Goal: Task Accomplishment & Management: Manage account settings

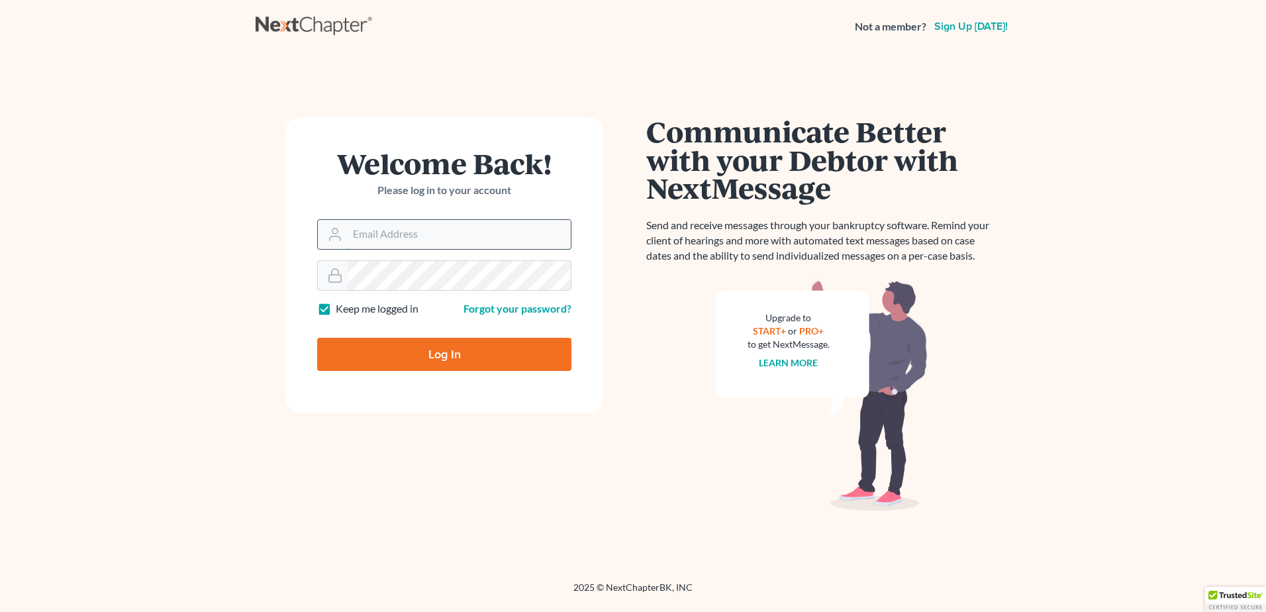
click at [388, 237] on input "Email Address" at bounding box center [459, 234] width 223 height 29
type input "pam@fesenmyerlaw.com"
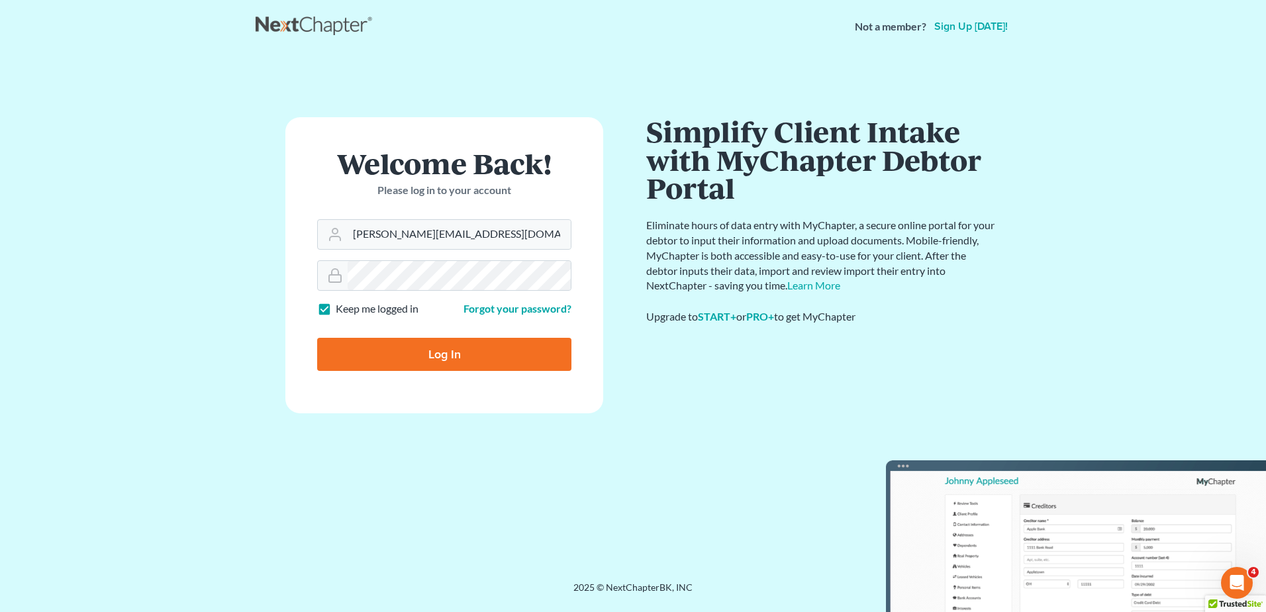
click at [408, 353] on input "Log In" at bounding box center [444, 354] width 254 height 33
type input "Thinking..."
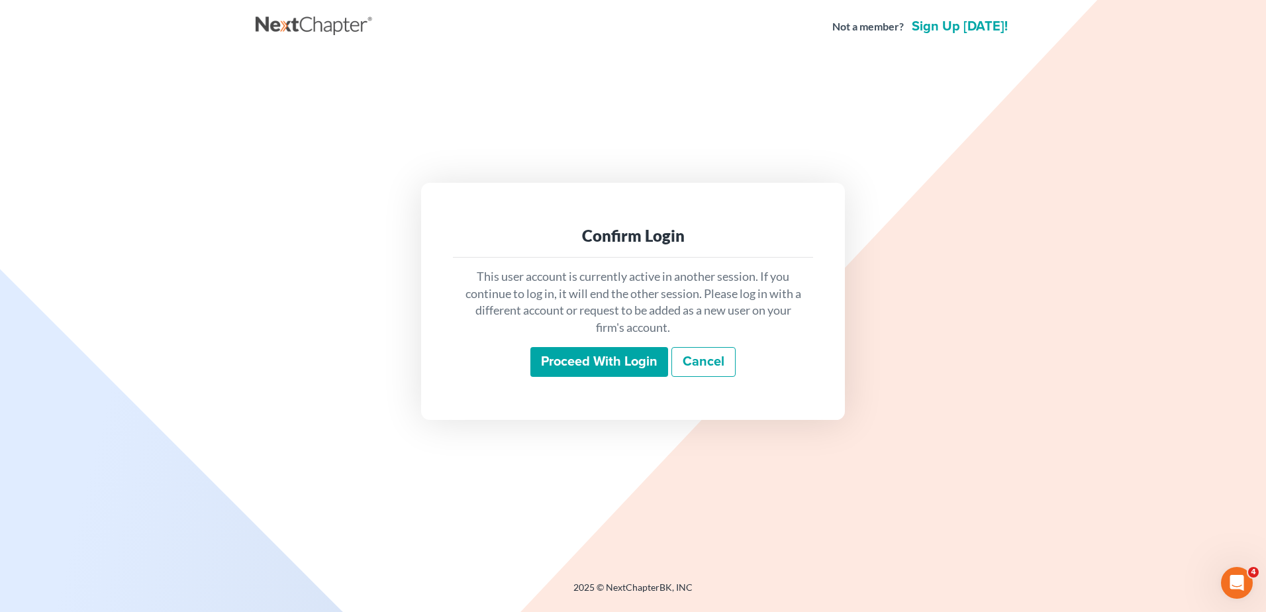
click at [559, 363] on input "Proceed with login" at bounding box center [599, 362] width 138 height 30
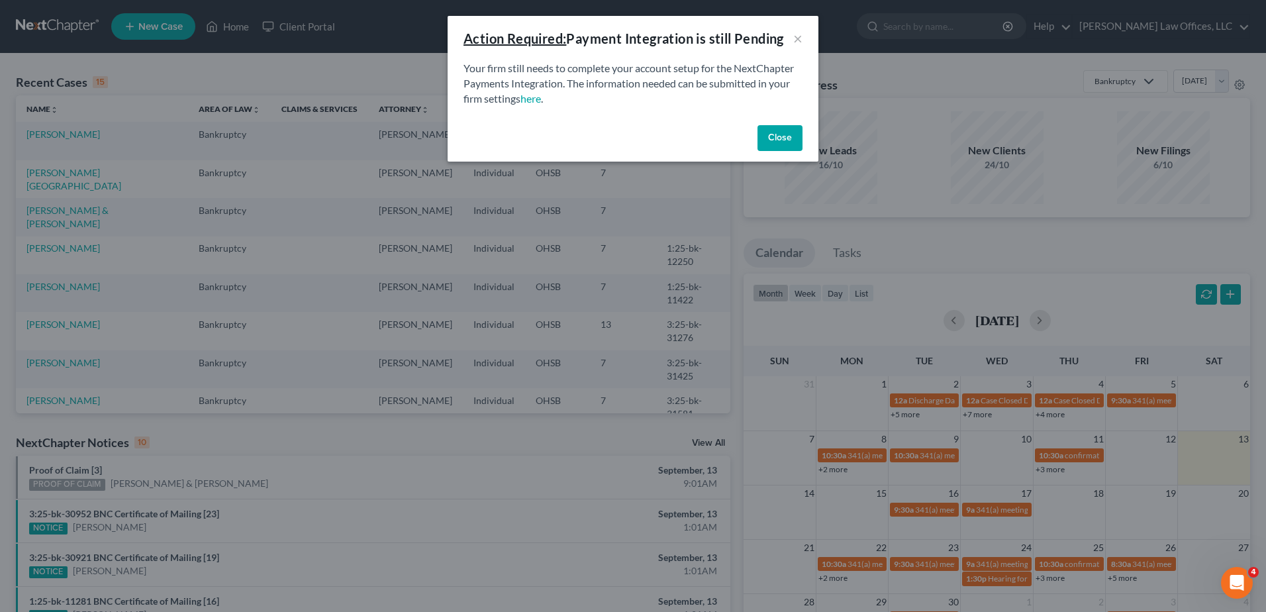
click at [774, 140] on button "Close" at bounding box center [780, 138] width 45 height 26
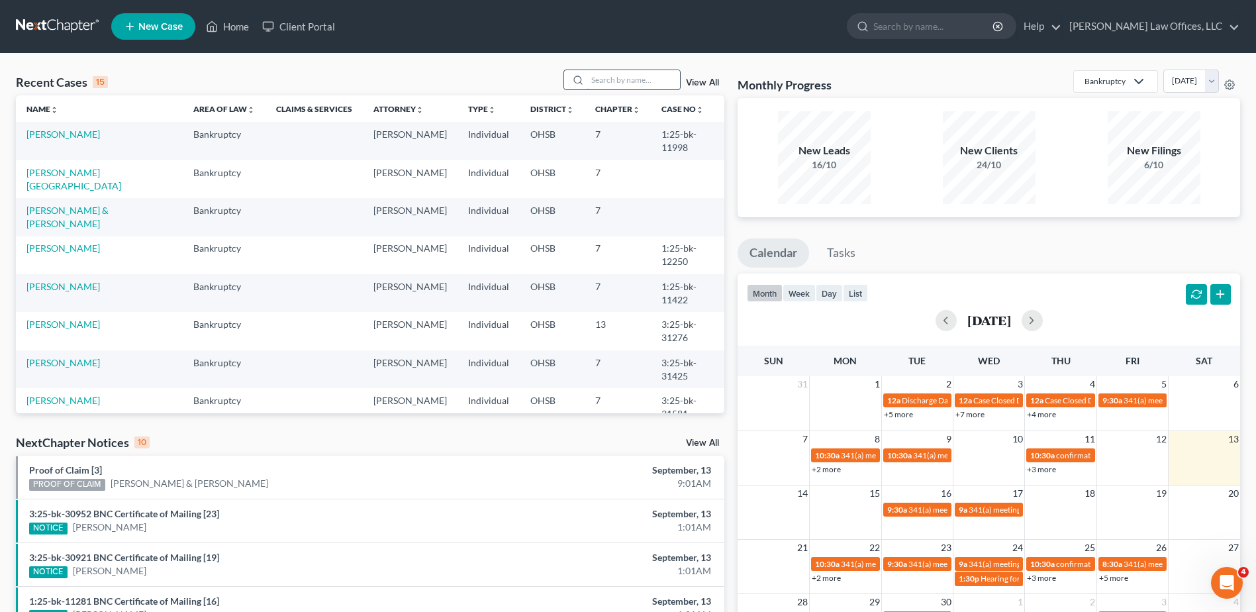
click at [642, 81] on input "search" at bounding box center [633, 79] width 93 height 19
type input "sprenger"
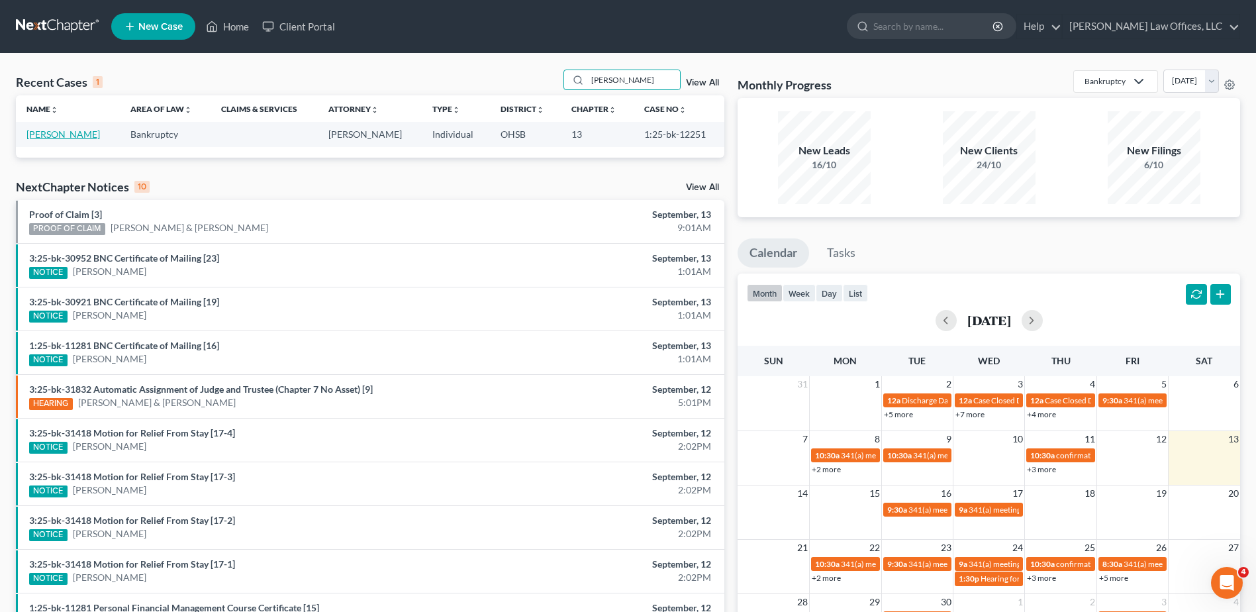
click at [62, 134] on link "[PERSON_NAME]" at bounding box center [63, 133] width 74 height 11
select select "4"
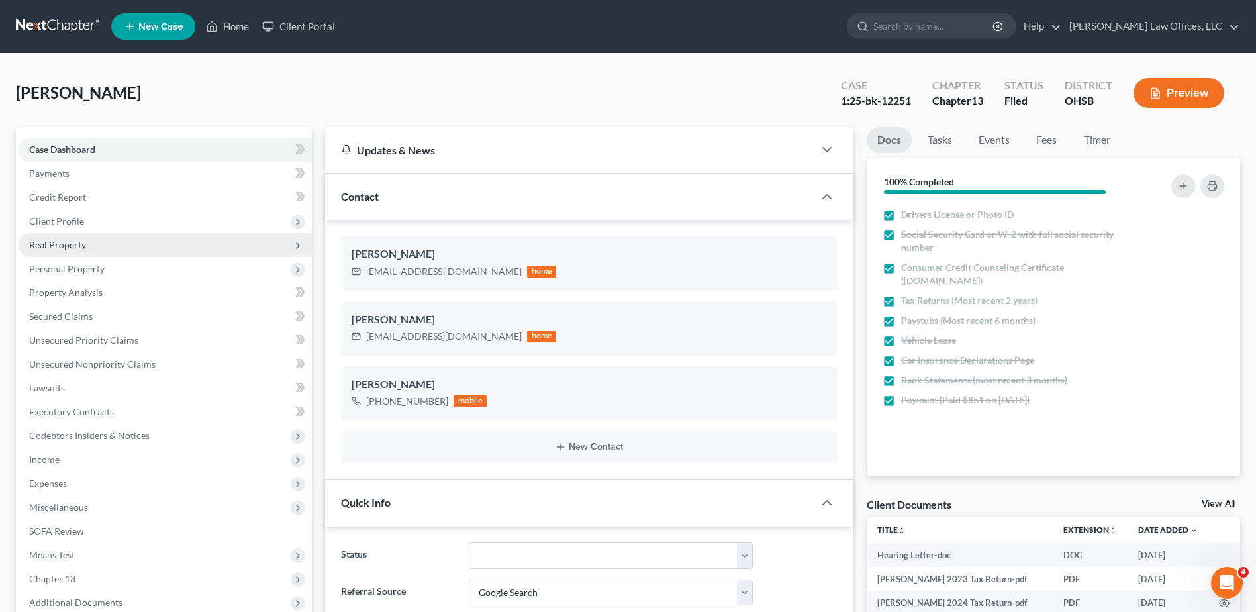
click at [58, 239] on span "Real Property" at bounding box center [57, 244] width 57 height 11
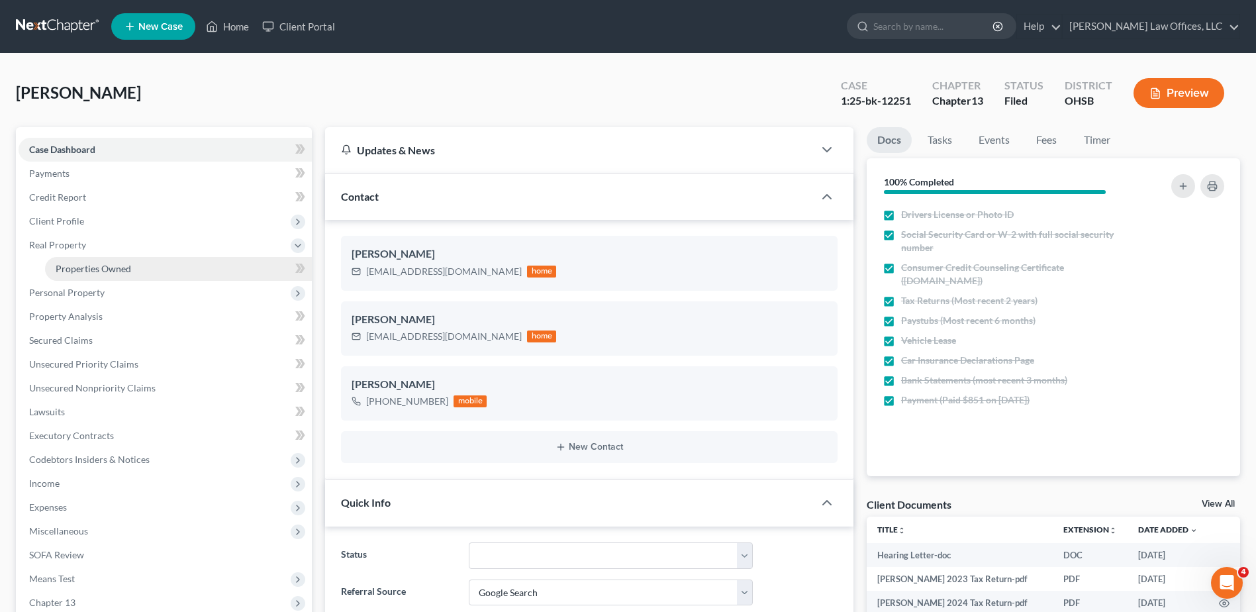
click at [67, 270] on span "Properties Owned" at bounding box center [93, 268] width 75 height 11
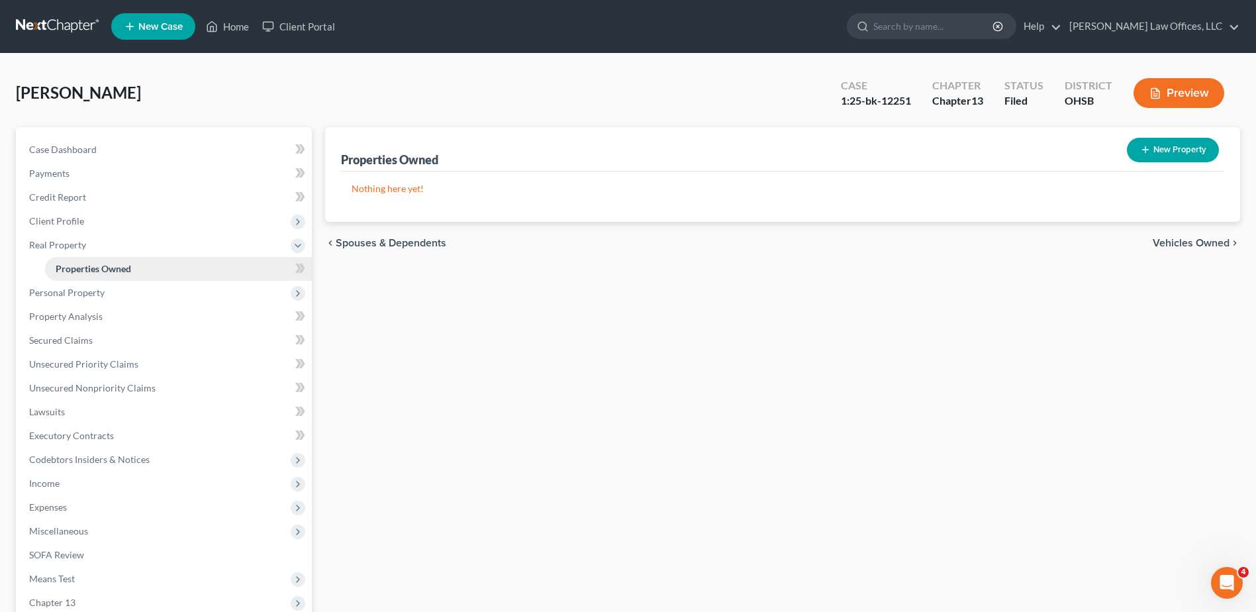
scroll to position [66, 0]
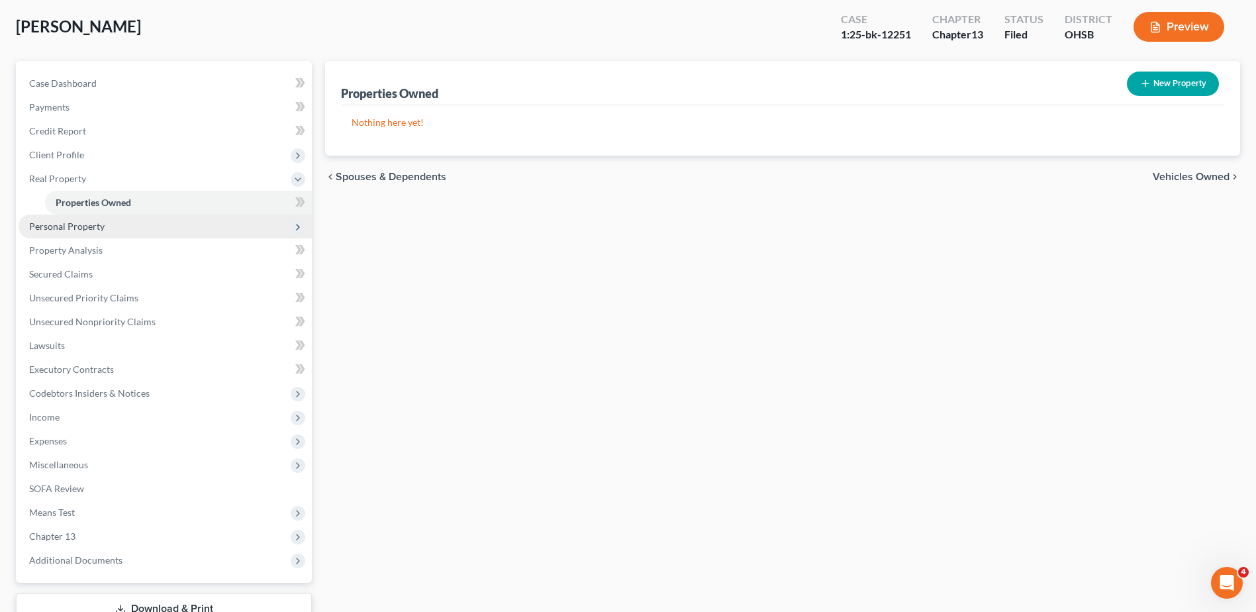
click at [77, 224] on span "Personal Property" at bounding box center [66, 226] width 75 height 11
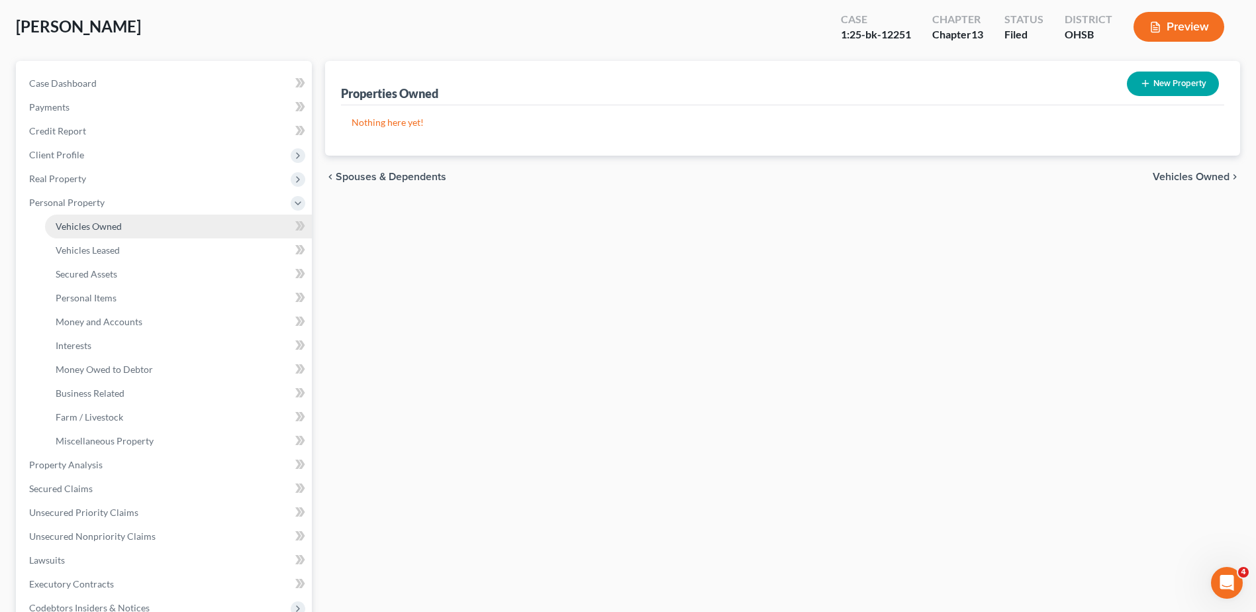
click at [84, 224] on span "Vehicles Owned" at bounding box center [89, 226] width 66 height 11
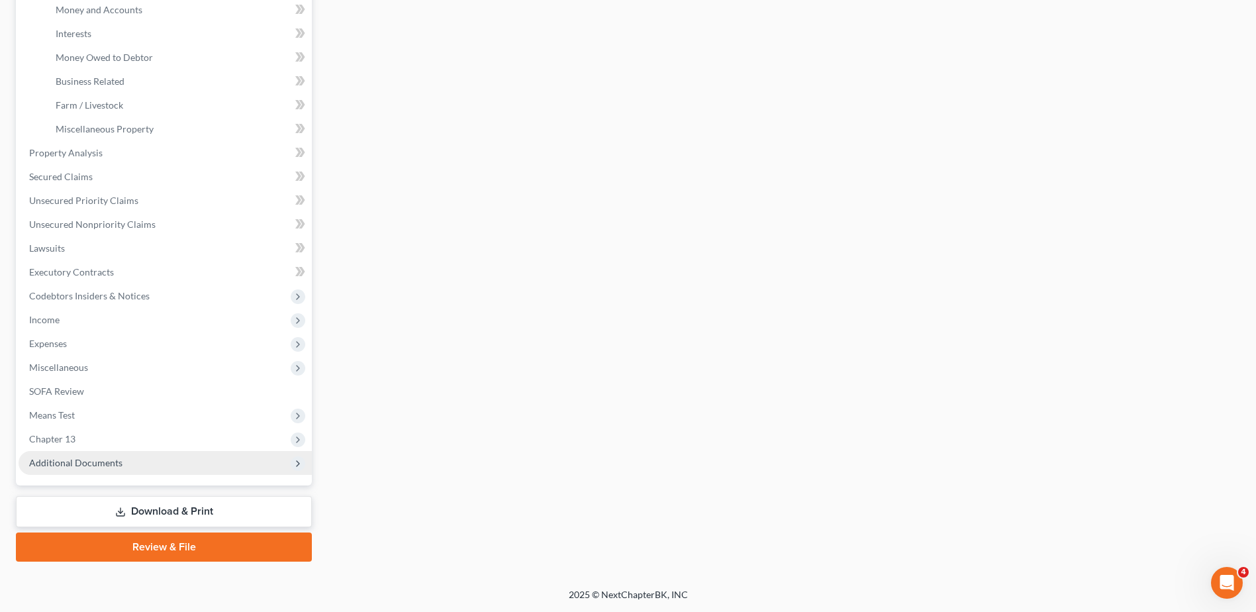
click at [81, 464] on span "Additional Documents" at bounding box center [75, 462] width 93 height 11
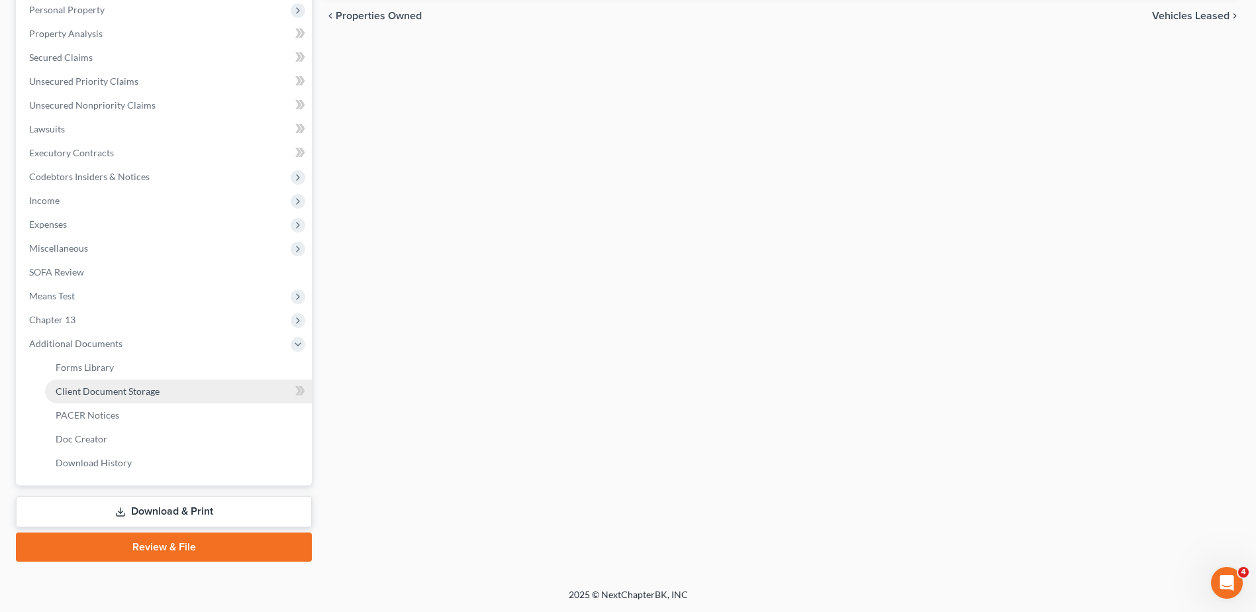
click at [103, 397] on link "Client Document Storage" at bounding box center [178, 391] width 267 height 24
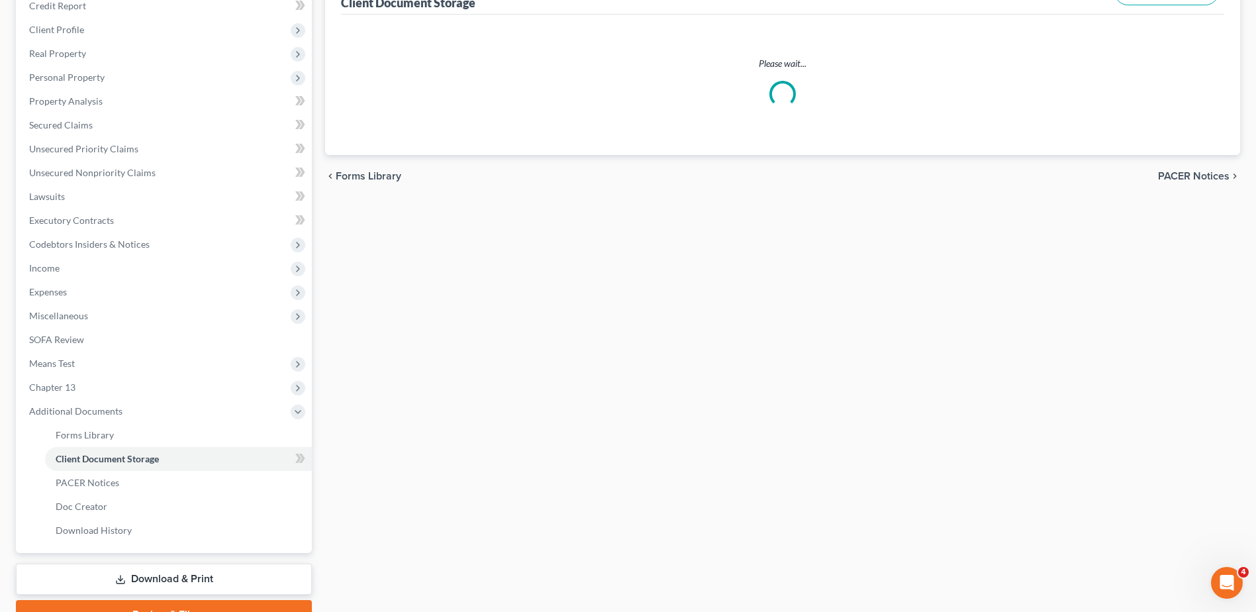
select select "7"
select select "52"
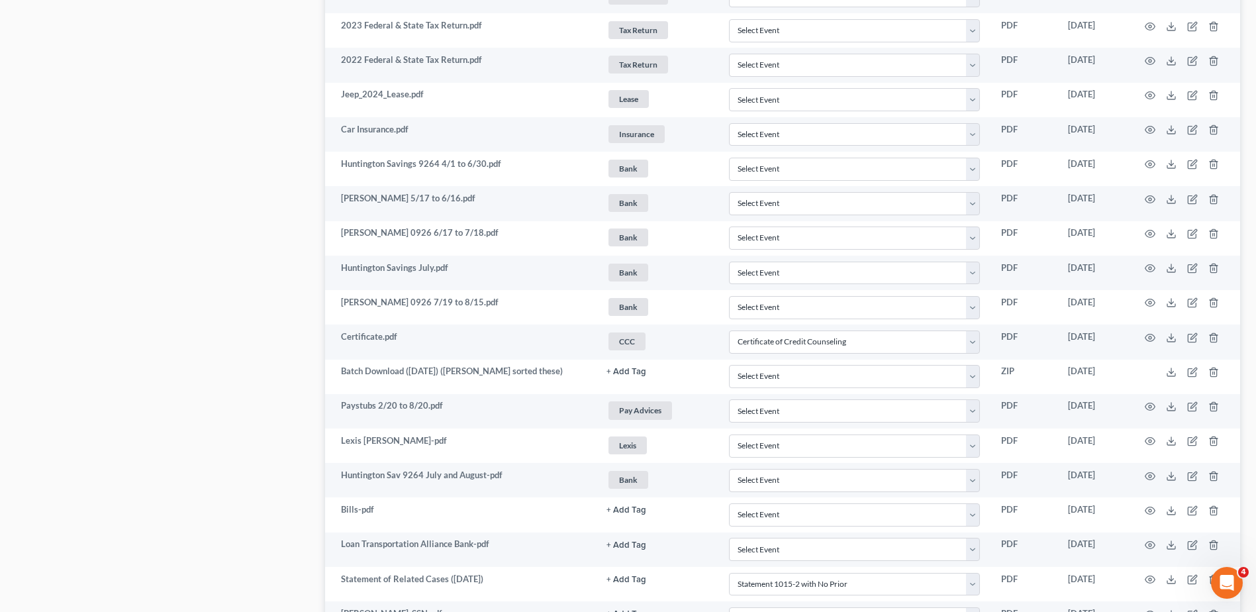
scroll to position [1645, 0]
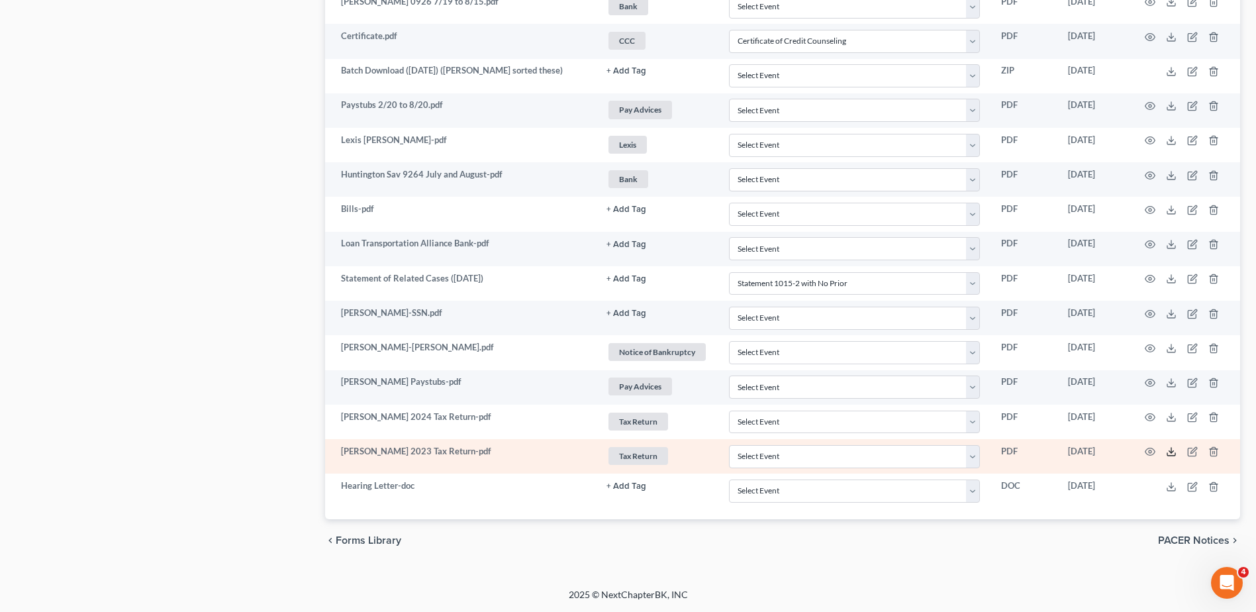
click at [1171, 452] on icon at bounding box center [1171, 451] width 11 height 11
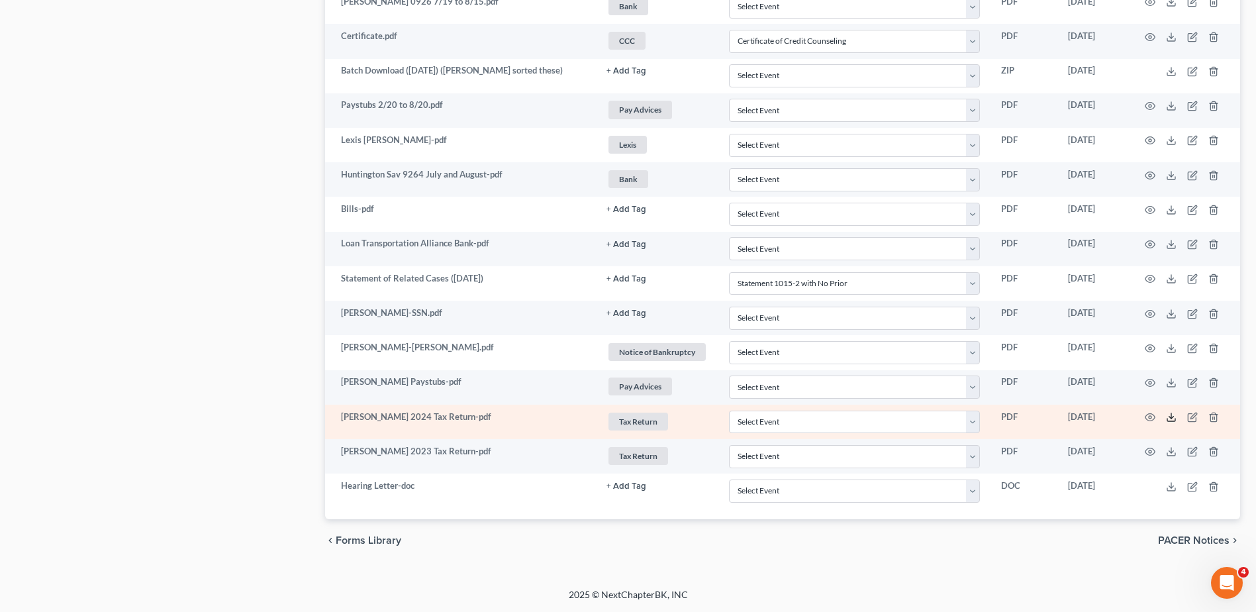
click at [1171, 418] on polyline at bounding box center [1172, 418] width 5 height 2
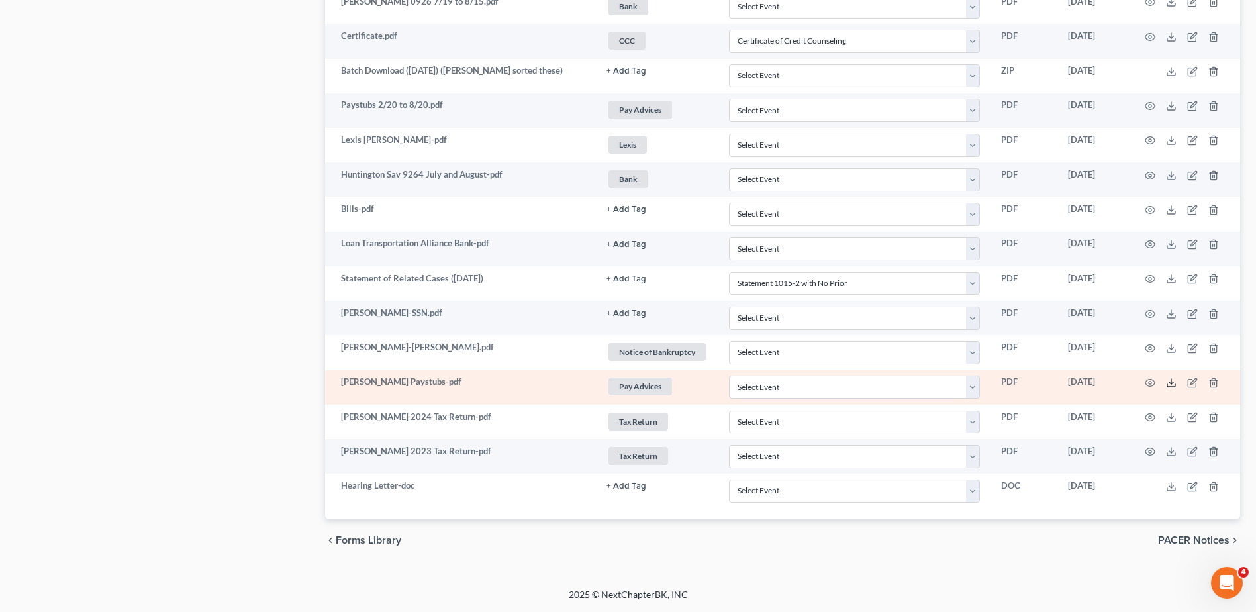
click at [1173, 380] on icon at bounding box center [1171, 382] width 11 height 11
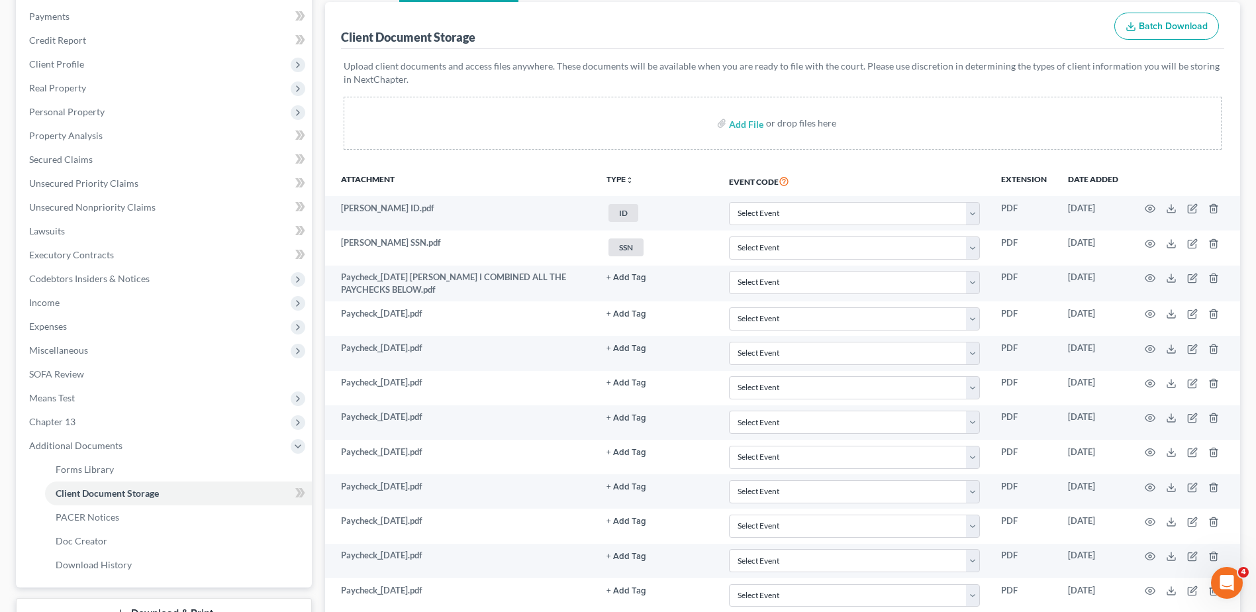
scroll to position [122, 0]
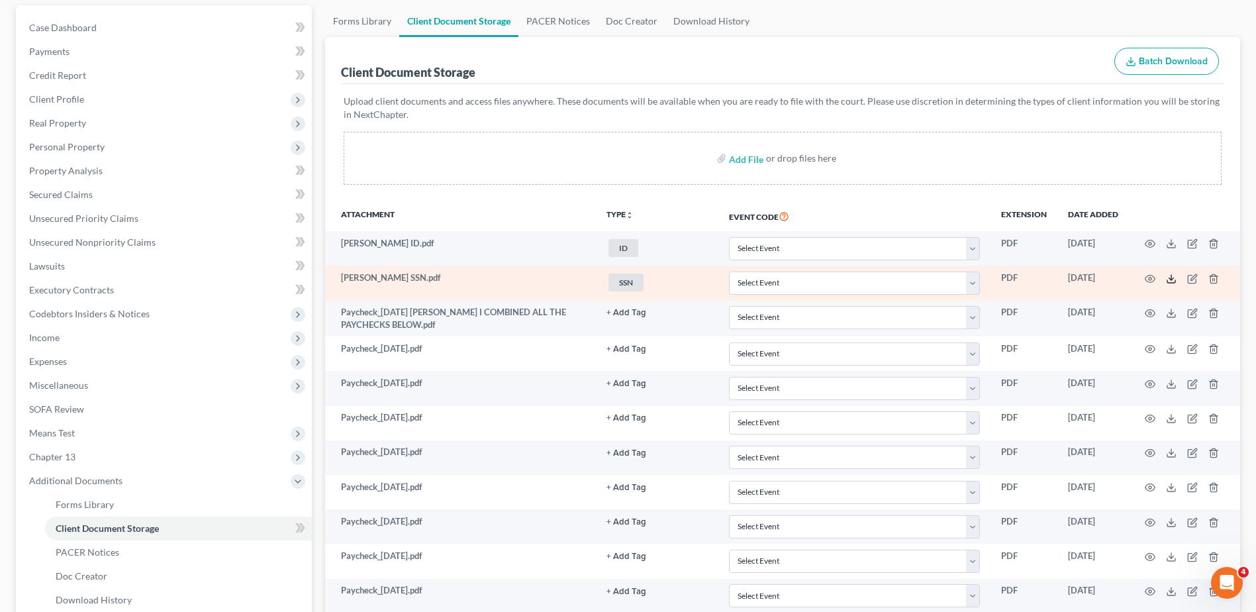
click at [1172, 277] on icon at bounding box center [1171, 279] width 11 height 11
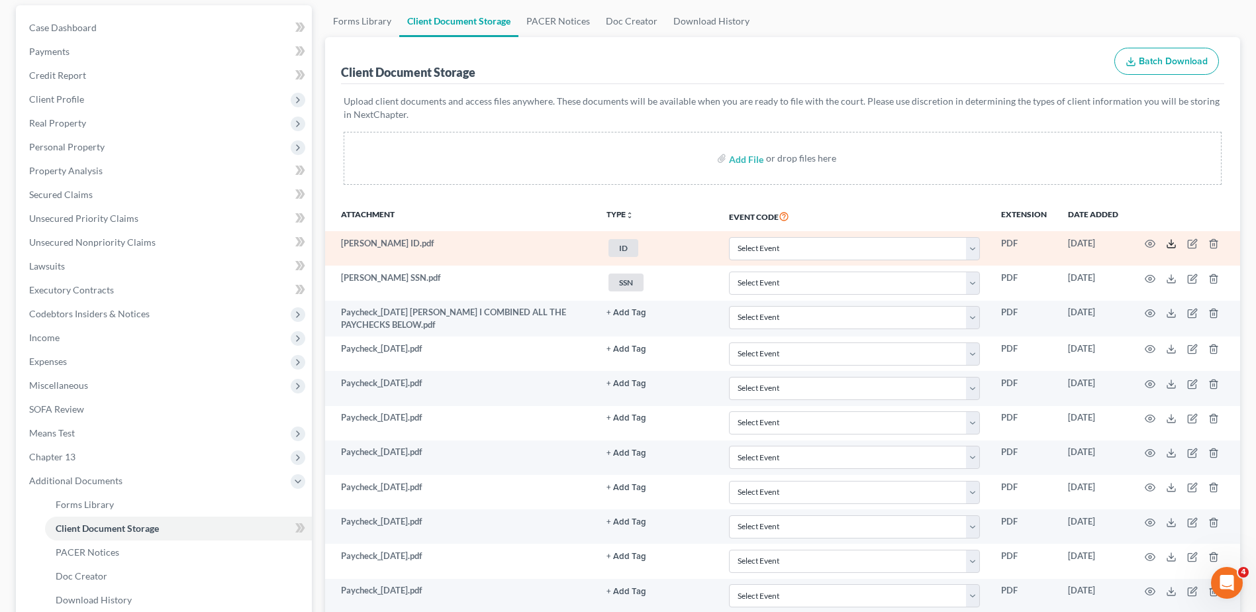
click at [1171, 245] on polyline at bounding box center [1172, 244] width 5 height 2
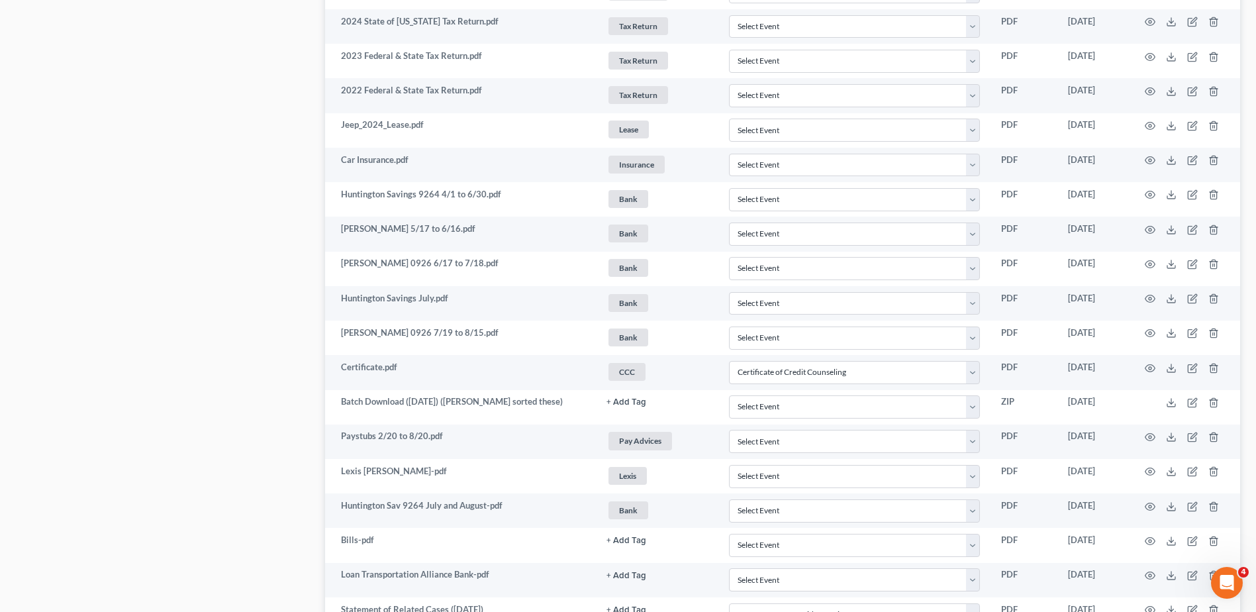
scroll to position [1181, 0]
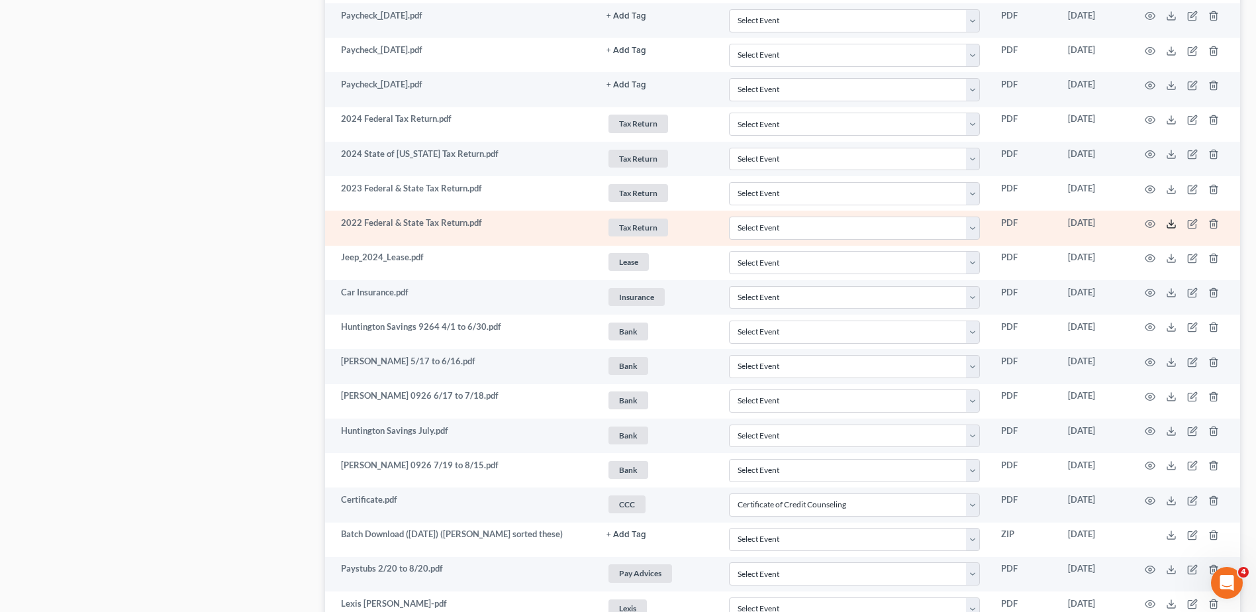
click at [1170, 226] on icon at bounding box center [1171, 224] width 11 height 11
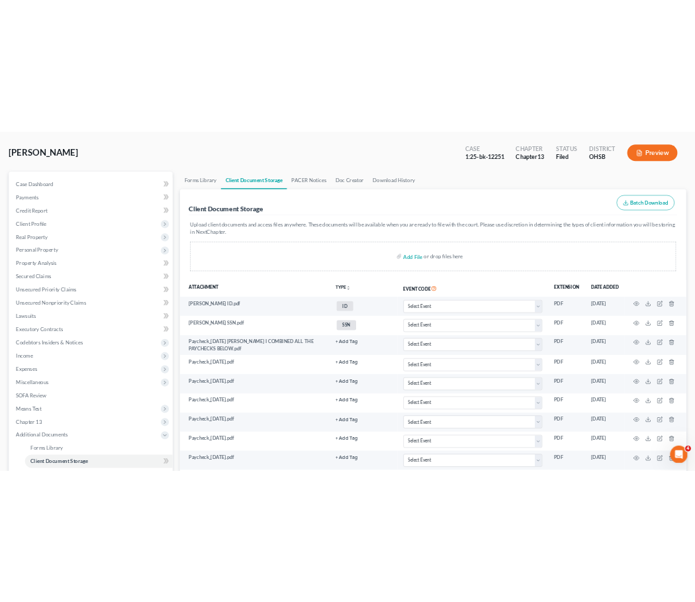
scroll to position [0, 0]
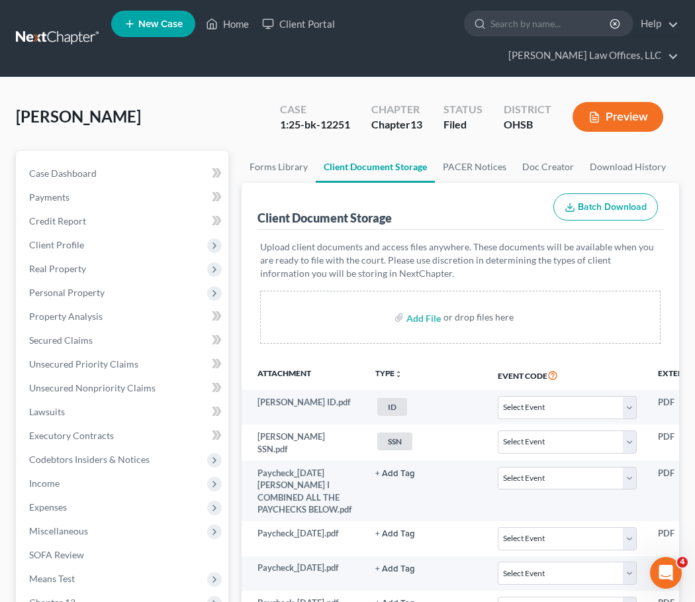
select select "7"
select select "52"
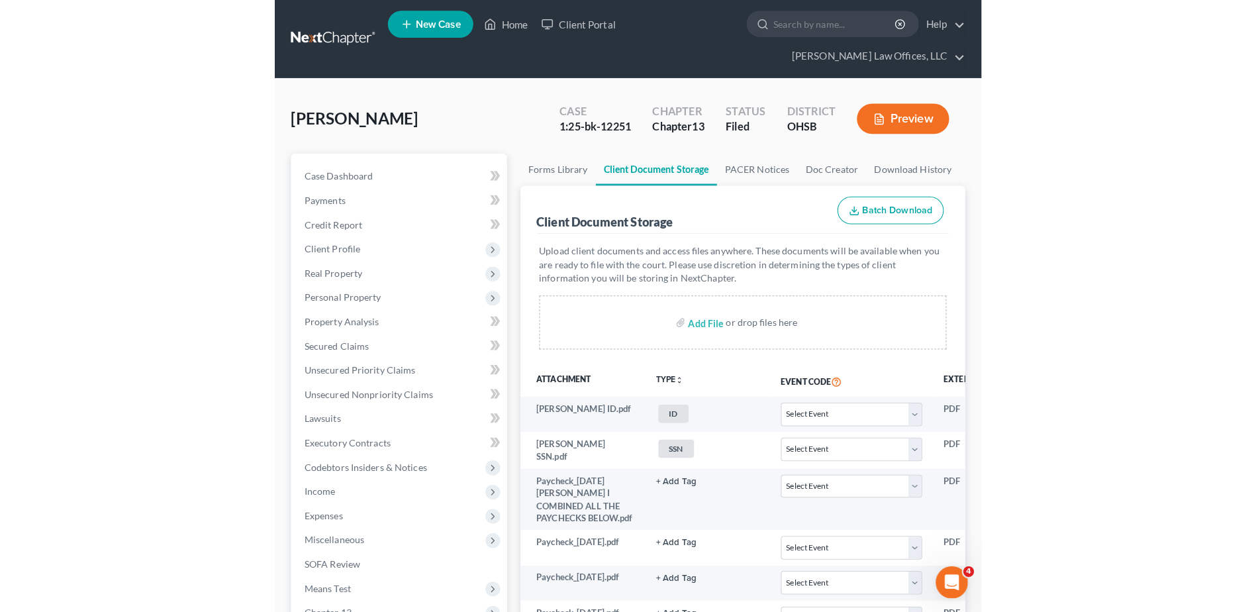
scroll to position [1679, 0]
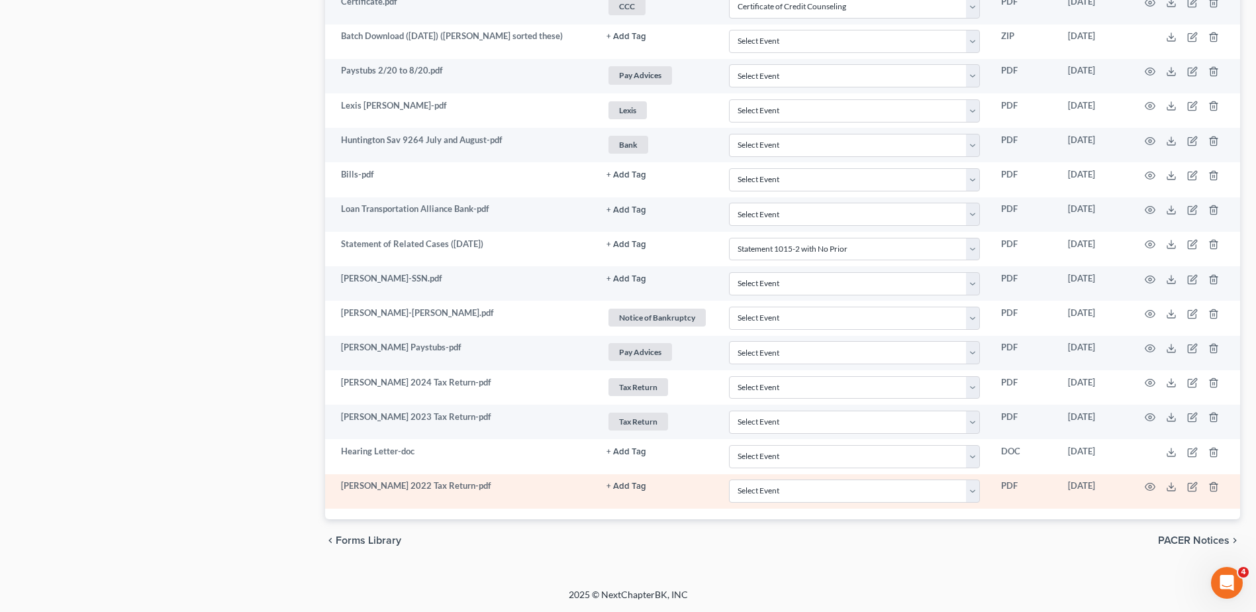
click at [634, 486] on button "+ Add Tag" at bounding box center [627, 486] width 40 height 9
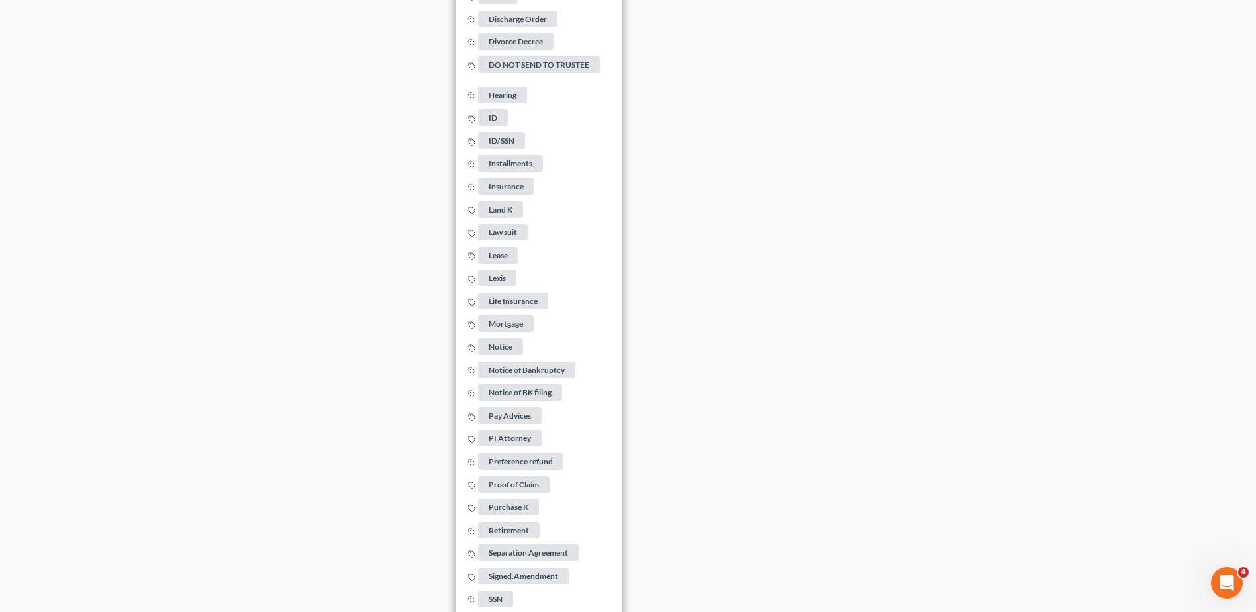
scroll to position [2673, 0]
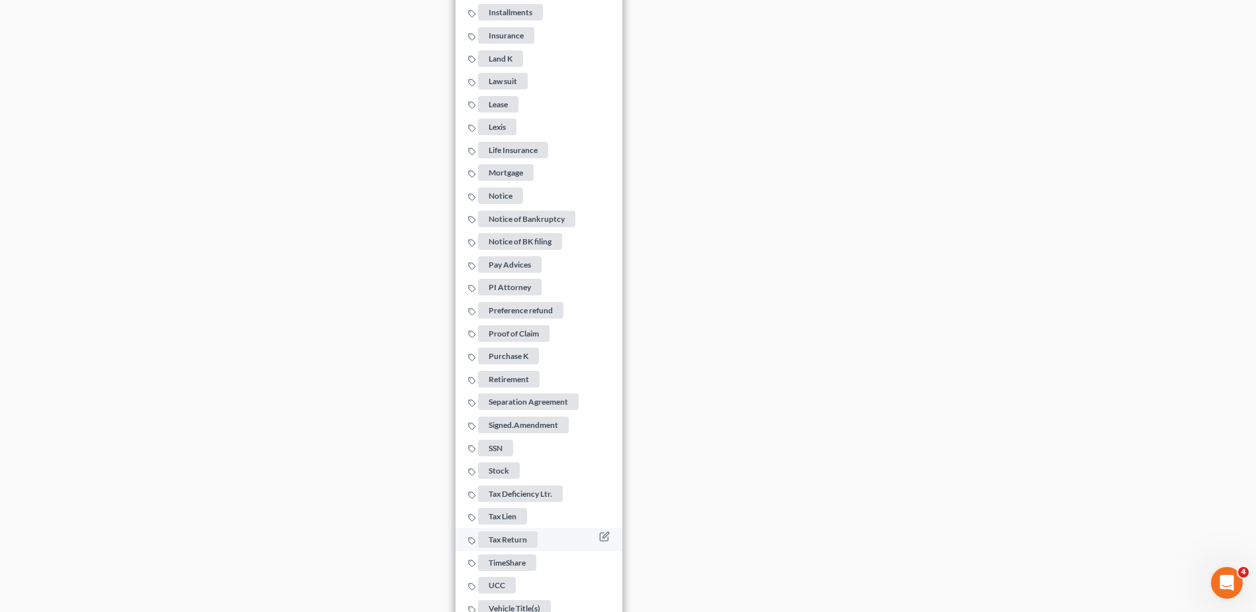
click at [512, 531] on span "Tax Return" at bounding box center [508, 539] width 60 height 17
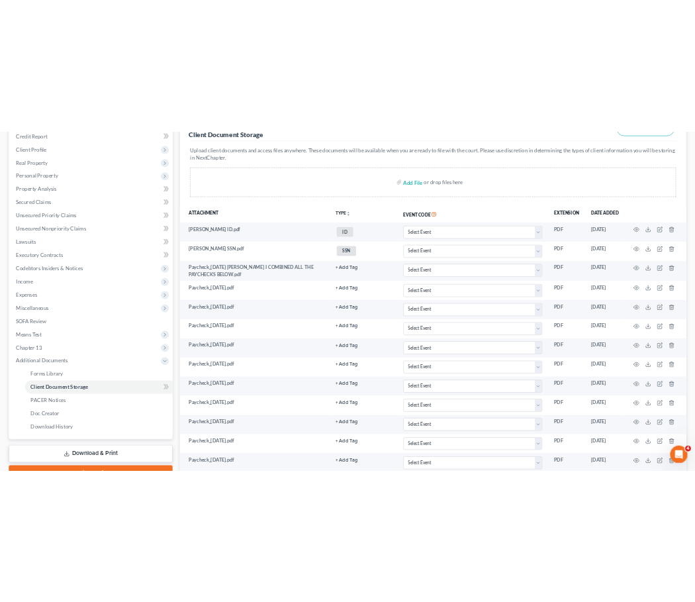
scroll to position [0, 0]
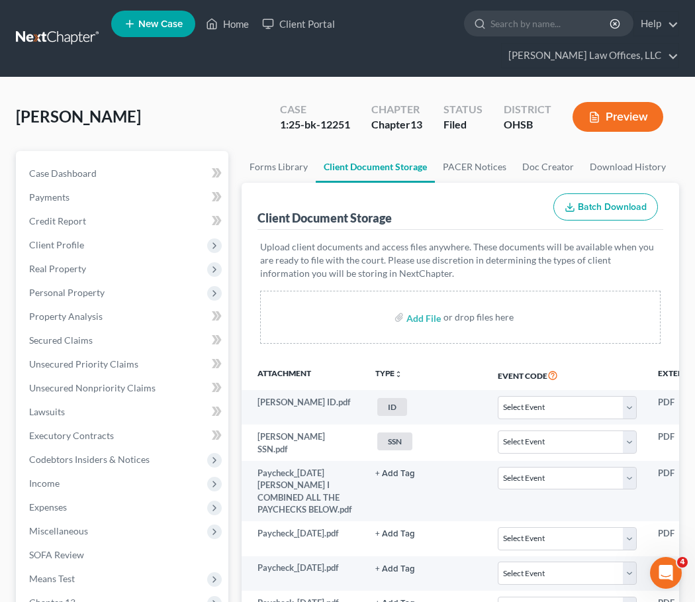
select select "7"
select select "52"
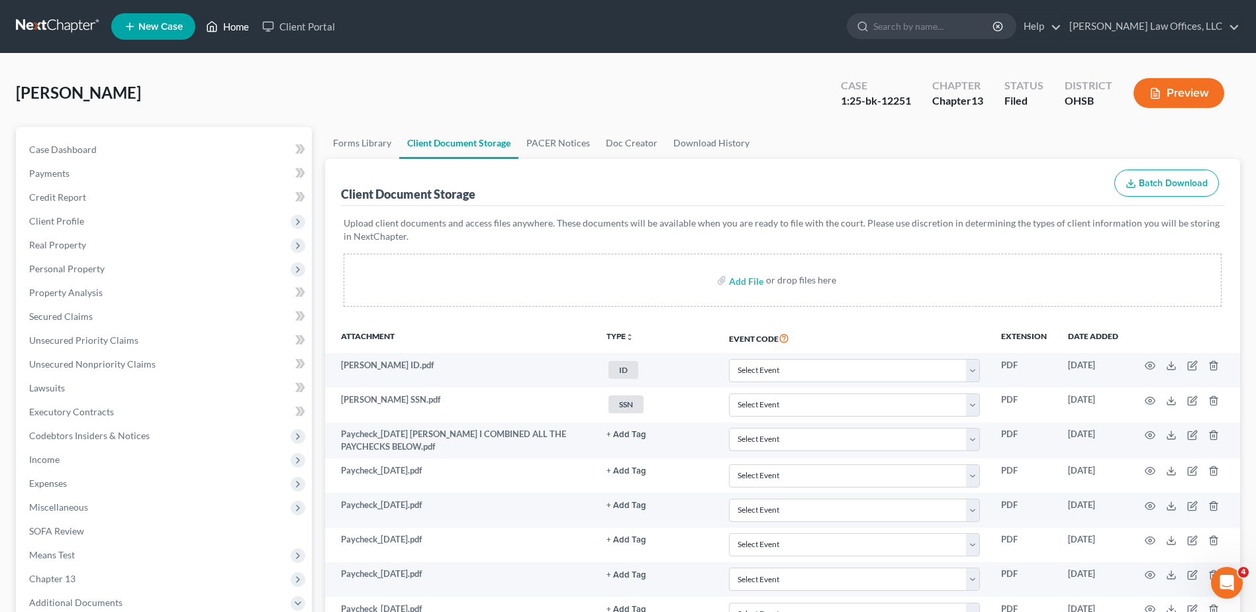
click at [237, 29] on link "Home" at bounding box center [227, 27] width 56 height 24
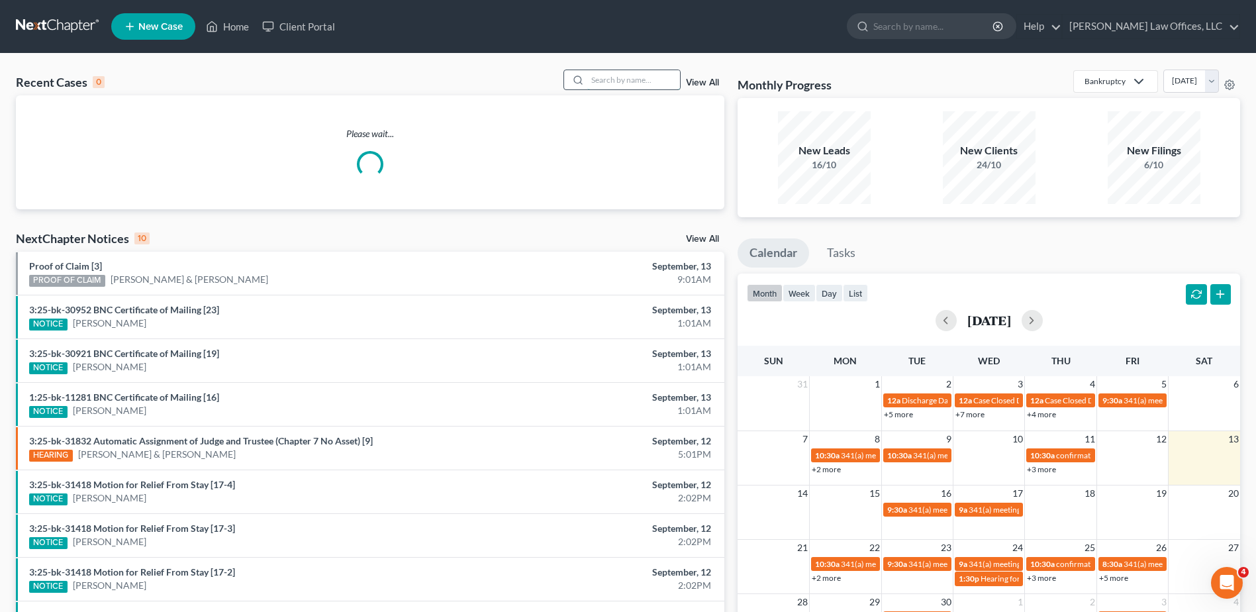
click at [603, 77] on input "search" at bounding box center [633, 79] width 93 height 19
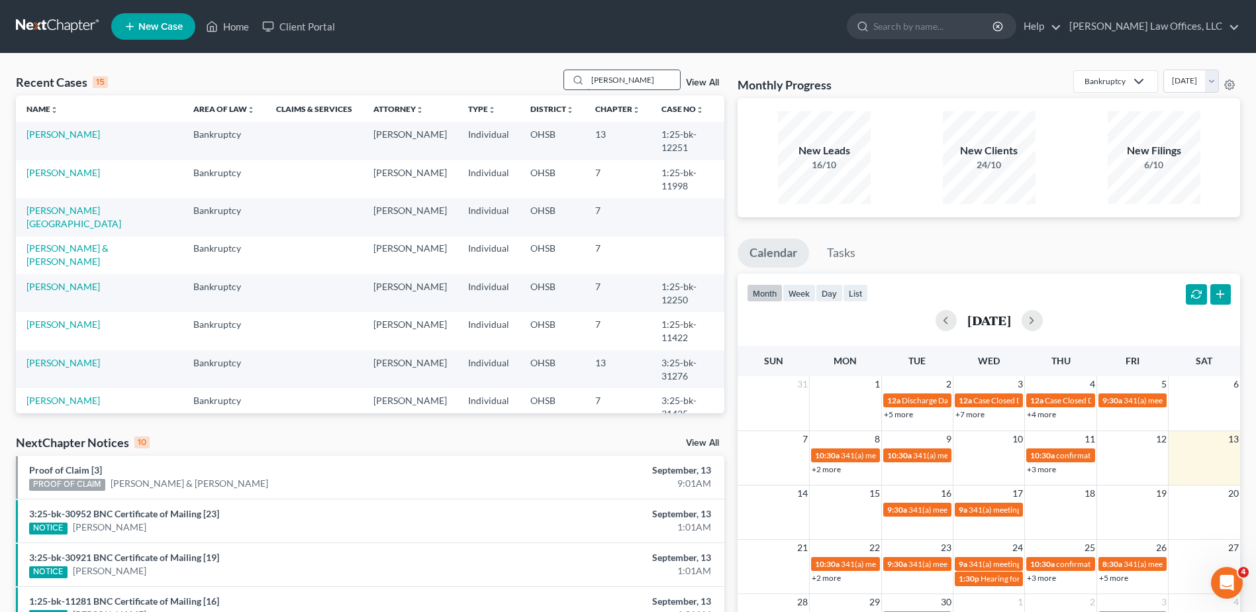
type input "freeman"
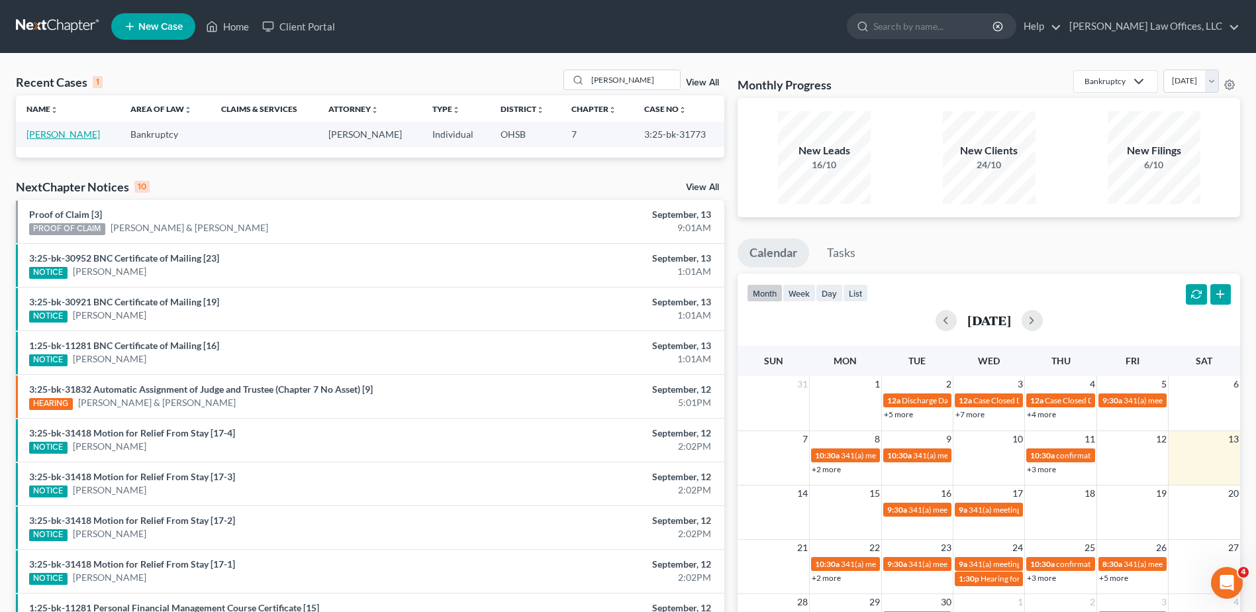
click at [48, 134] on link "Freeman, Tyler" at bounding box center [63, 133] width 74 height 11
select select "3"
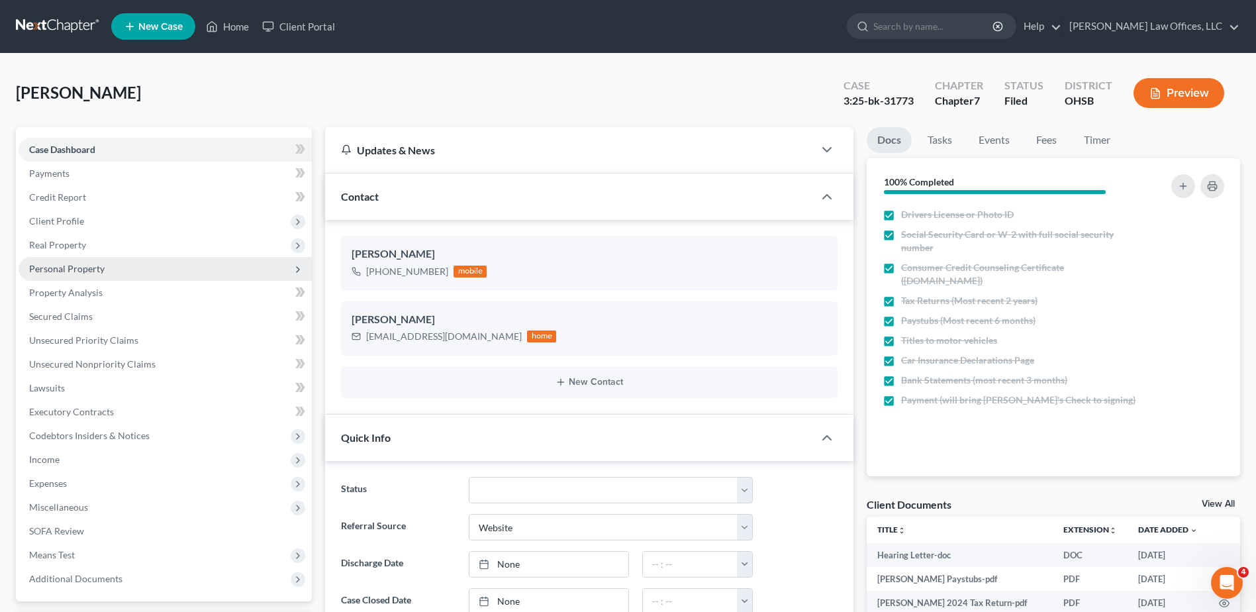
click at [60, 270] on span "Personal Property" at bounding box center [66, 268] width 75 height 11
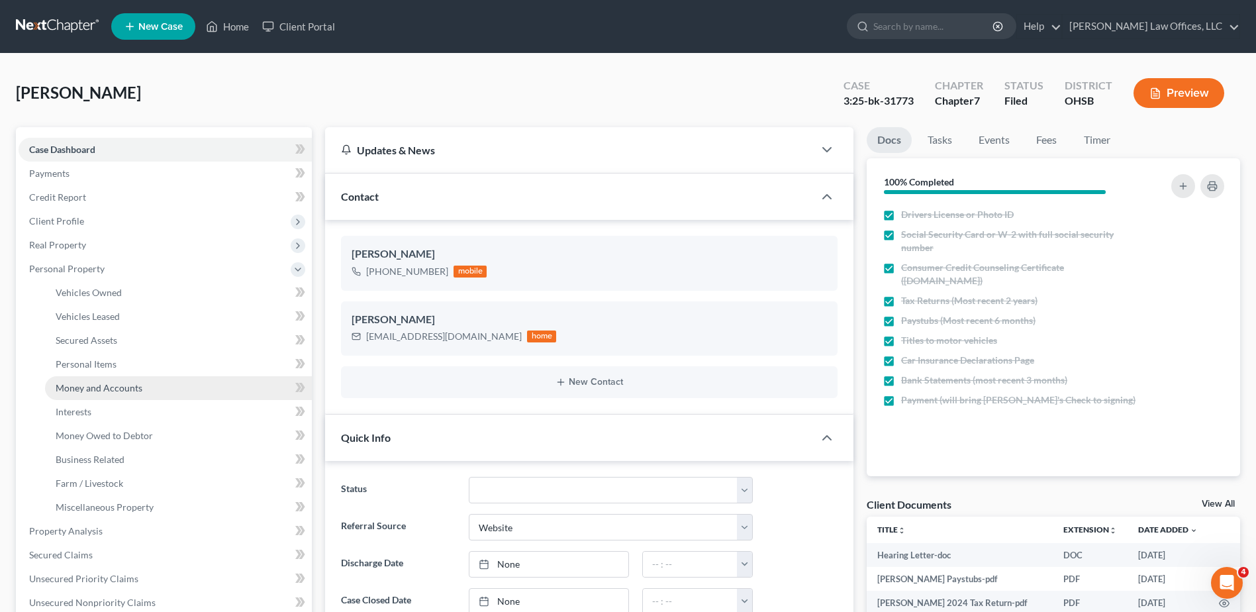
click at [74, 384] on span "Money and Accounts" at bounding box center [99, 387] width 87 height 11
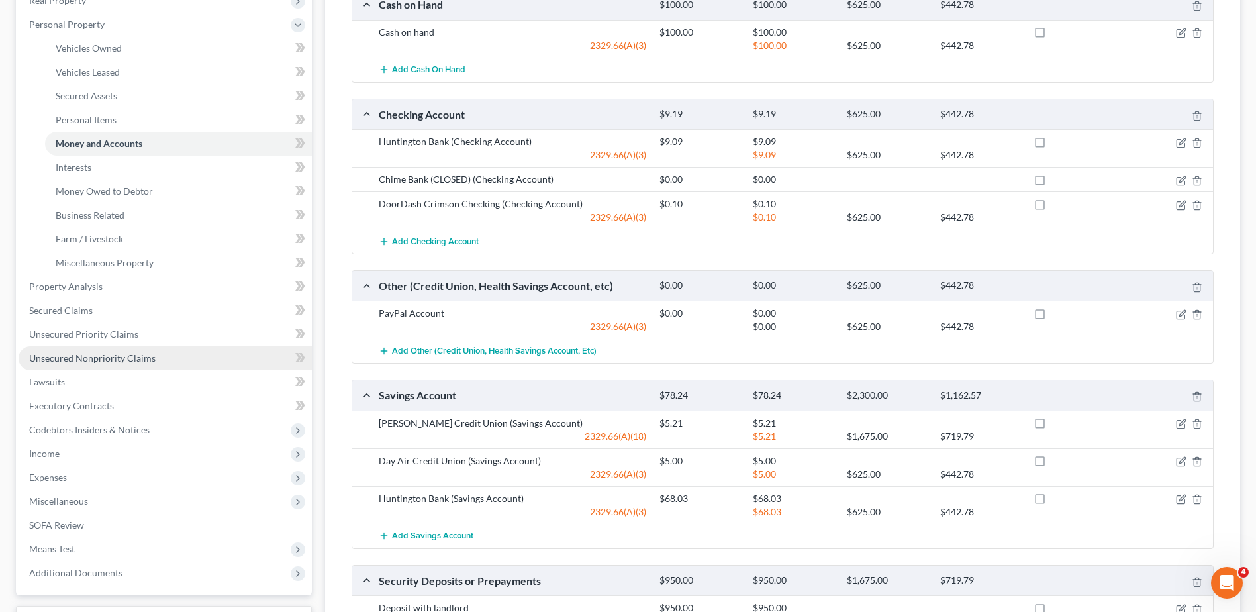
scroll to position [415, 0]
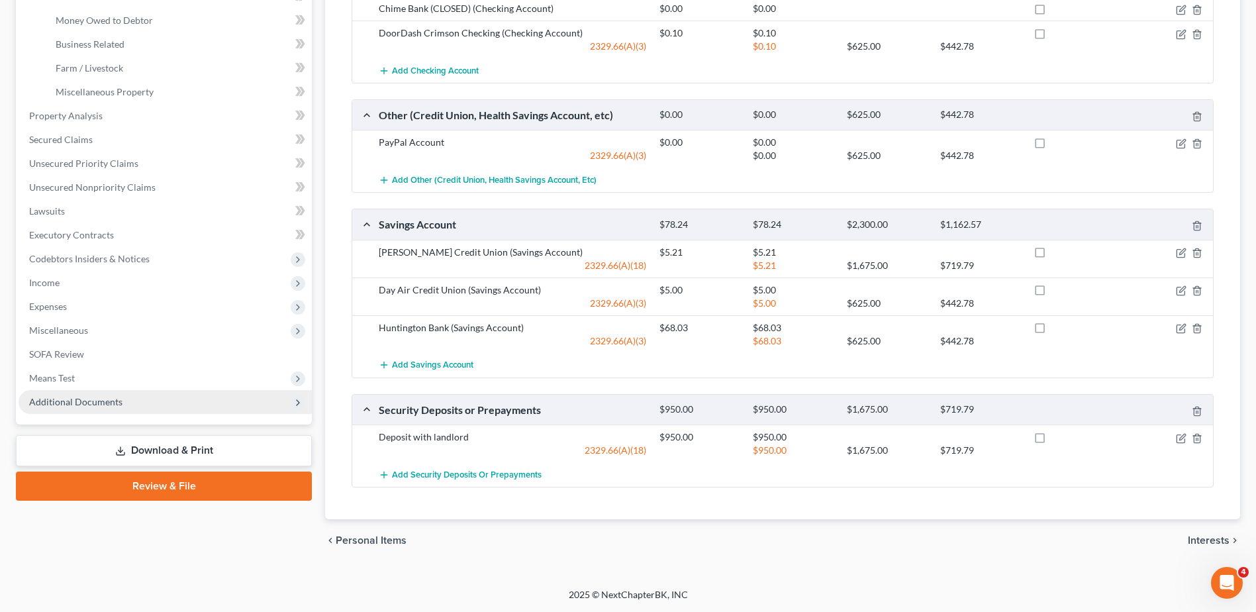
click at [81, 405] on span "Additional Documents" at bounding box center [75, 401] width 93 height 11
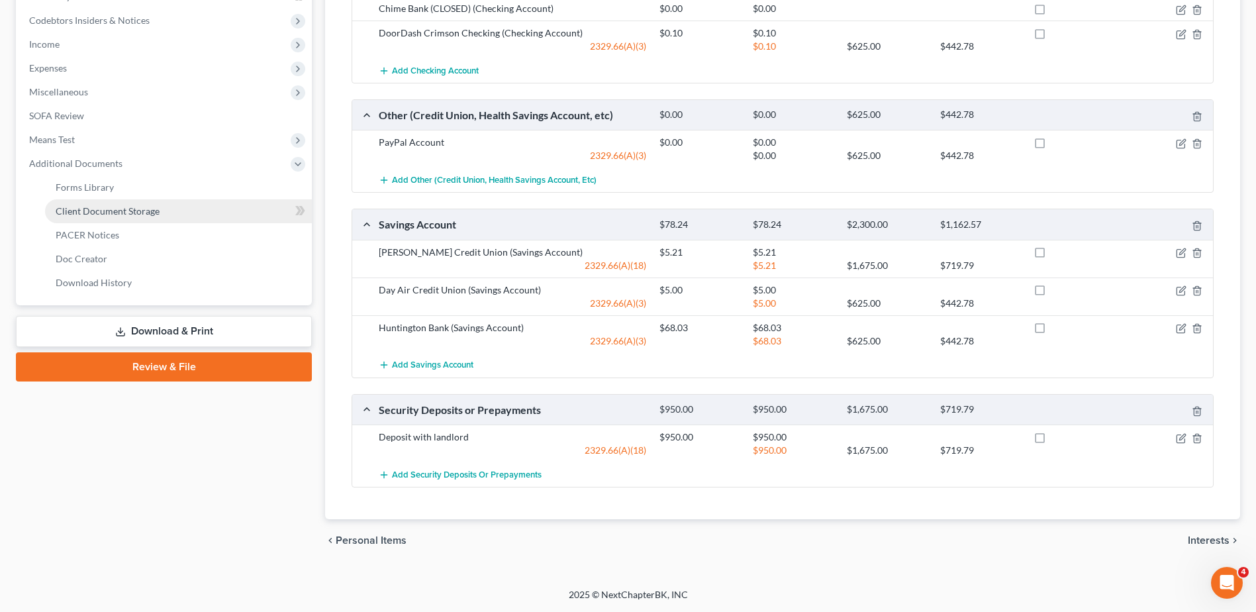
click at [111, 205] on span "Client Document Storage" at bounding box center [108, 210] width 104 height 11
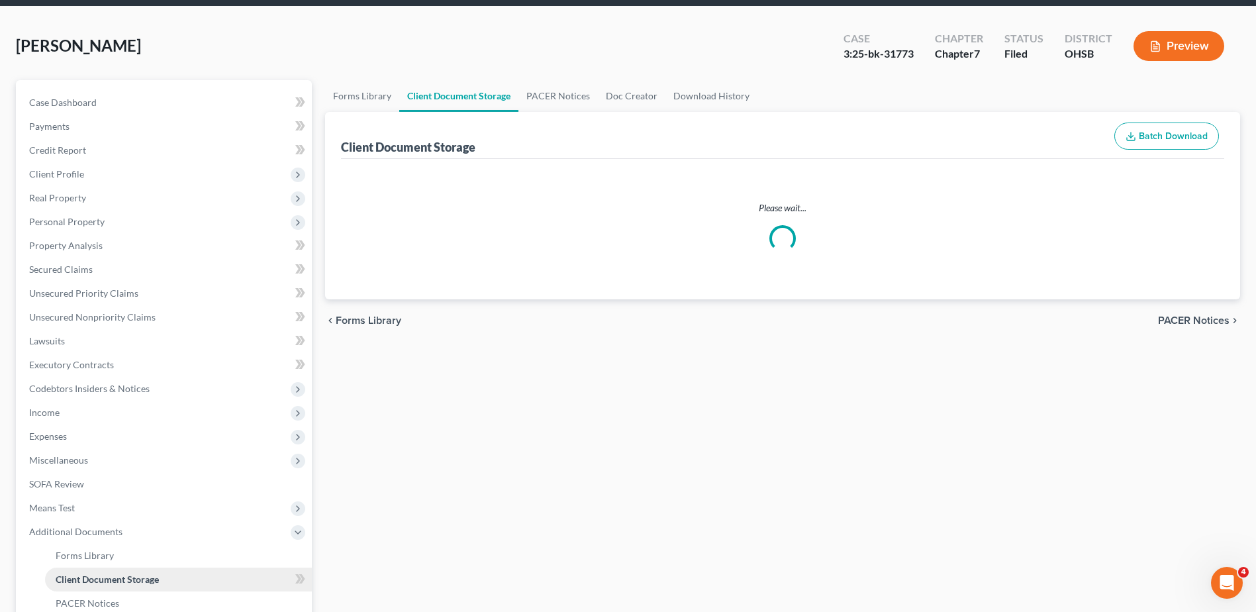
scroll to position [11, 0]
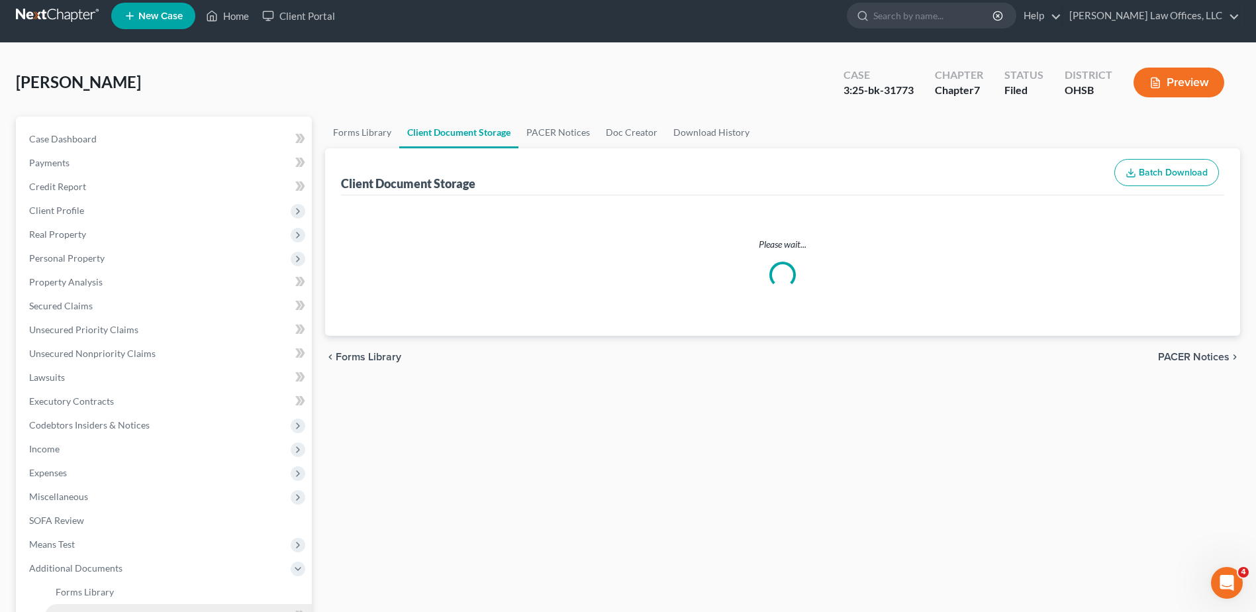
select select "7"
select select "52"
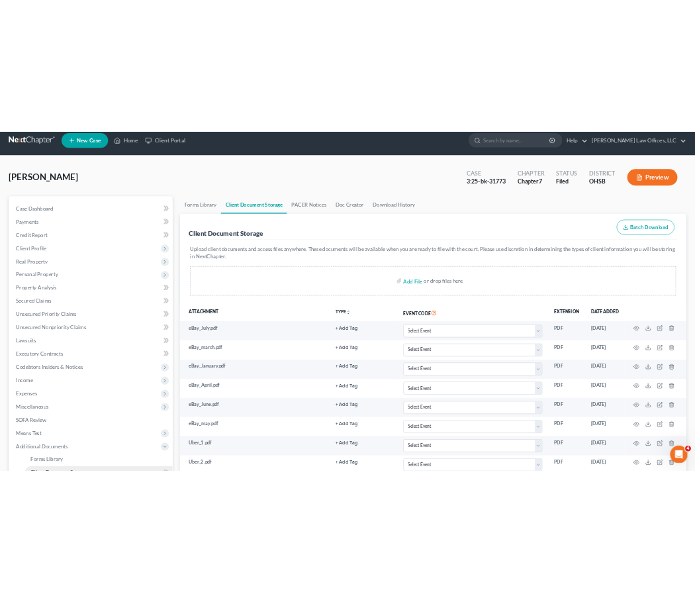
scroll to position [0, 0]
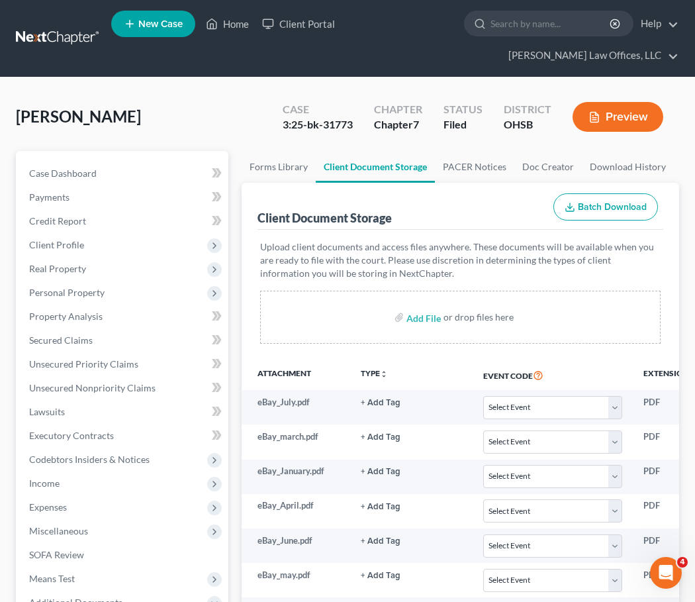
select select "7"
select select "52"
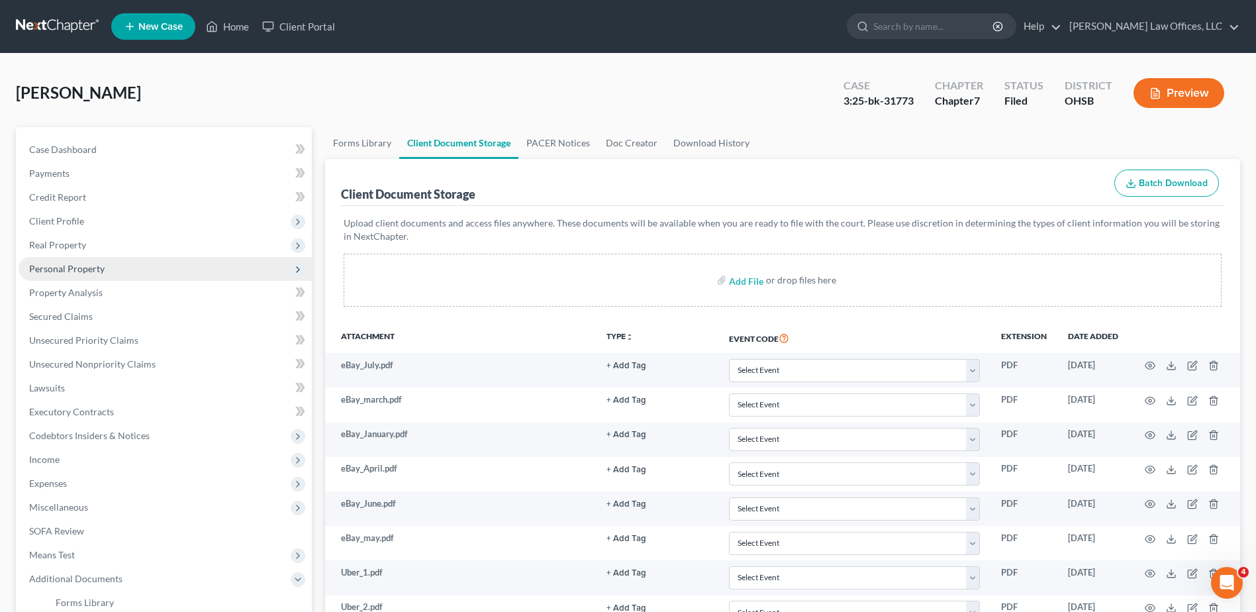
click at [92, 268] on span "Personal Property" at bounding box center [66, 268] width 75 height 11
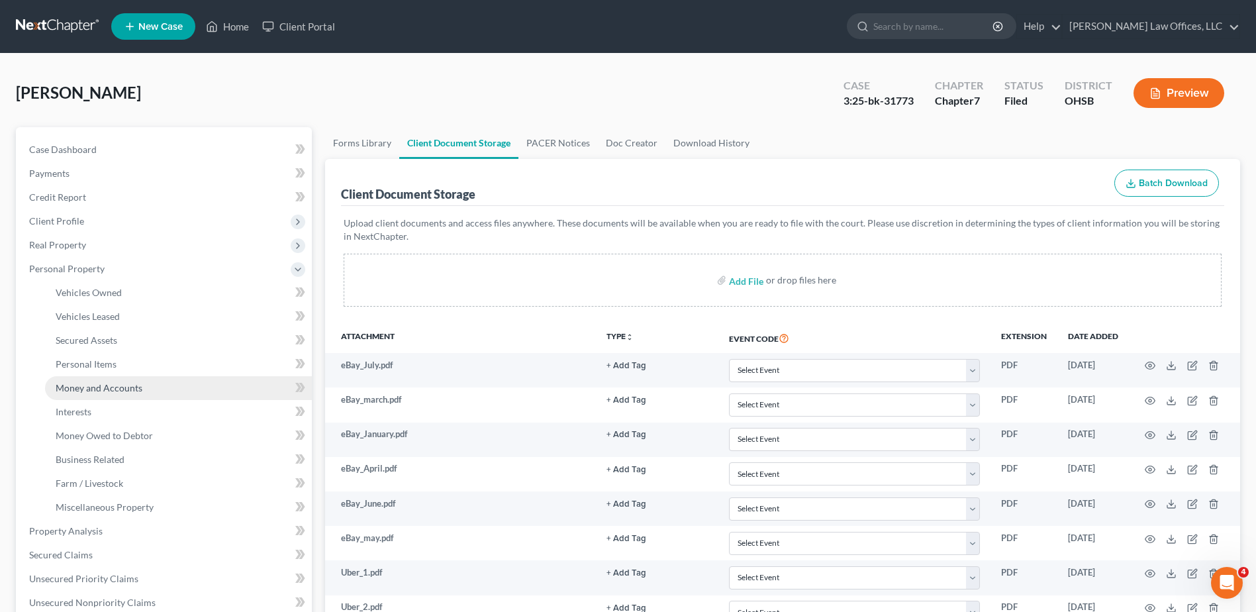
click at [91, 383] on span "Money and Accounts" at bounding box center [99, 387] width 87 height 11
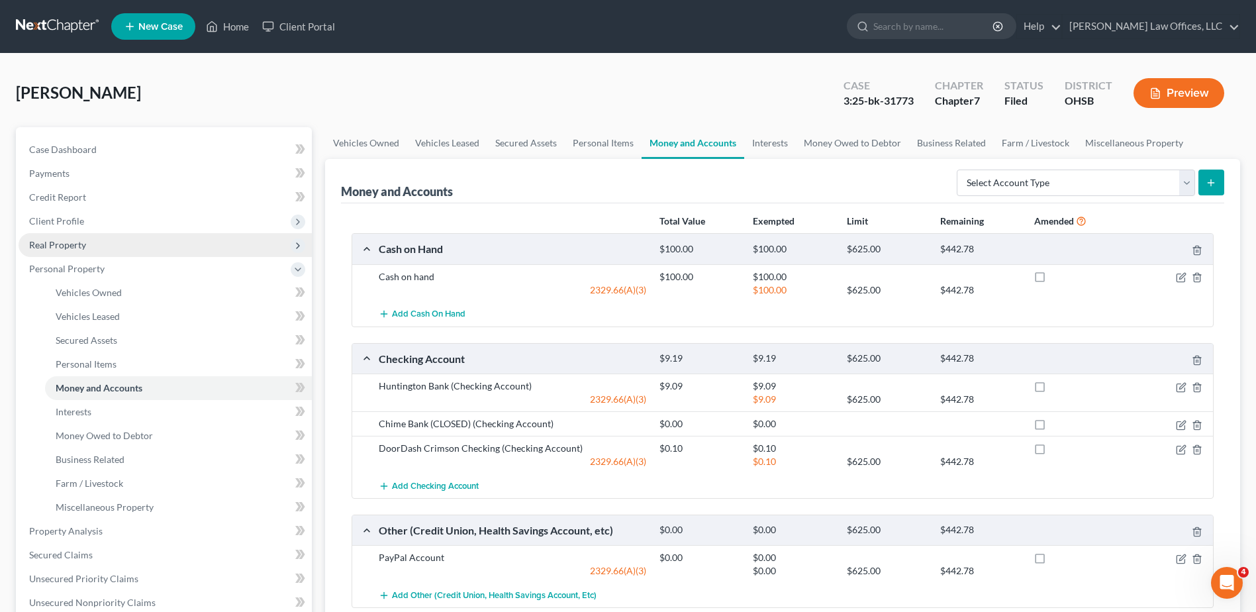
click at [44, 244] on span "Real Property" at bounding box center [57, 244] width 57 height 11
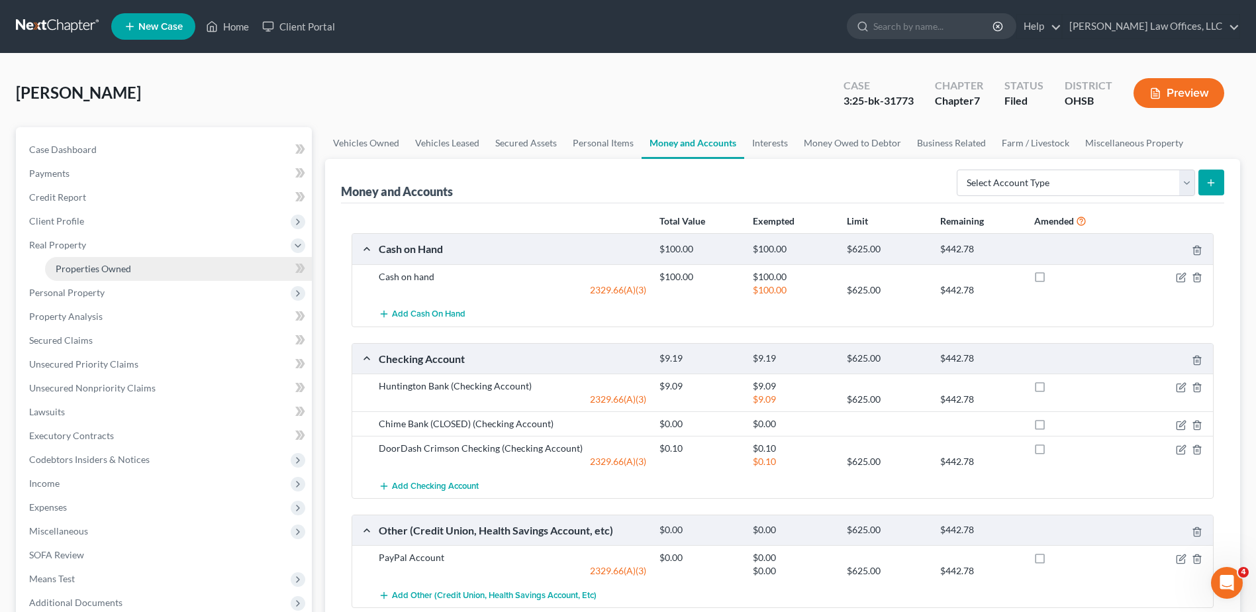
click at [66, 267] on span "Properties Owned" at bounding box center [93, 268] width 75 height 11
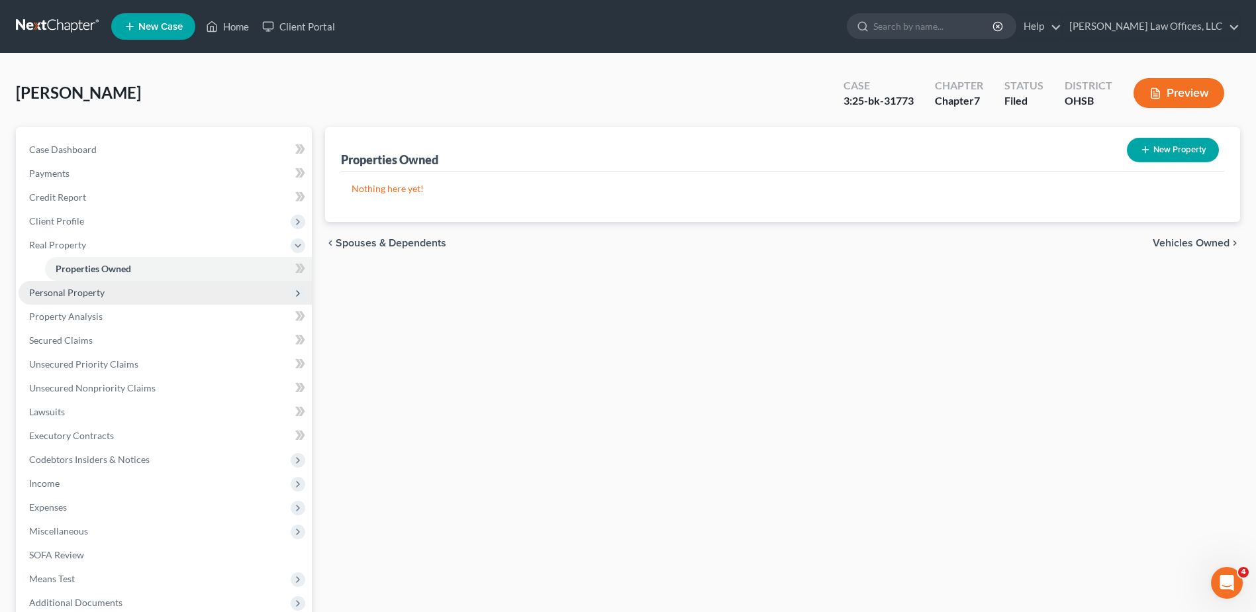
click at [72, 290] on span "Personal Property" at bounding box center [66, 292] width 75 height 11
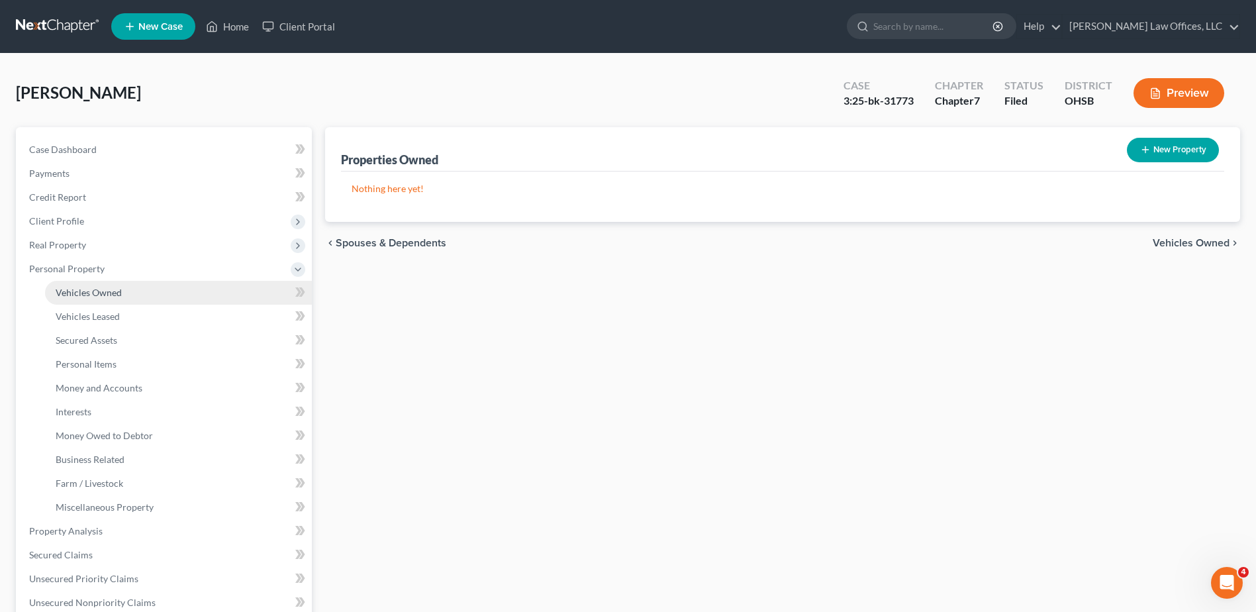
click at [76, 295] on span "Vehicles Owned" at bounding box center [89, 292] width 66 height 11
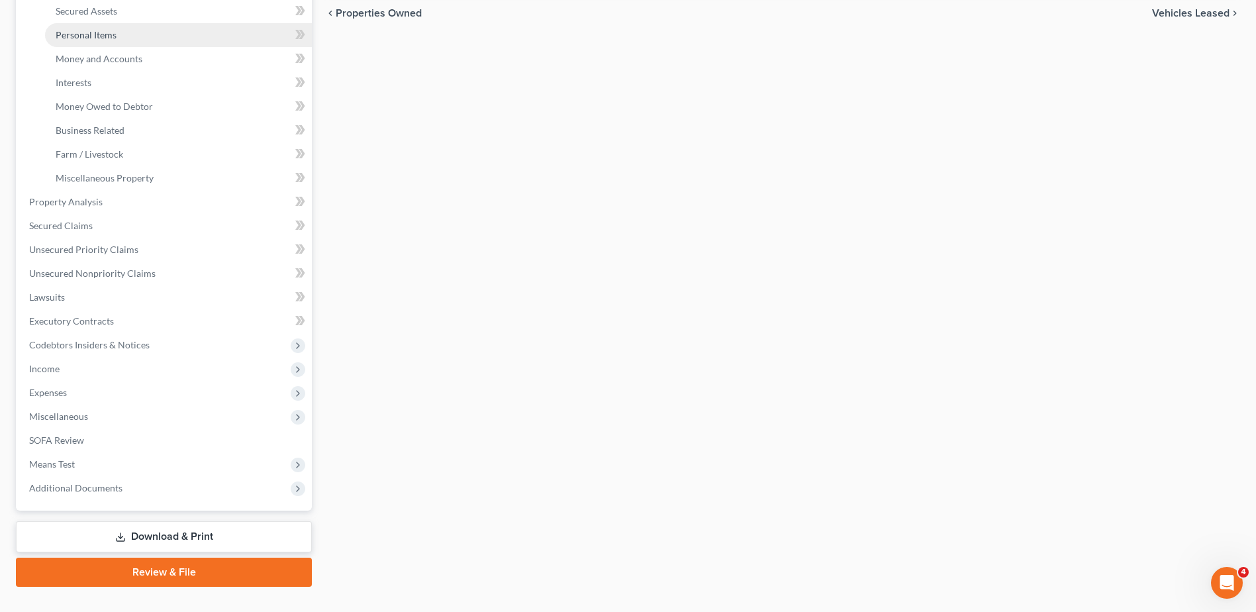
scroll to position [354, 0]
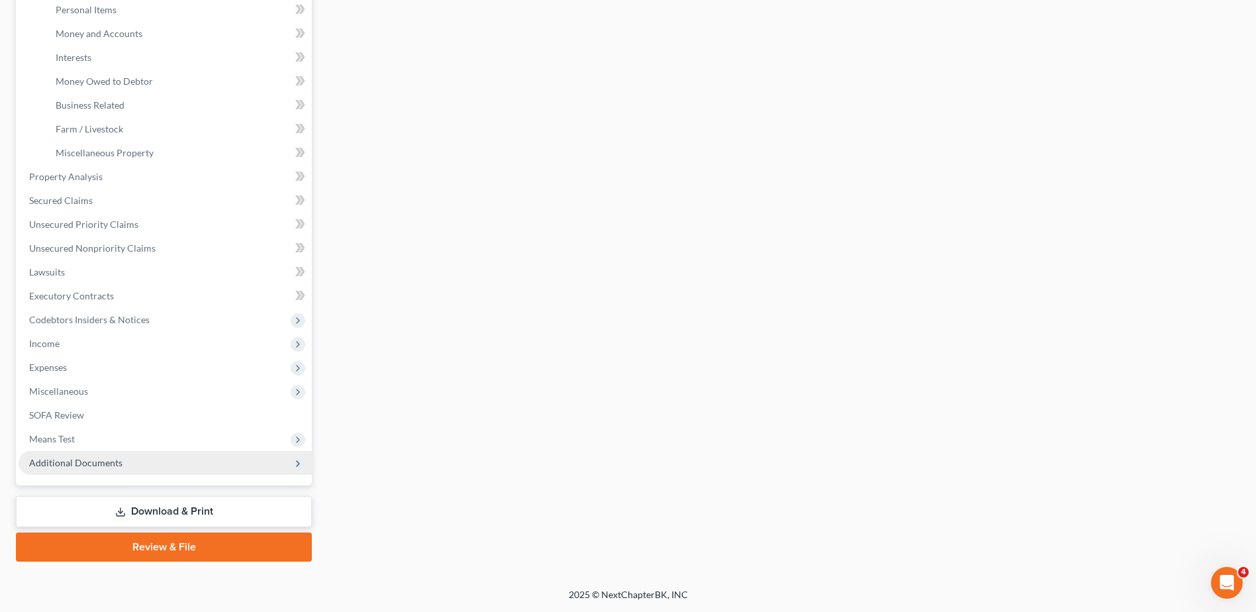
click at [89, 467] on span "Additional Documents" at bounding box center [75, 462] width 93 height 11
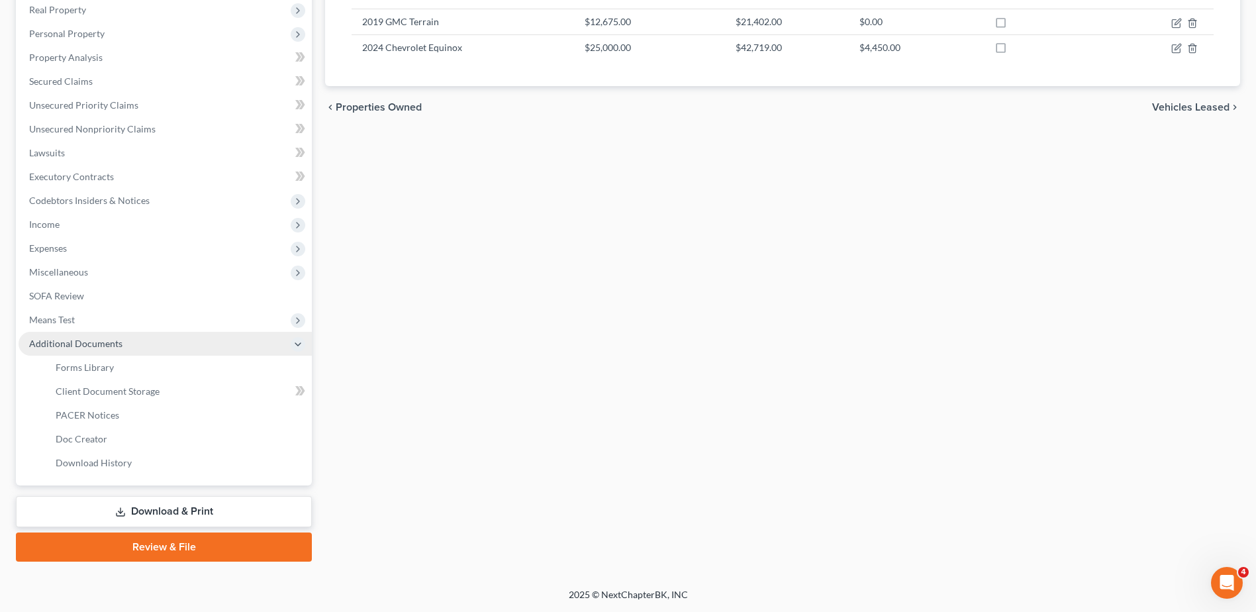
scroll to position [235, 0]
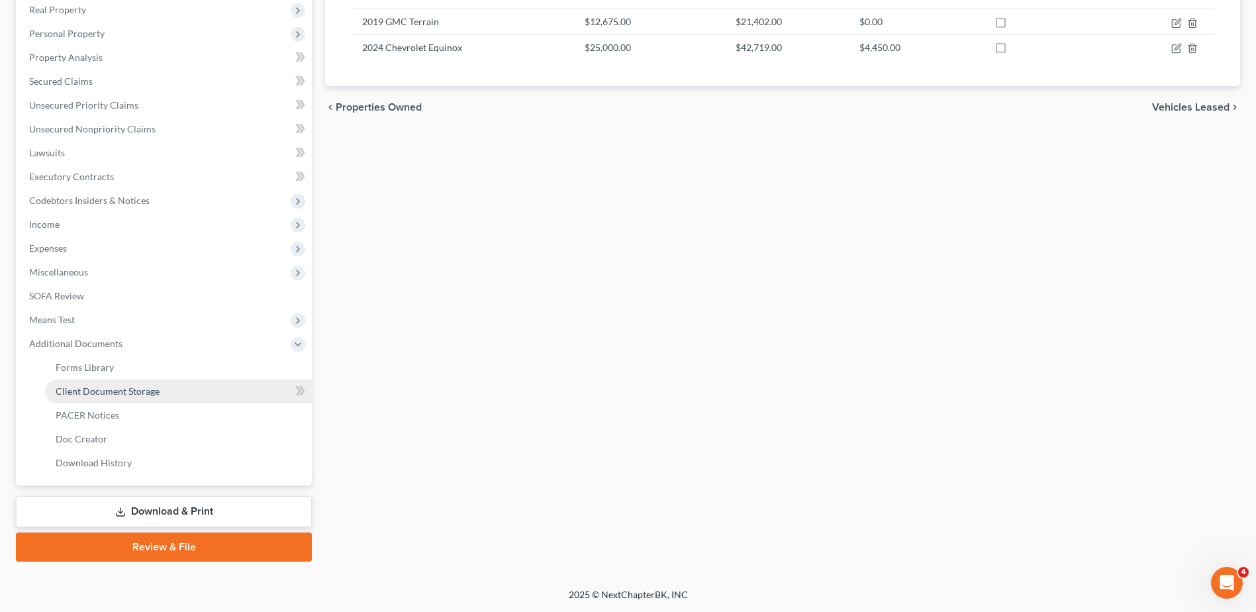
click at [115, 393] on span "Client Document Storage" at bounding box center [108, 390] width 104 height 11
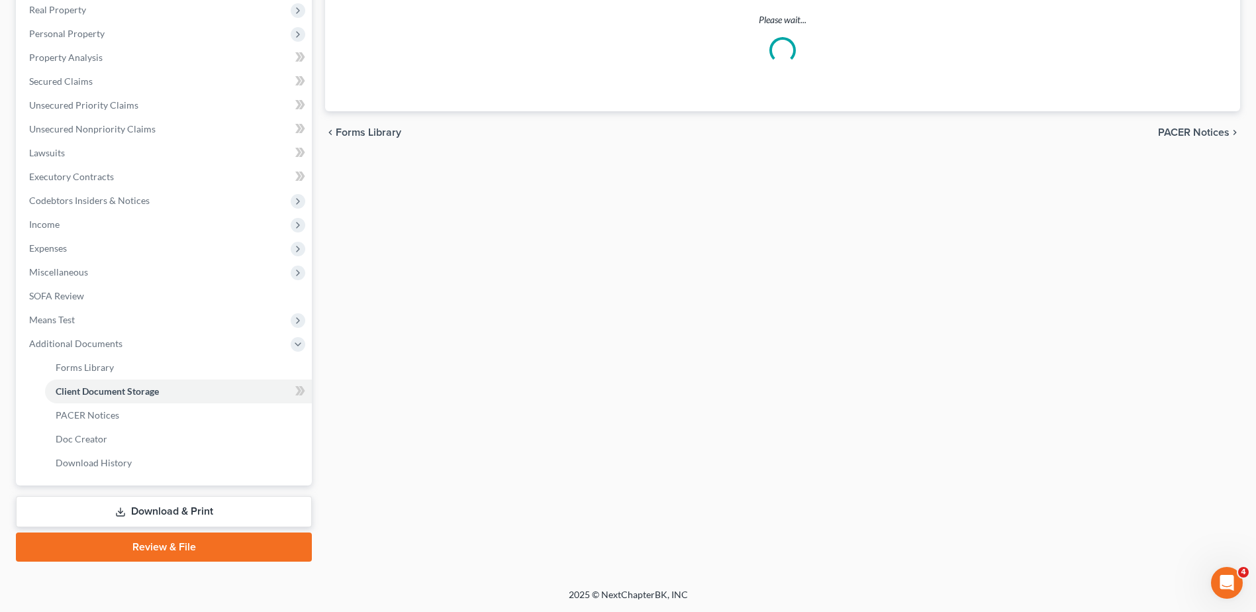
scroll to position [148, 0]
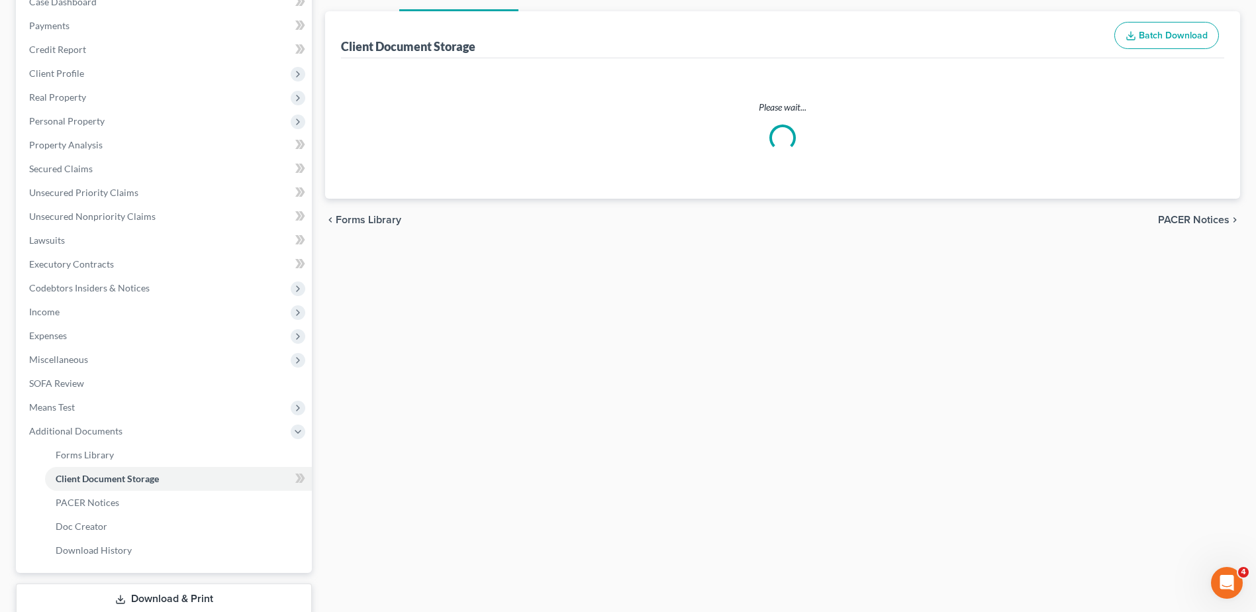
select select "7"
select select "52"
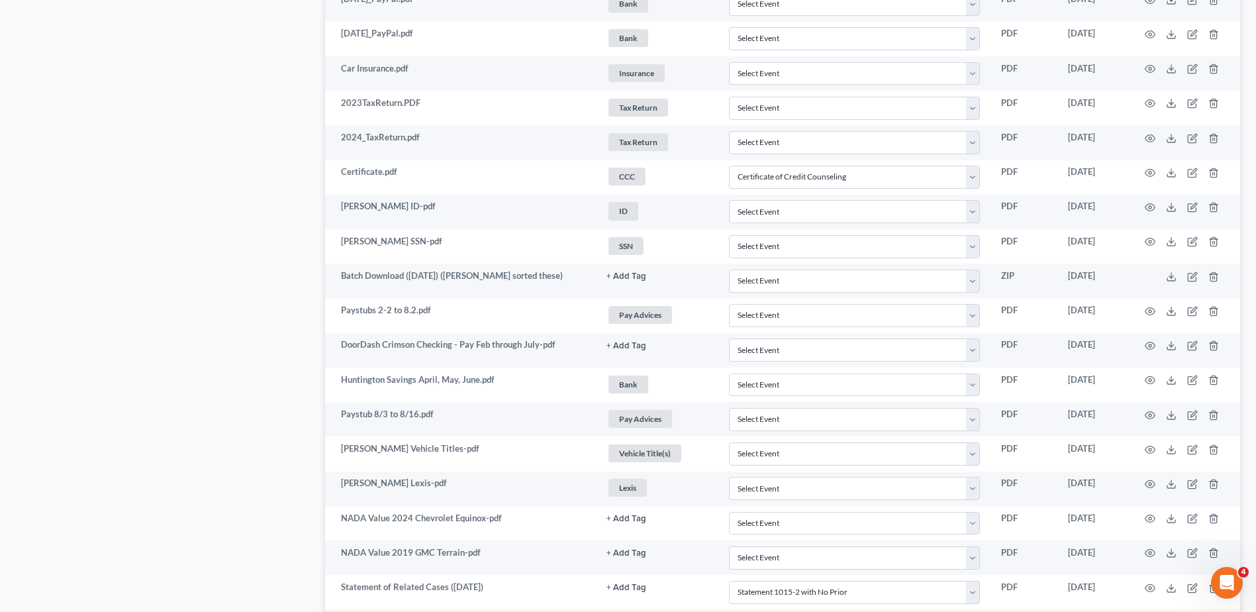
scroll to position [695, 0]
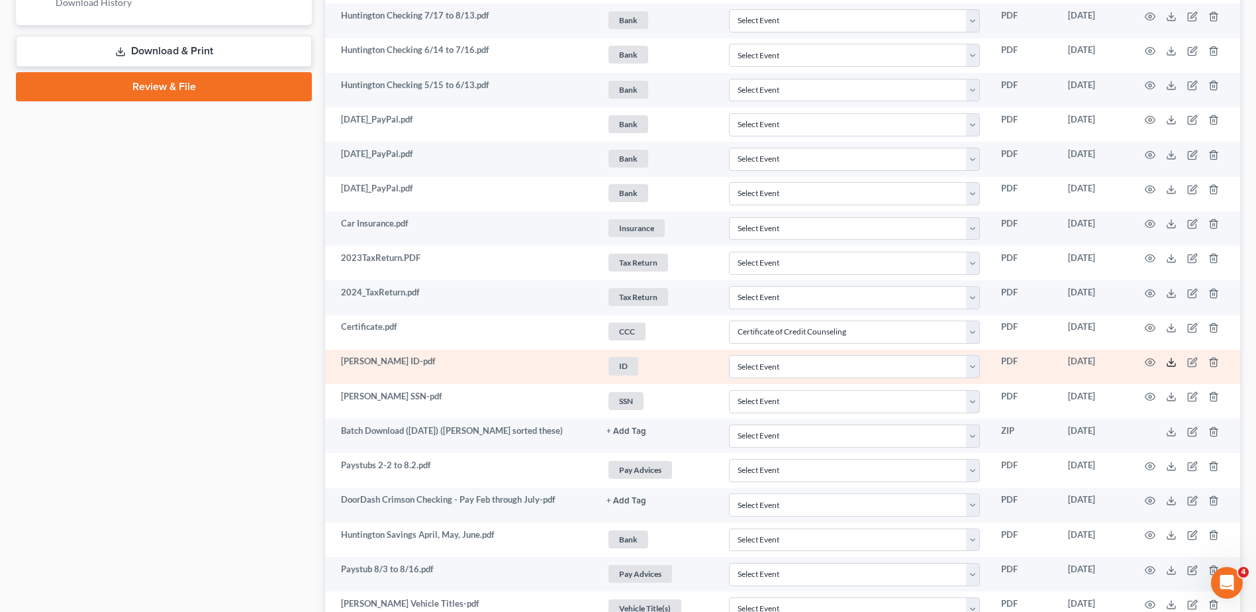
click at [1173, 361] on icon at bounding box center [1171, 362] width 11 height 11
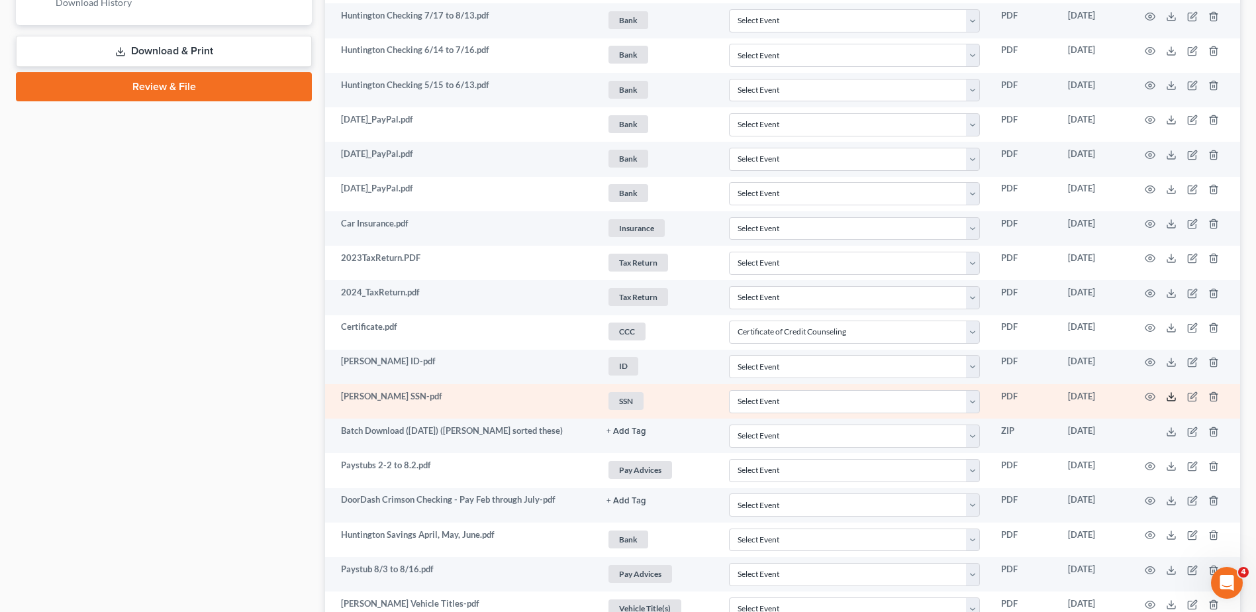
click at [1173, 397] on polyline at bounding box center [1172, 397] width 5 height 2
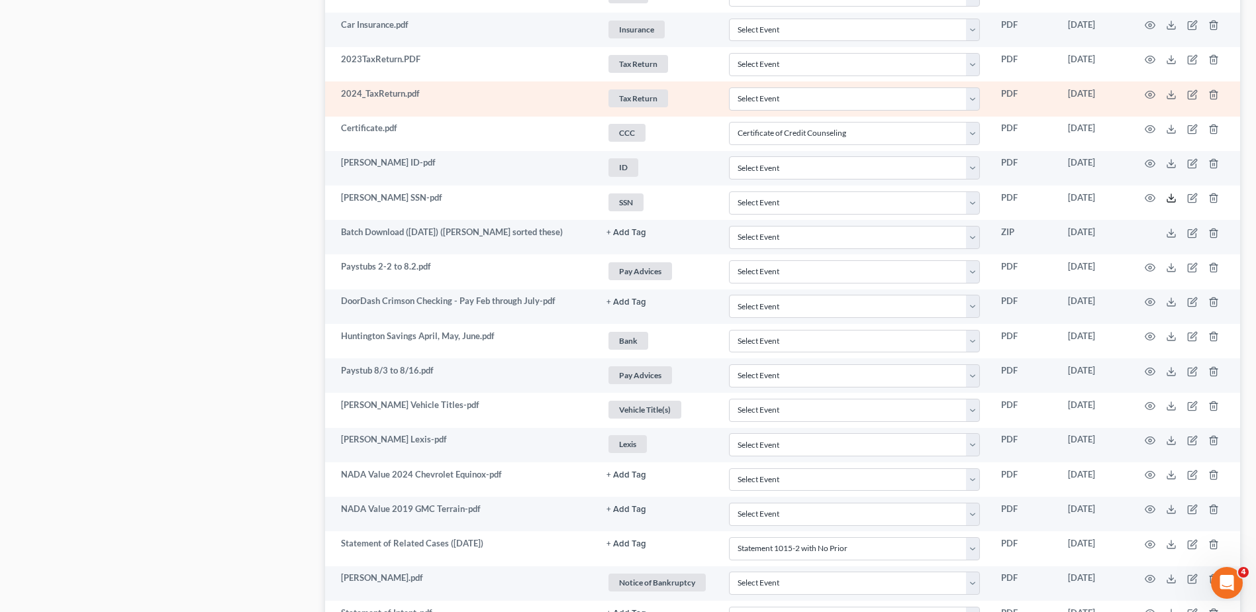
scroll to position [960, 0]
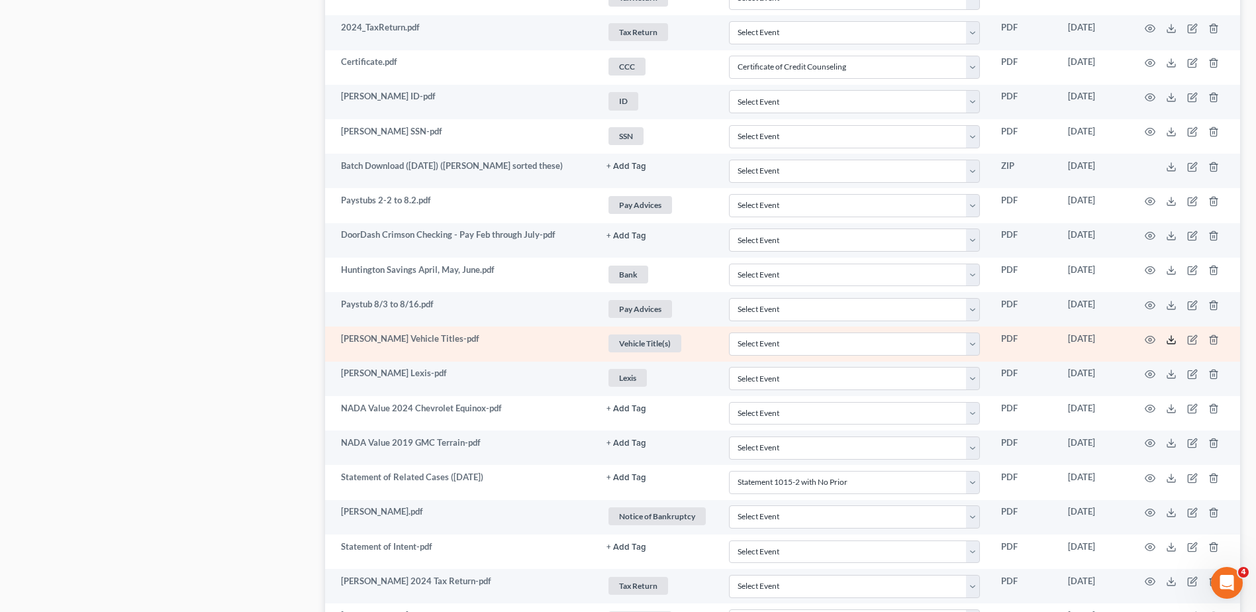
click at [1175, 337] on icon at bounding box center [1171, 339] width 11 height 11
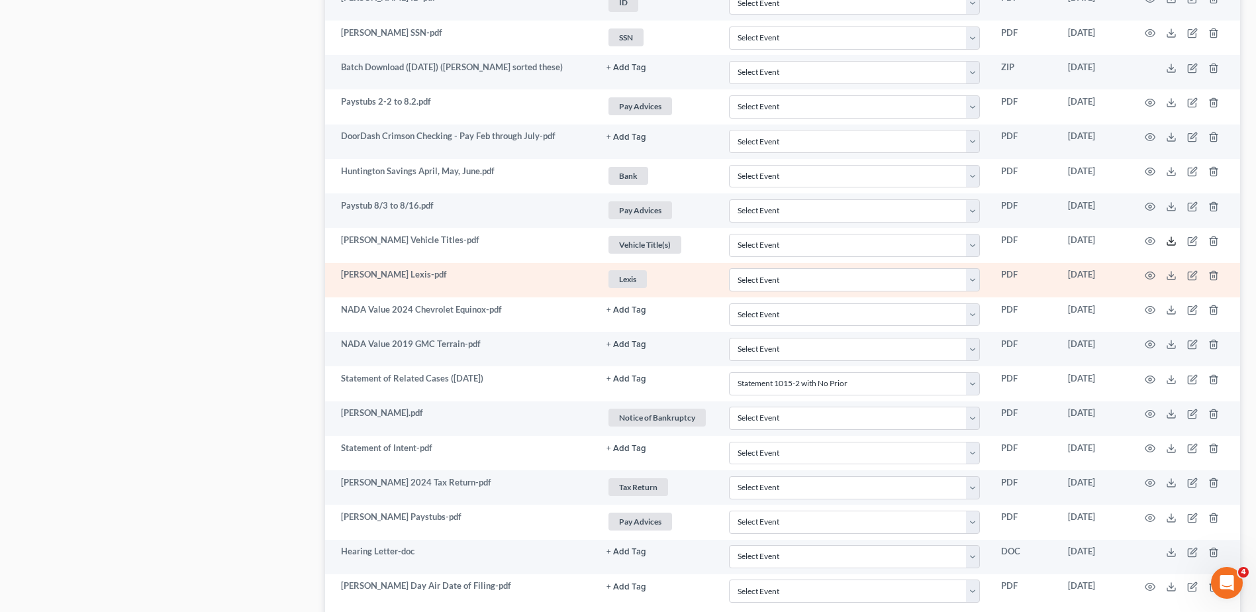
scroll to position [1093, 0]
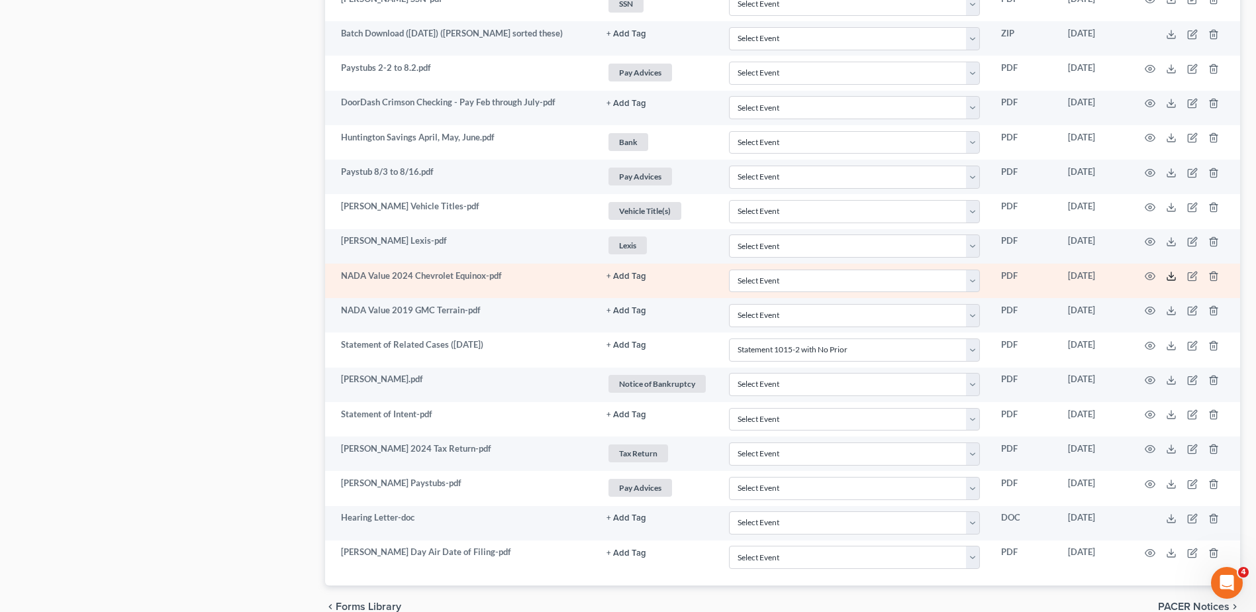
click at [1172, 277] on line at bounding box center [1172, 274] width 0 height 5
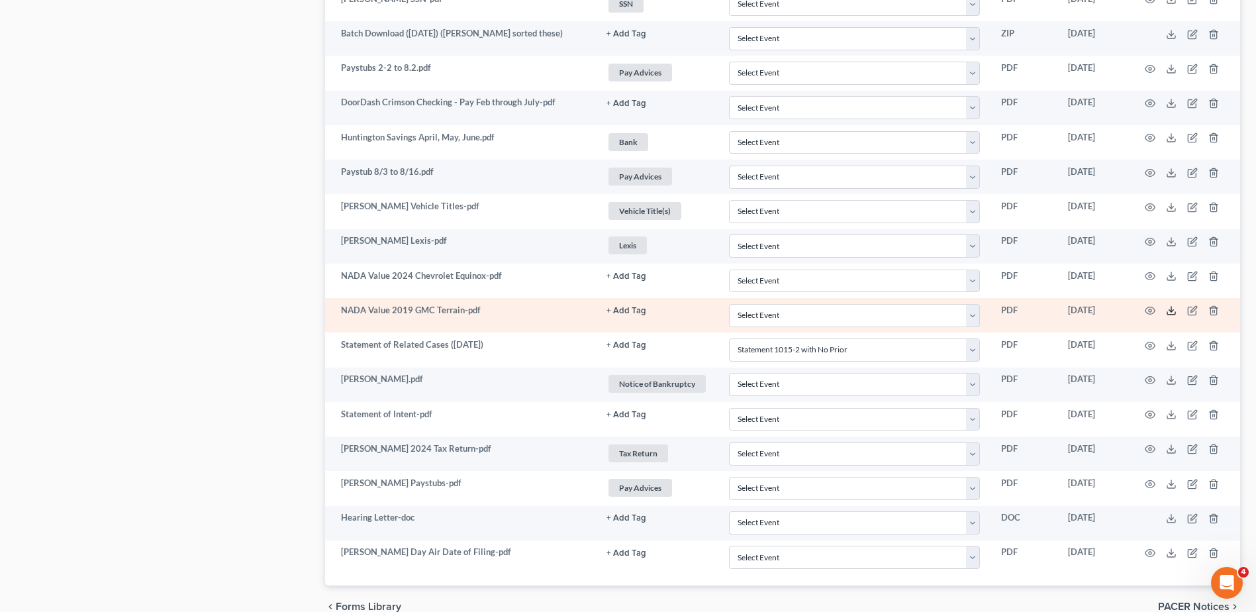
click at [1170, 311] on polyline at bounding box center [1172, 311] width 5 height 2
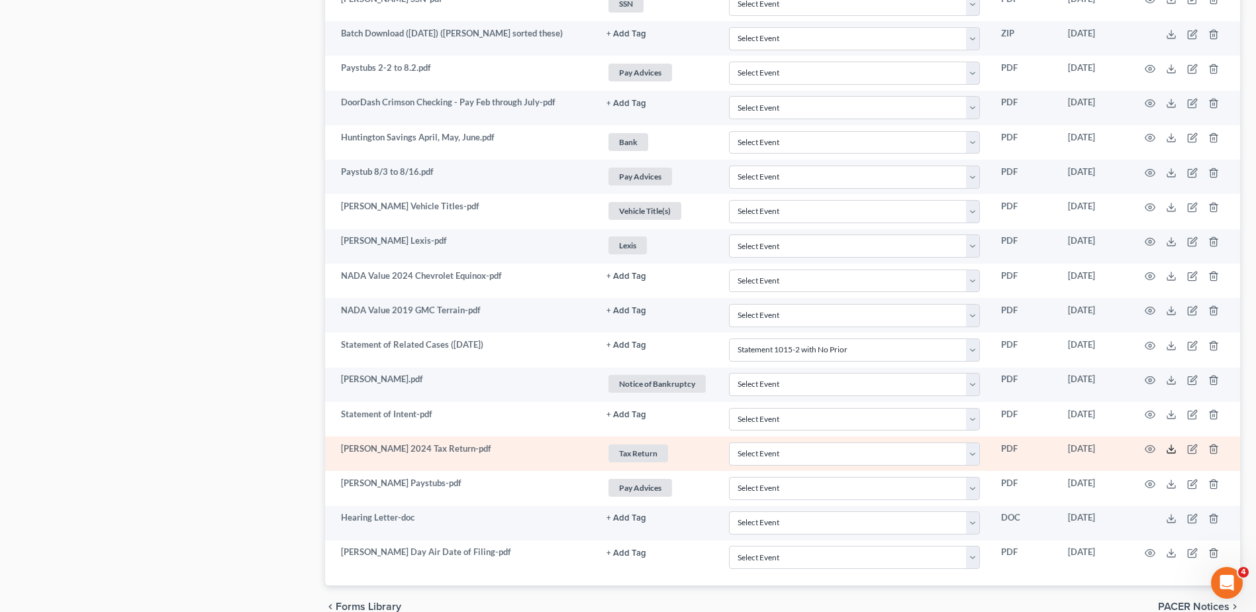
click at [1173, 448] on icon at bounding box center [1171, 449] width 11 height 11
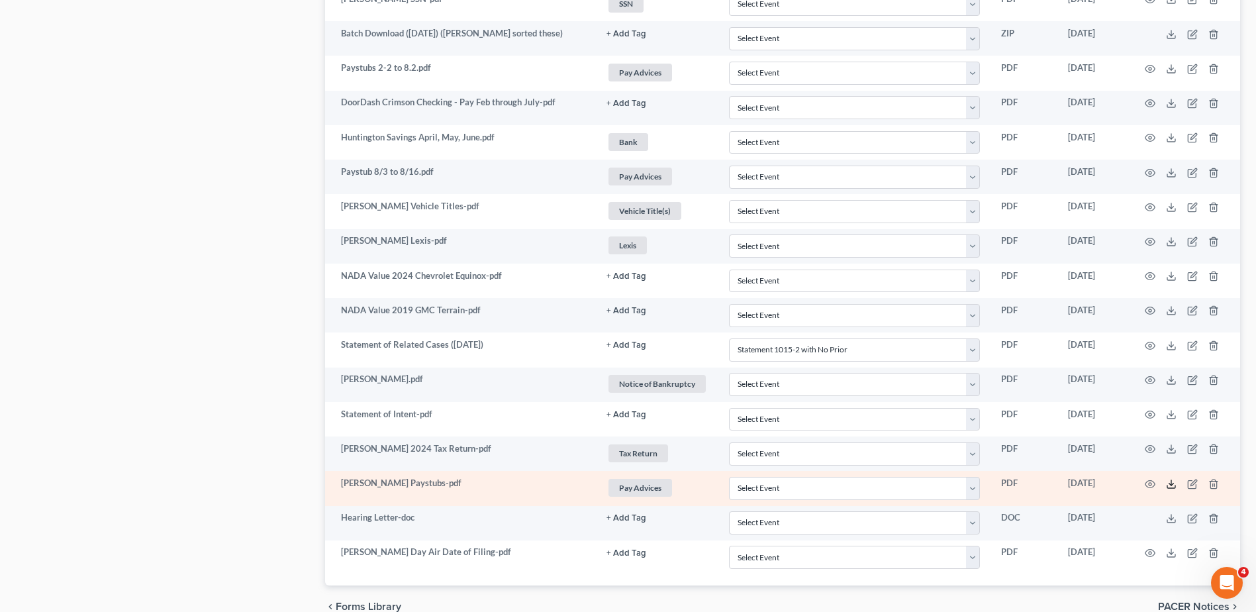
click at [1171, 481] on icon at bounding box center [1171, 484] width 11 height 11
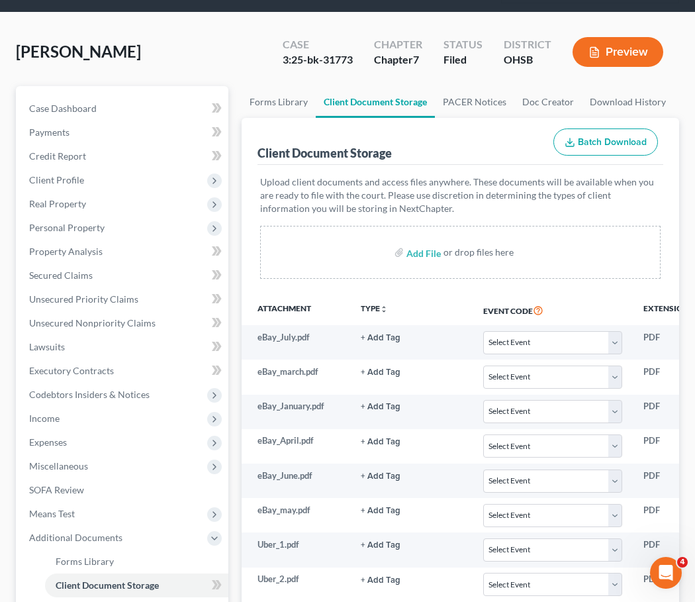
scroll to position [724, 0]
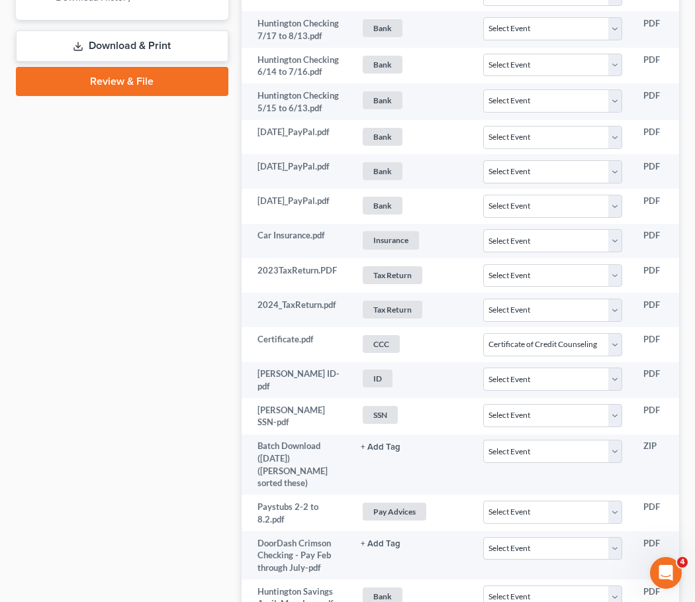
select select "7"
select select "52"
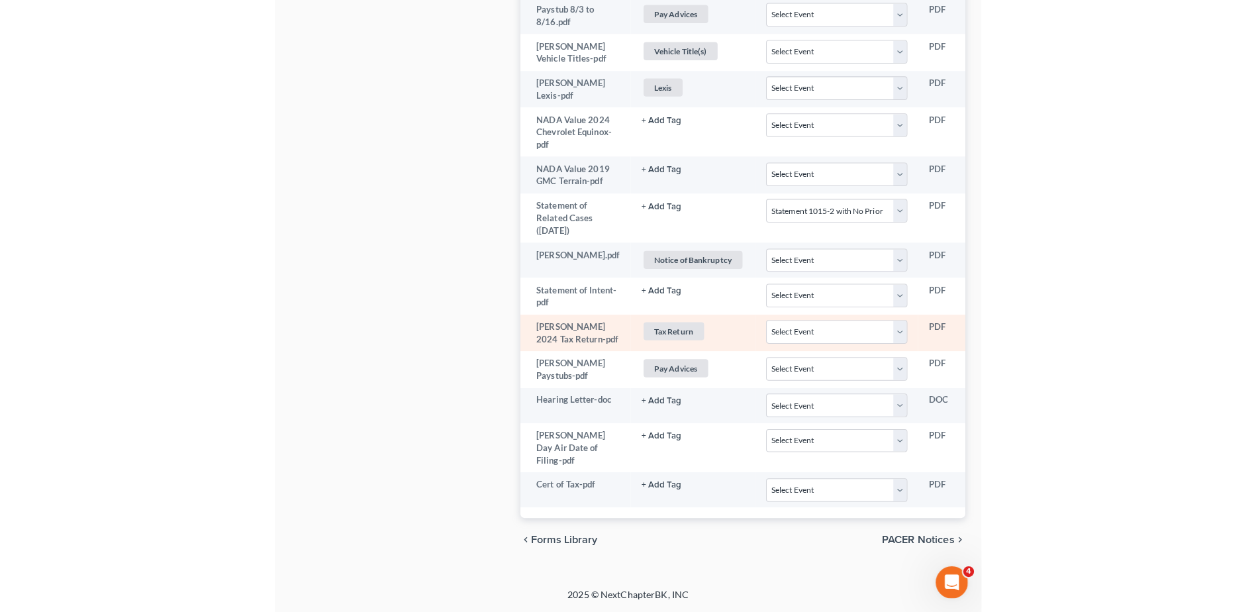
scroll to position [1193, 0]
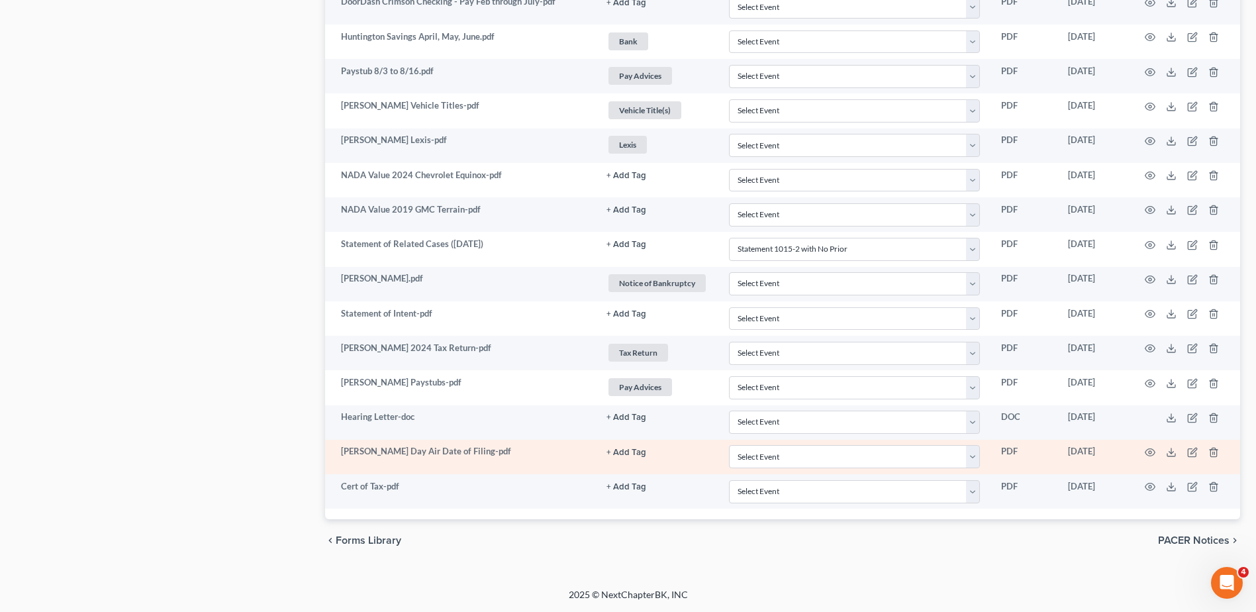
click at [628, 451] on button "+ Add Tag" at bounding box center [627, 452] width 40 height 9
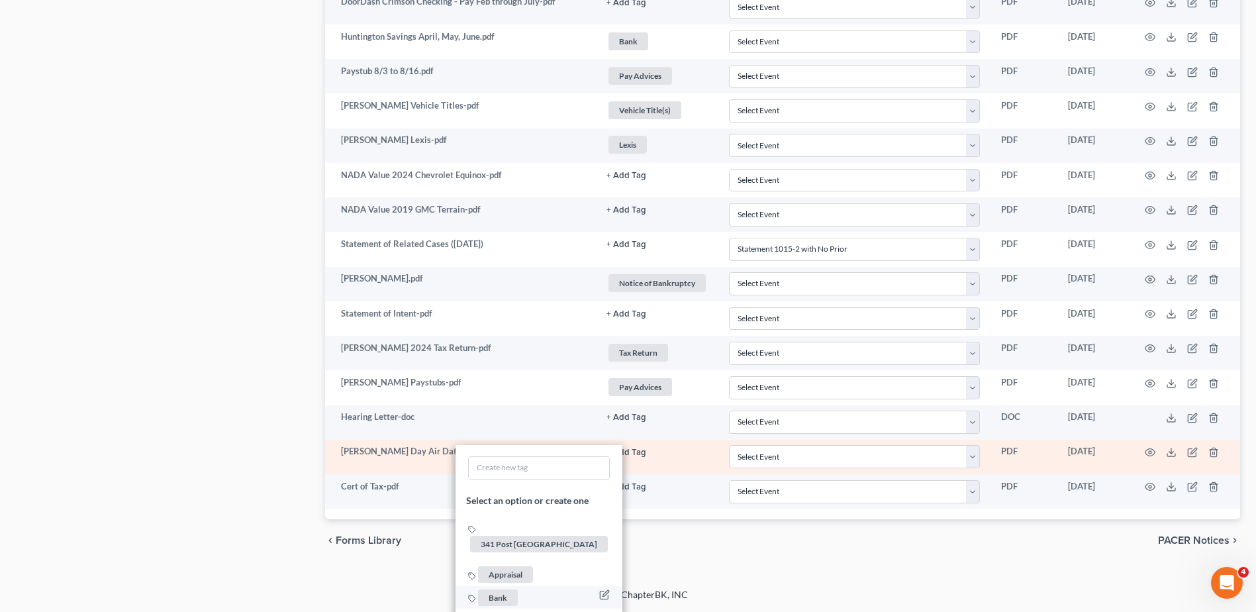
click at [494, 589] on span "Bank" at bounding box center [498, 597] width 40 height 17
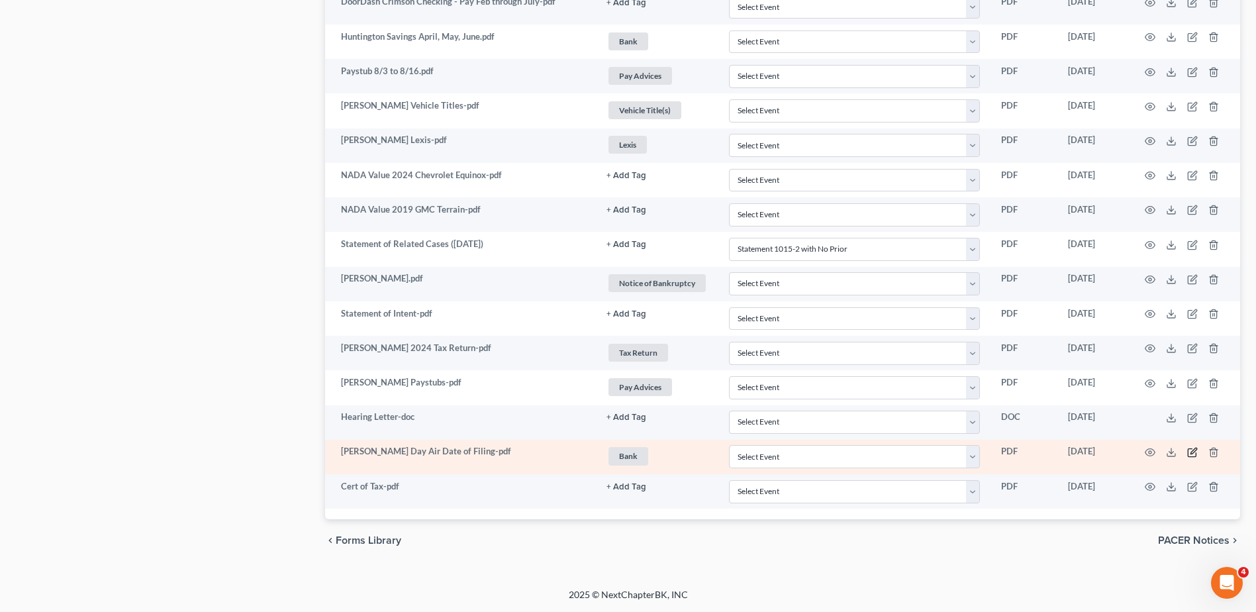
click at [1192, 453] on icon "button" at bounding box center [1192, 452] width 11 height 11
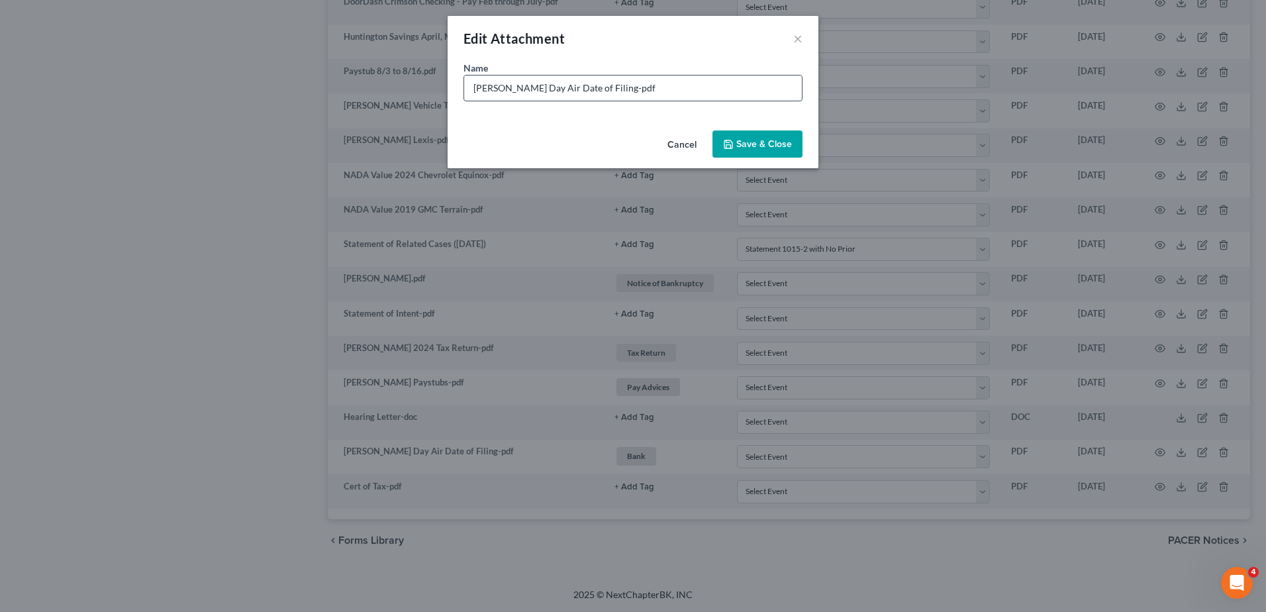
click at [597, 88] on input "Freeman Day Air Date of Filing-pdf" at bounding box center [633, 87] width 338 height 25
type input "Freeman Day Air Date of Filing (already sent)-pdf"
click at [772, 149] on span "Save & Close" at bounding box center [764, 143] width 56 height 11
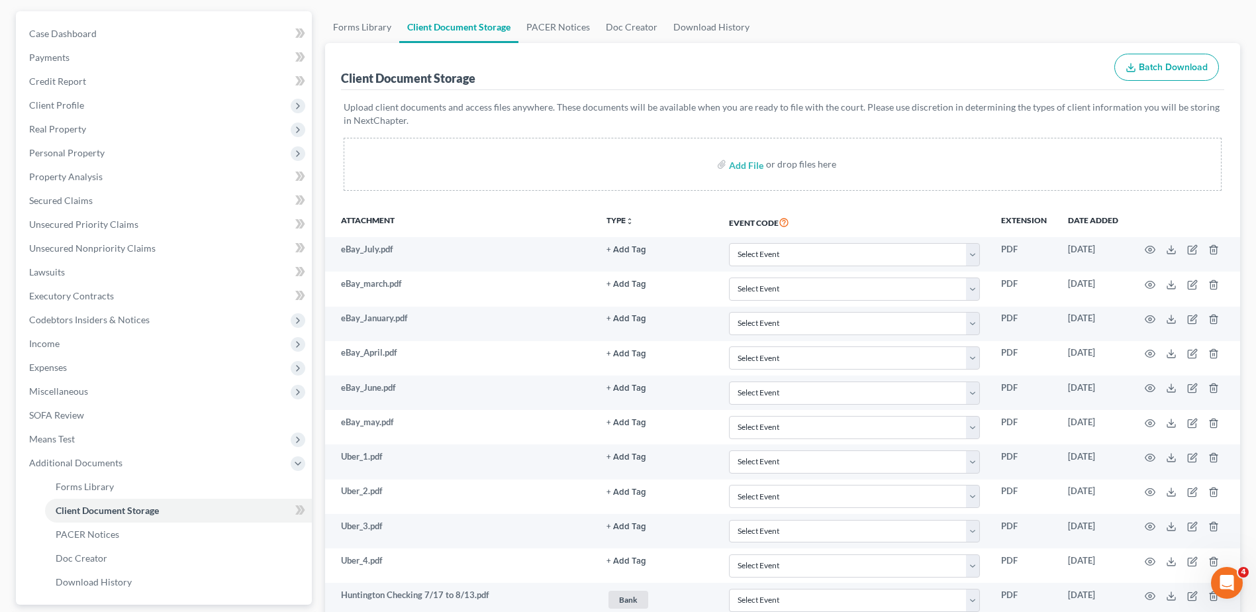
scroll to position [0, 0]
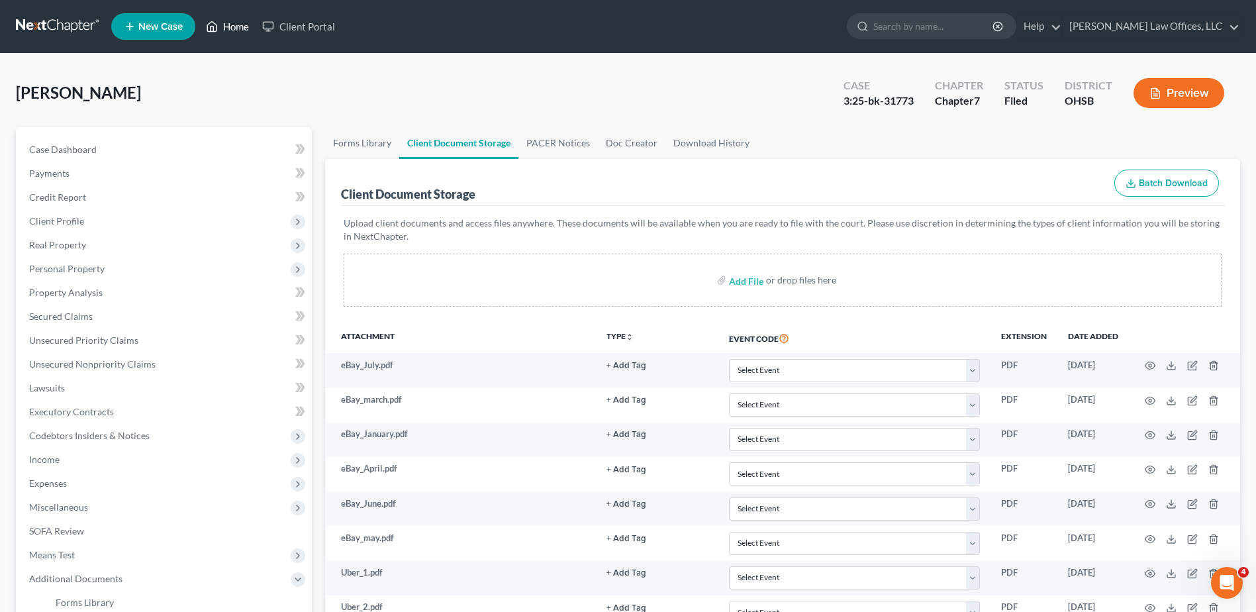
click at [237, 24] on link "Home" at bounding box center [227, 27] width 56 height 24
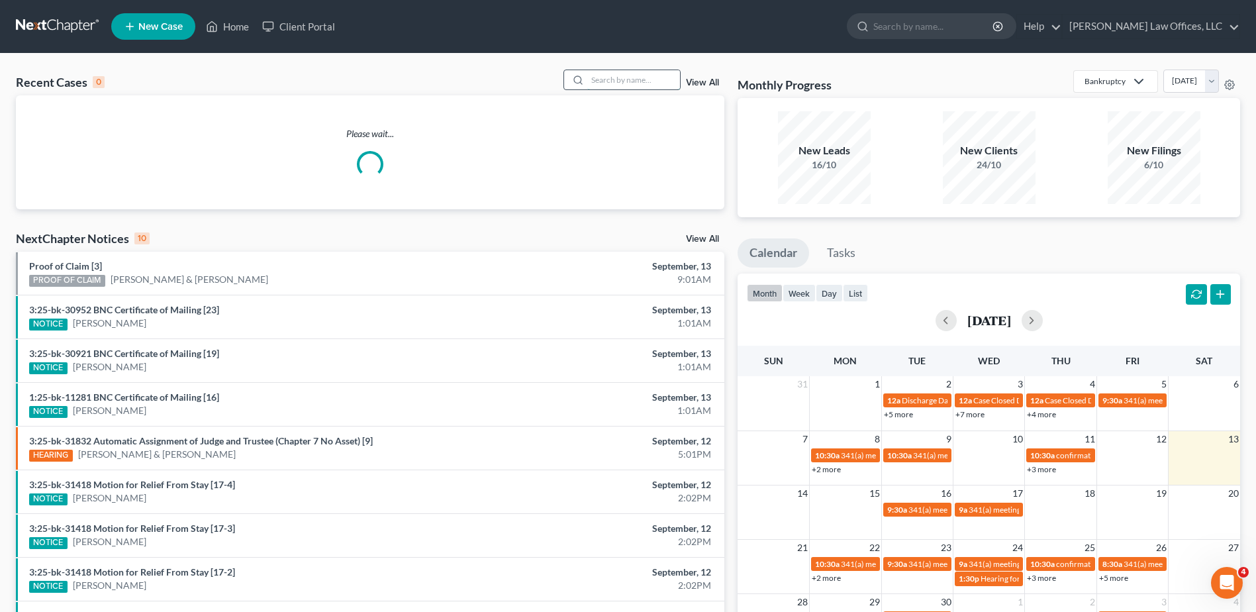
click at [602, 83] on input "search" at bounding box center [633, 79] width 93 height 19
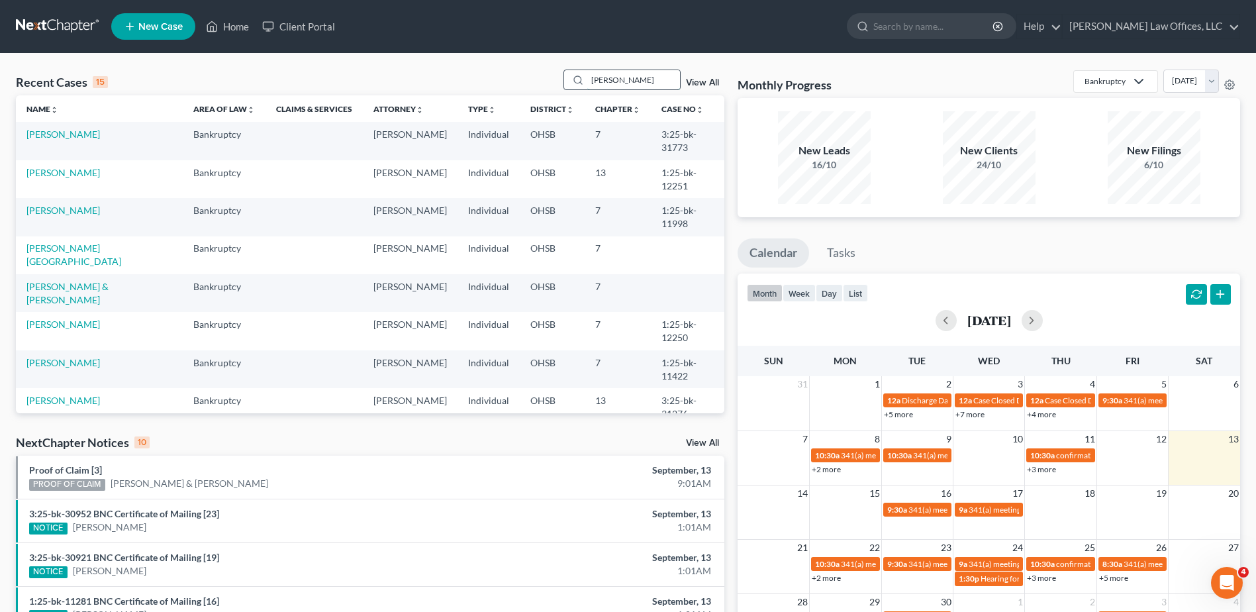
type input "cole"
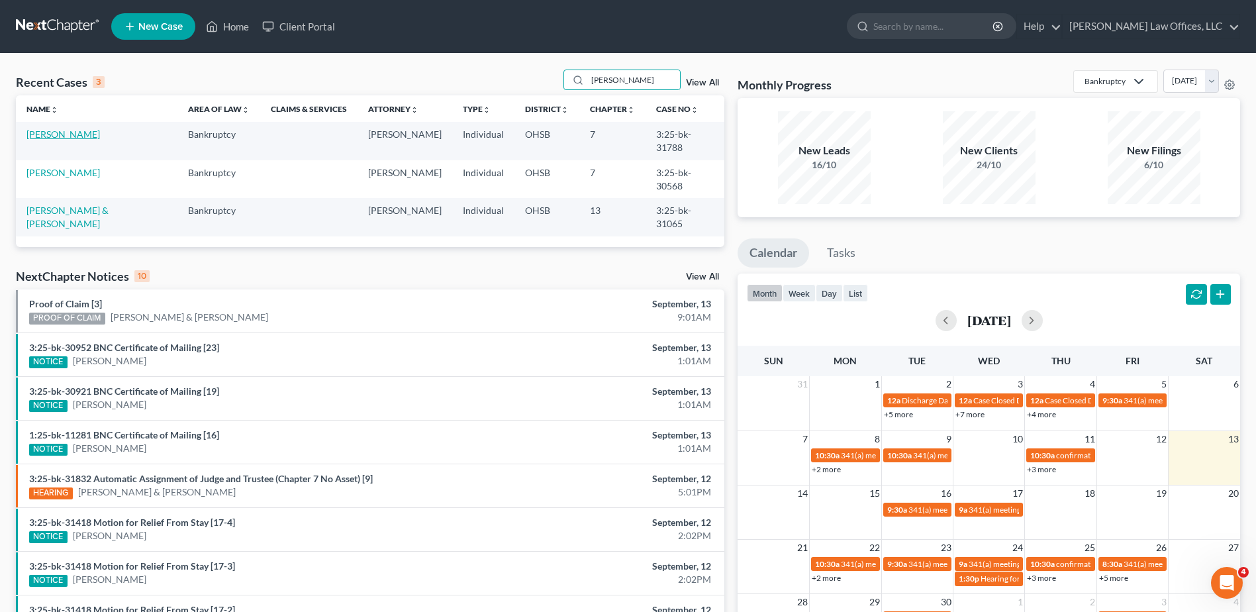
click at [46, 131] on link "Cole, Zachery" at bounding box center [63, 133] width 74 height 11
select select "4"
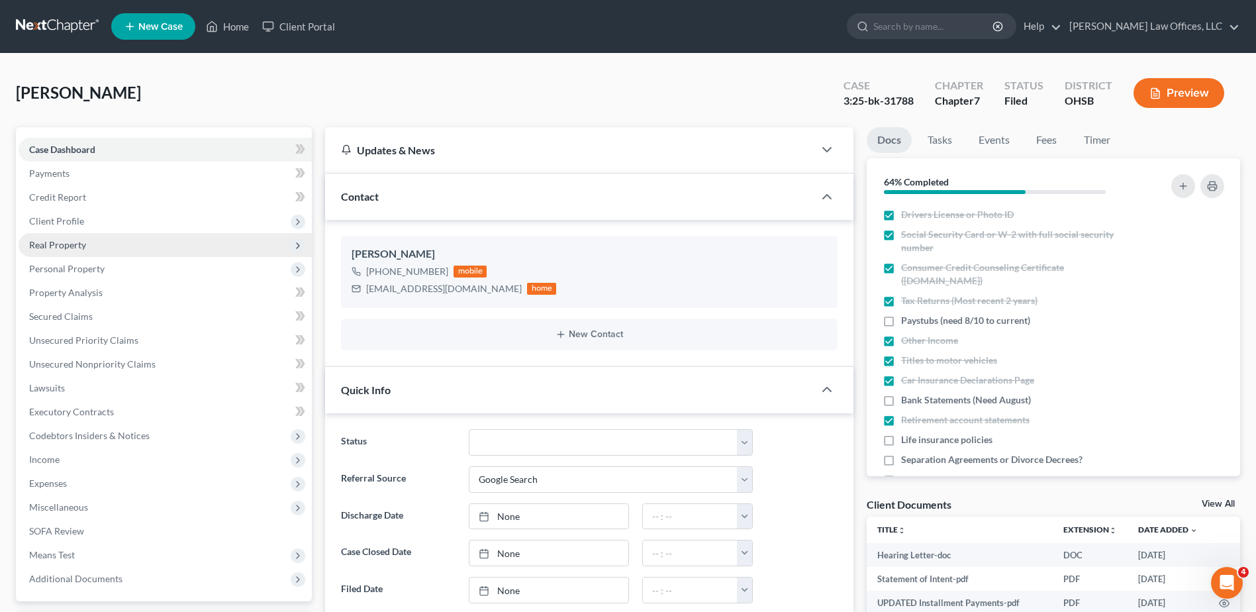
click at [64, 246] on span "Real Property" at bounding box center [57, 244] width 57 height 11
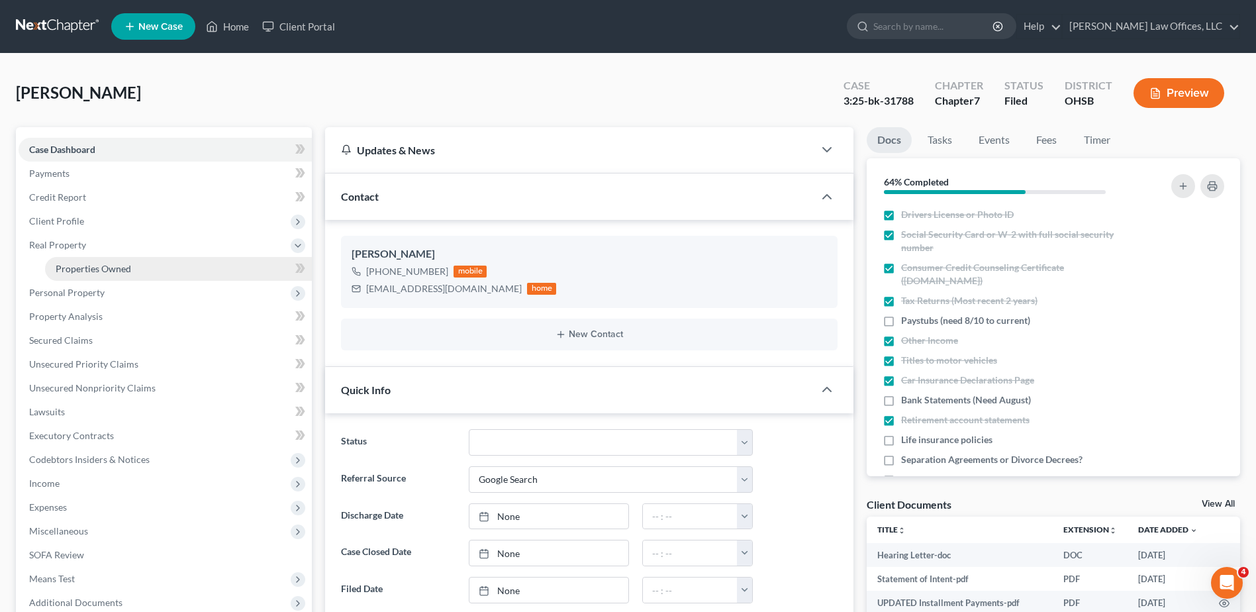
click at [69, 261] on link "Properties Owned" at bounding box center [178, 269] width 267 height 24
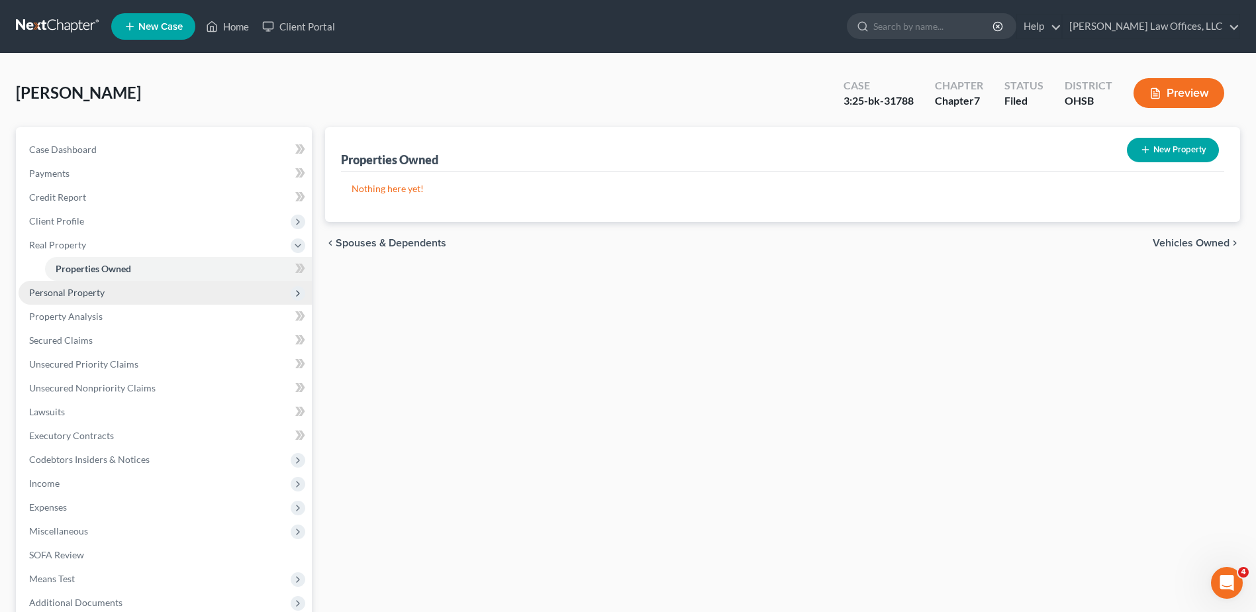
click at [69, 287] on span "Personal Property" at bounding box center [66, 292] width 75 height 11
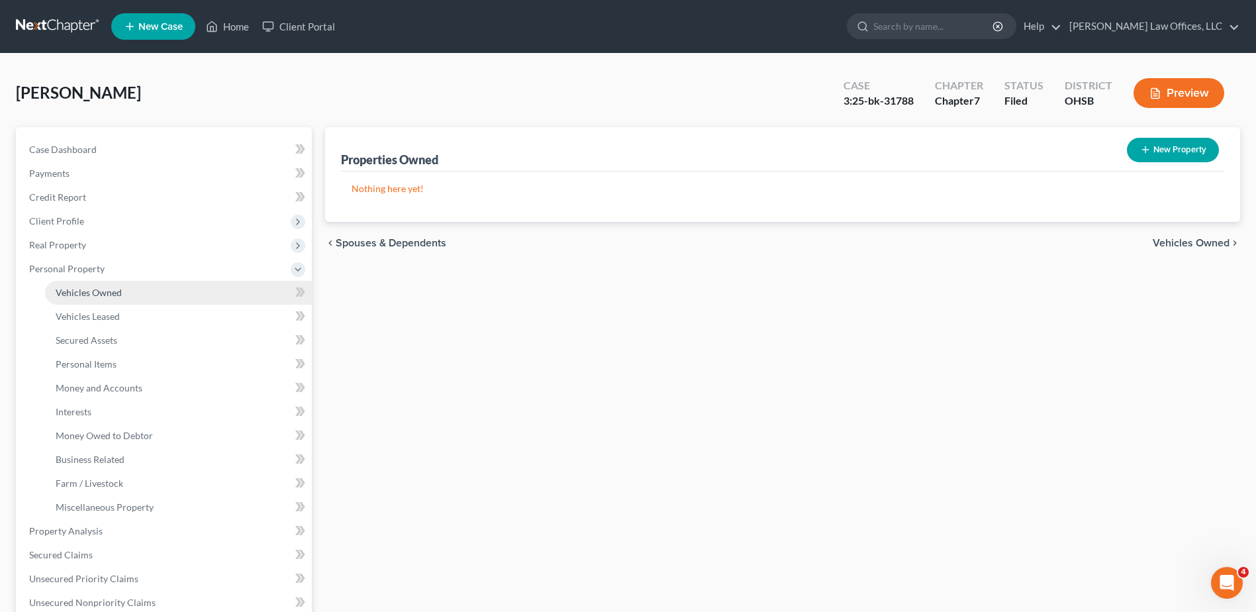
click at [74, 294] on span "Vehicles Owned" at bounding box center [89, 292] width 66 height 11
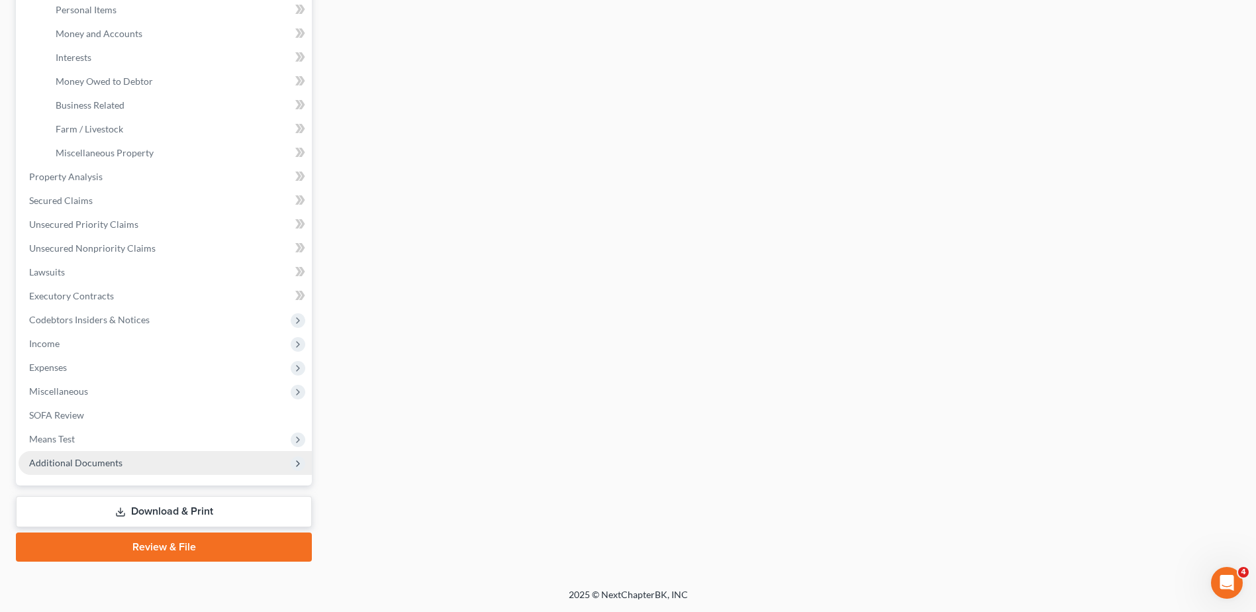
click at [101, 462] on span "Additional Documents" at bounding box center [75, 462] width 93 height 11
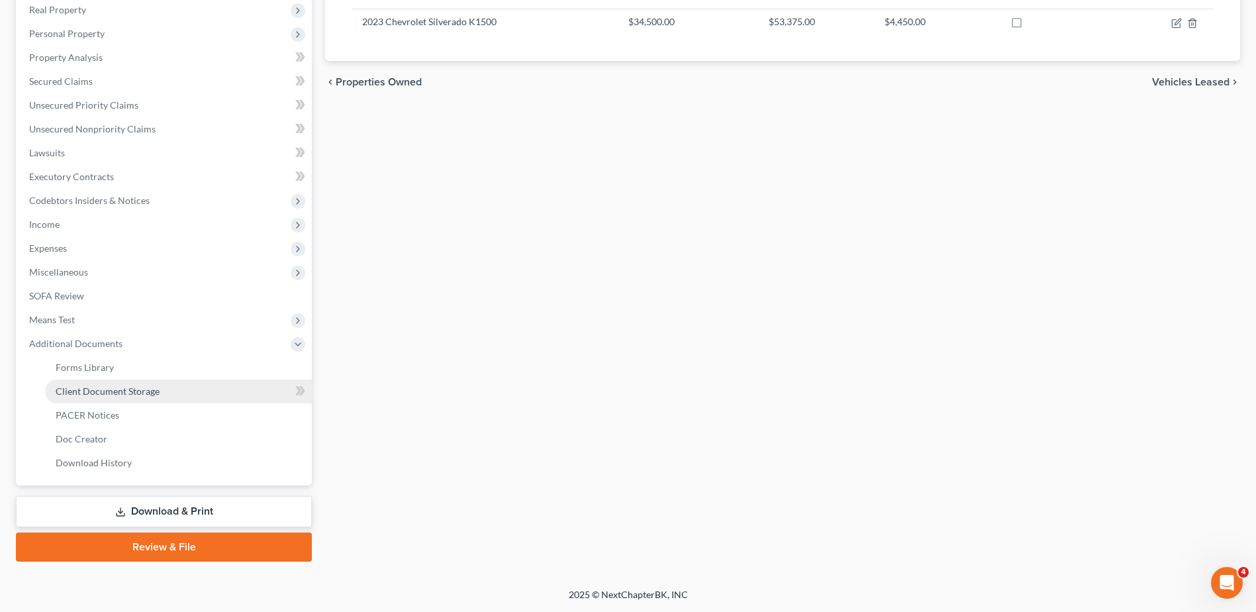
click at [113, 392] on span "Client Document Storage" at bounding box center [108, 390] width 104 height 11
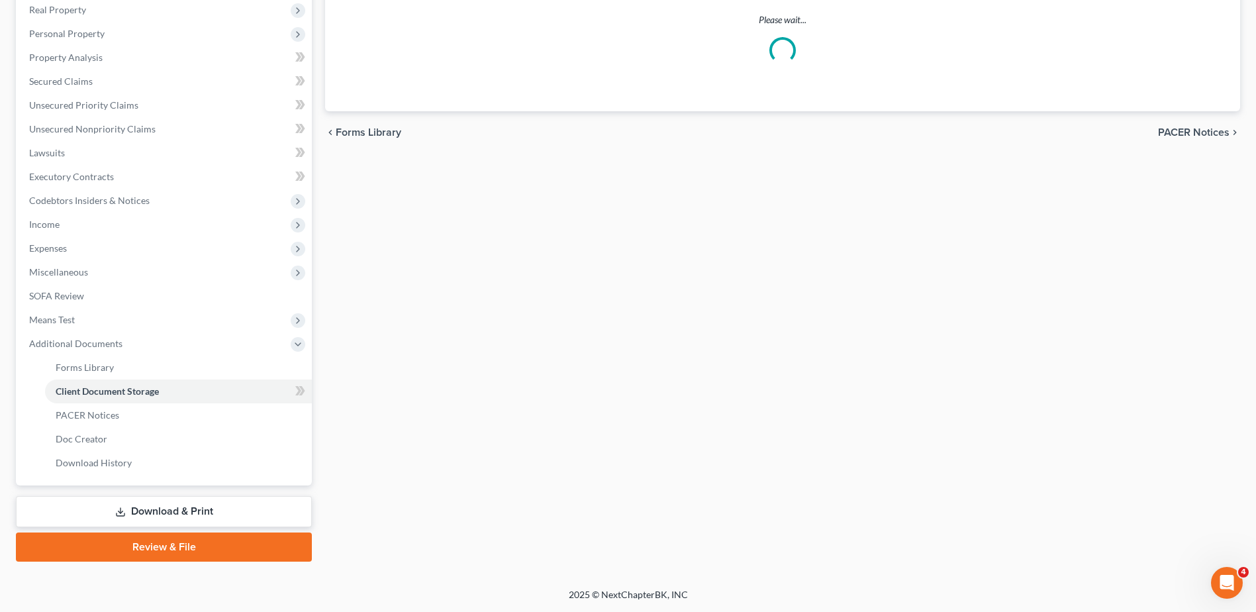
scroll to position [168, 0]
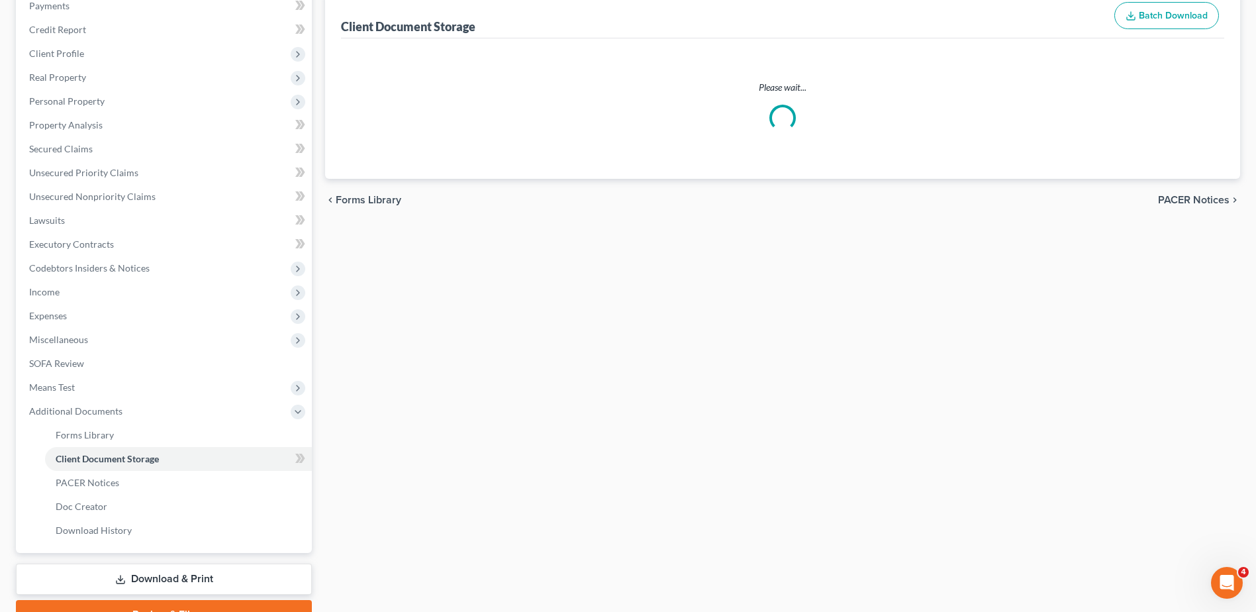
select select "7"
select select "52"
select select "37"
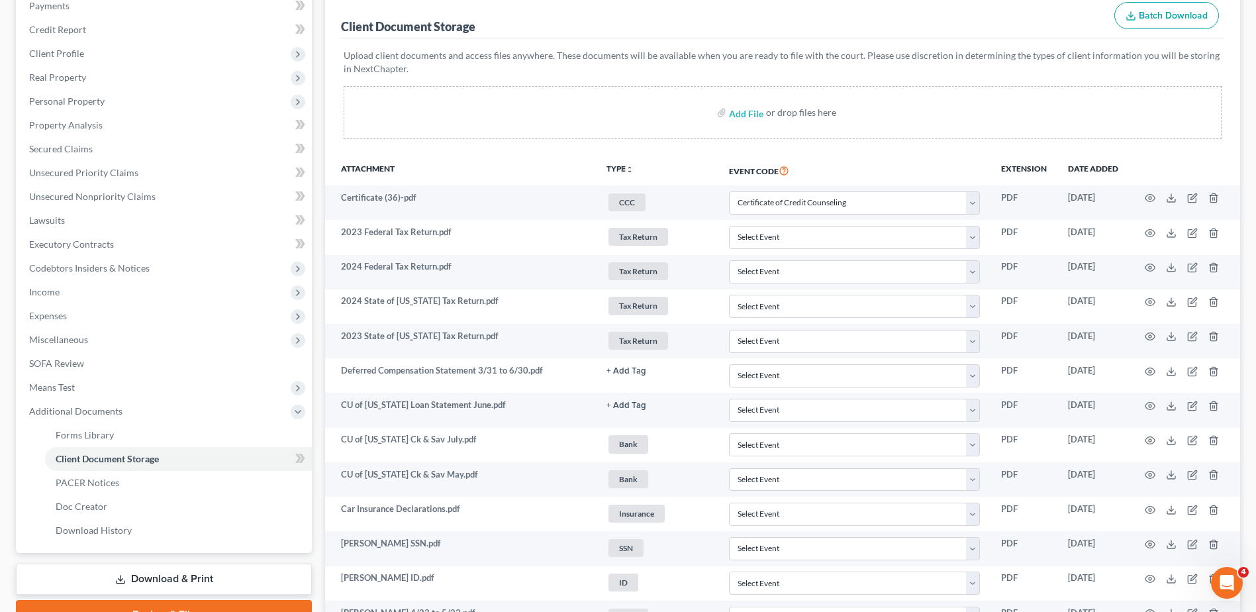
scroll to position [0, 0]
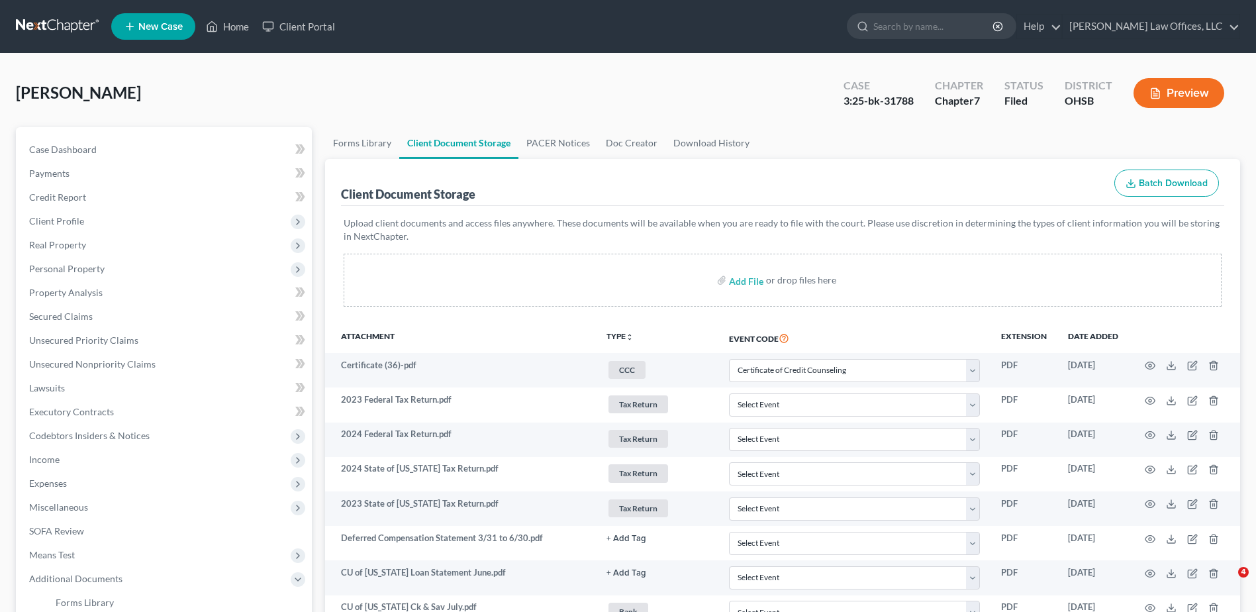
select select "7"
select select "52"
select select "37"
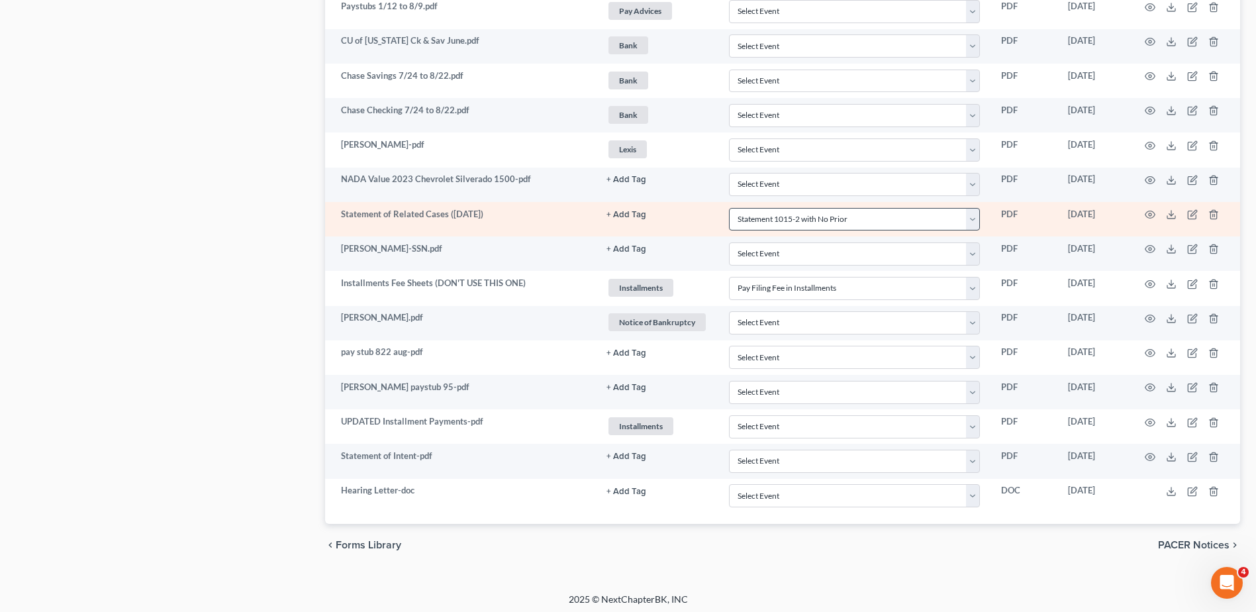
scroll to position [1297, 0]
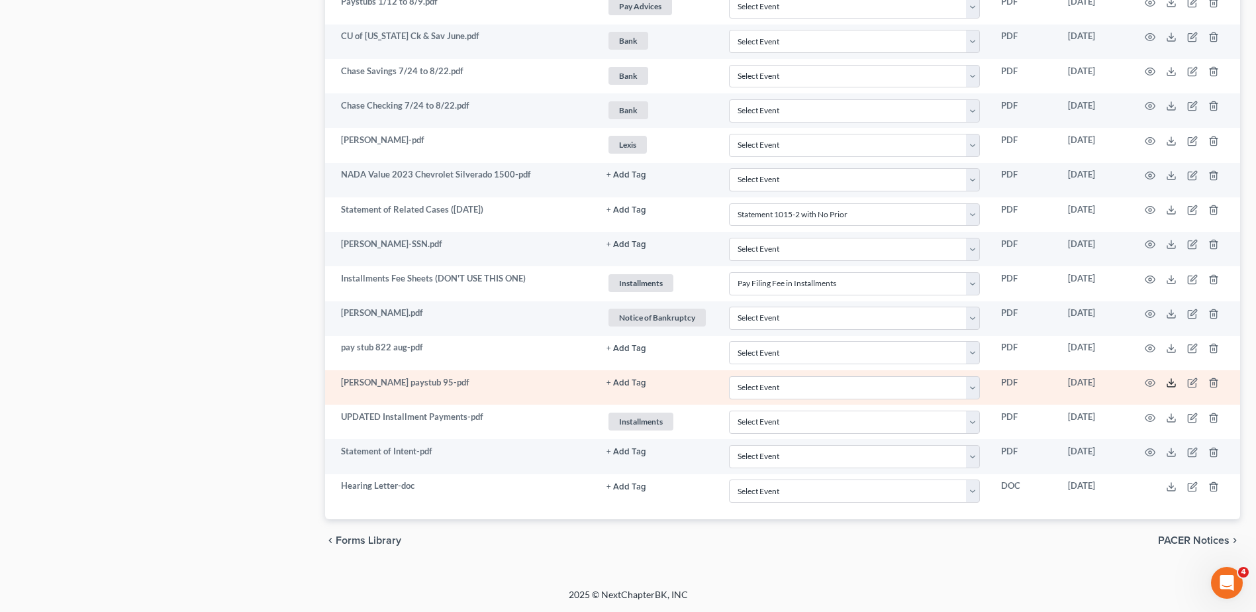
click at [1168, 382] on icon at bounding box center [1171, 382] width 11 height 11
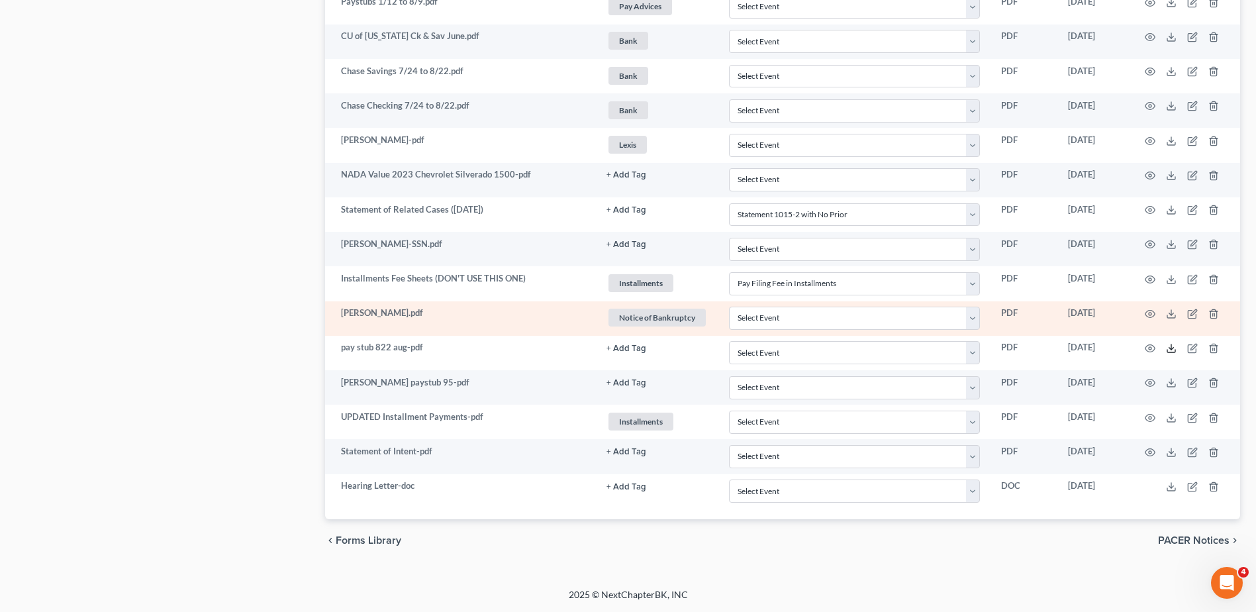
drag, startPoint x: 1171, startPoint y: 348, endPoint x: 1103, endPoint y: 334, distance: 69.1
click at [1171, 348] on icon at bounding box center [1171, 348] width 11 height 11
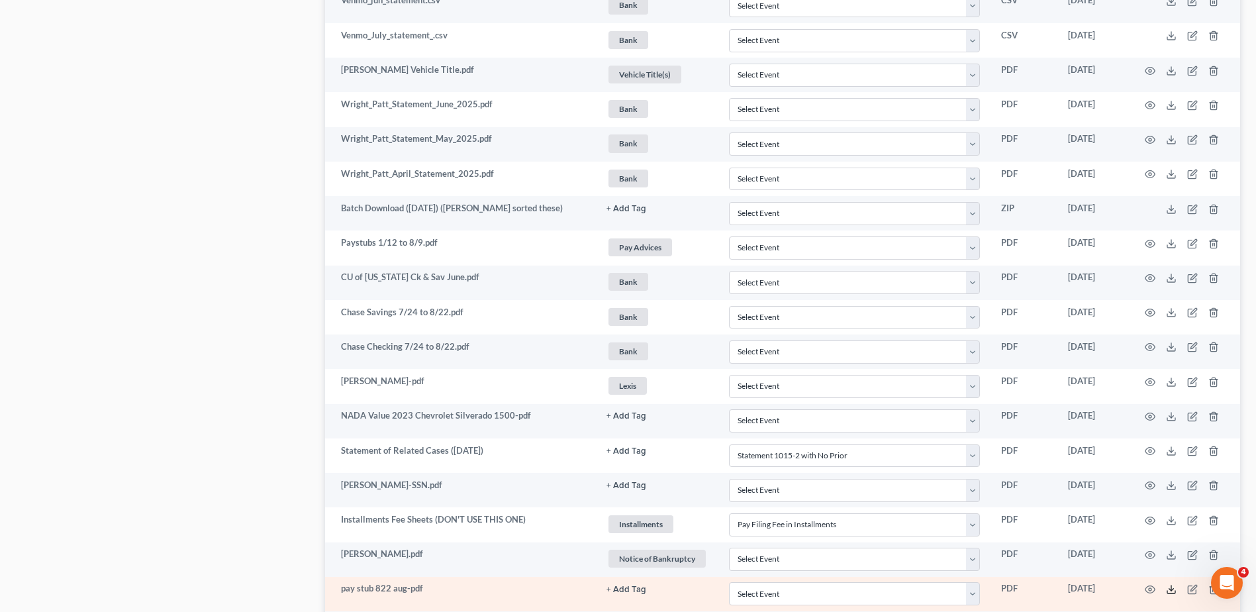
scroll to position [1032, 0]
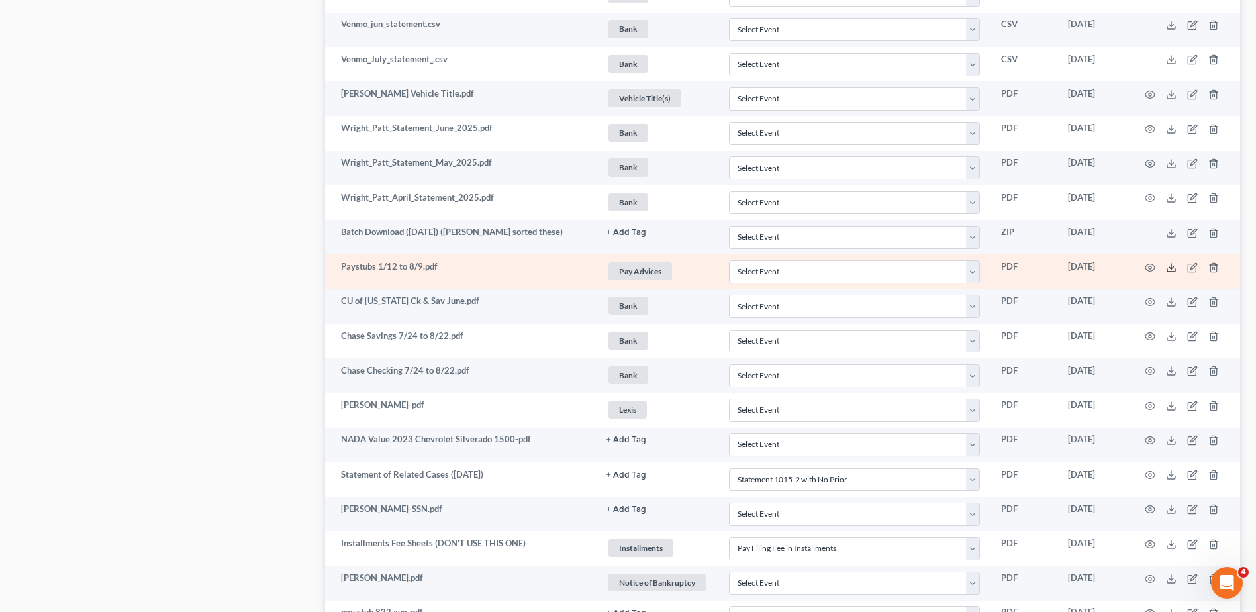
click at [1171, 268] on polyline at bounding box center [1172, 267] width 5 height 2
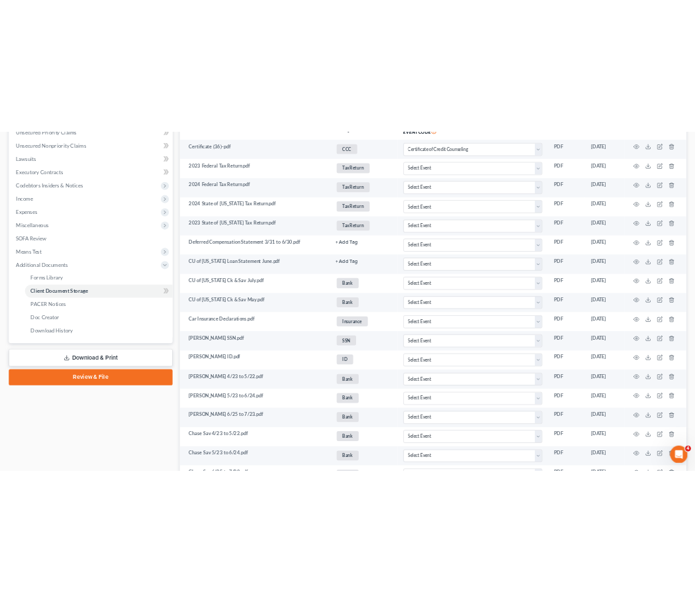
scroll to position [0, 0]
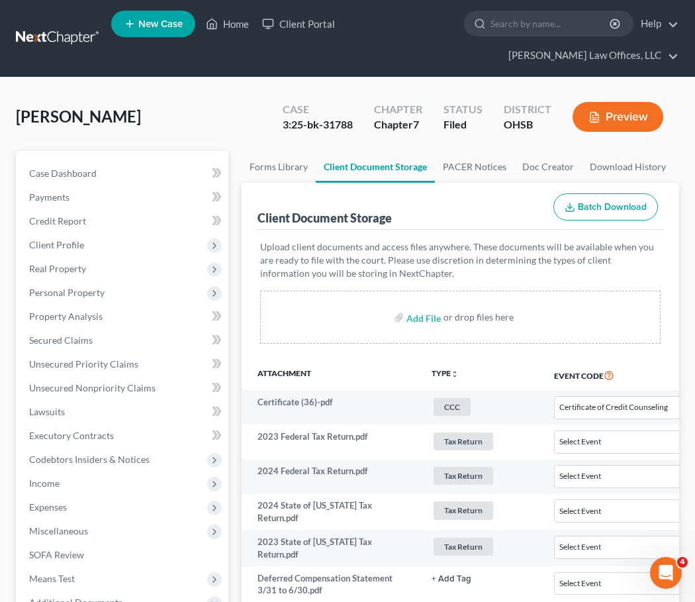
select select "7"
select select "52"
select select "37"
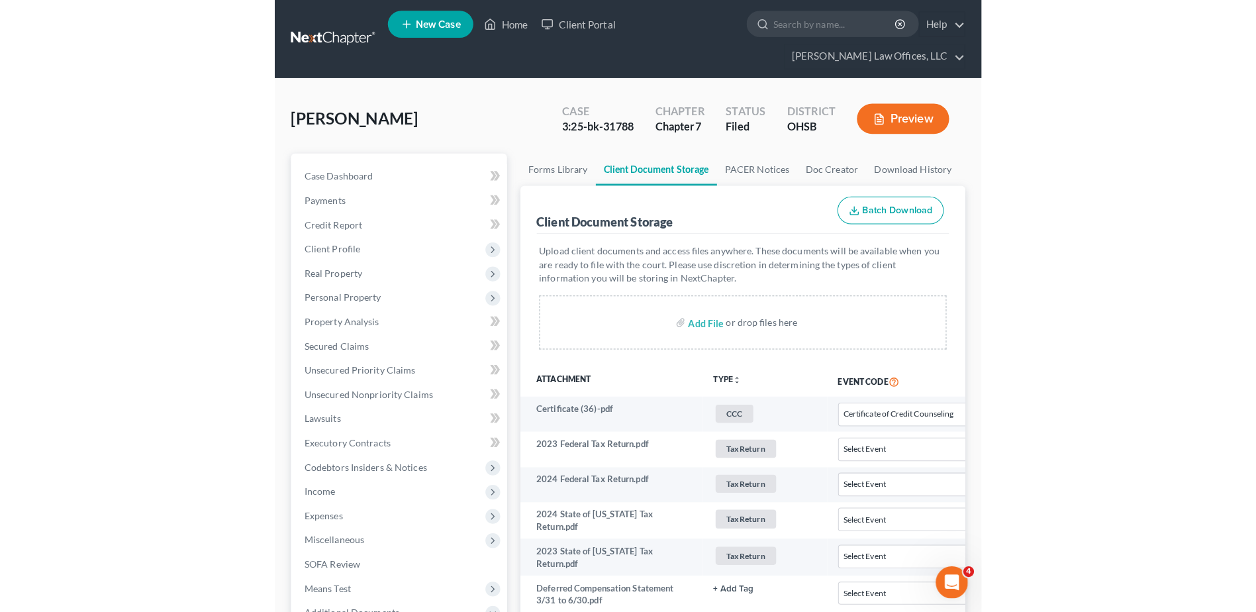
scroll to position [1332, 0]
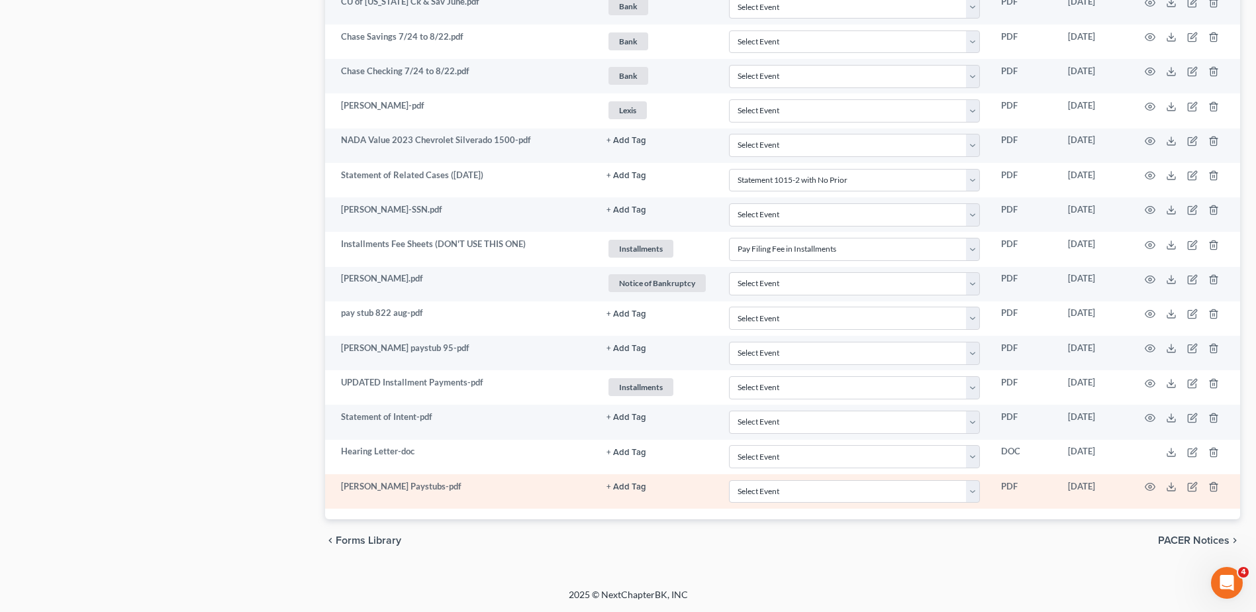
click at [615, 487] on button "+ Add Tag" at bounding box center [627, 487] width 40 height 9
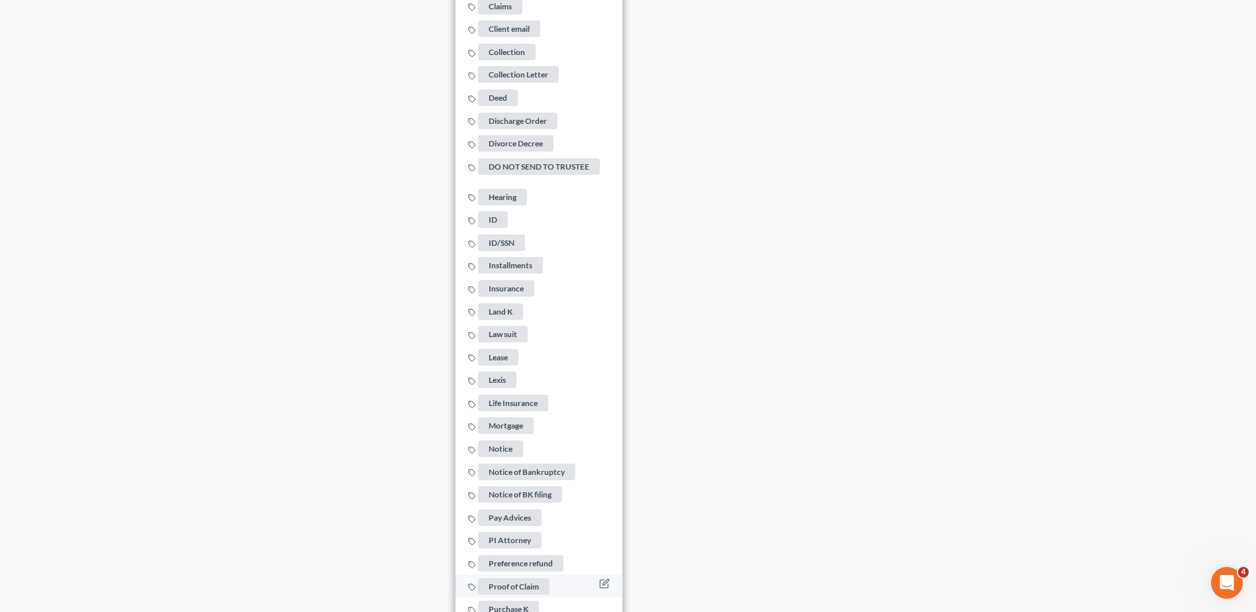
scroll to position [2126, 0]
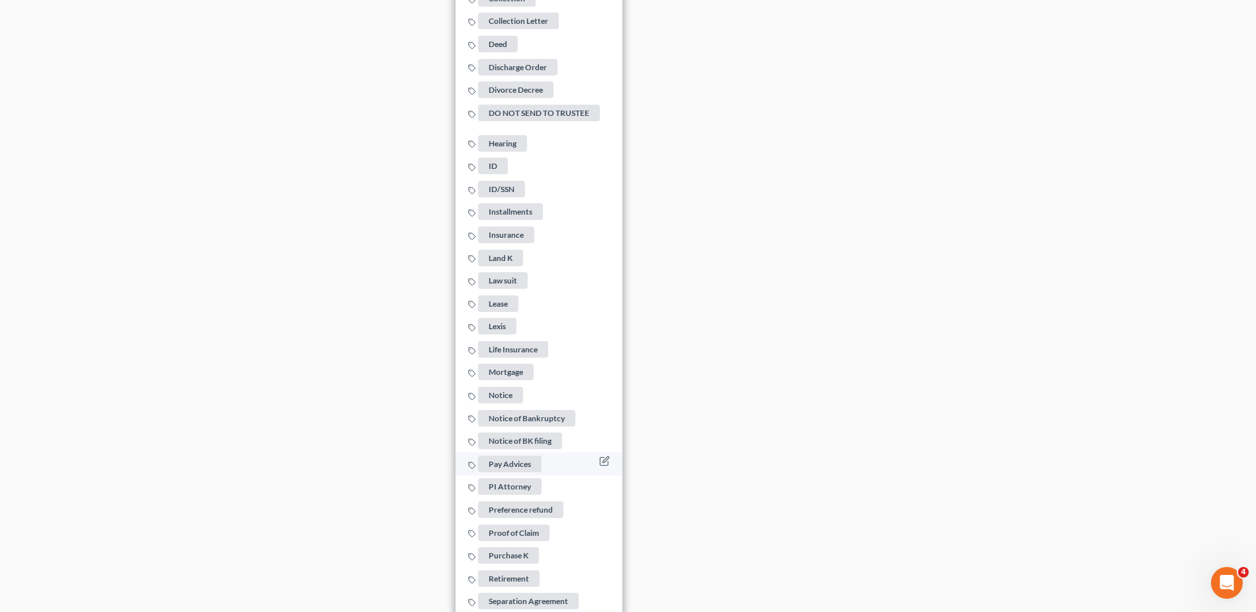
click at [519, 460] on span "Pay Advices" at bounding box center [510, 463] width 64 height 17
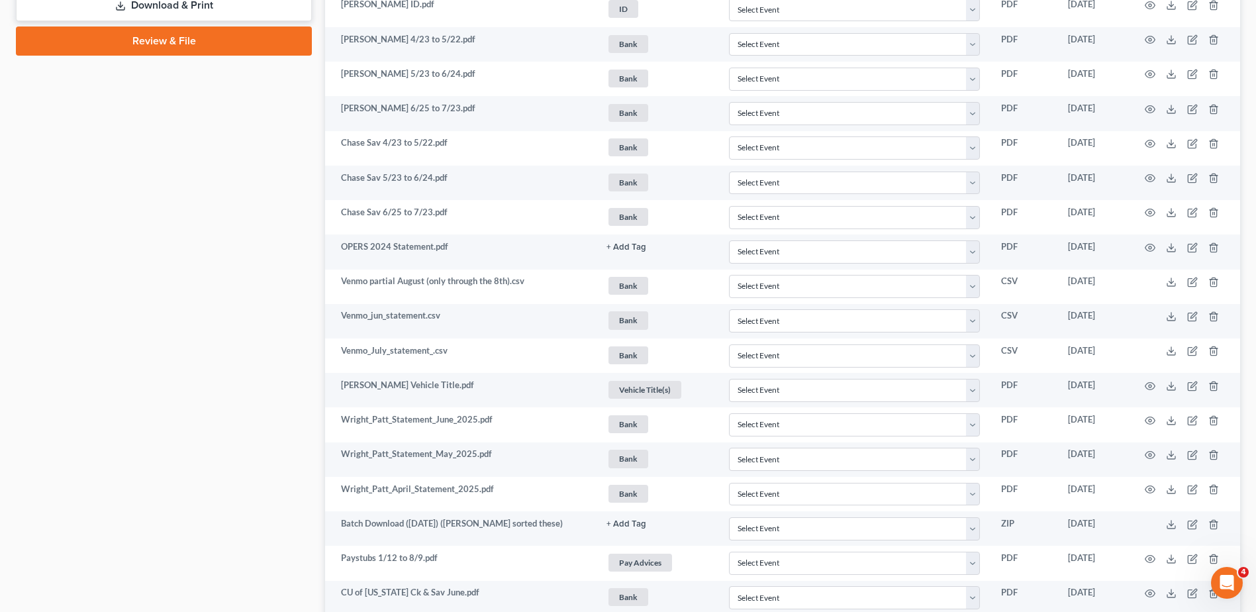
scroll to position [206, 0]
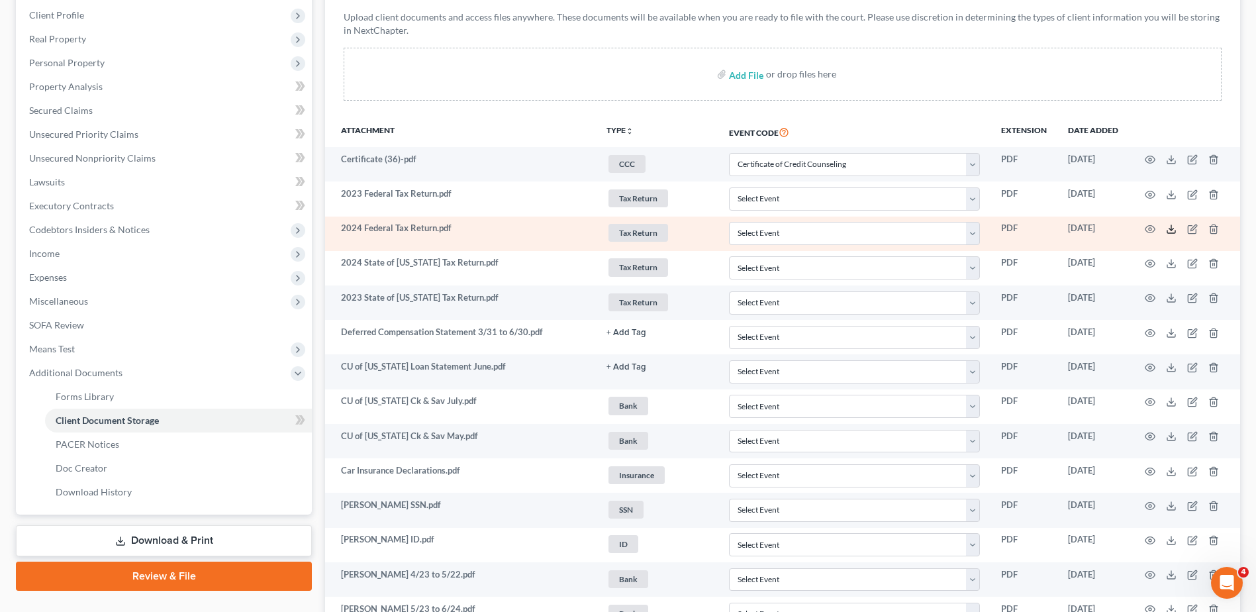
click at [1171, 230] on icon at bounding box center [1171, 229] width 11 height 11
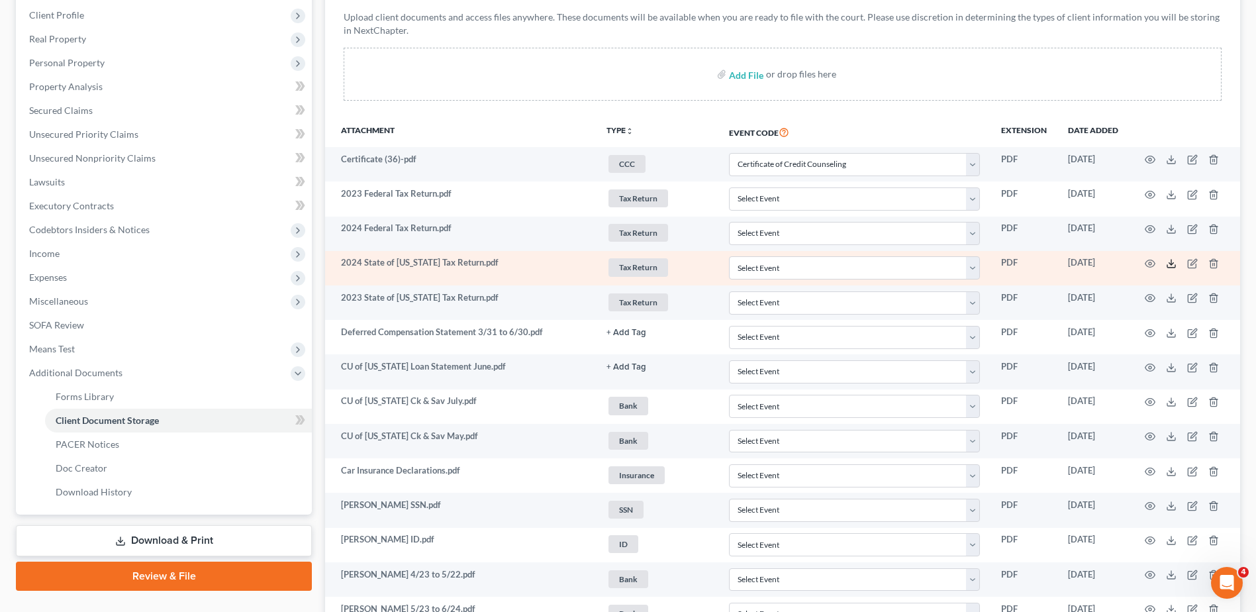
click at [1168, 262] on icon at bounding box center [1171, 263] width 11 height 11
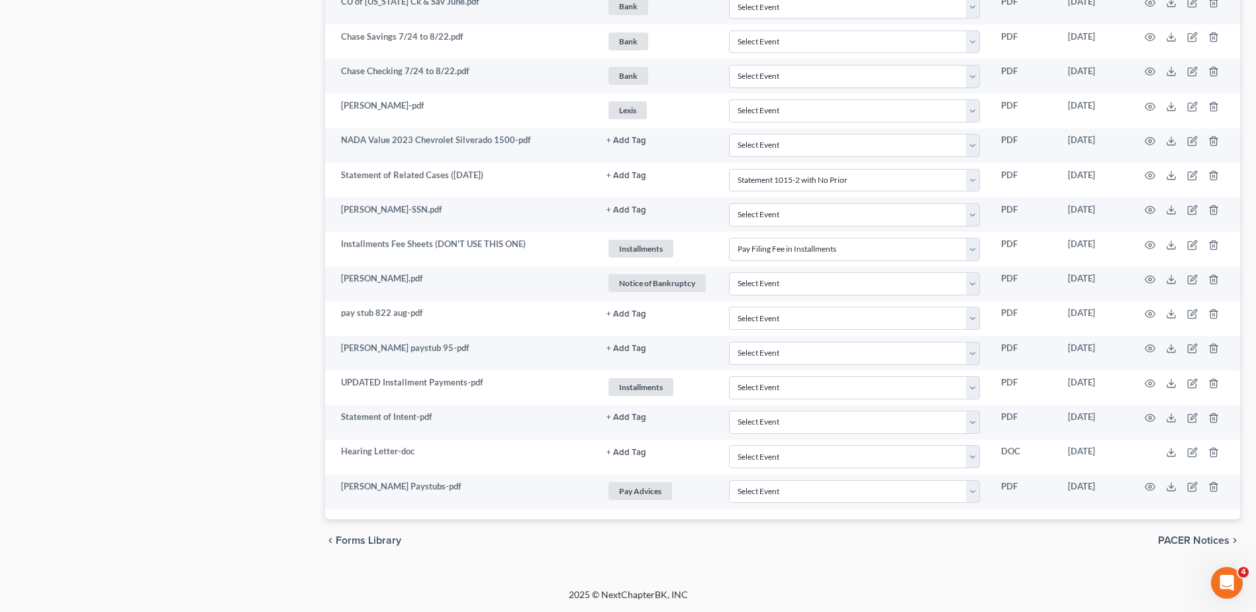
scroll to position [1332, 0]
select select "7"
select select "52"
select select "37"
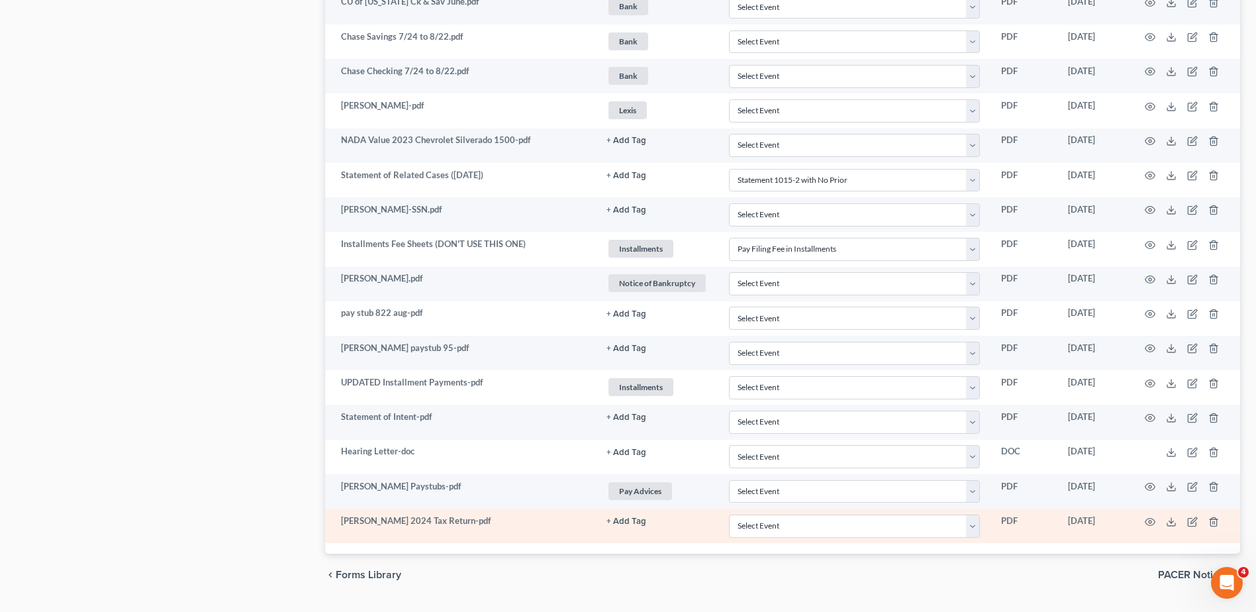
click at [626, 523] on button "+ Add Tag" at bounding box center [627, 521] width 40 height 9
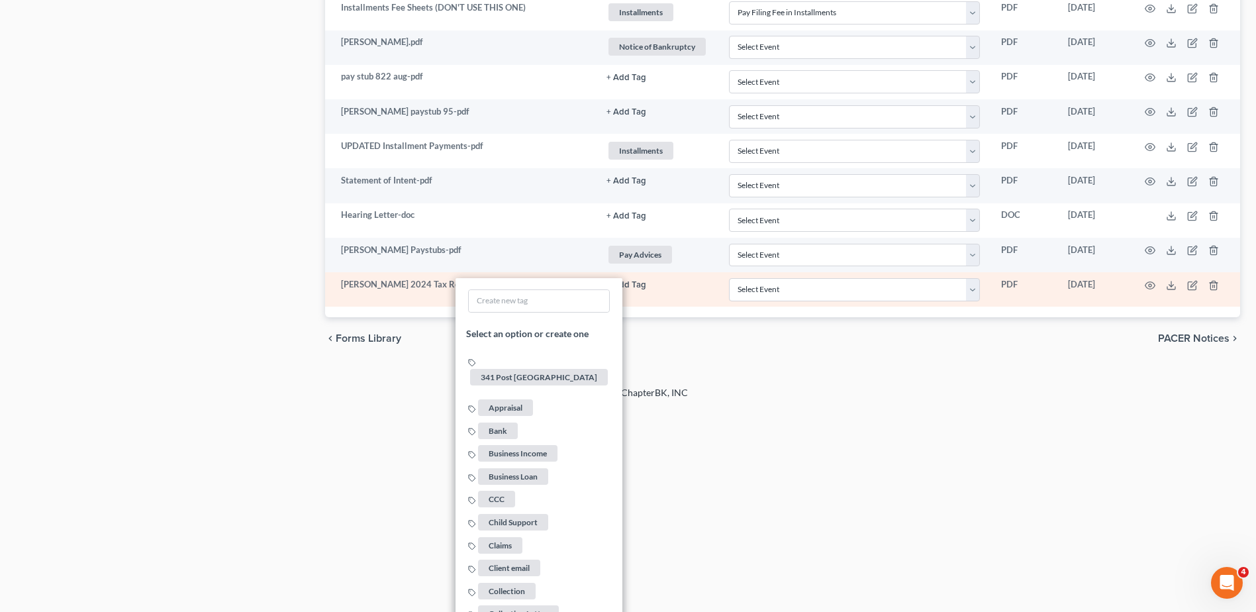
scroll to position [2325, 0]
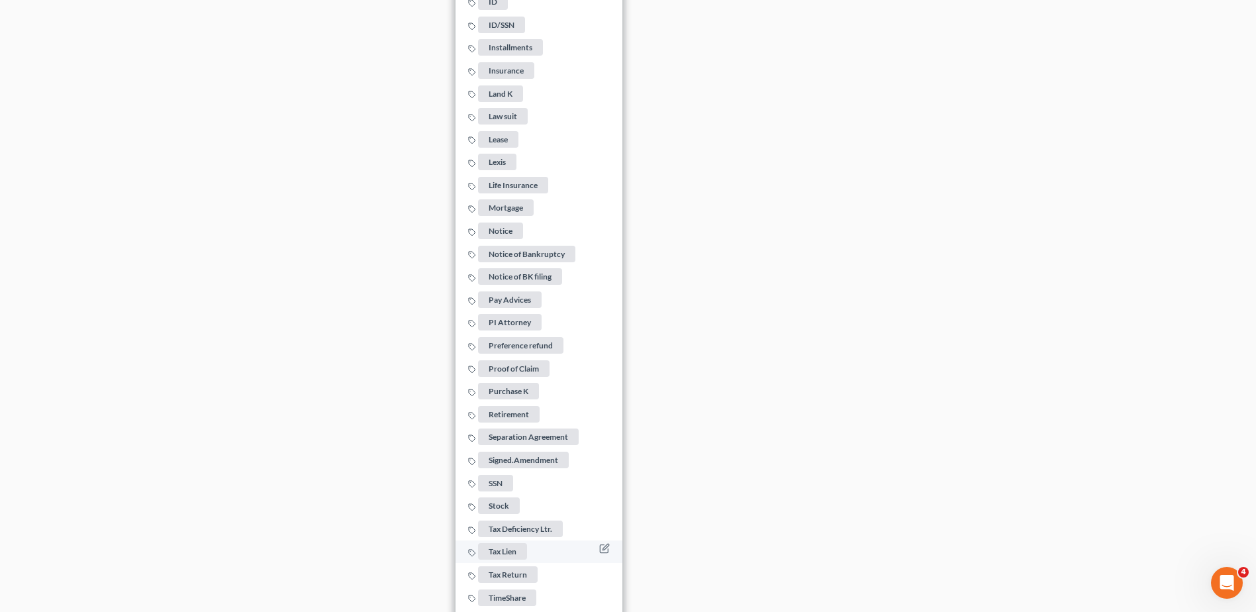
click at [498, 568] on span "Tax Return" at bounding box center [508, 574] width 60 height 17
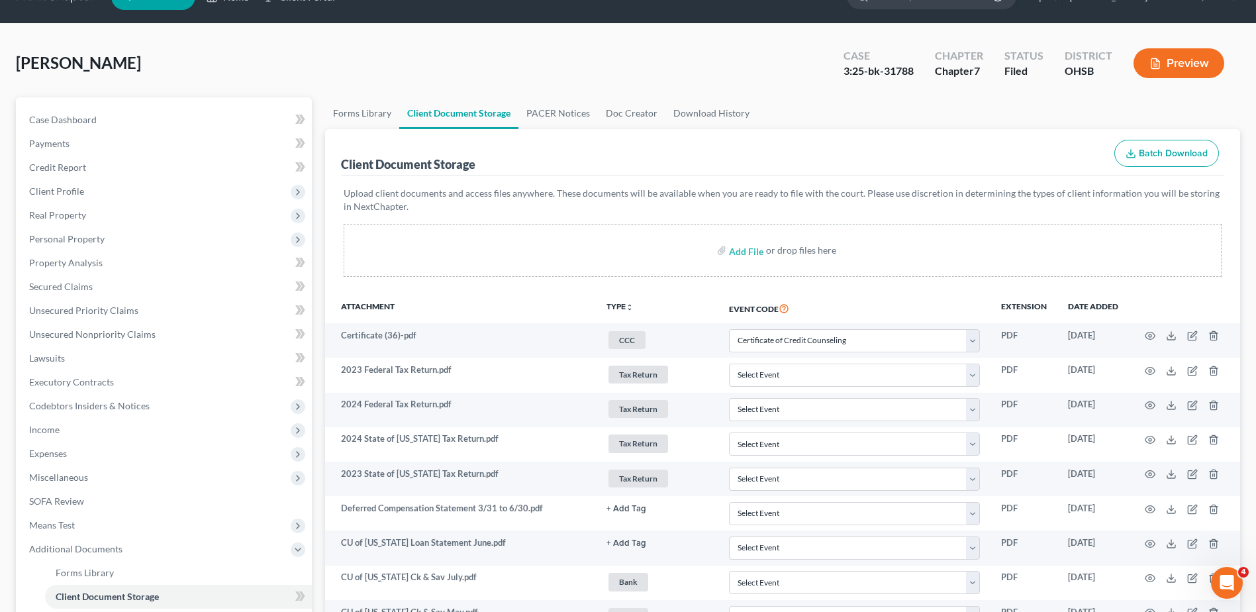
scroll to position [0, 0]
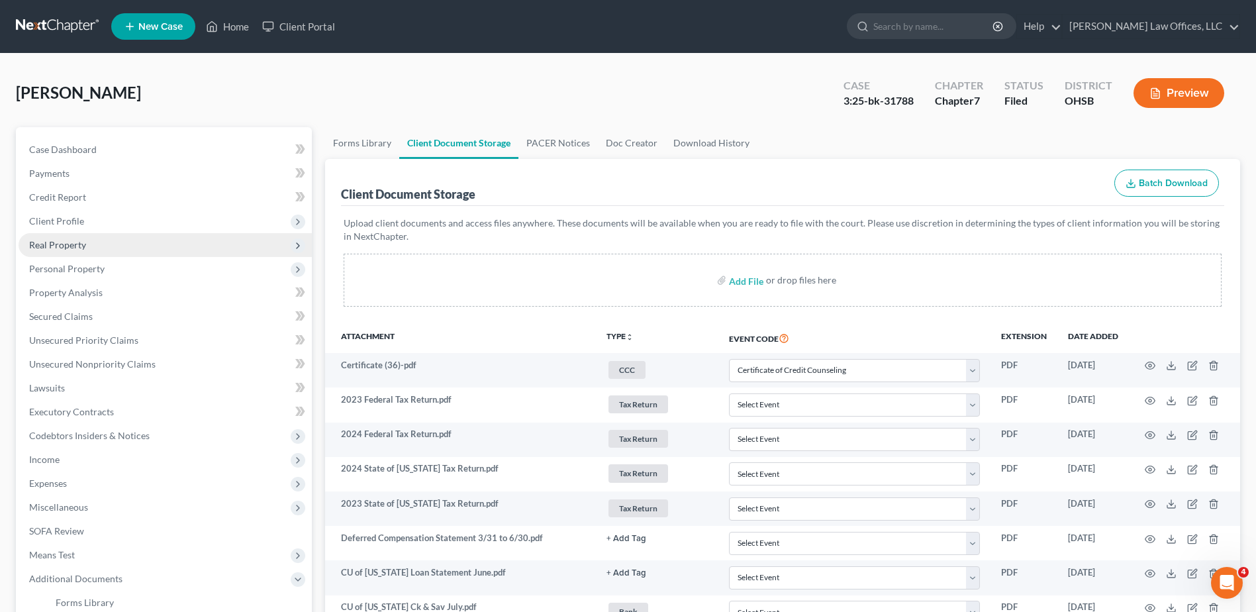
click at [59, 242] on span "Real Property" at bounding box center [57, 244] width 57 height 11
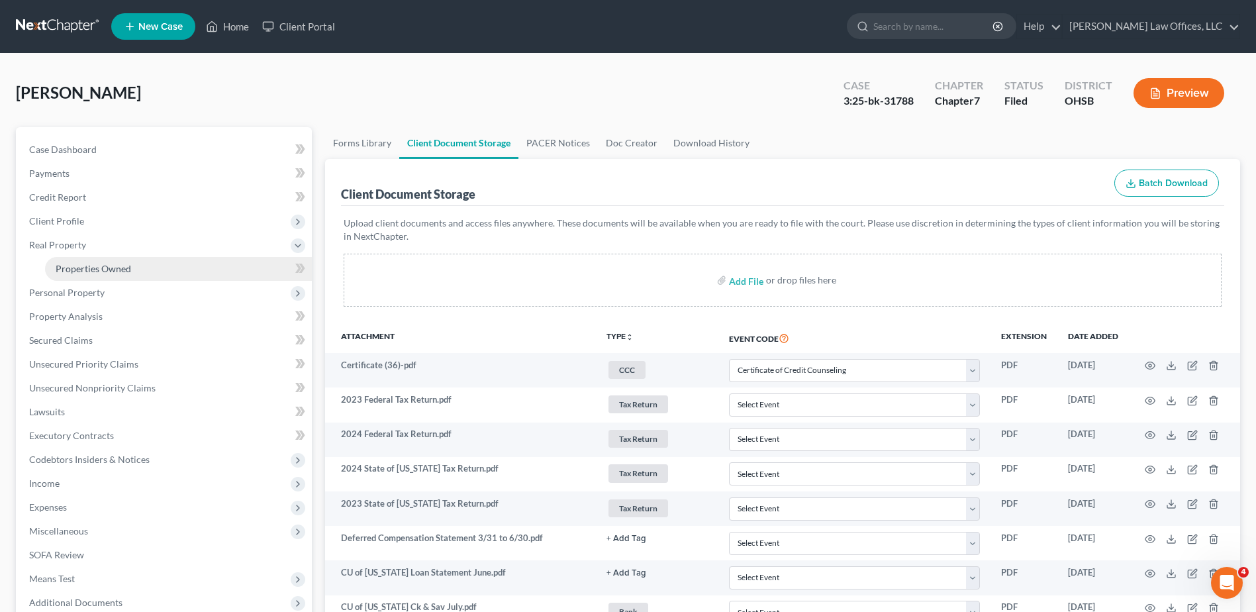
click at [66, 267] on span "Properties Owned" at bounding box center [93, 268] width 75 height 11
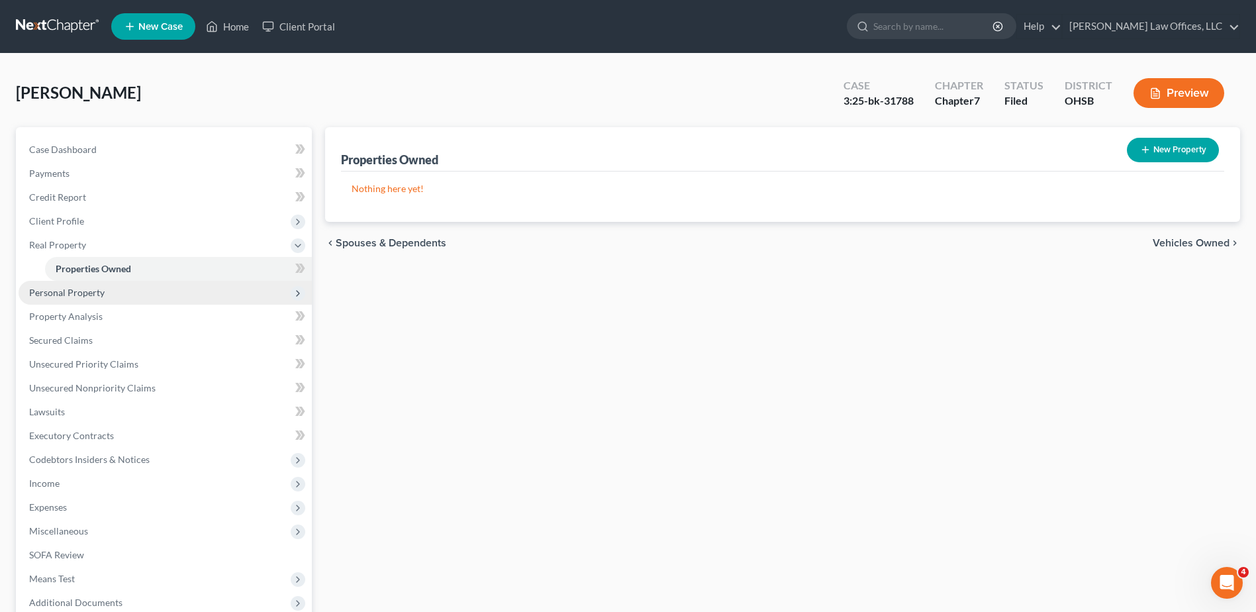
click at [70, 290] on span "Personal Property" at bounding box center [66, 292] width 75 height 11
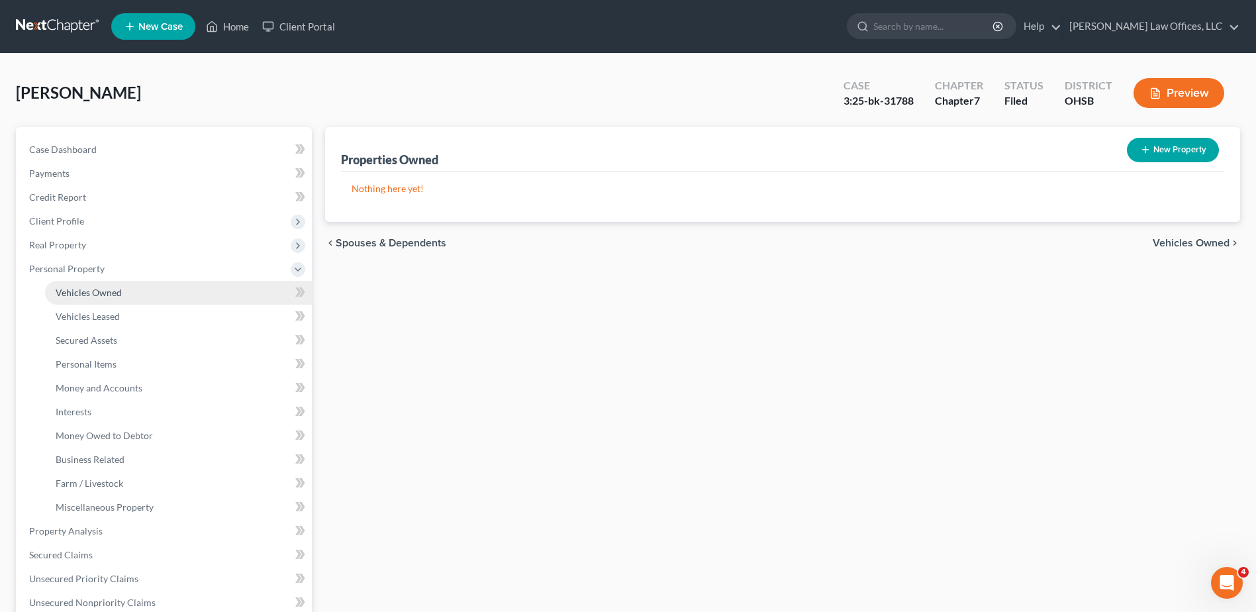
click at [70, 295] on span "Vehicles Owned" at bounding box center [89, 292] width 66 height 11
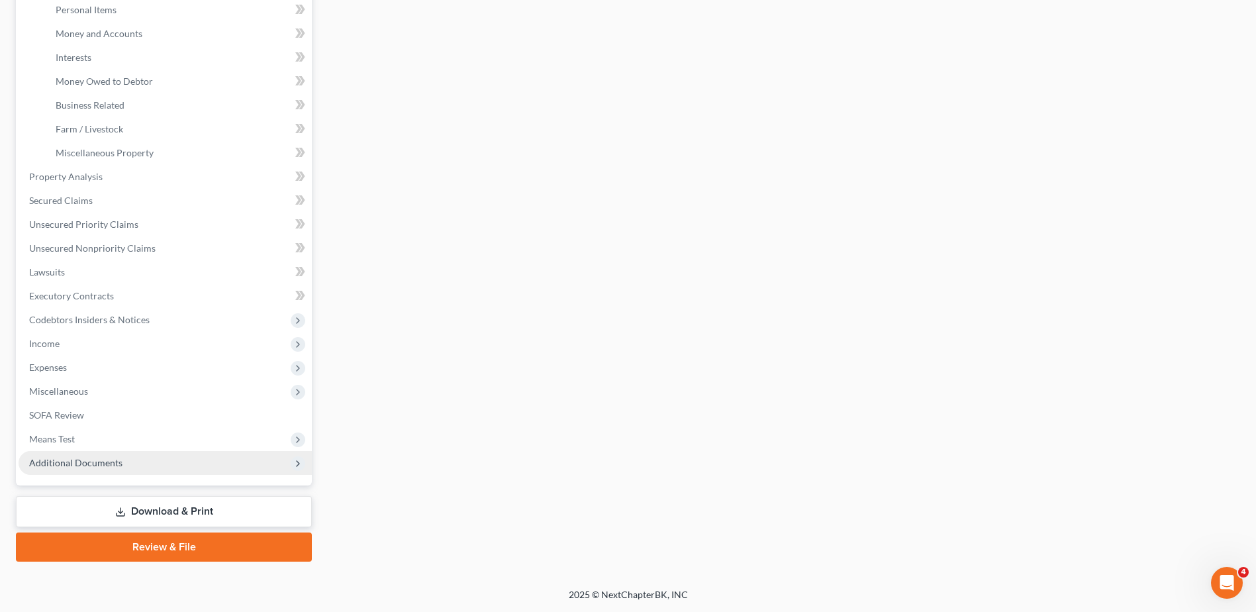
click at [72, 466] on span "Additional Documents" at bounding box center [75, 462] width 93 height 11
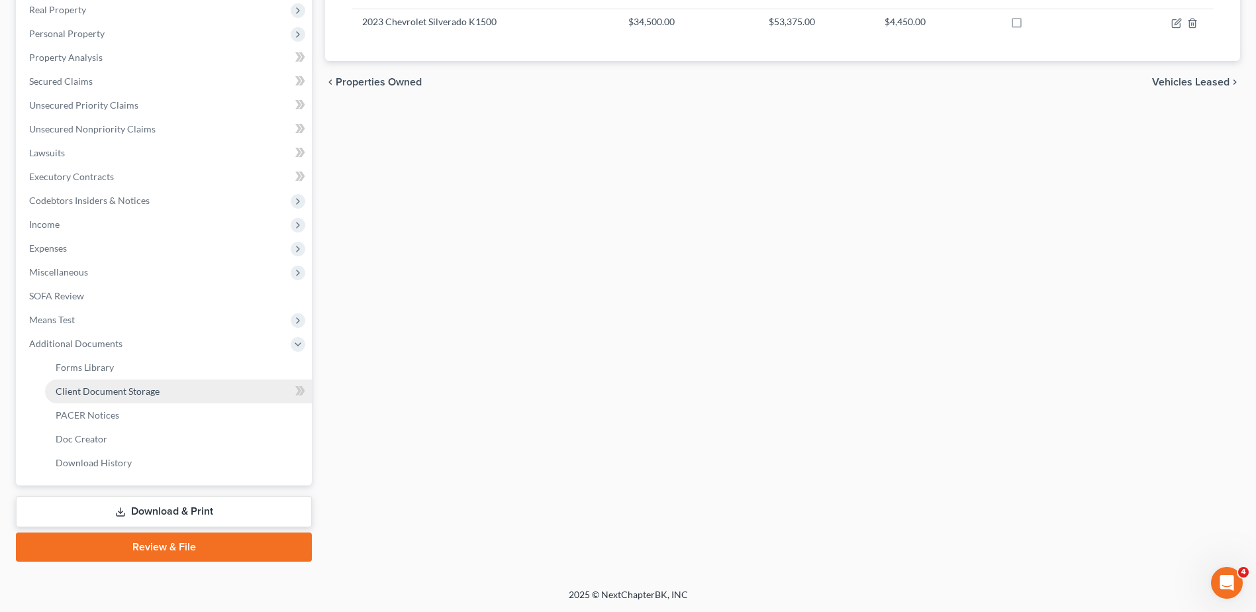
click at [81, 397] on link "Client Document Storage" at bounding box center [178, 391] width 267 height 24
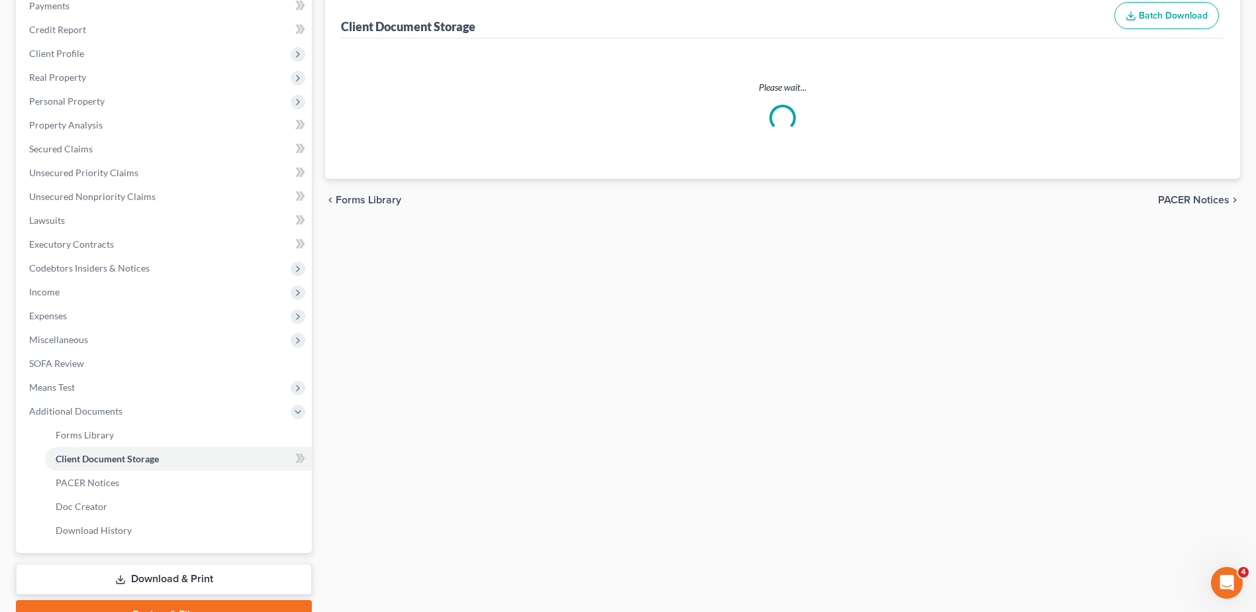
scroll to position [32, 0]
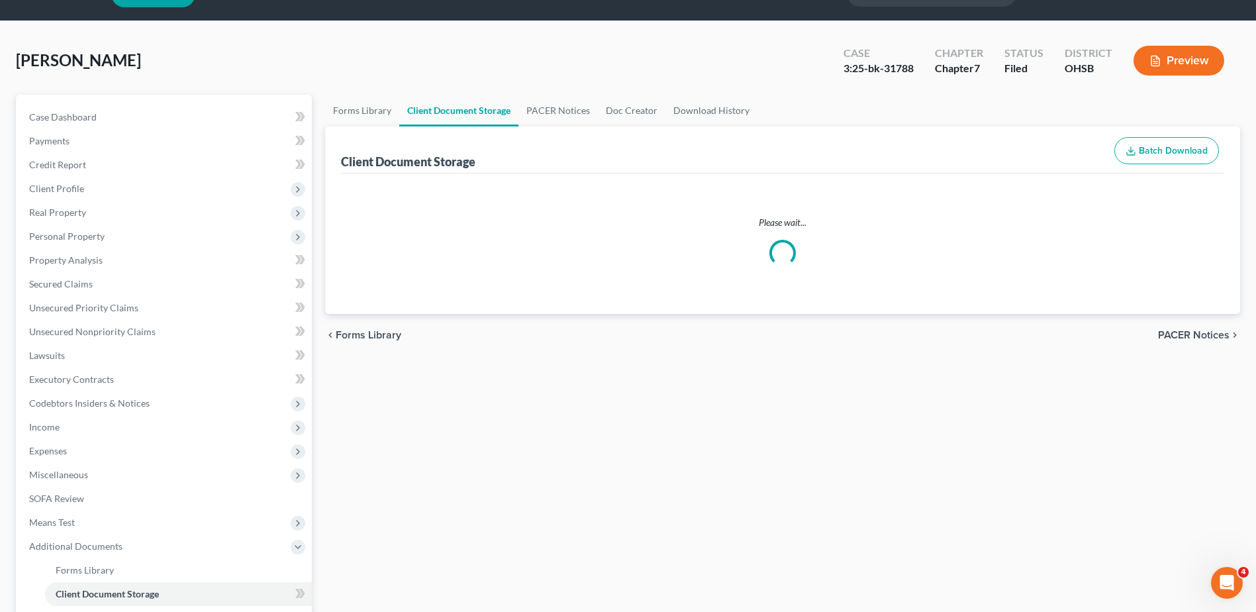
select select "7"
select select "52"
select select "37"
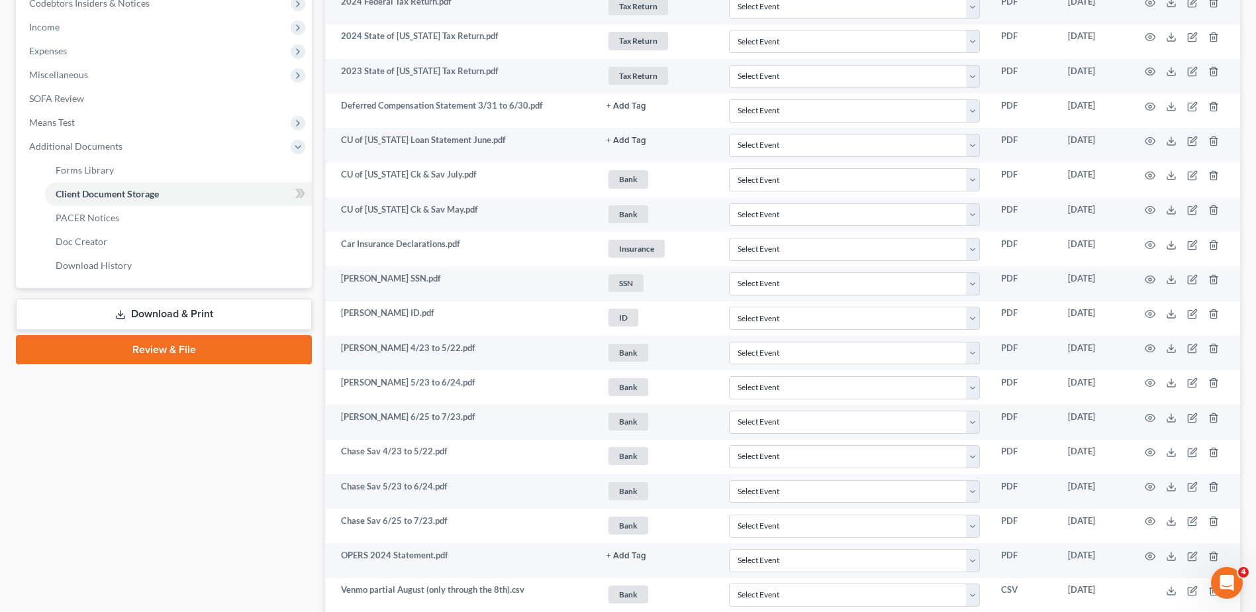
scroll to position [464, 0]
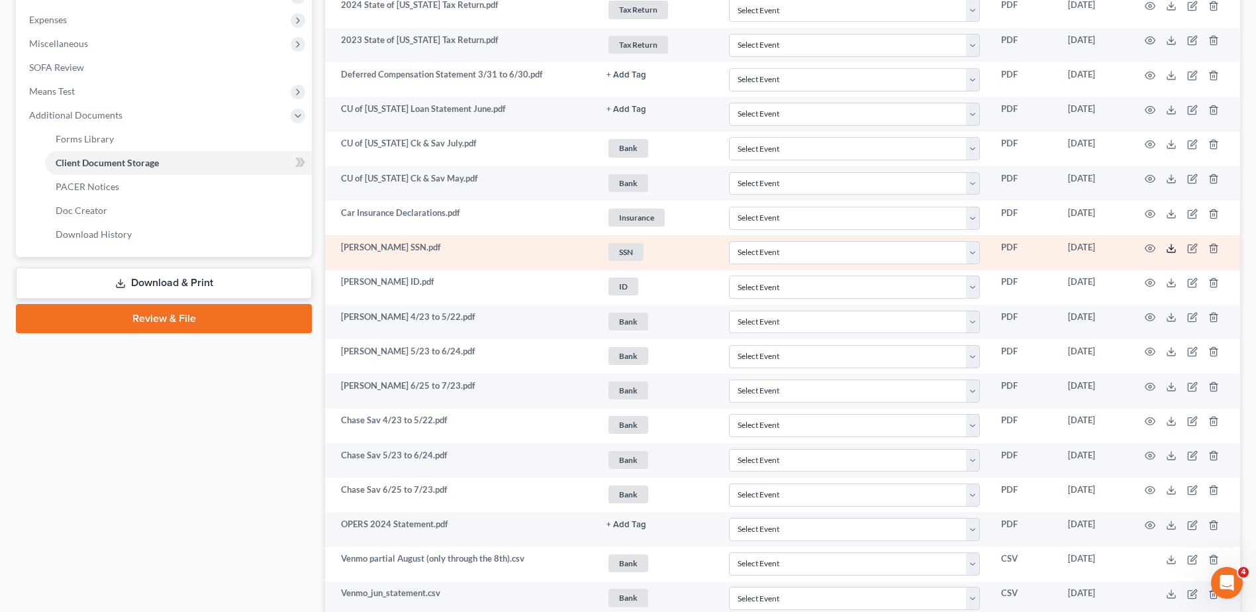
click at [1168, 250] on icon at bounding box center [1171, 248] width 11 height 11
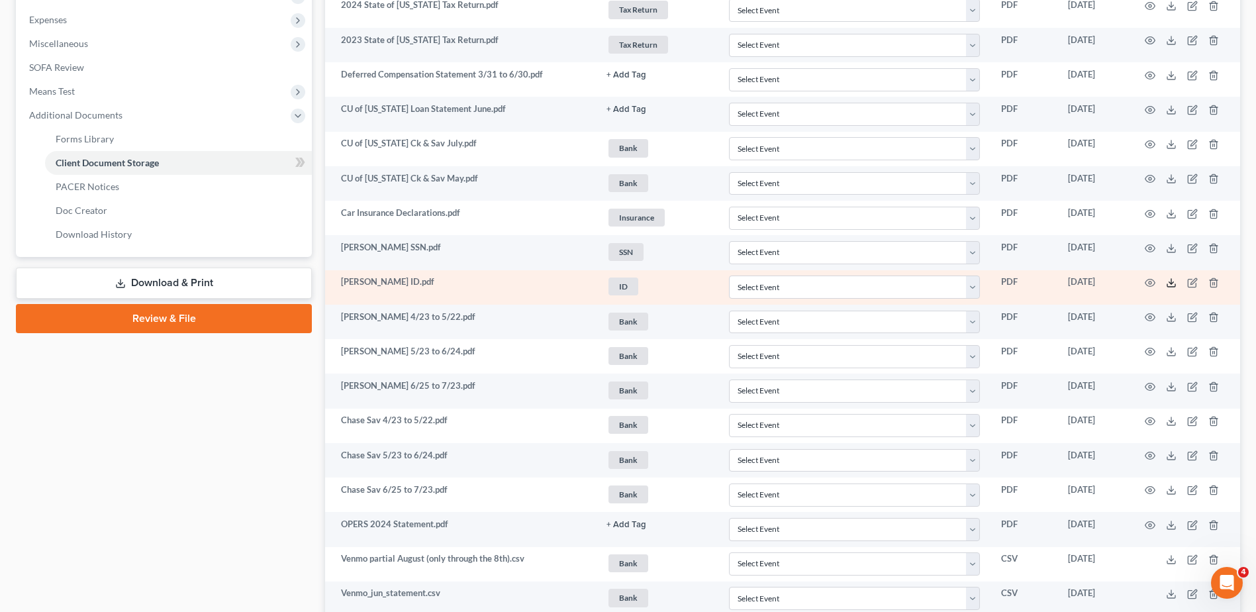
drag, startPoint x: 1171, startPoint y: 285, endPoint x: 1036, endPoint y: 274, distance: 134.9
click at [1171, 285] on icon at bounding box center [1171, 282] width 11 height 11
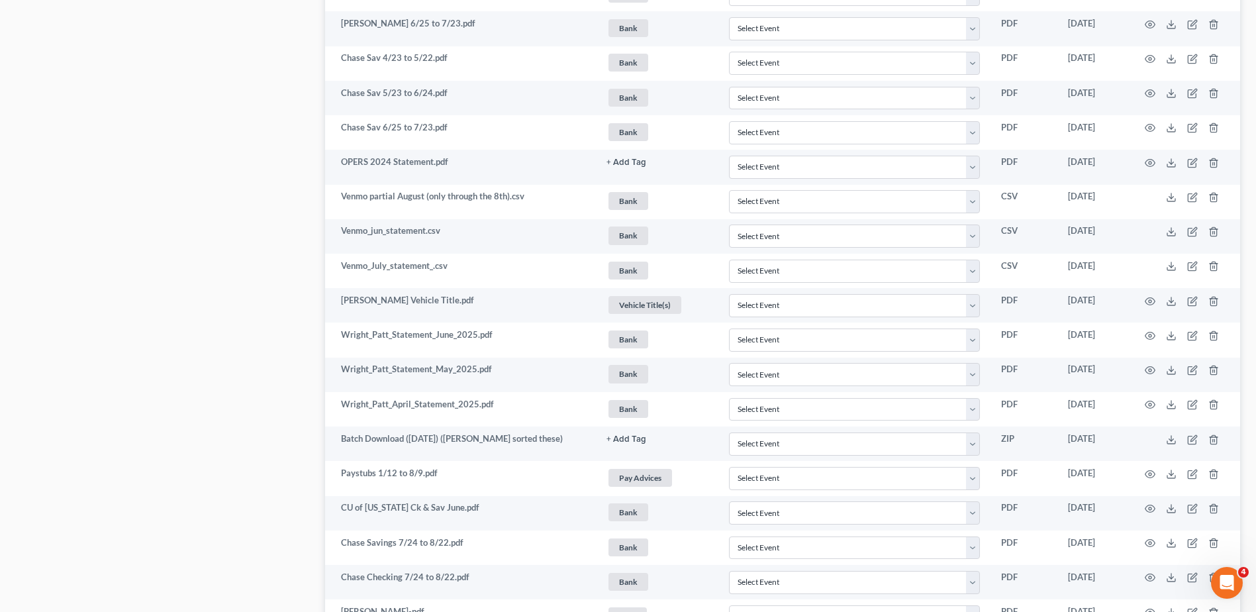
scroll to position [861, 0]
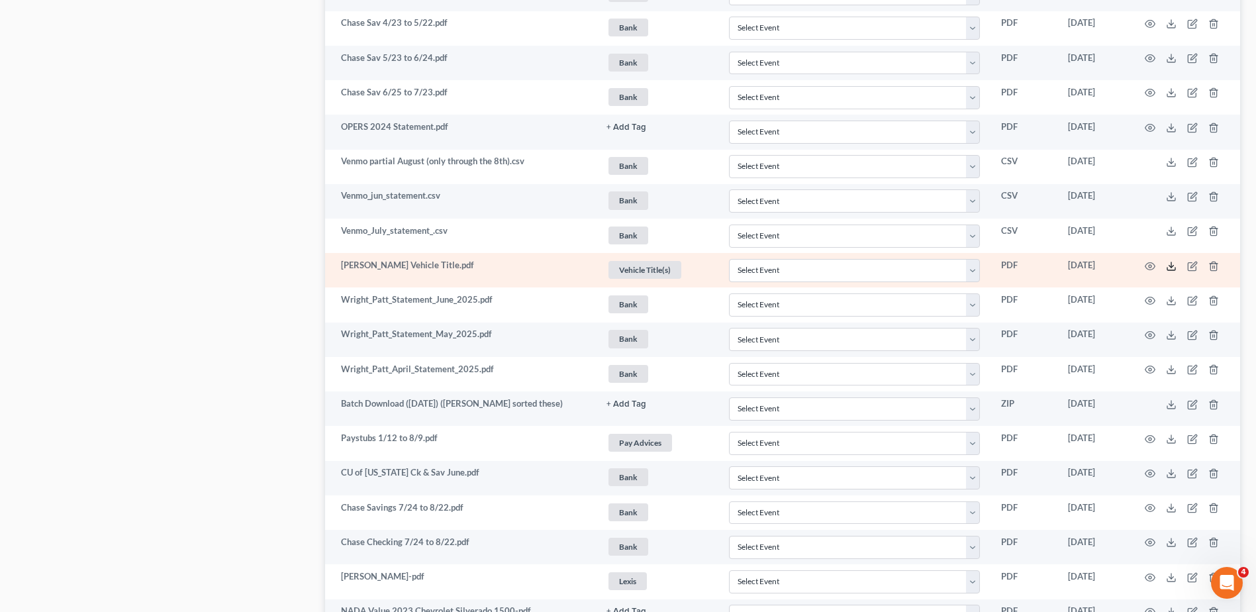
click at [1176, 268] on icon at bounding box center [1171, 266] width 11 height 11
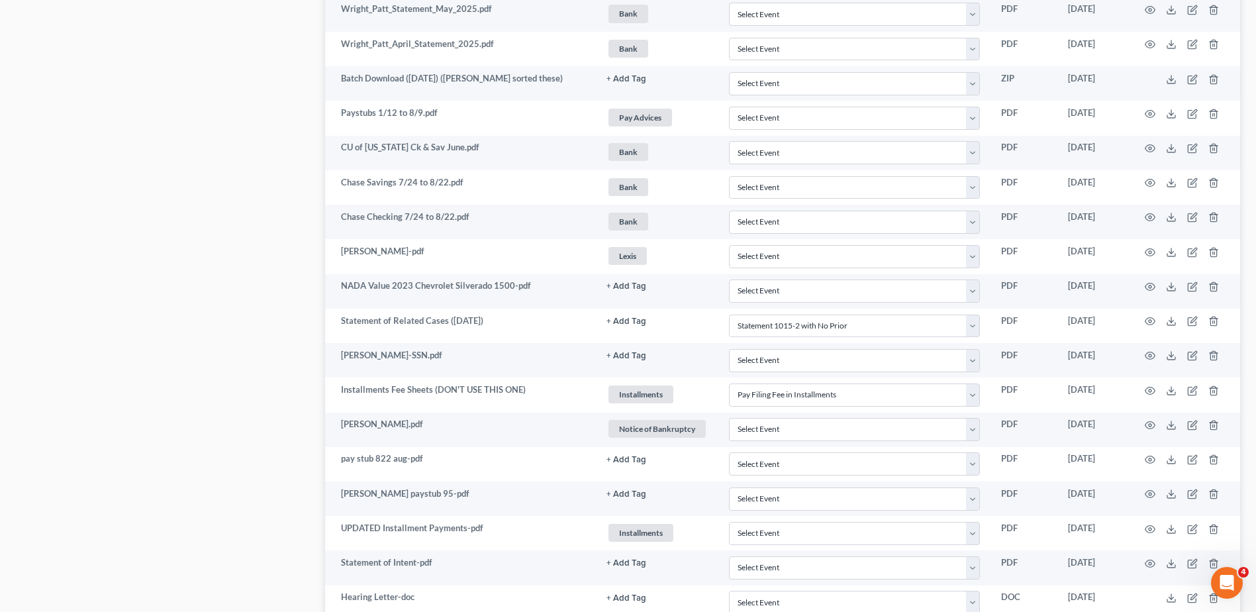
scroll to position [1192, 0]
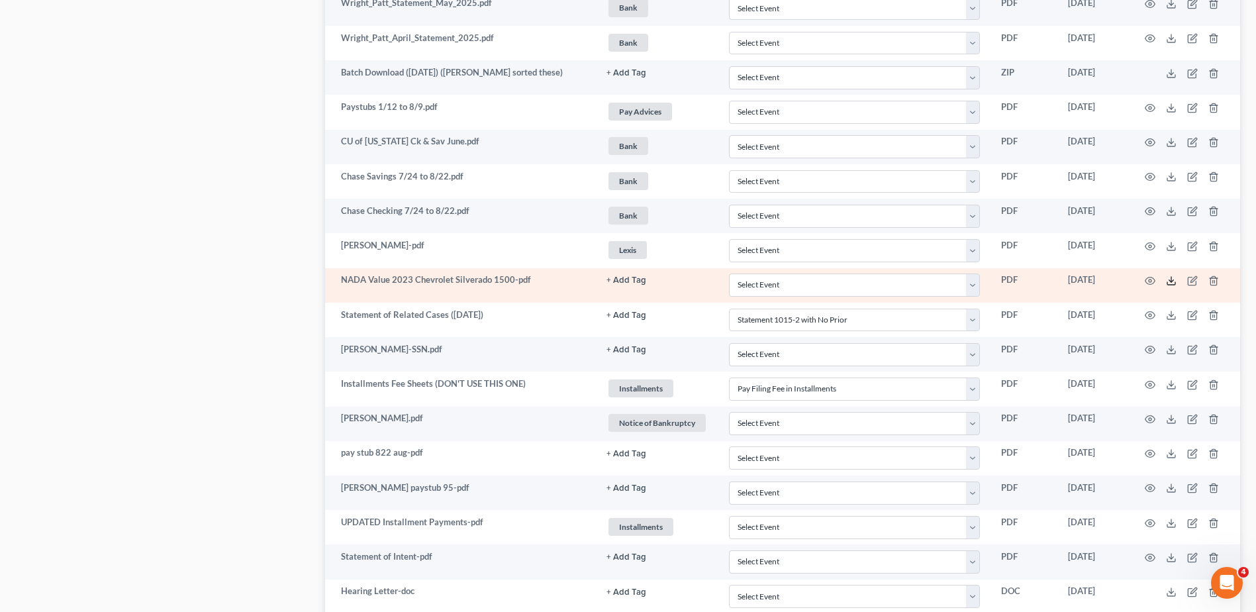
click at [1171, 281] on polyline at bounding box center [1172, 281] width 5 height 2
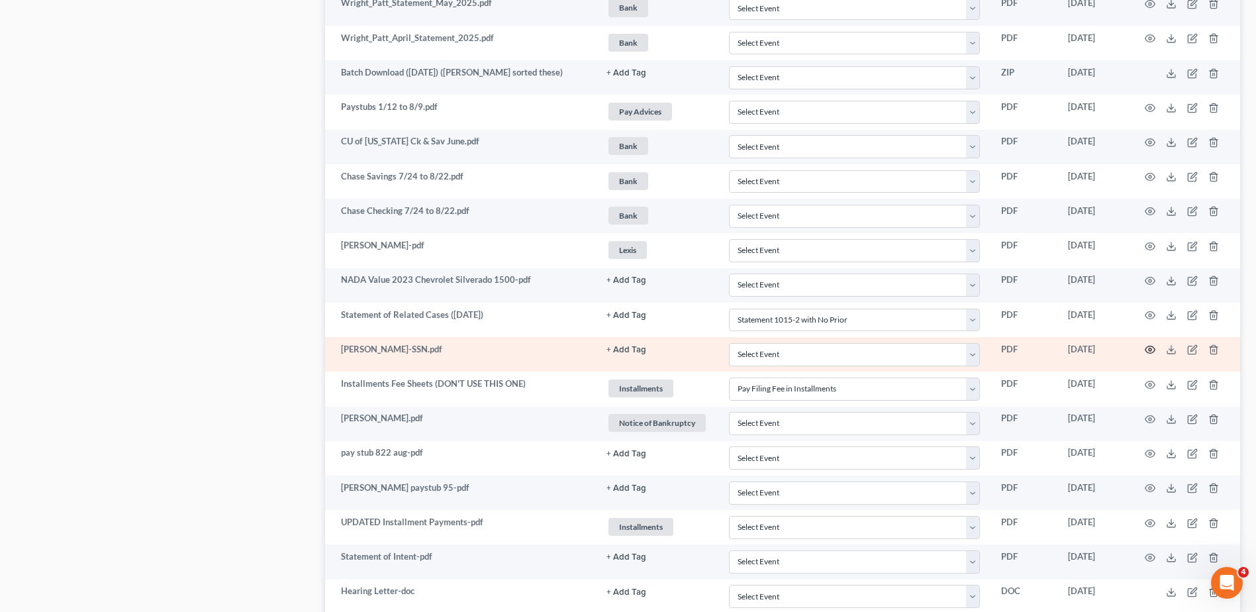
click at [1147, 347] on icon "button" at bounding box center [1150, 349] width 11 height 11
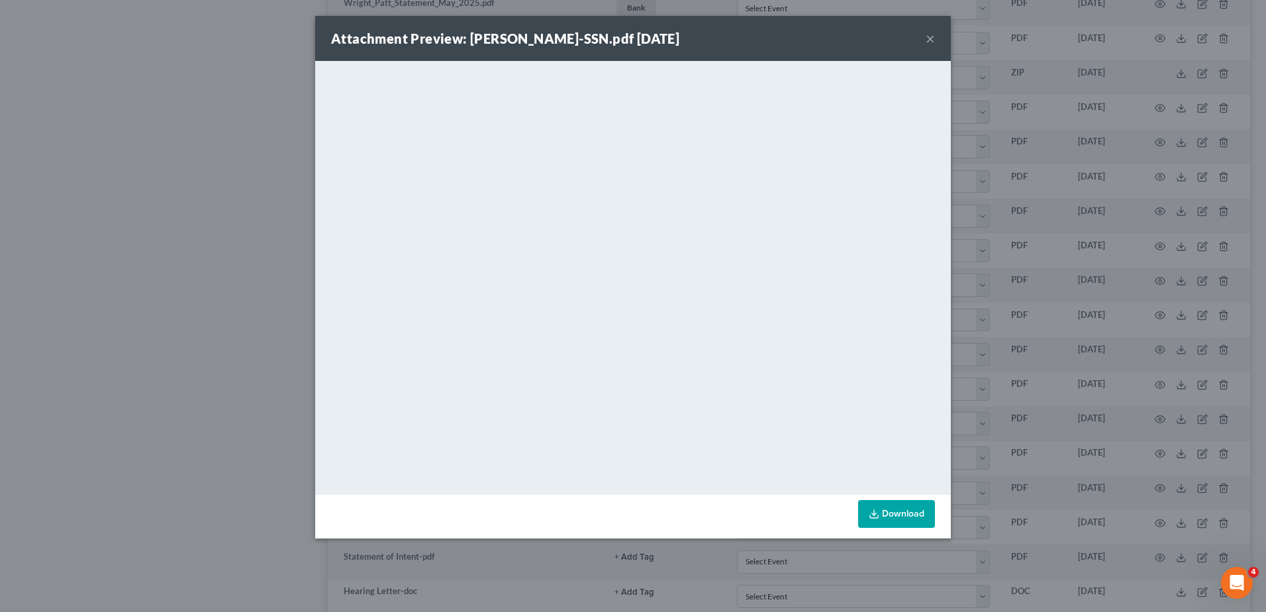
click at [933, 32] on button "×" at bounding box center [930, 38] width 9 height 16
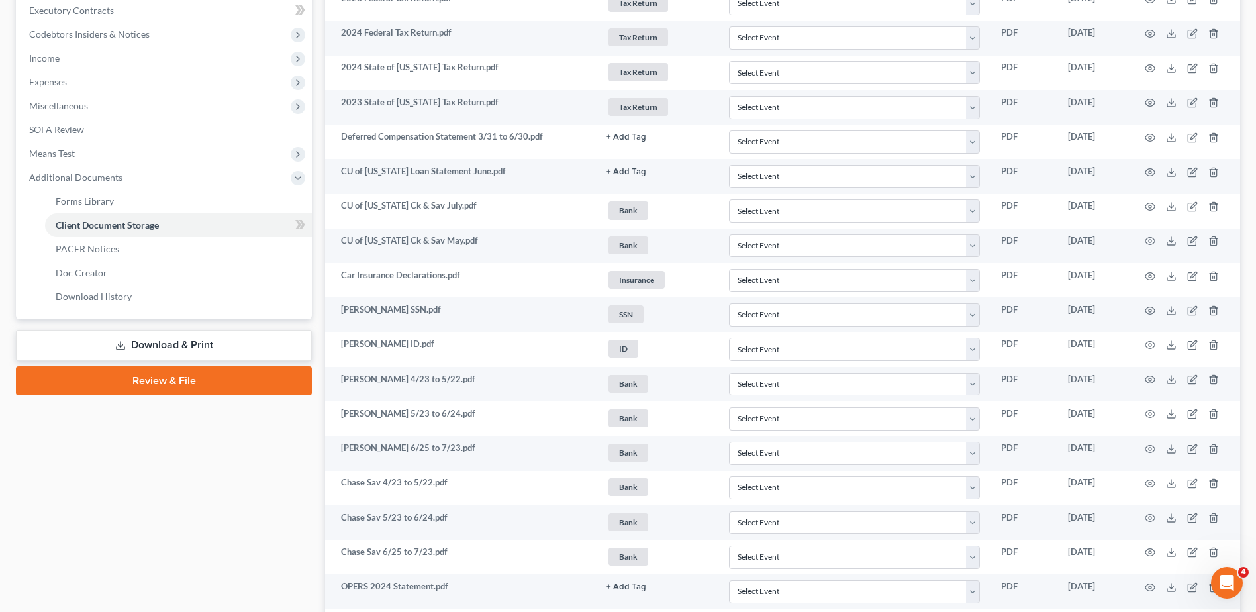
scroll to position [0, 0]
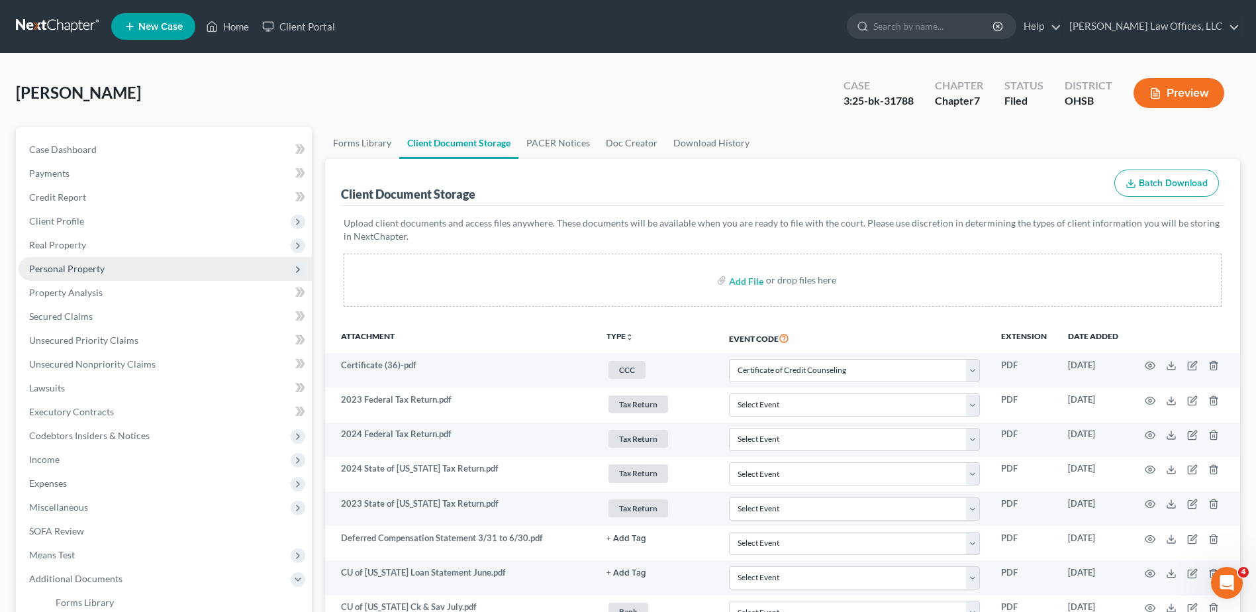
click at [64, 268] on span "Personal Property" at bounding box center [66, 268] width 75 height 11
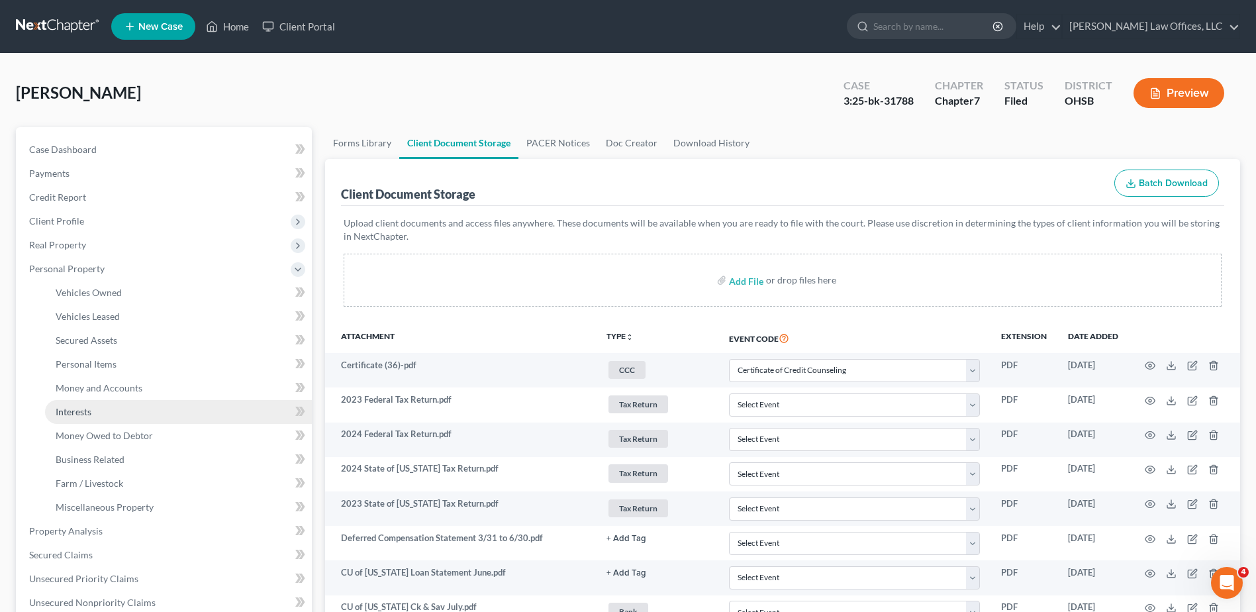
click at [75, 409] on span "Interests" at bounding box center [74, 411] width 36 height 11
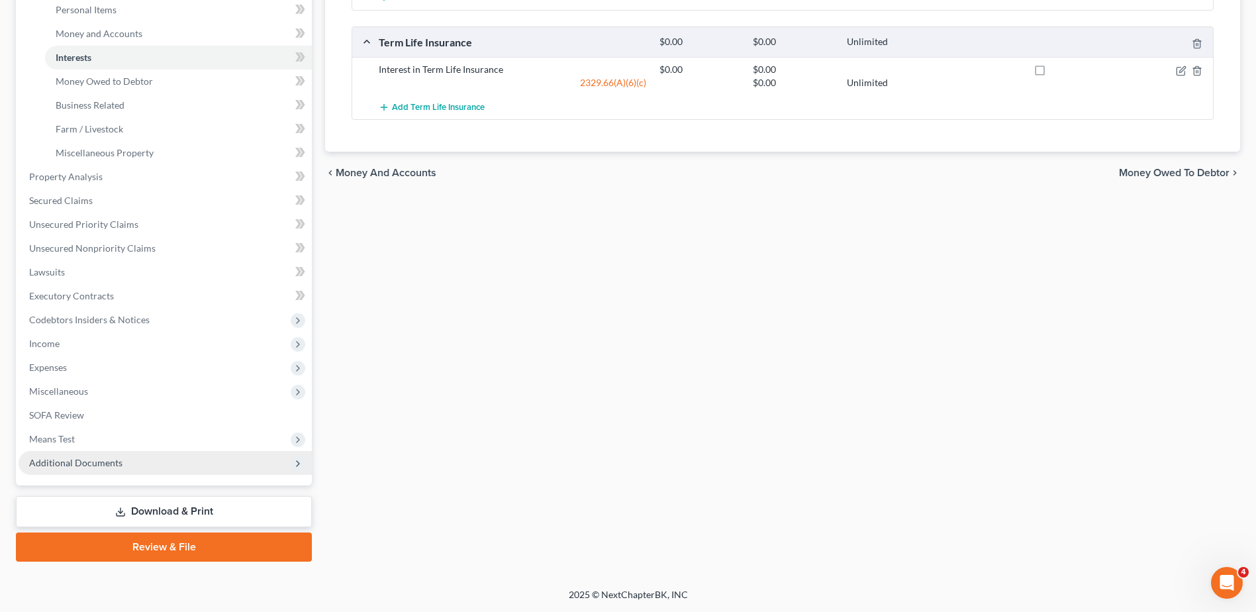
click at [70, 461] on span "Additional Documents" at bounding box center [75, 462] width 93 height 11
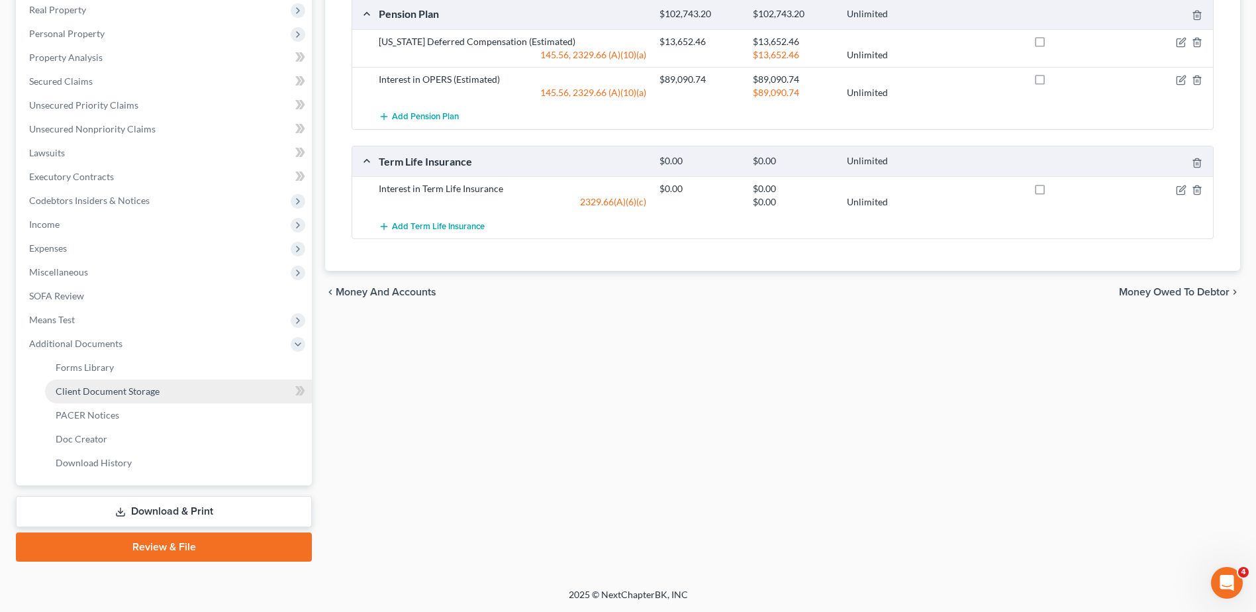
click at [87, 389] on span "Client Document Storage" at bounding box center [108, 390] width 104 height 11
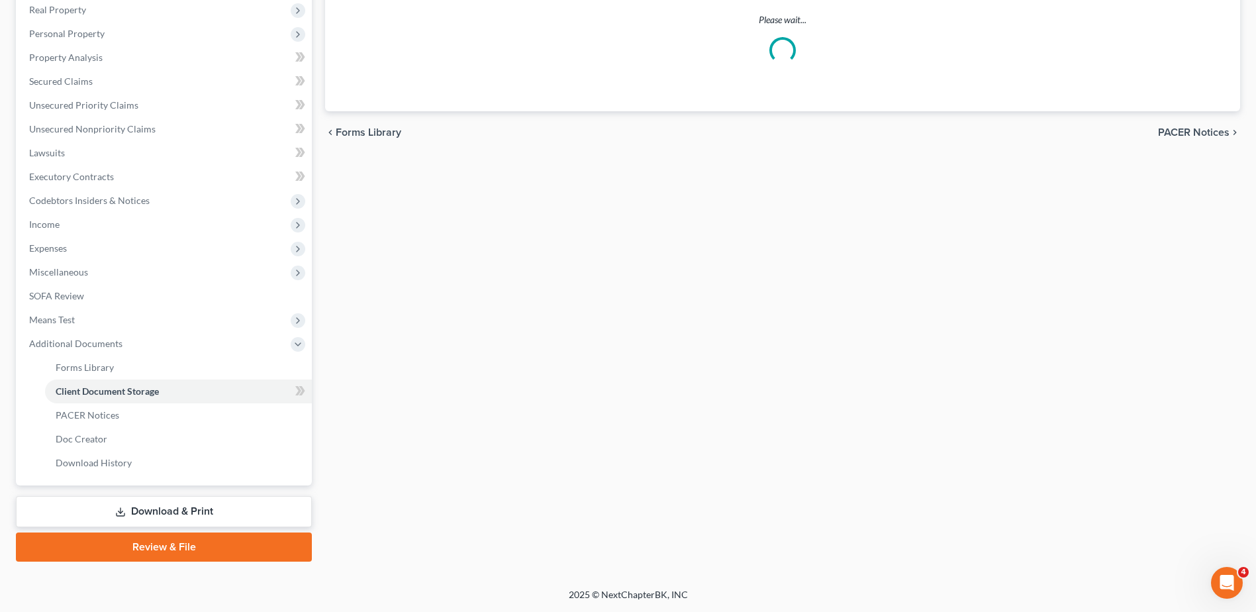
scroll to position [168, 0]
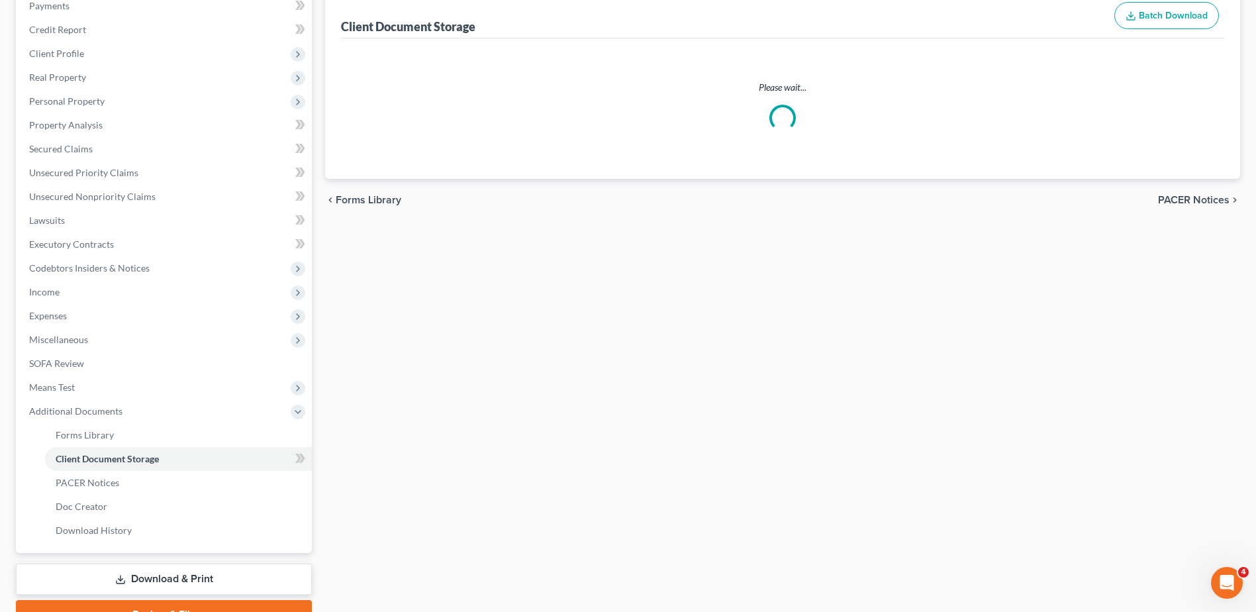
select select "7"
select select "52"
select select "37"
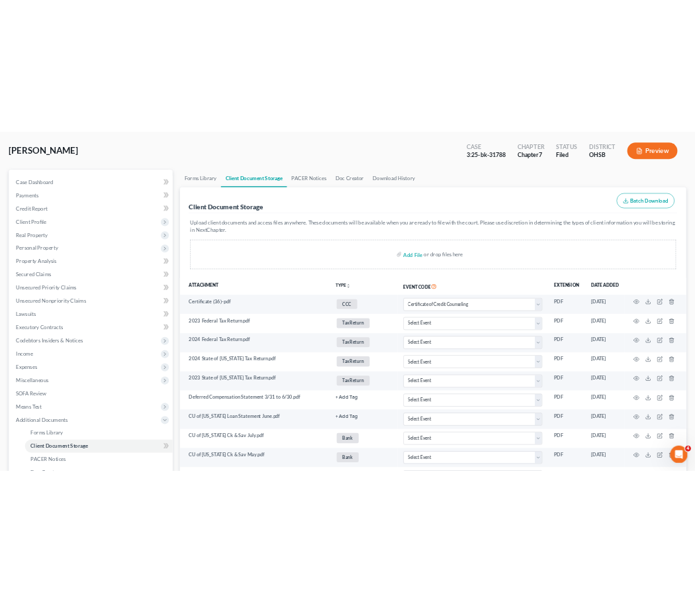
scroll to position [0, 0]
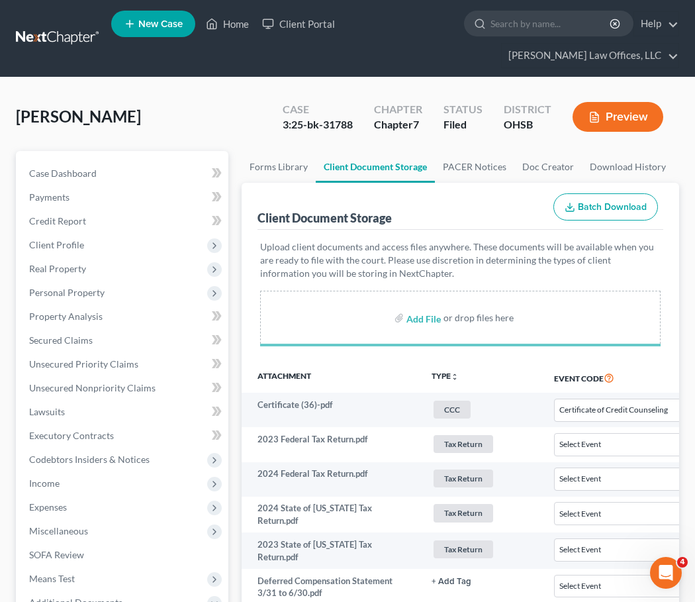
select select "7"
select select "52"
select select "37"
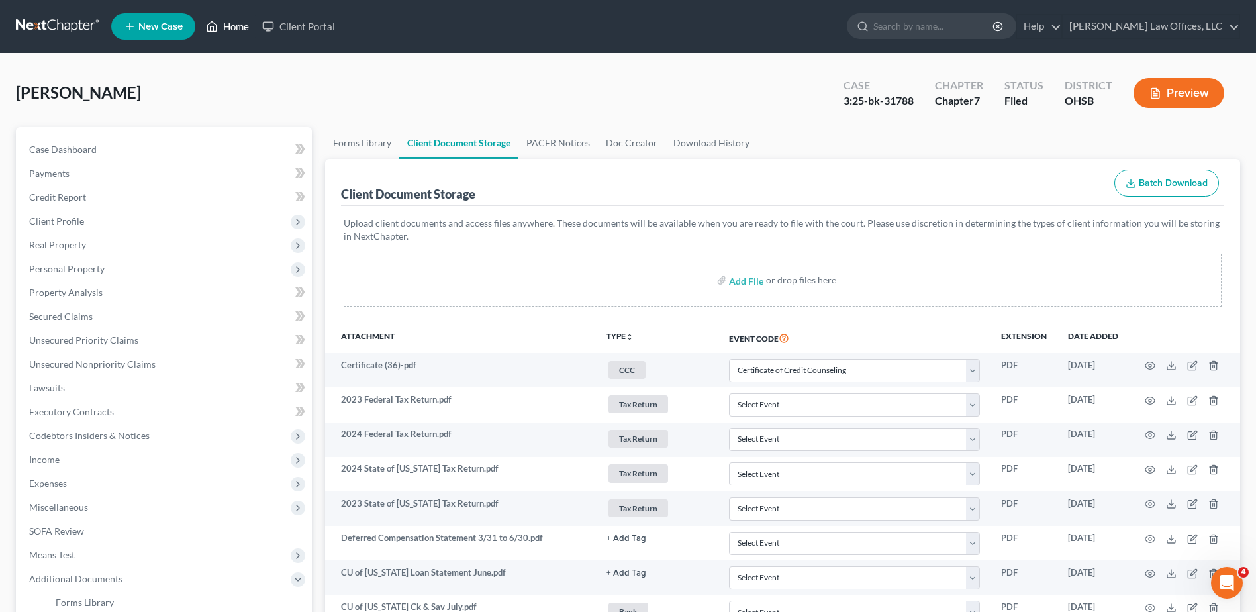
drag, startPoint x: 229, startPoint y: 24, endPoint x: 542, endPoint y: 65, distance: 315.3
click at [229, 24] on link "Home" at bounding box center [227, 27] width 56 height 24
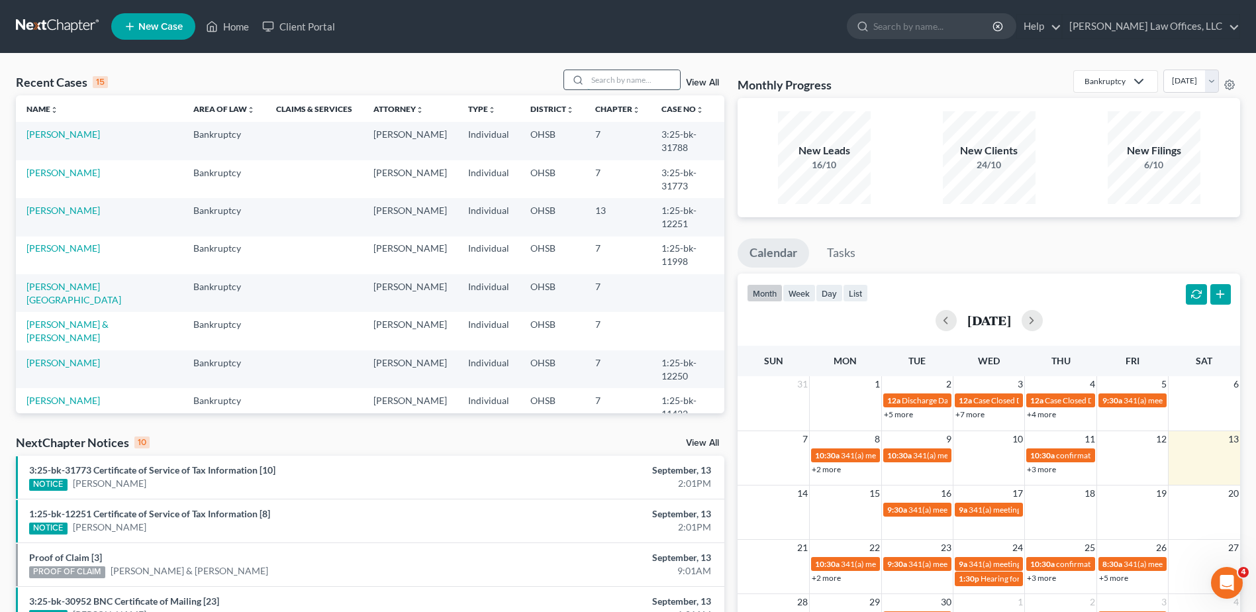
click at [615, 78] on input "search" at bounding box center [633, 79] width 93 height 19
type input "newton"
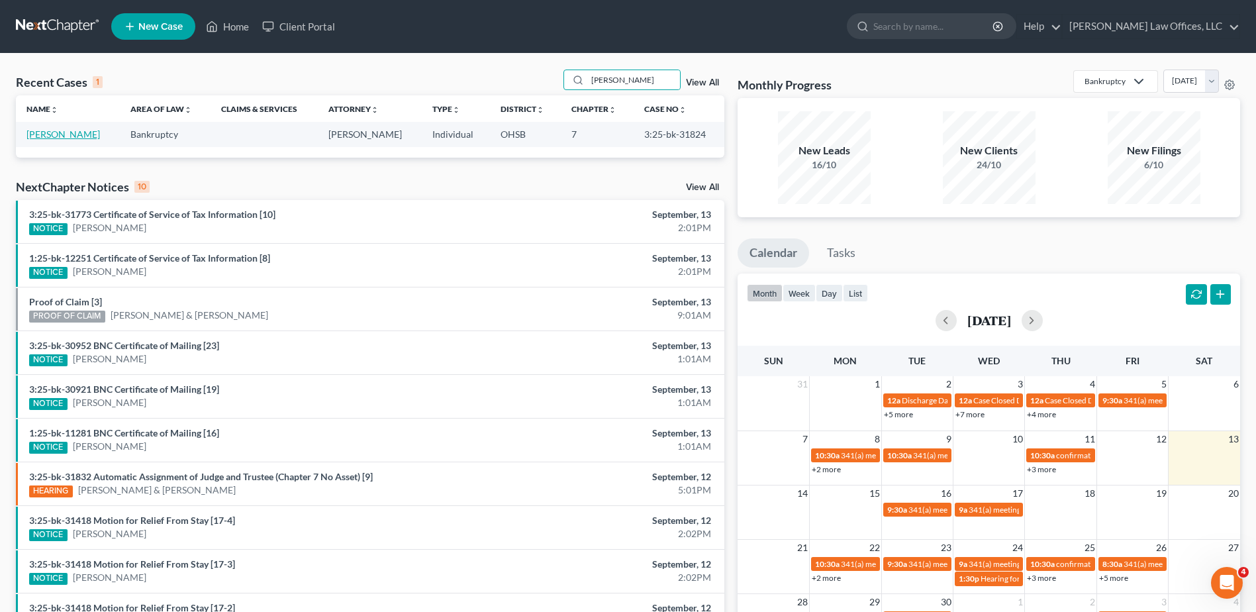
click at [63, 137] on link "Newton, Amber" at bounding box center [63, 133] width 74 height 11
select select "0"
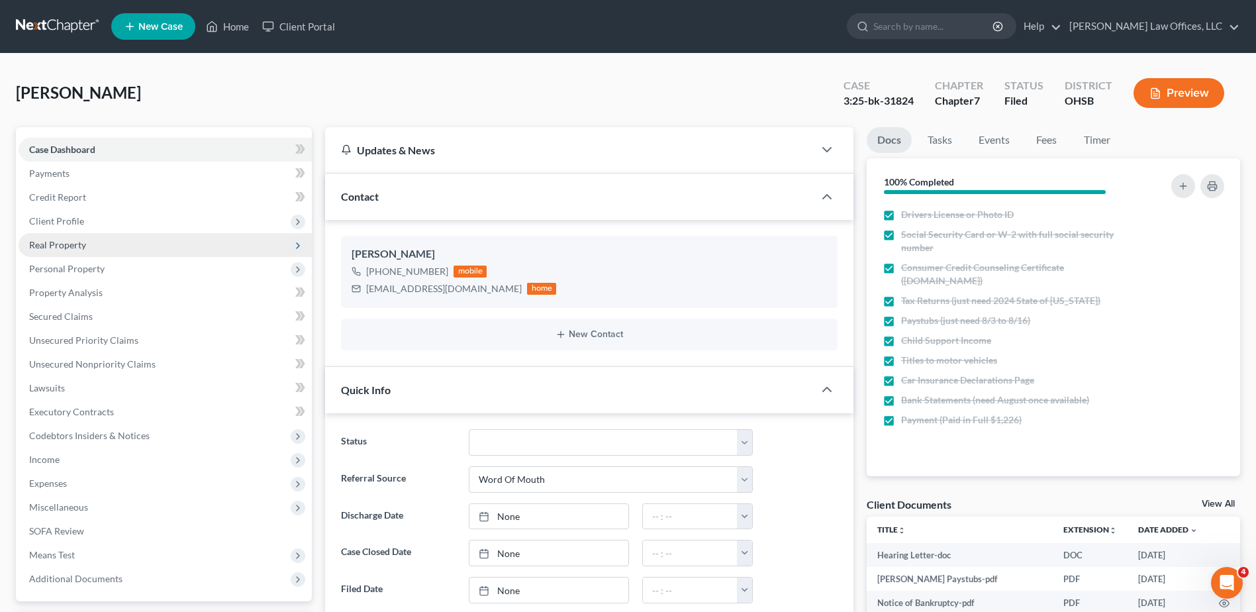
click at [64, 242] on span "Real Property" at bounding box center [57, 244] width 57 height 11
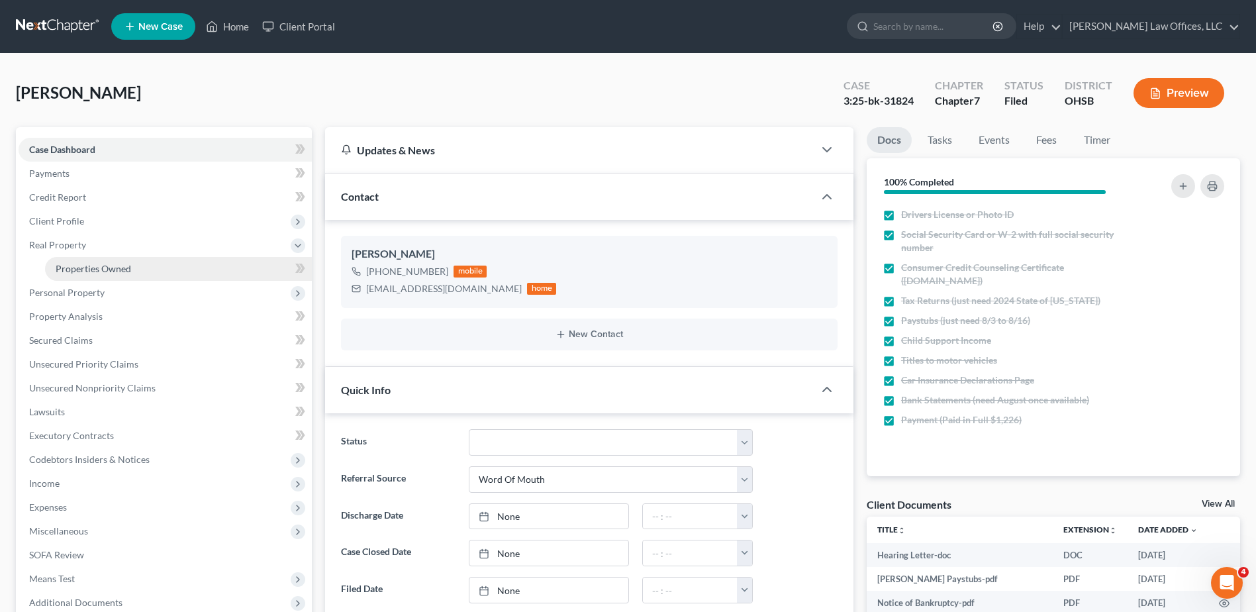
click at [75, 272] on span "Properties Owned" at bounding box center [93, 268] width 75 height 11
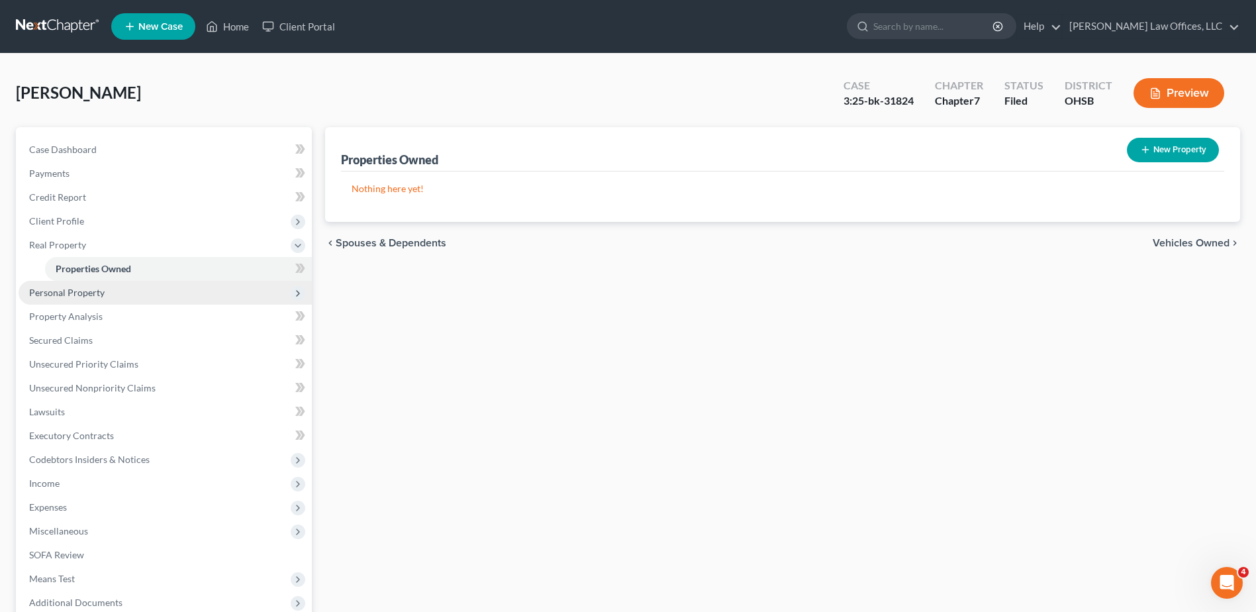
click at [69, 293] on span "Personal Property" at bounding box center [66, 292] width 75 height 11
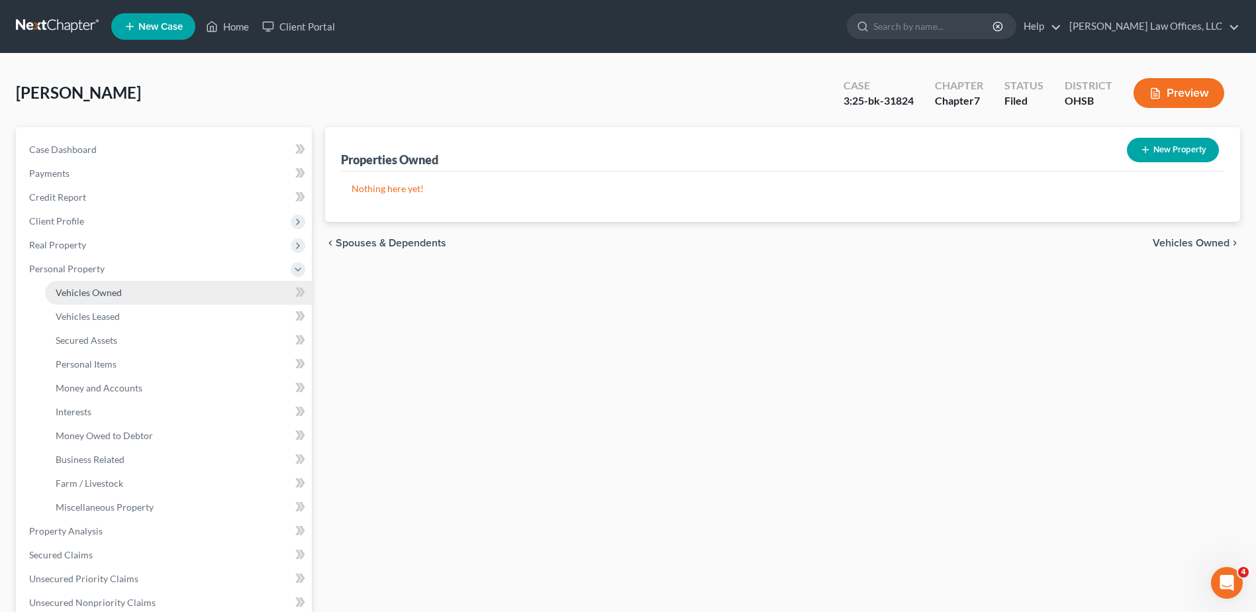
click at [75, 288] on span "Vehicles Owned" at bounding box center [89, 292] width 66 height 11
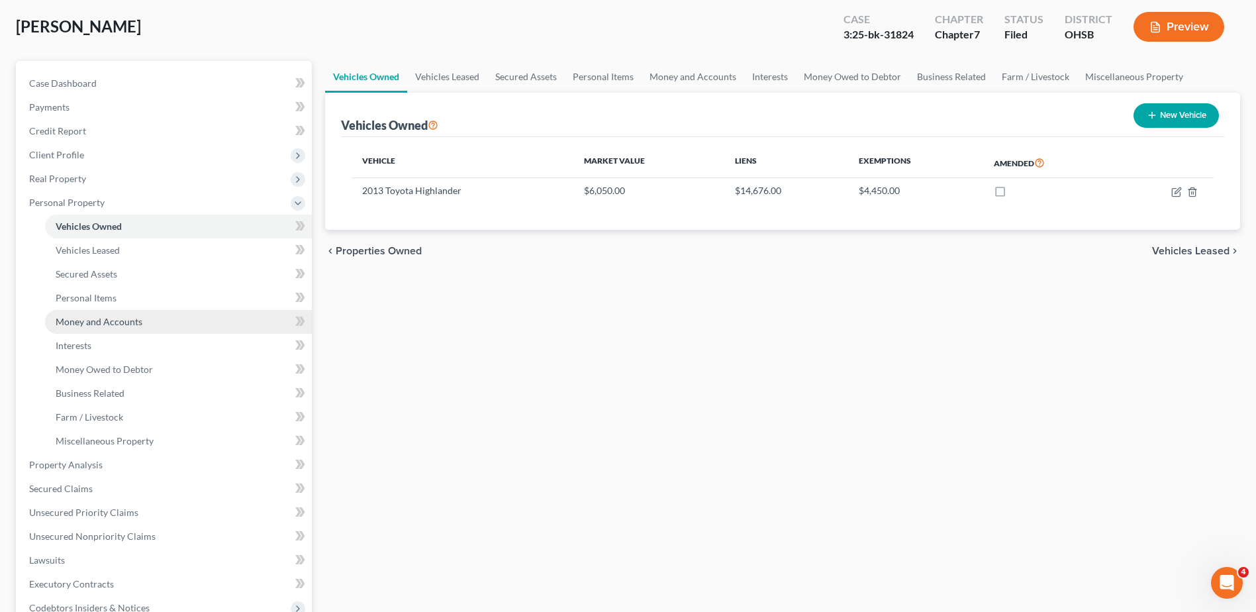
click at [99, 320] on span "Money and Accounts" at bounding box center [99, 321] width 87 height 11
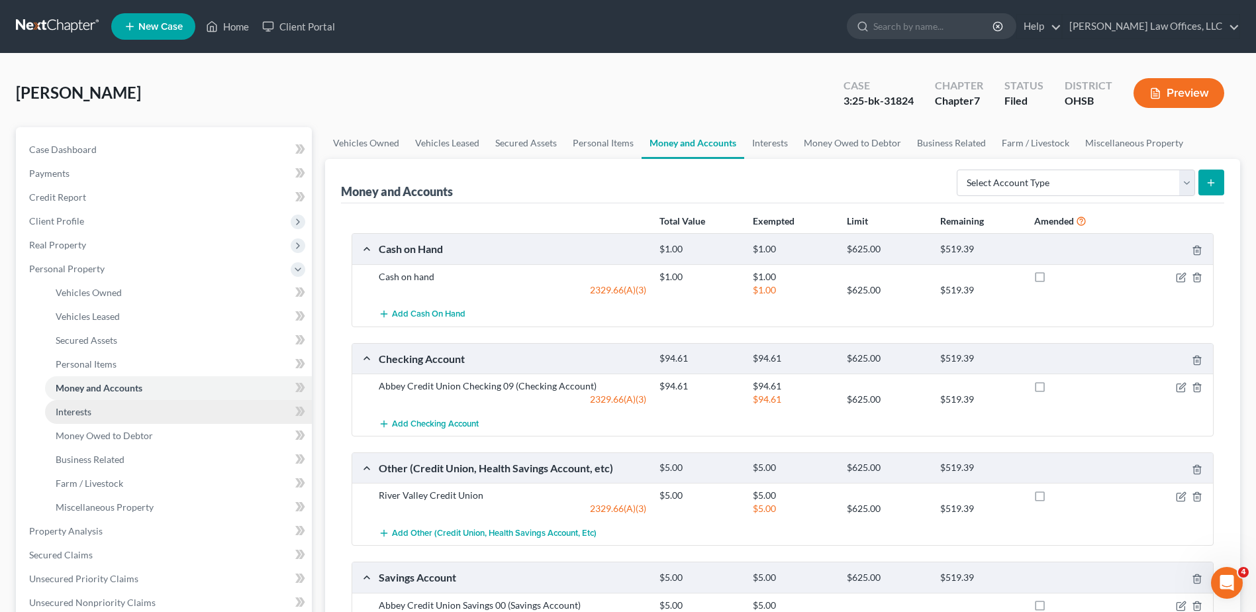
click at [74, 413] on span "Interests" at bounding box center [74, 411] width 36 height 11
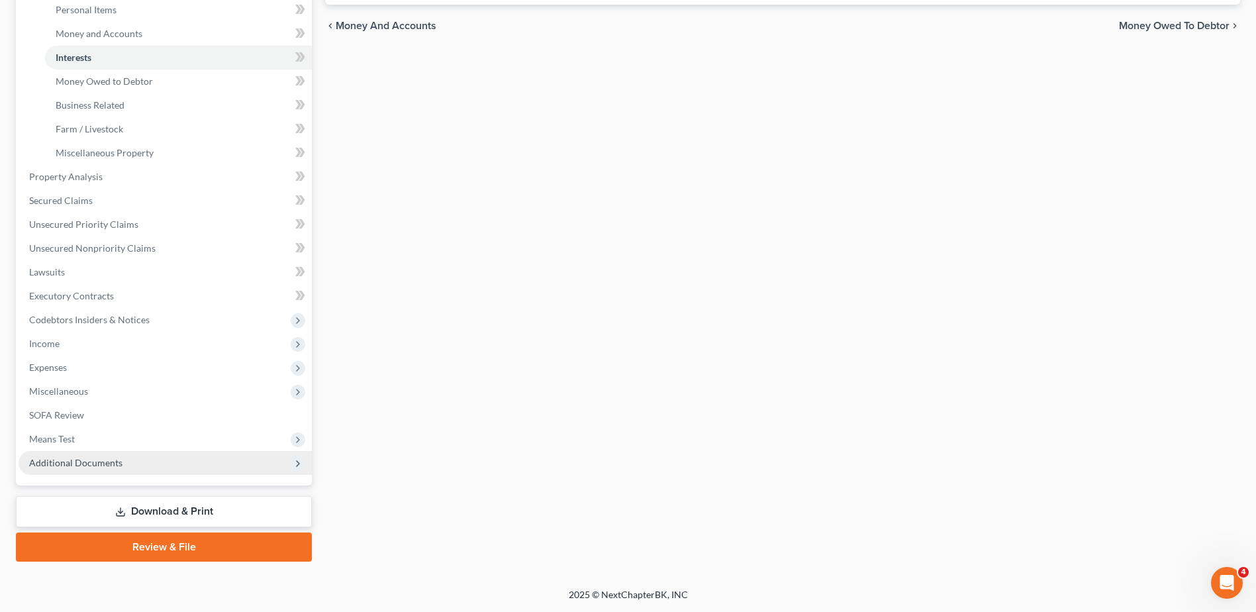
click at [115, 463] on span "Additional Documents" at bounding box center [75, 462] width 93 height 11
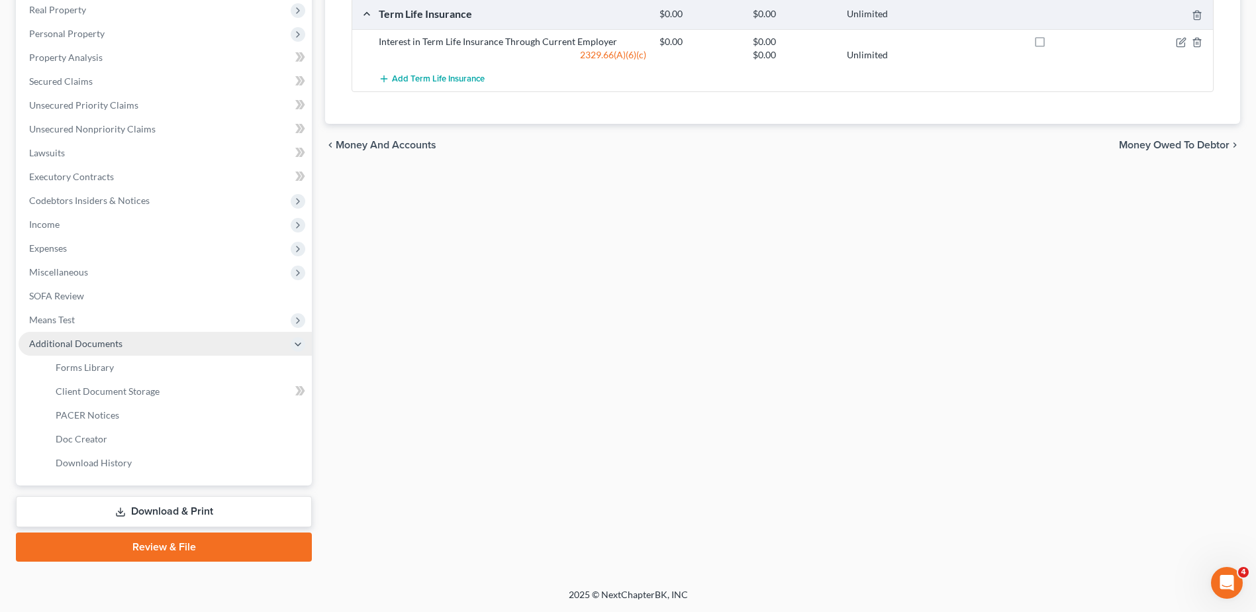
scroll to position [235, 0]
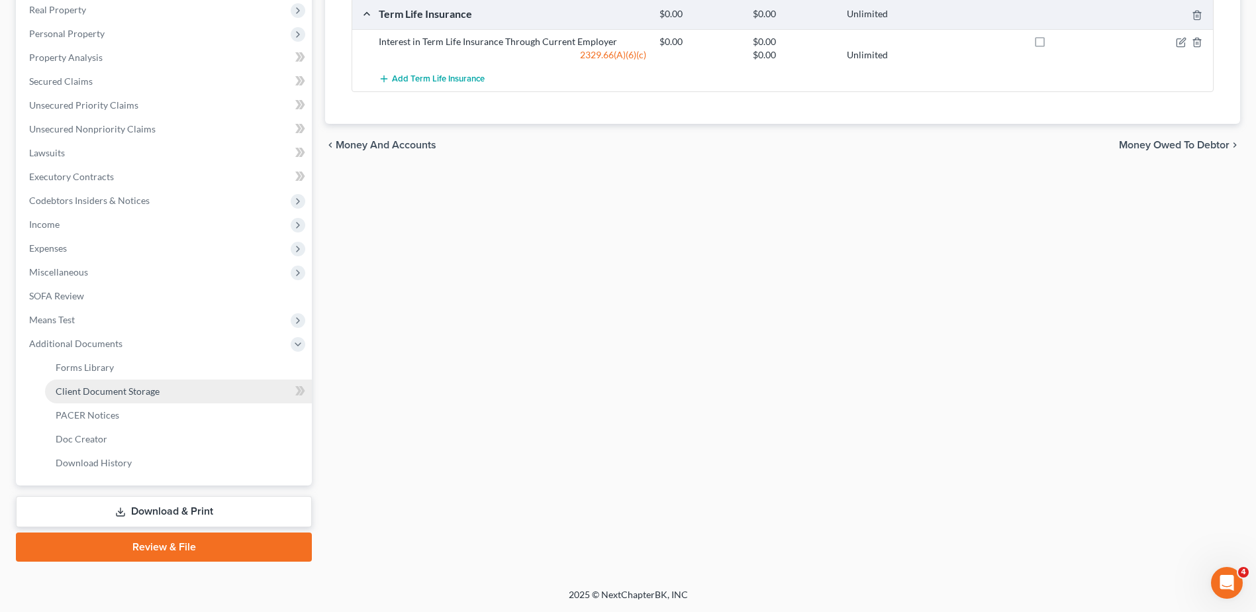
click at [121, 389] on span "Client Document Storage" at bounding box center [108, 390] width 104 height 11
select select "7"
select select "52"
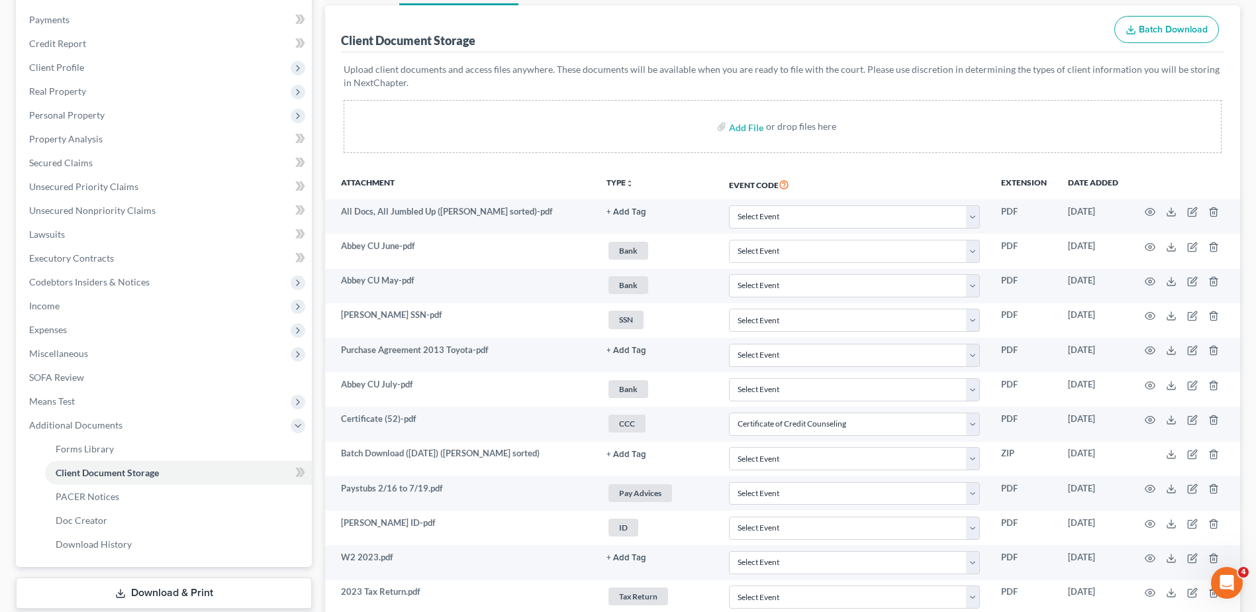
scroll to position [220, 0]
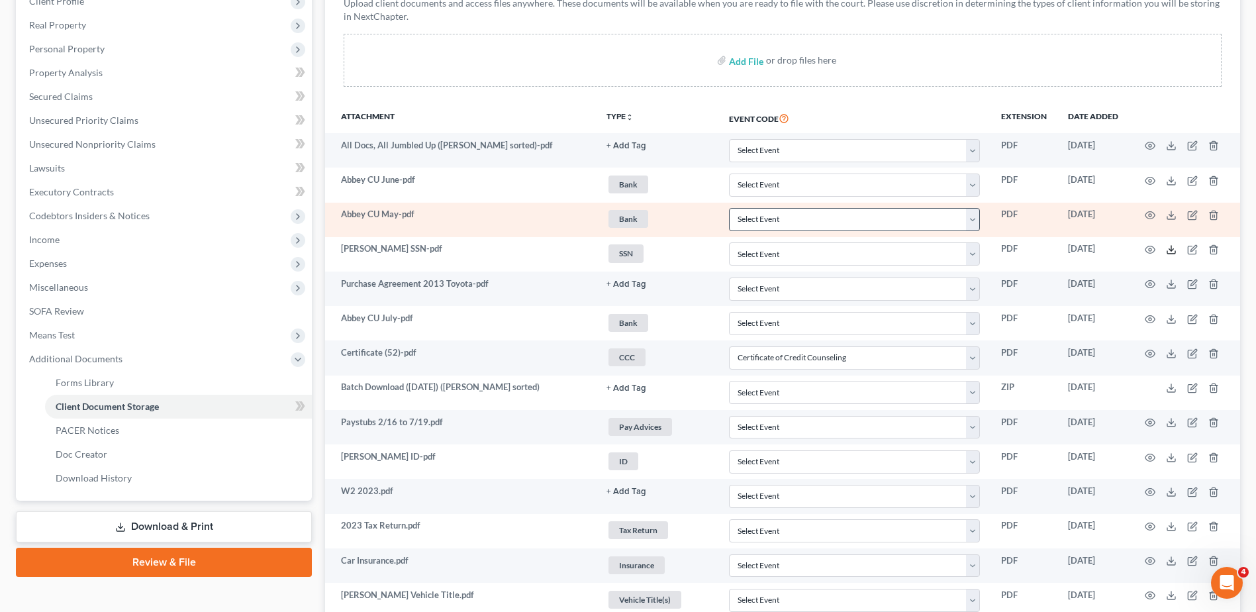
drag, startPoint x: 1170, startPoint y: 250, endPoint x: 948, endPoint y: 223, distance: 223.6
click at [1170, 250] on icon at bounding box center [1171, 249] width 11 height 11
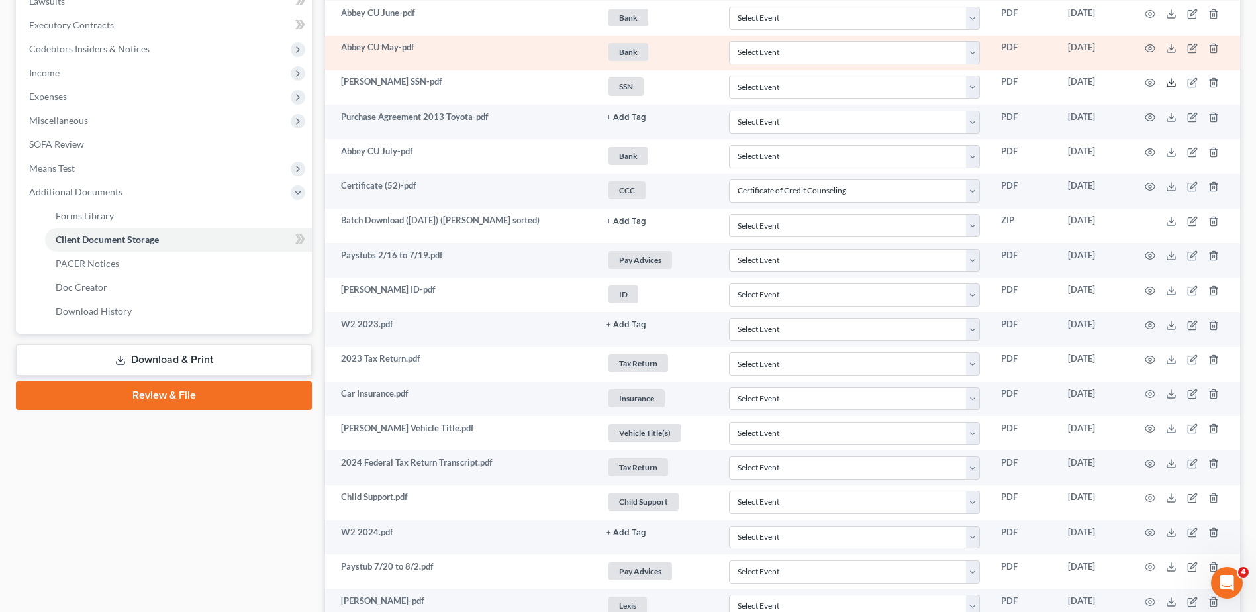
scroll to position [419, 0]
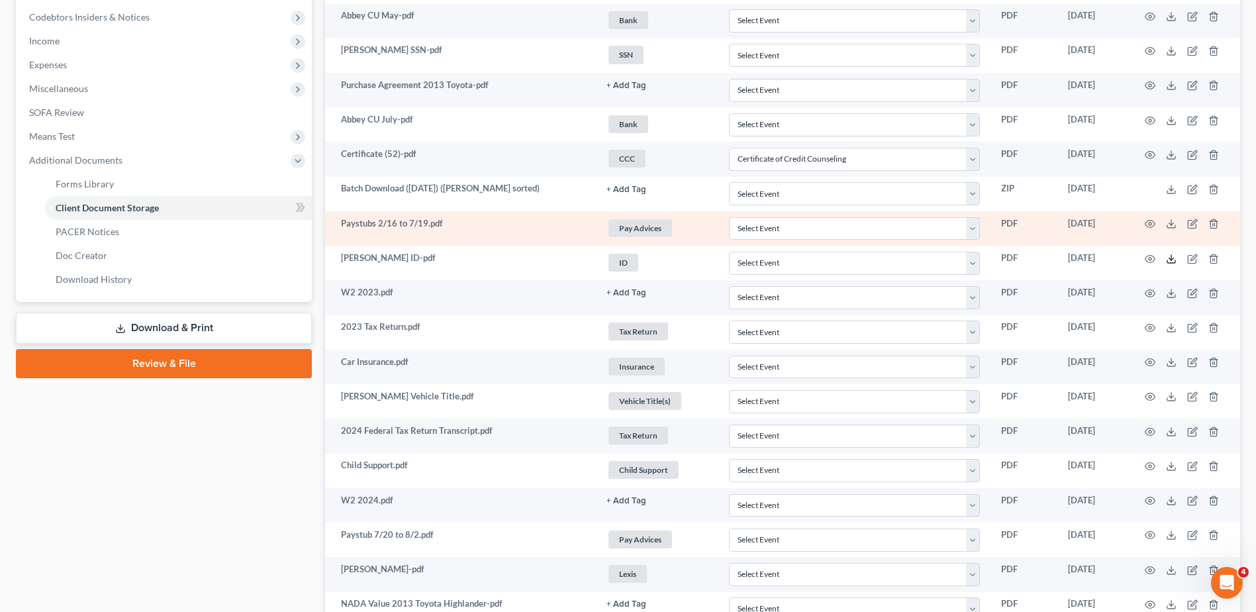
click at [1173, 258] on polyline at bounding box center [1172, 259] width 5 height 2
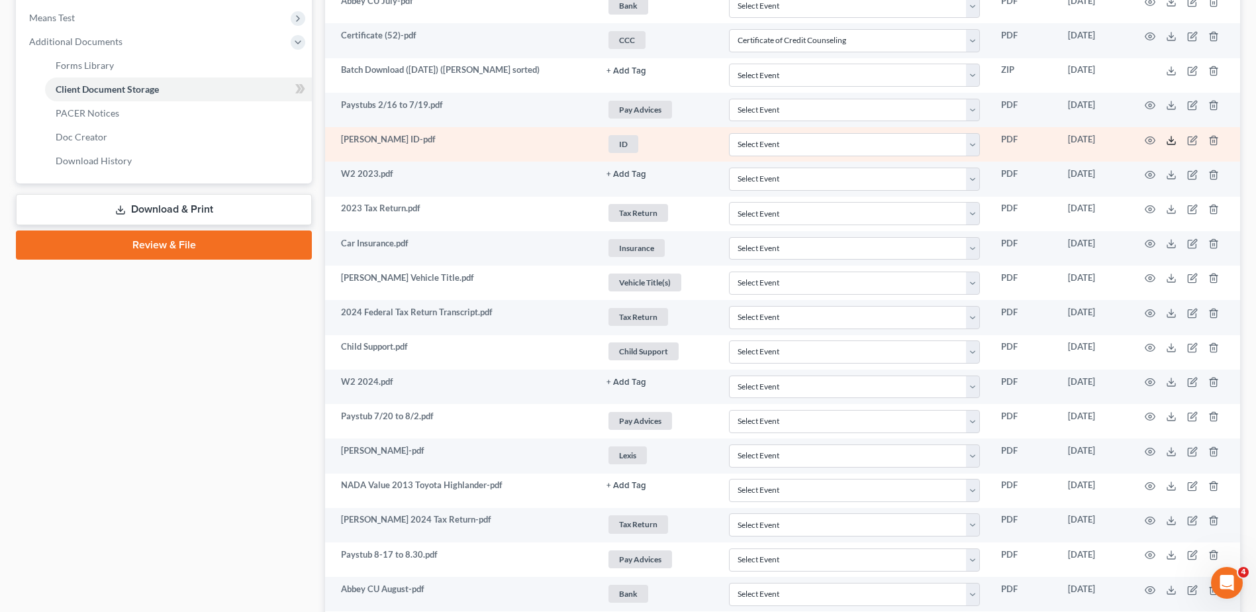
scroll to position [551, 0]
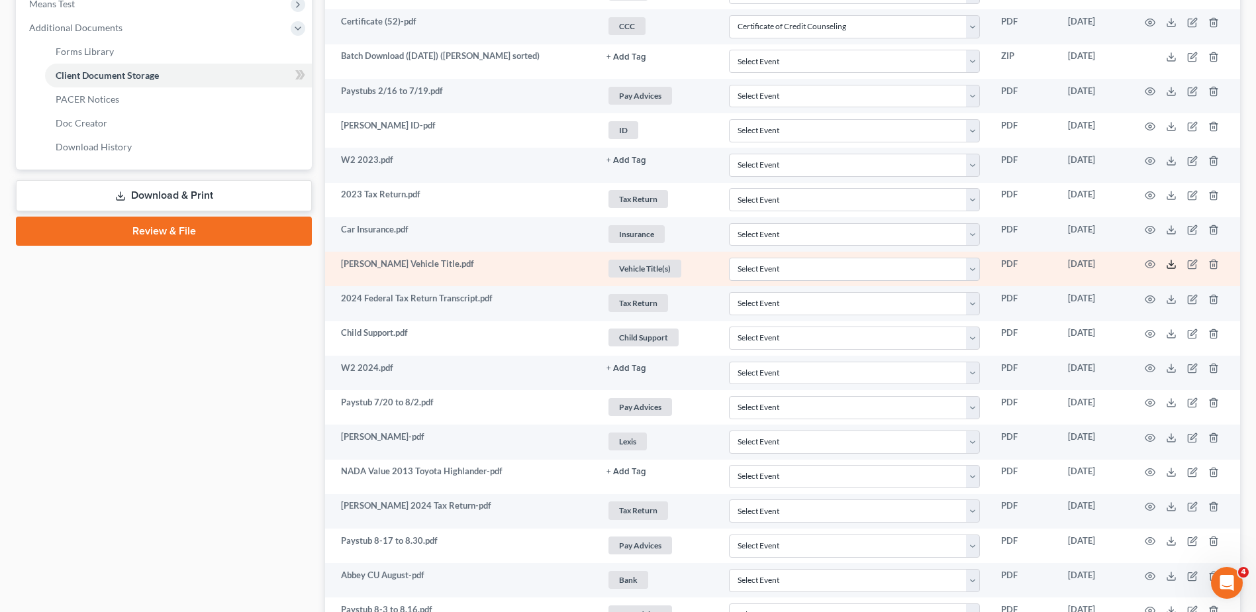
click at [1172, 265] on polyline at bounding box center [1172, 265] width 5 height 2
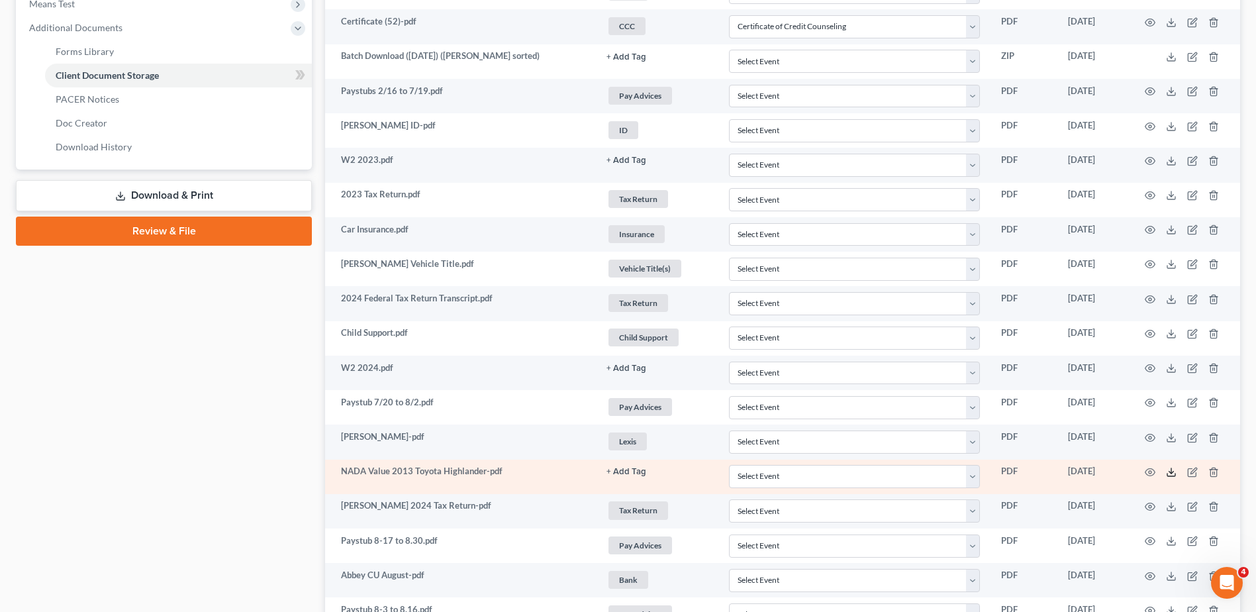
click at [1172, 475] on icon at bounding box center [1171, 472] width 11 height 11
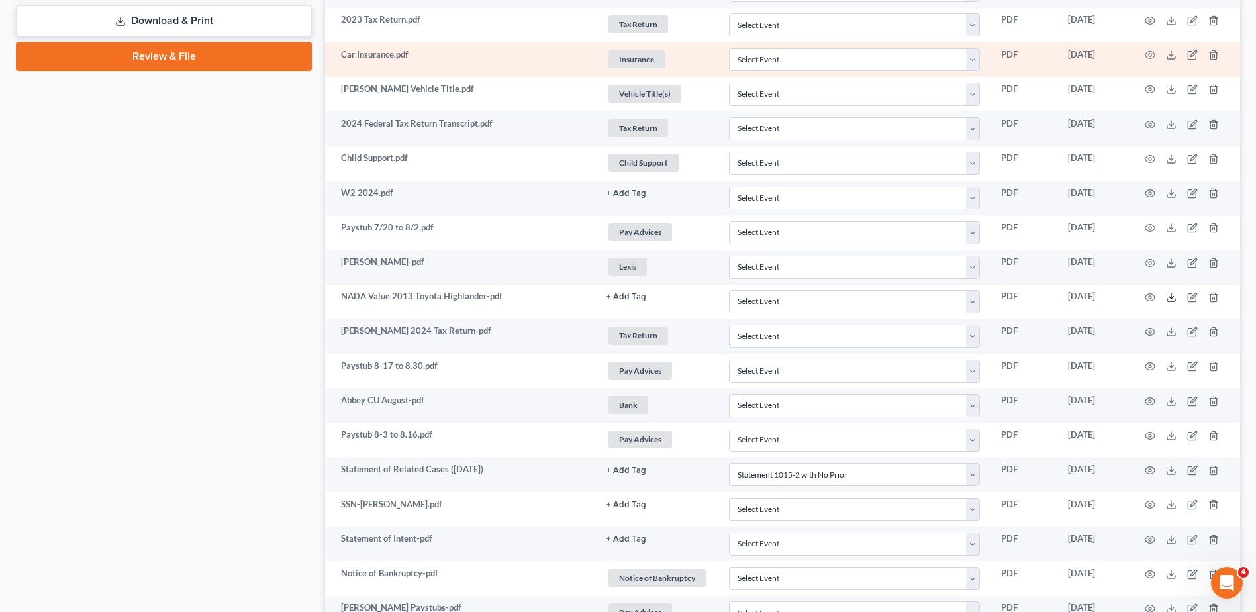
scroll to position [750, 0]
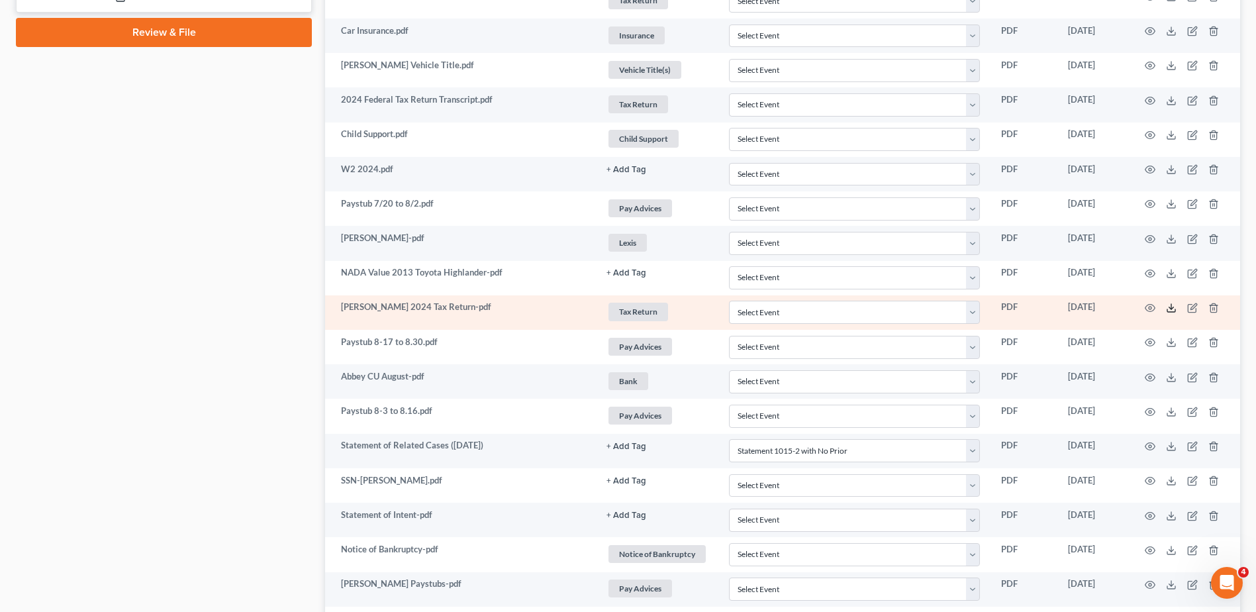
click at [1172, 306] on line at bounding box center [1172, 306] width 0 height 5
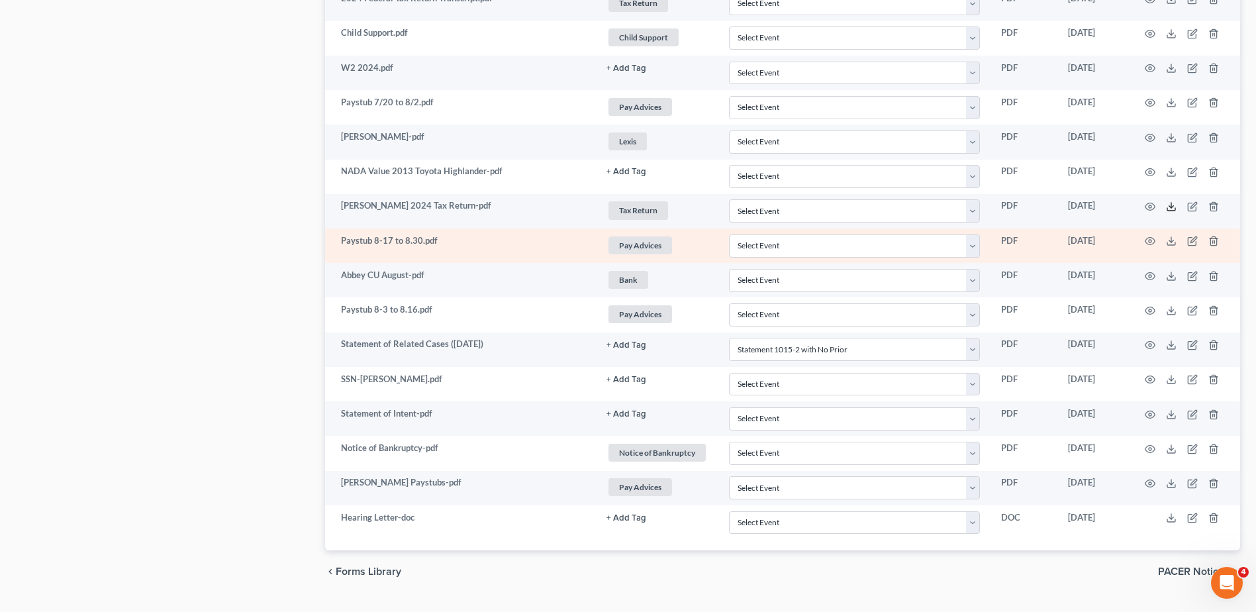
scroll to position [882, 0]
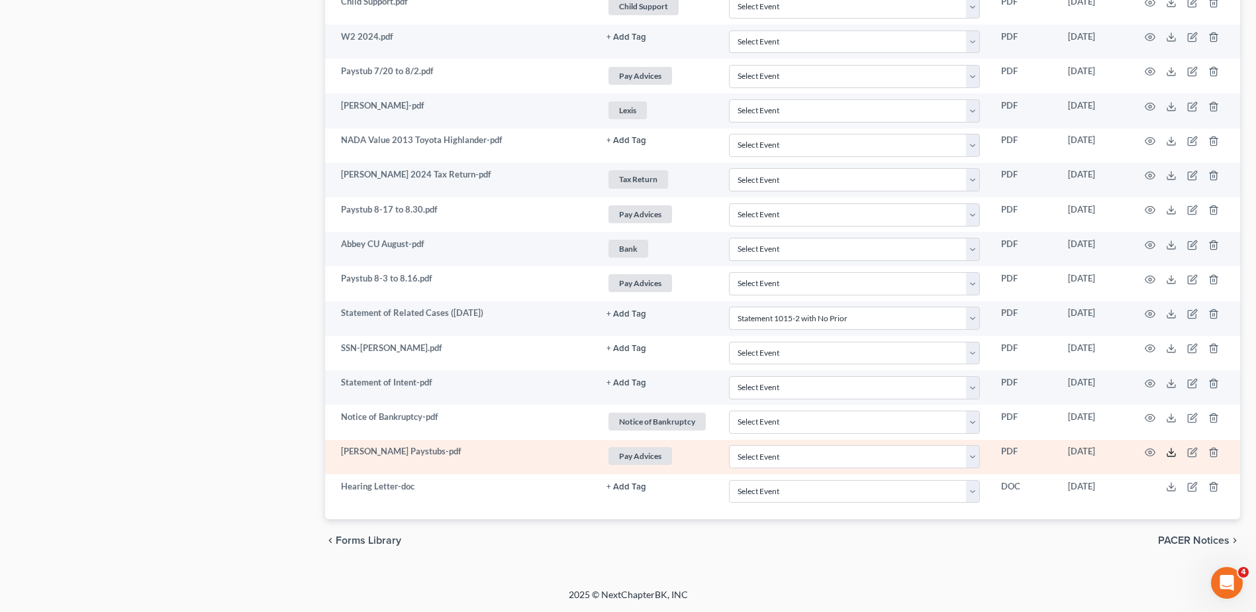
drag, startPoint x: 1173, startPoint y: 451, endPoint x: 1150, endPoint y: 439, distance: 26.1
click at [1173, 451] on icon at bounding box center [1171, 452] width 11 height 11
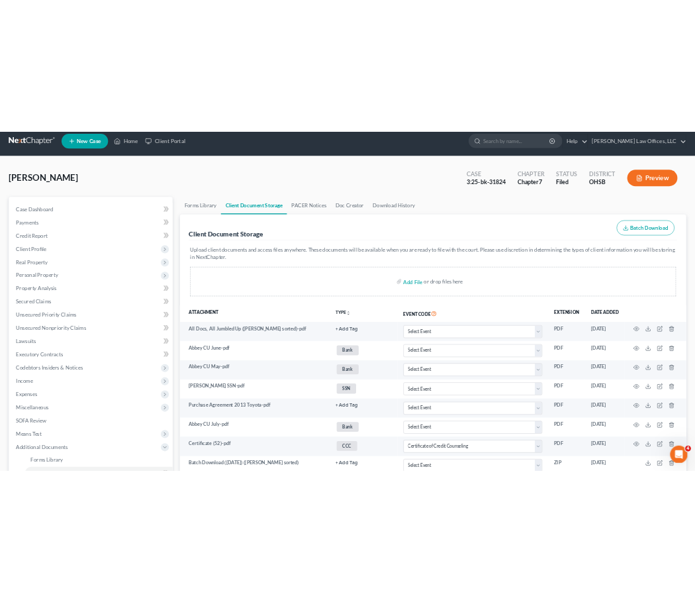
scroll to position [0, 0]
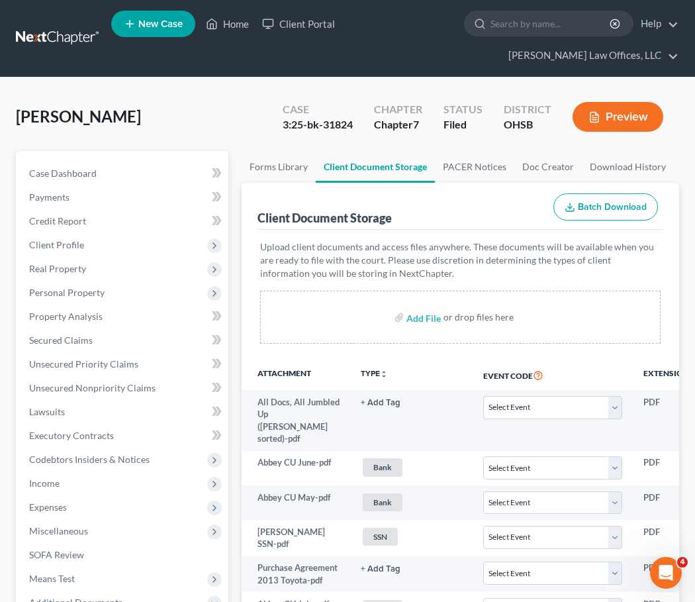
select select "7"
select select "52"
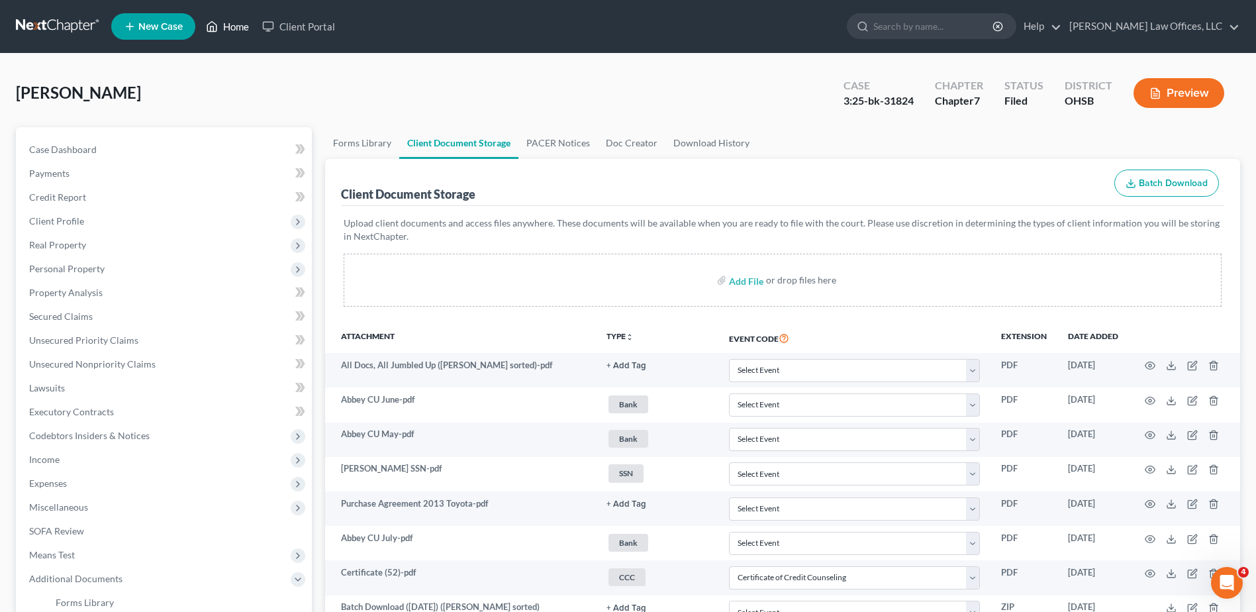
drag, startPoint x: 238, startPoint y: 25, endPoint x: 753, endPoint y: 93, distance: 519.7
click at [238, 25] on link "Home" at bounding box center [227, 27] width 56 height 24
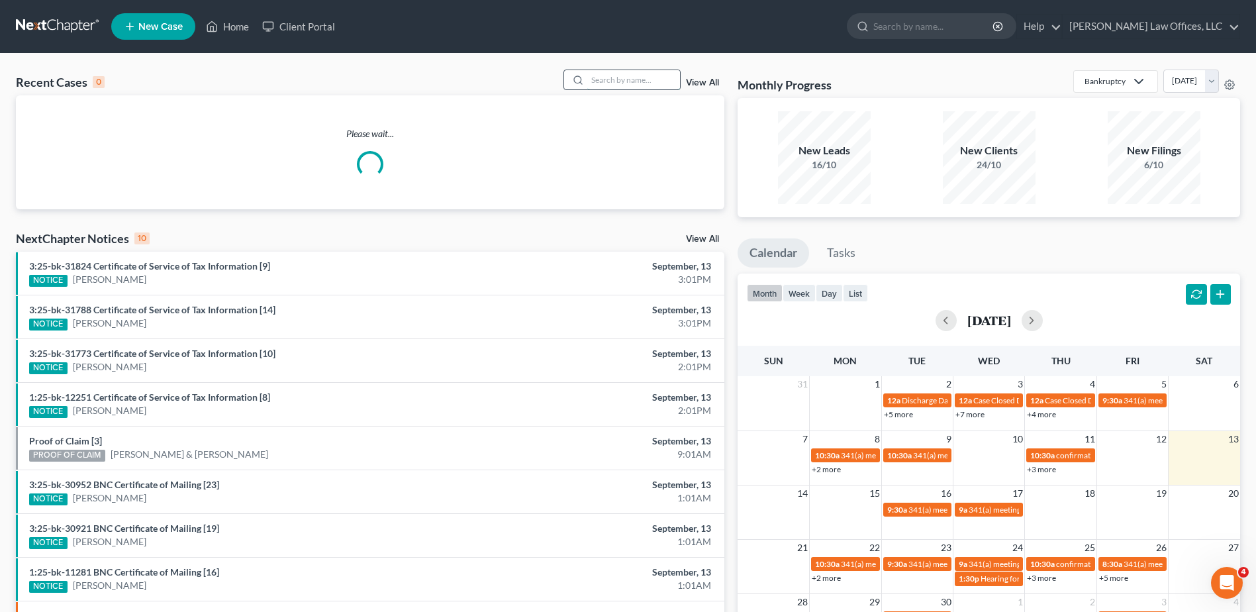
click at [658, 80] on input "search" at bounding box center [633, 79] width 93 height 19
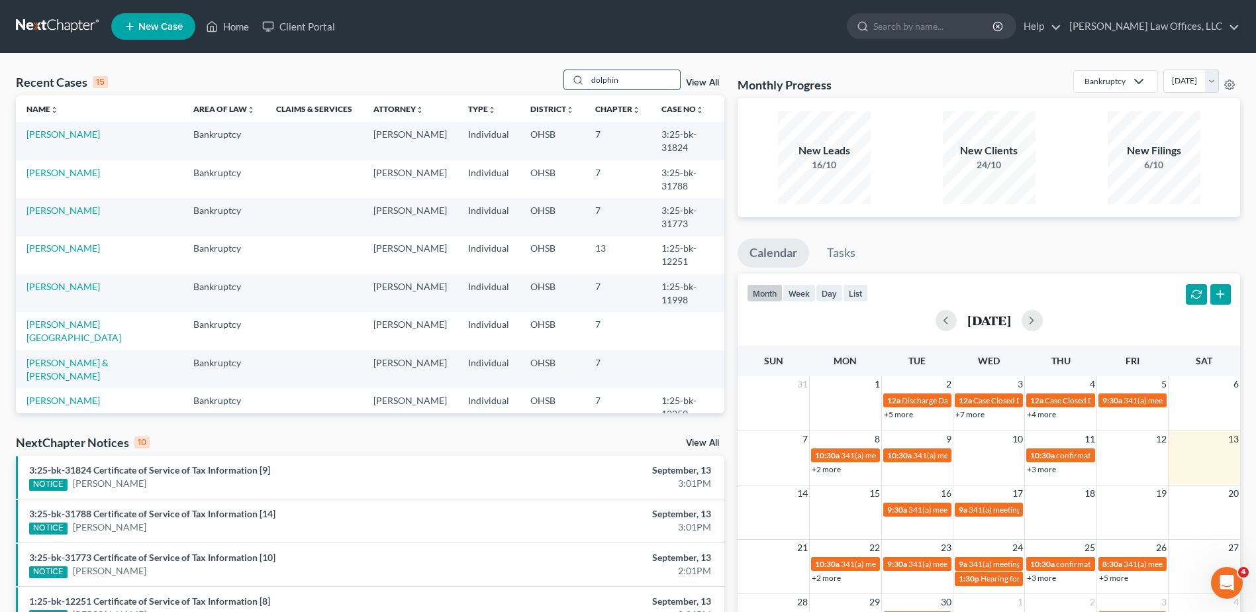
type input "dolphin"
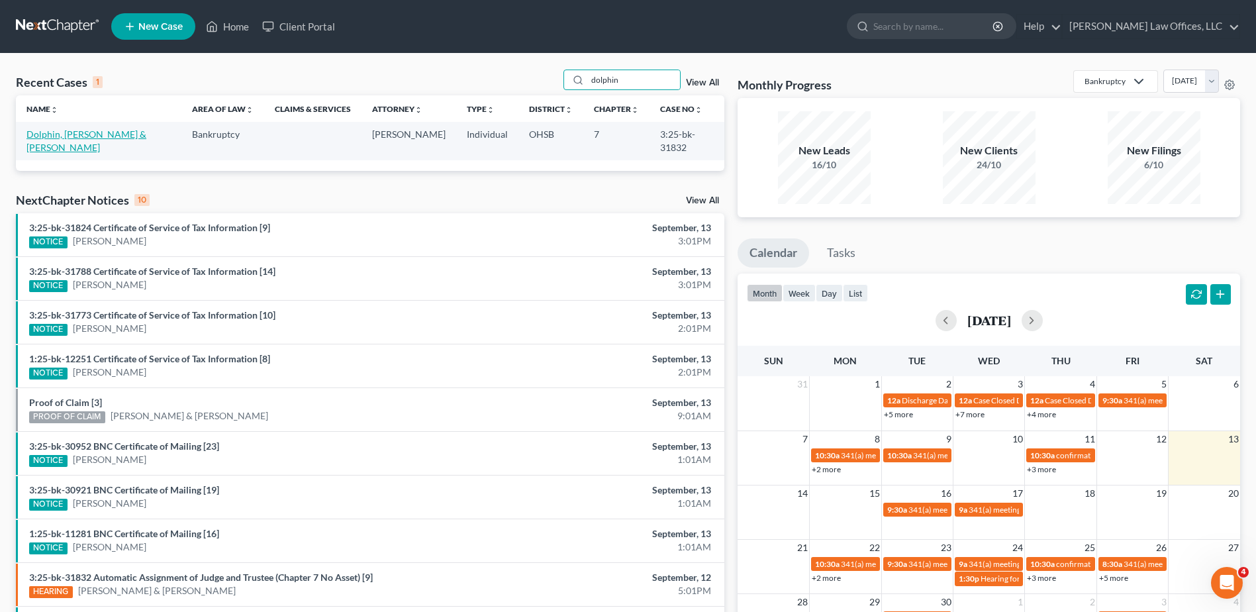
click at [55, 135] on link "Dolphin, Sean & Harris, Keiarra" at bounding box center [86, 140] width 120 height 25
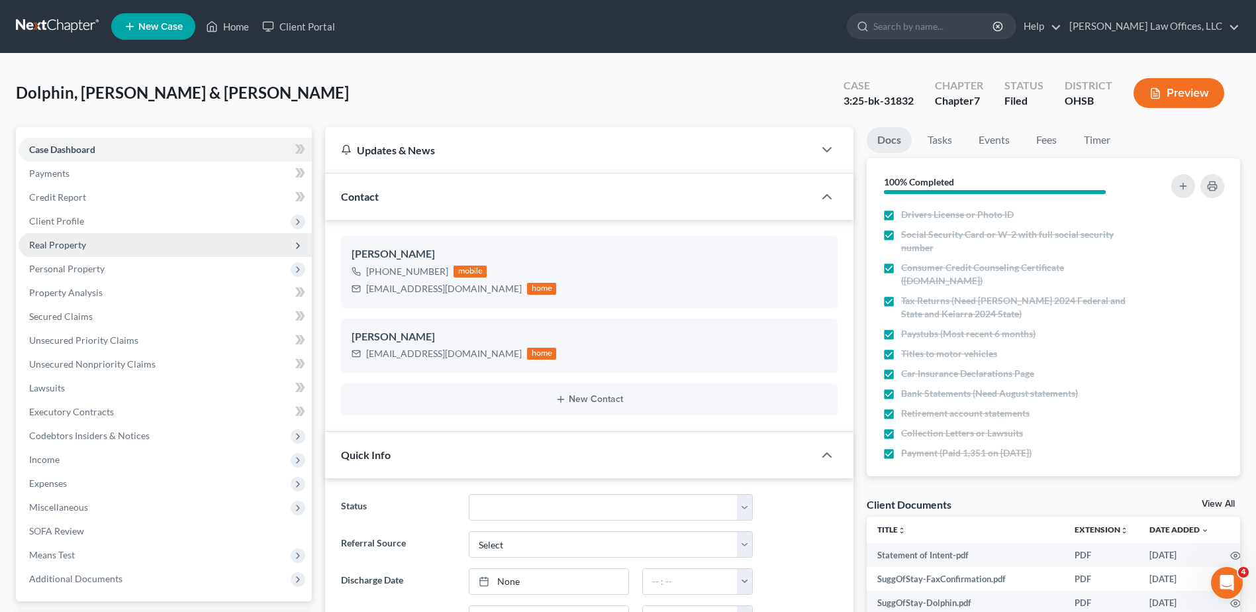
click at [59, 246] on span "Real Property" at bounding box center [57, 244] width 57 height 11
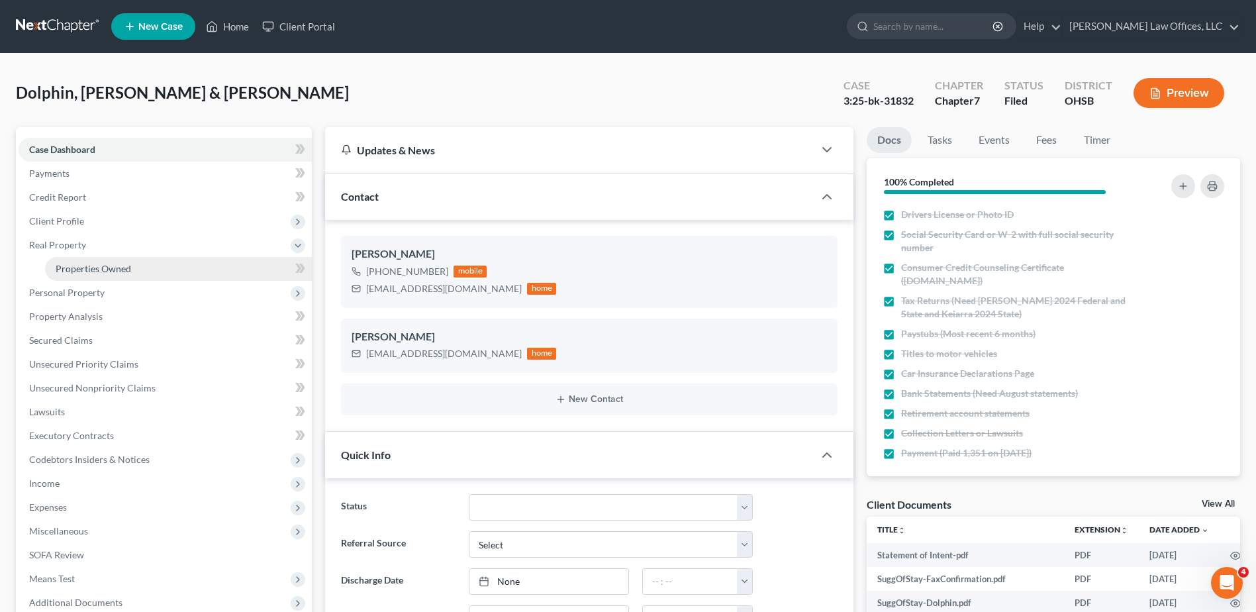
click at [65, 262] on link "Properties Owned" at bounding box center [178, 269] width 267 height 24
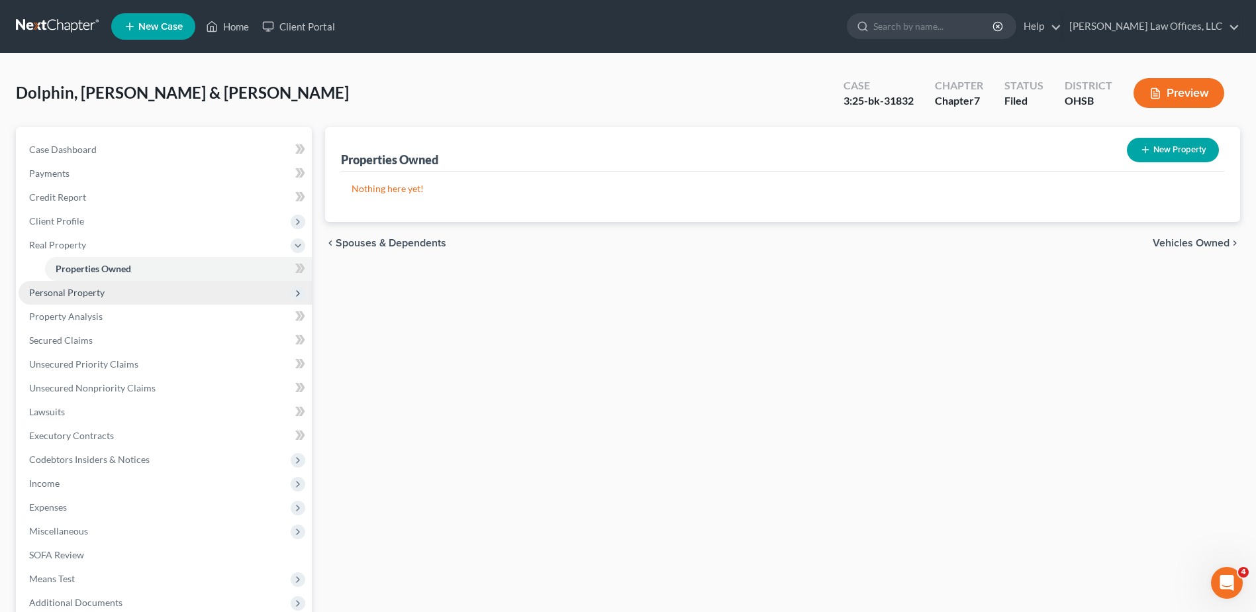
click at [62, 292] on span "Personal Property" at bounding box center [66, 292] width 75 height 11
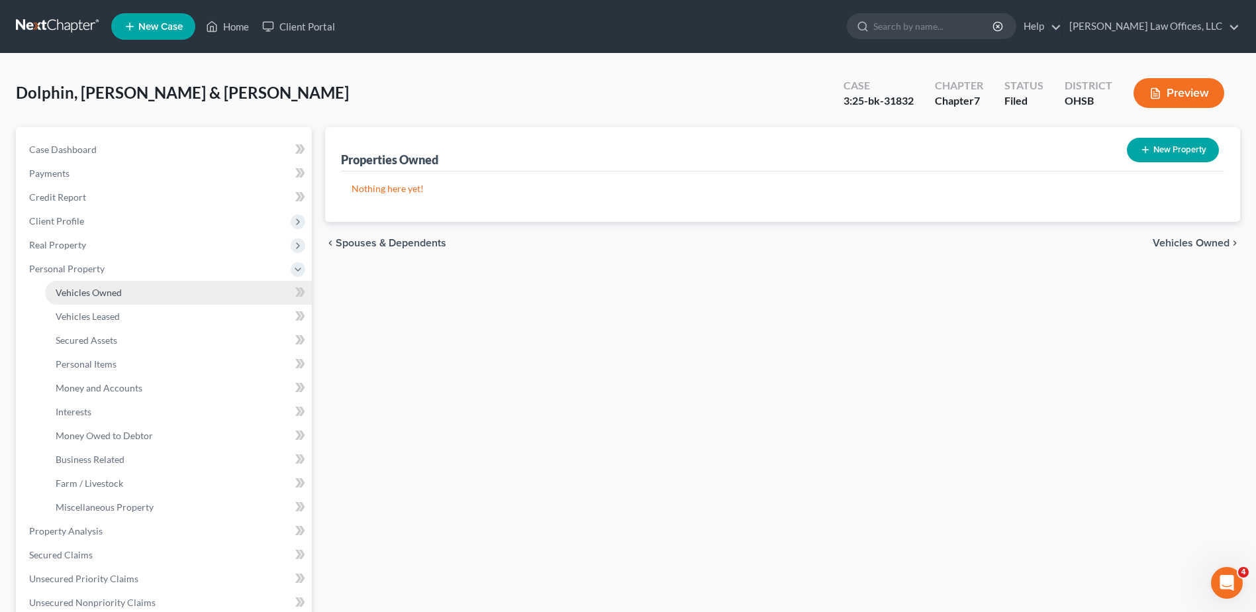
click at [68, 291] on span "Vehicles Owned" at bounding box center [89, 292] width 66 height 11
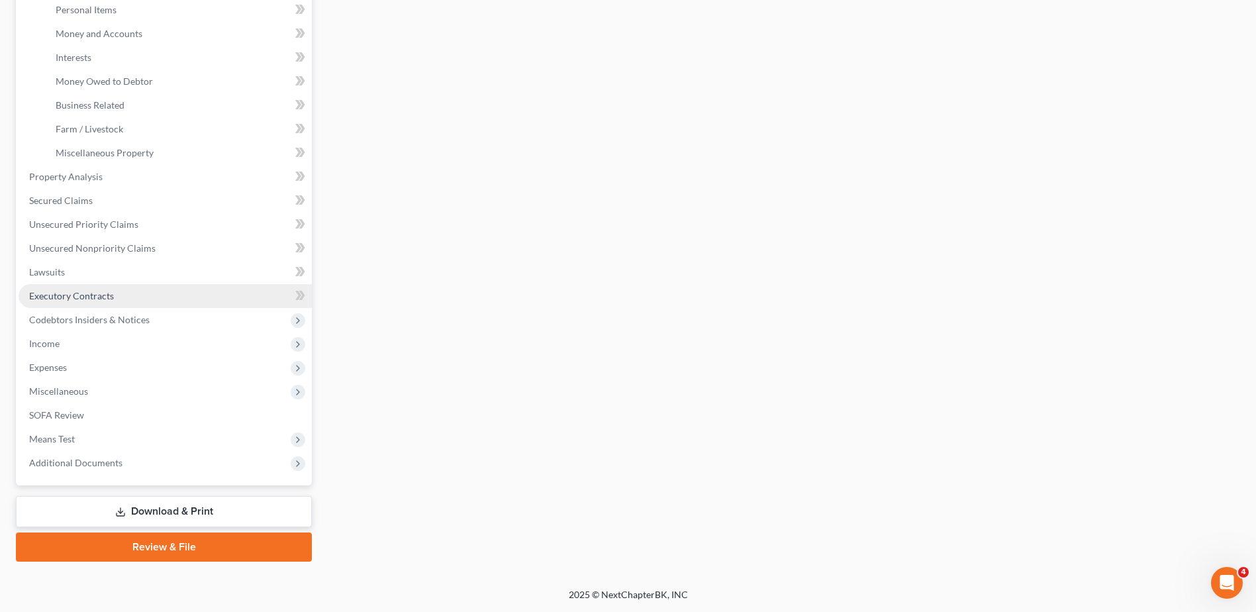
scroll to position [156, 0]
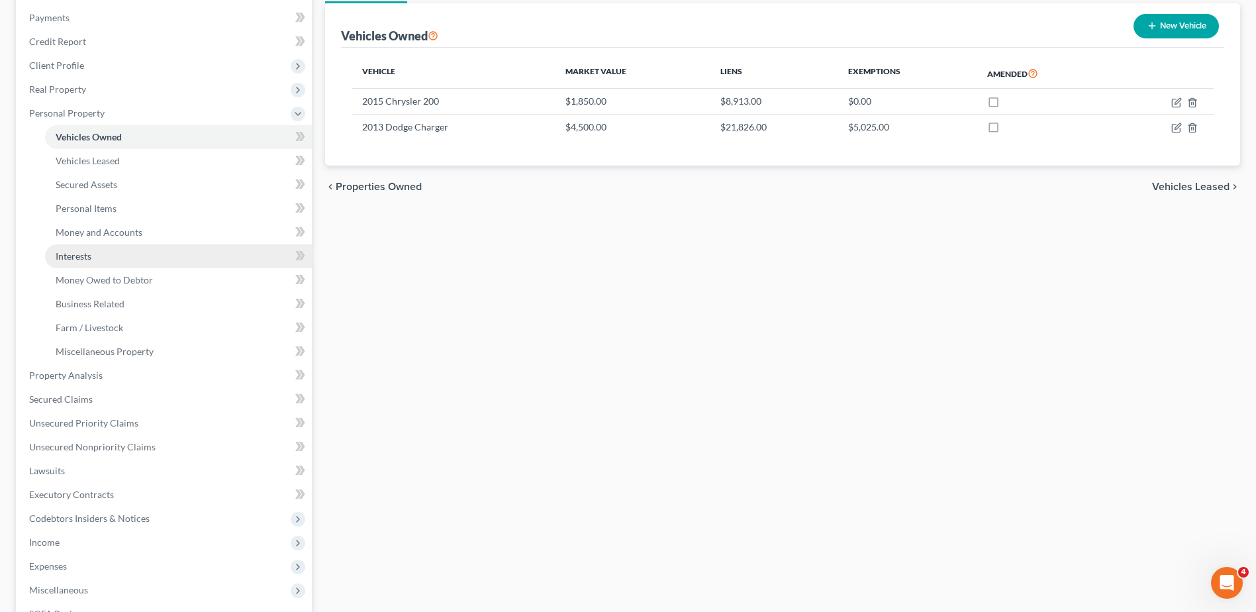
click at [89, 260] on span "Interests" at bounding box center [74, 255] width 36 height 11
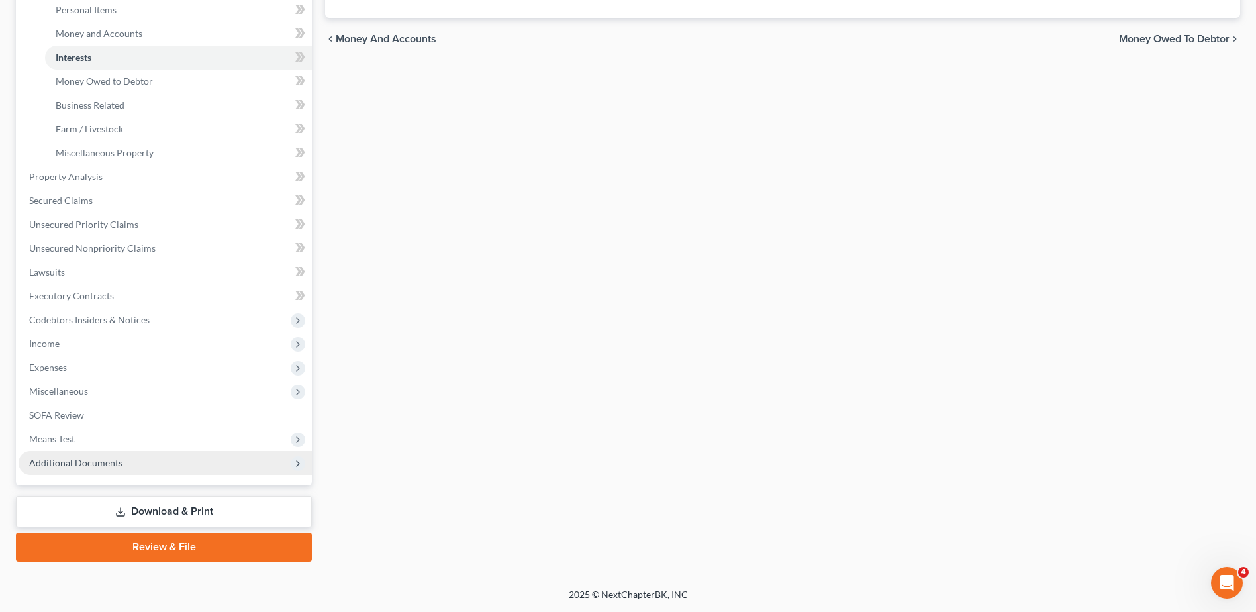
click at [78, 470] on span "Additional Documents" at bounding box center [165, 463] width 293 height 24
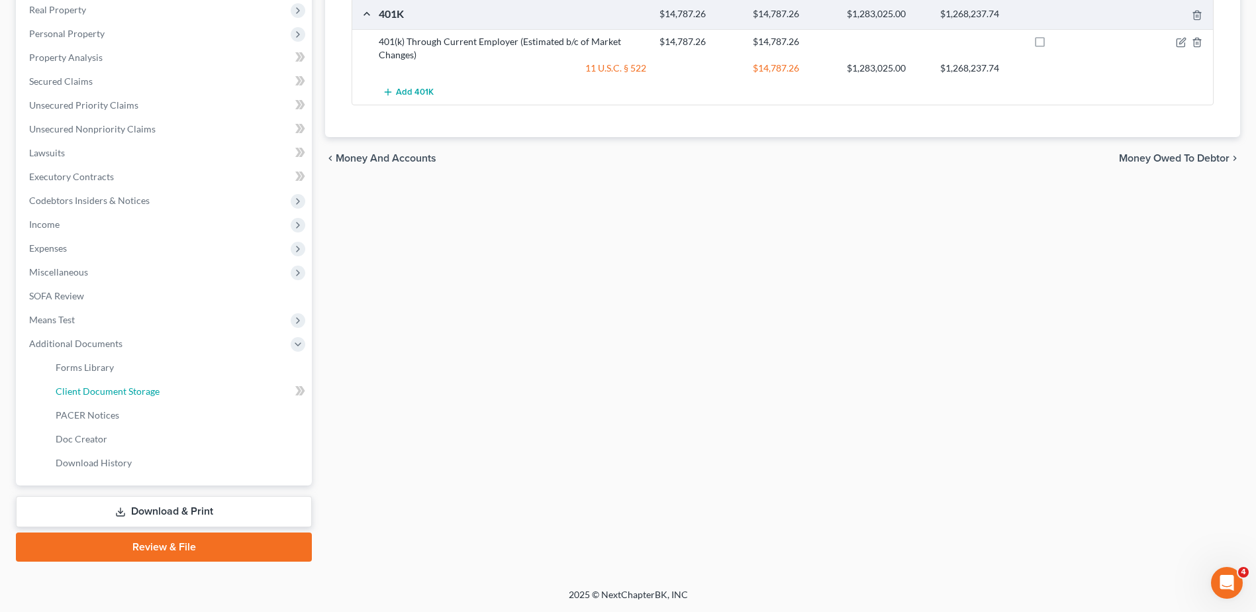
click at [97, 397] on link "Client Document Storage" at bounding box center [178, 391] width 267 height 24
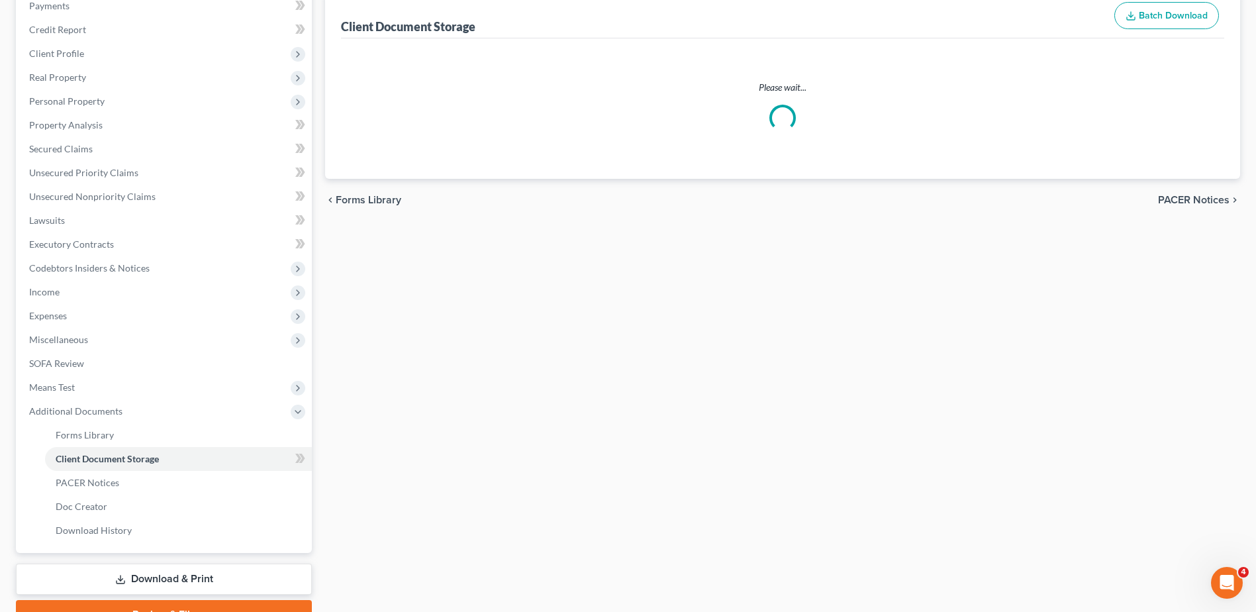
scroll to position [84, 0]
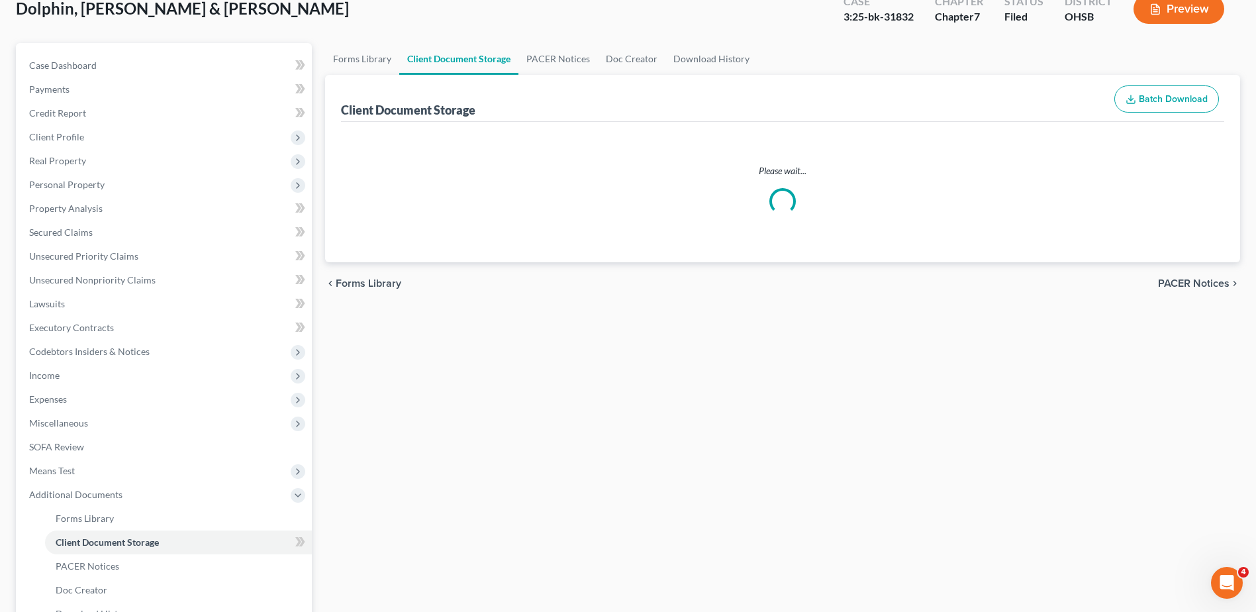
select select "7"
select select "52"
select select "7"
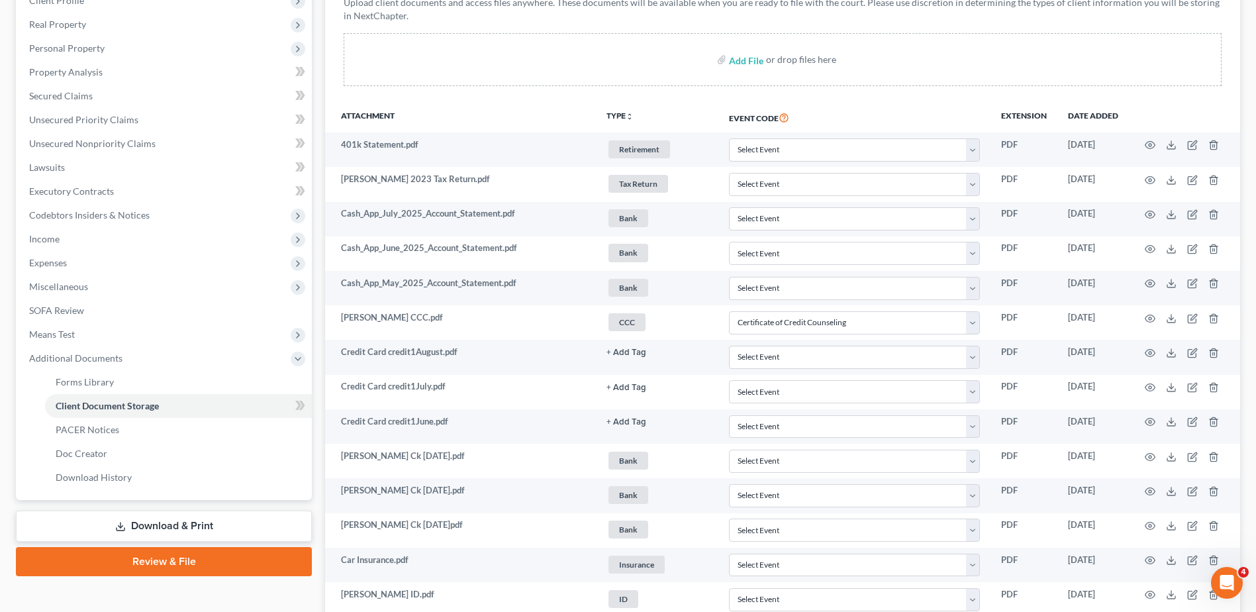
scroll to position [215, 0]
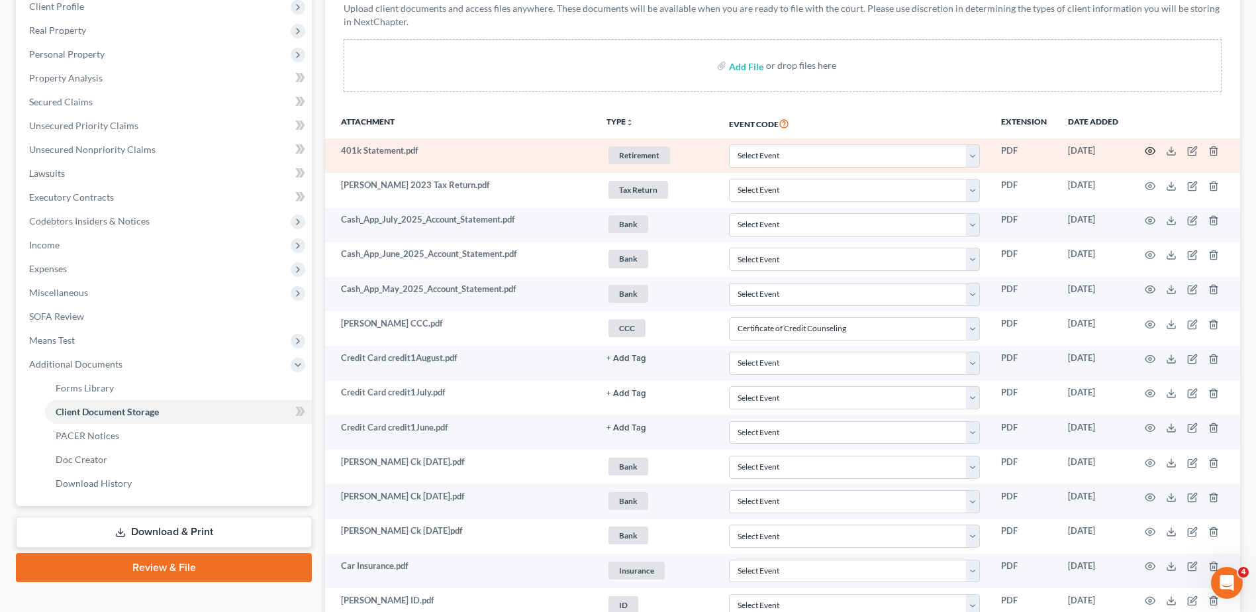
click at [1148, 151] on icon "button" at bounding box center [1150, 151] width 11 height 11
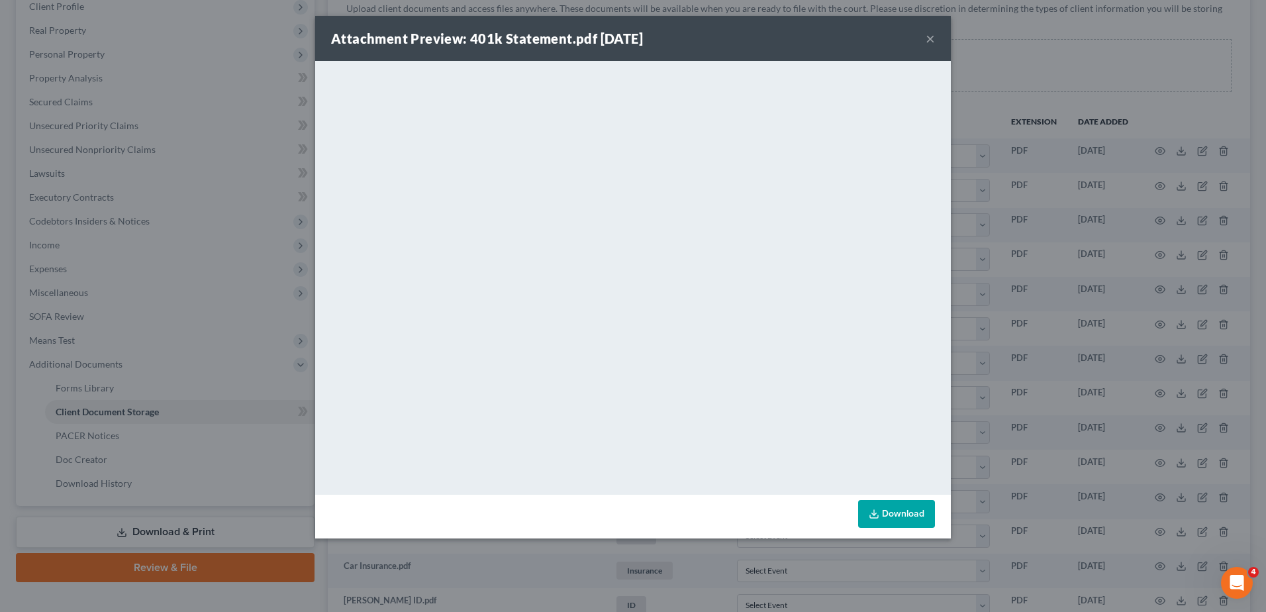
click at [928, 42] on button "×" at bounding box center [930, 38] width 9 height 16
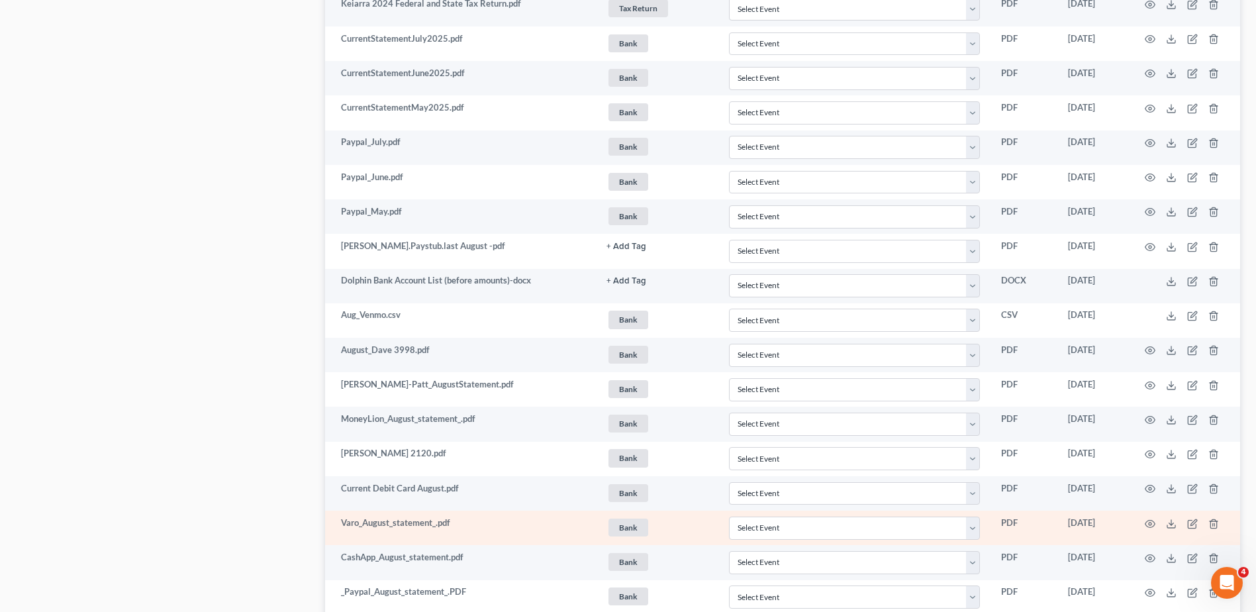
scroll to position [3327, 0]
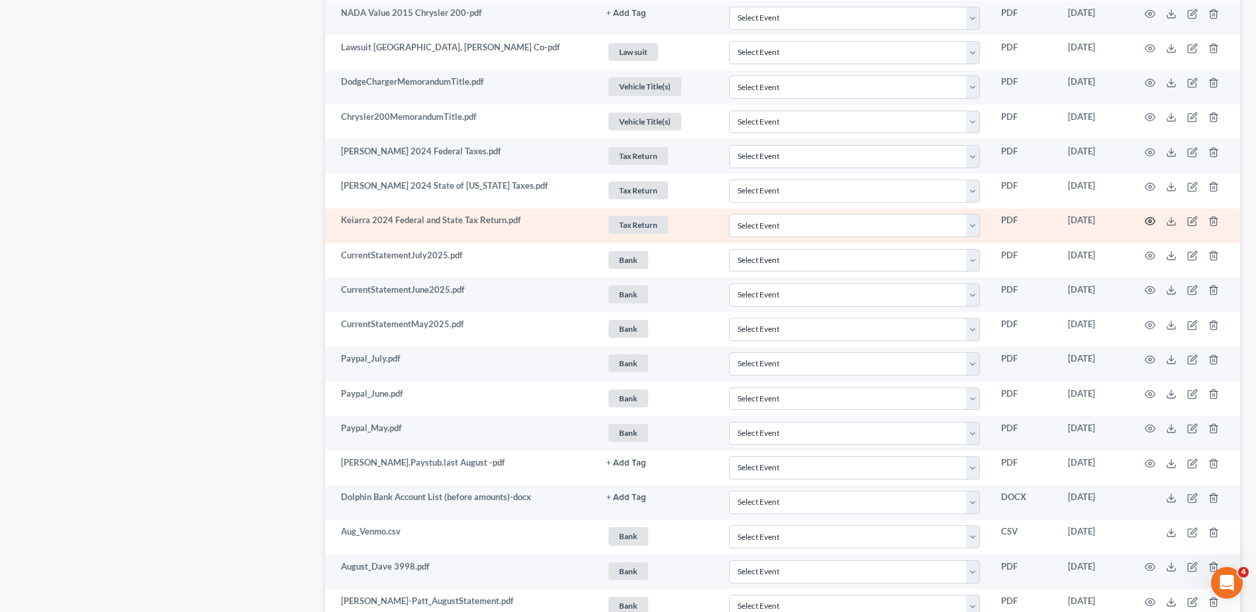
click at [1149, 221] on circle "button" at bounding box center [1150, 221] width 3 height 3
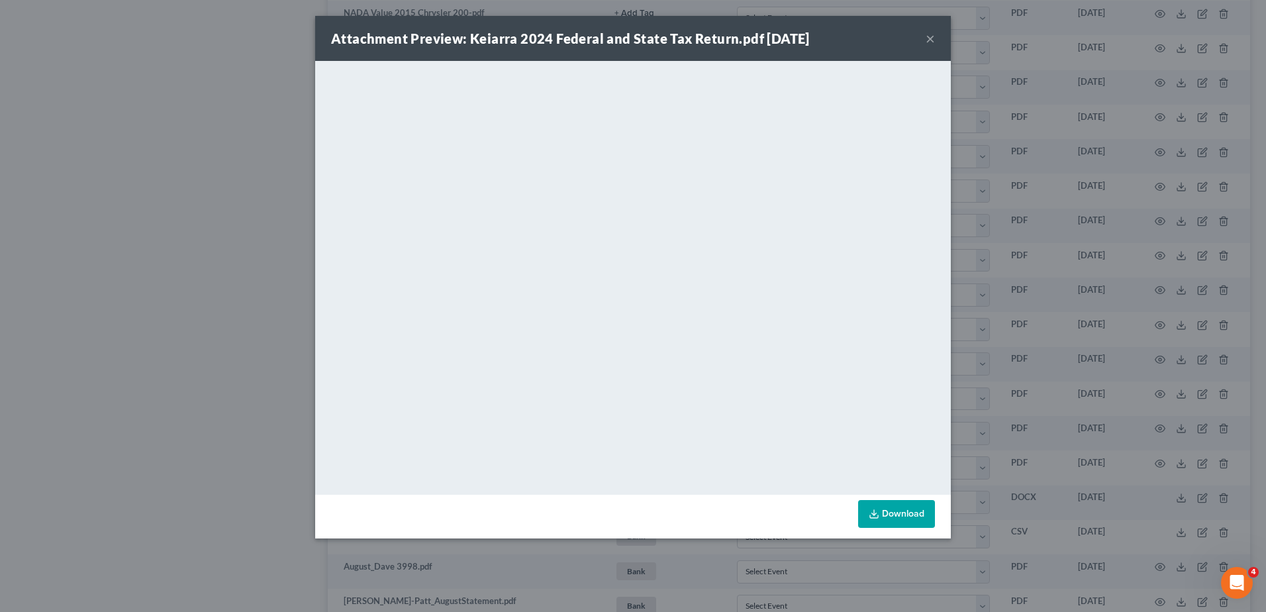
click at [928, 37] on button "×" at bounding box center [930, 38] width 9 height 16
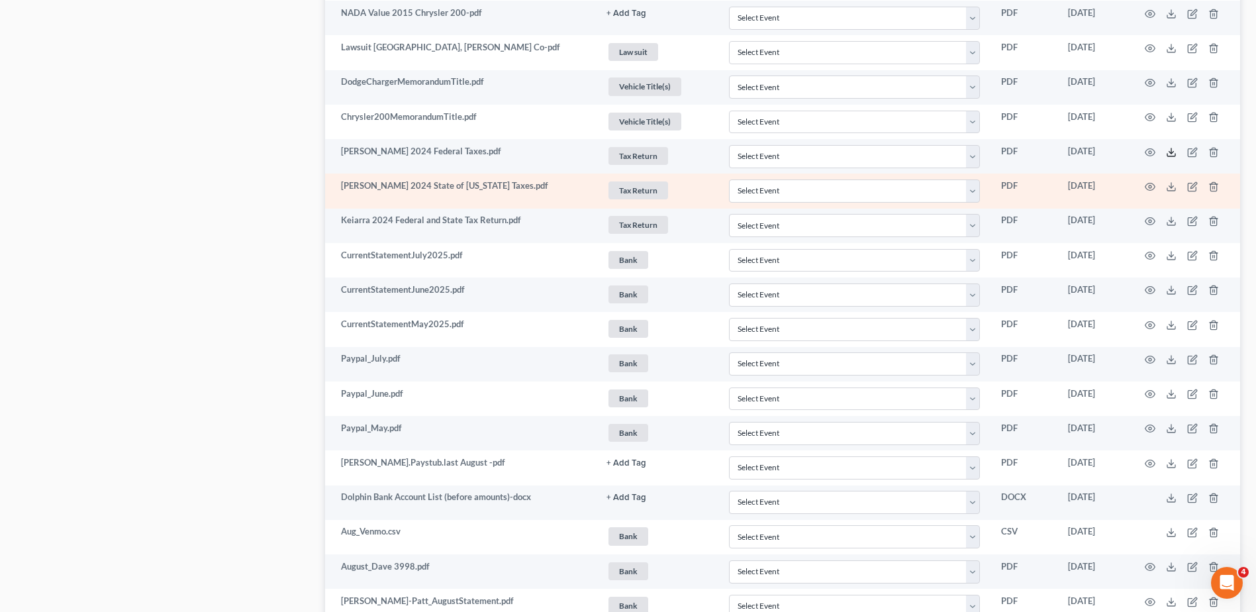
drag, startPoint x: 1170, startPoint y: 152, endPoint x: 1091, endPoint y: 201, distance: 92.8
click at [1170, 152] on icon at bounding box center [1171, 152] width 11 height 11
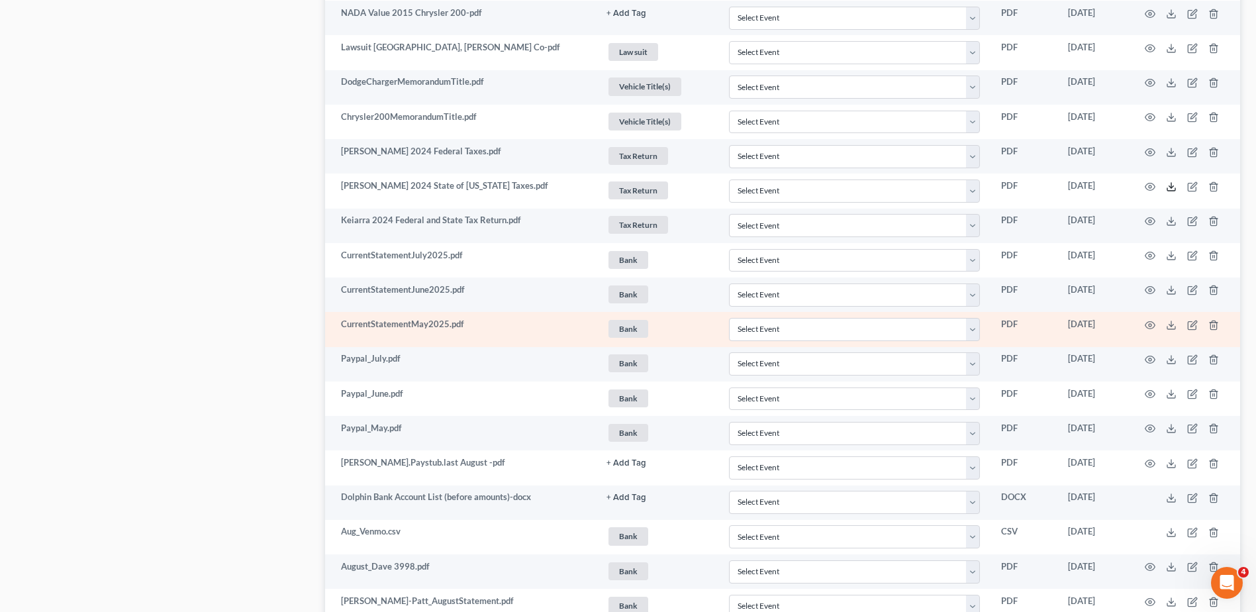
click at [1171, 187] on polyline at bounding box center [1172, 186] width 5 height 2
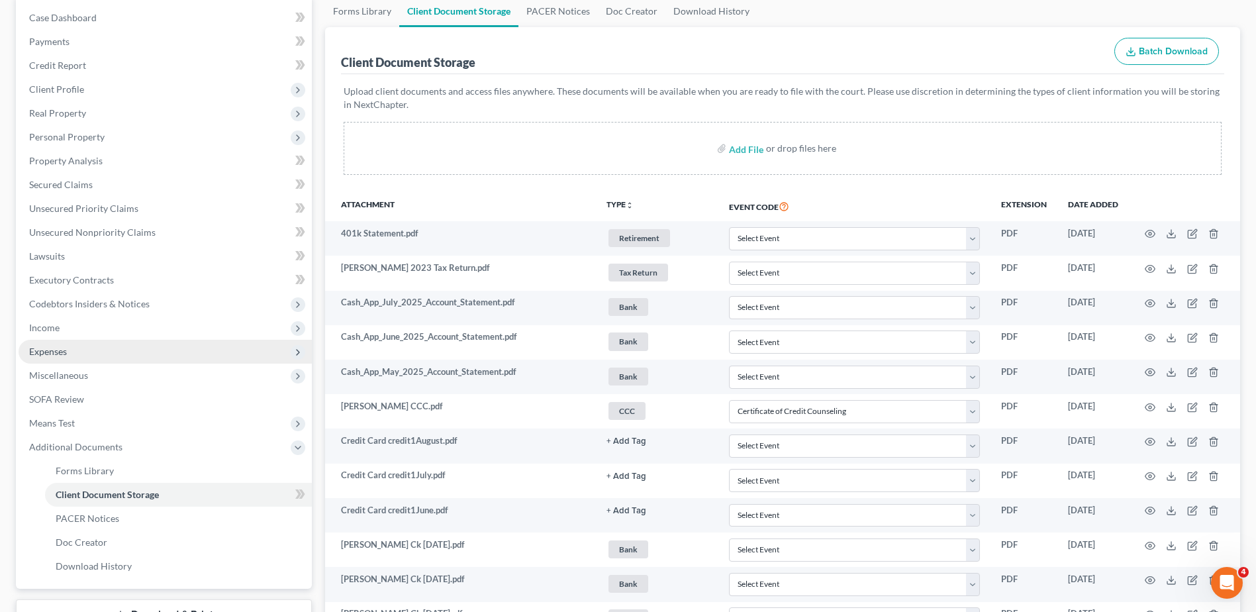
scroll to position [132, 0]
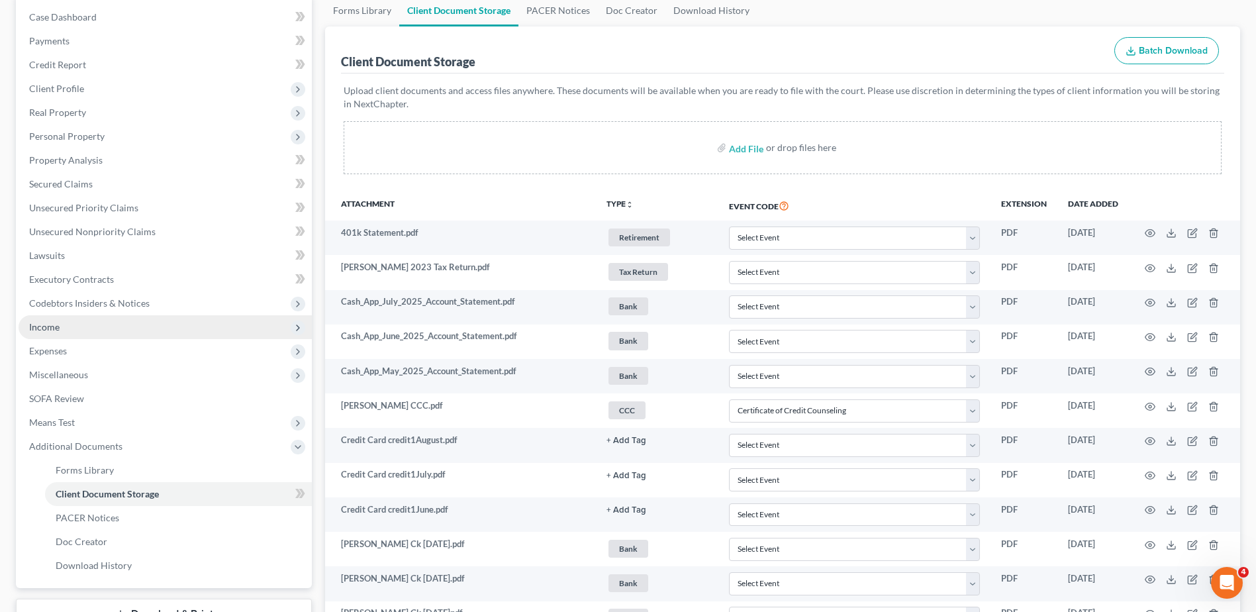
click at [52, 331] on span "Income" at bounding box center [44, 326] width 30 height 11
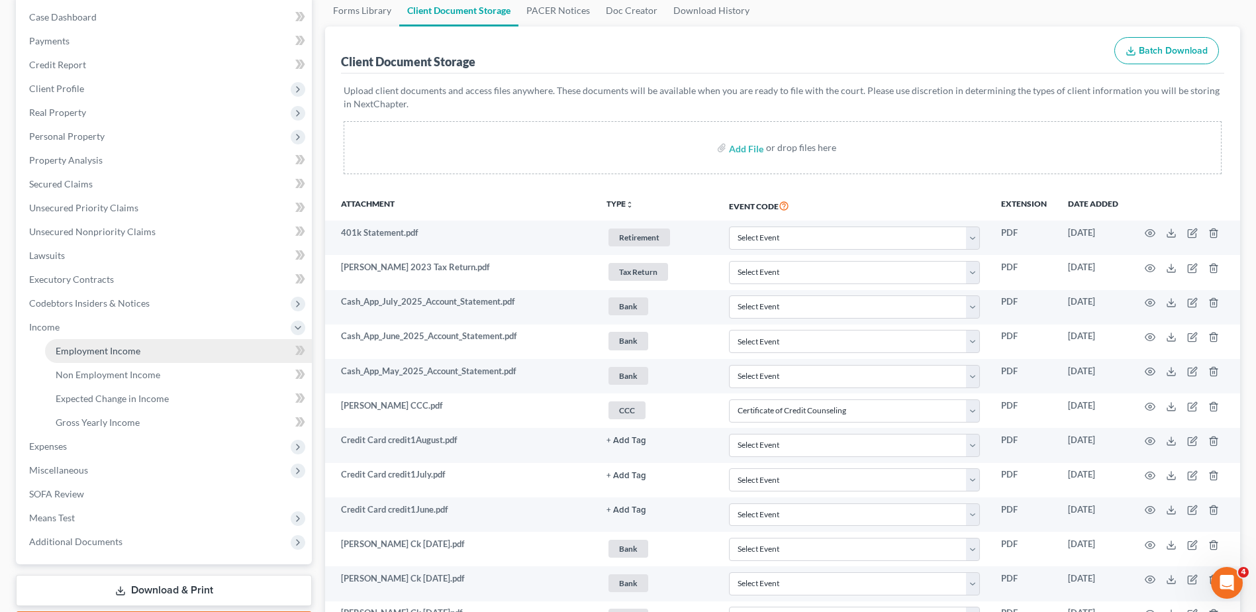
click at [72, 349] on span "Employment Income" at bounding box center [98, 350] width 85 height 11
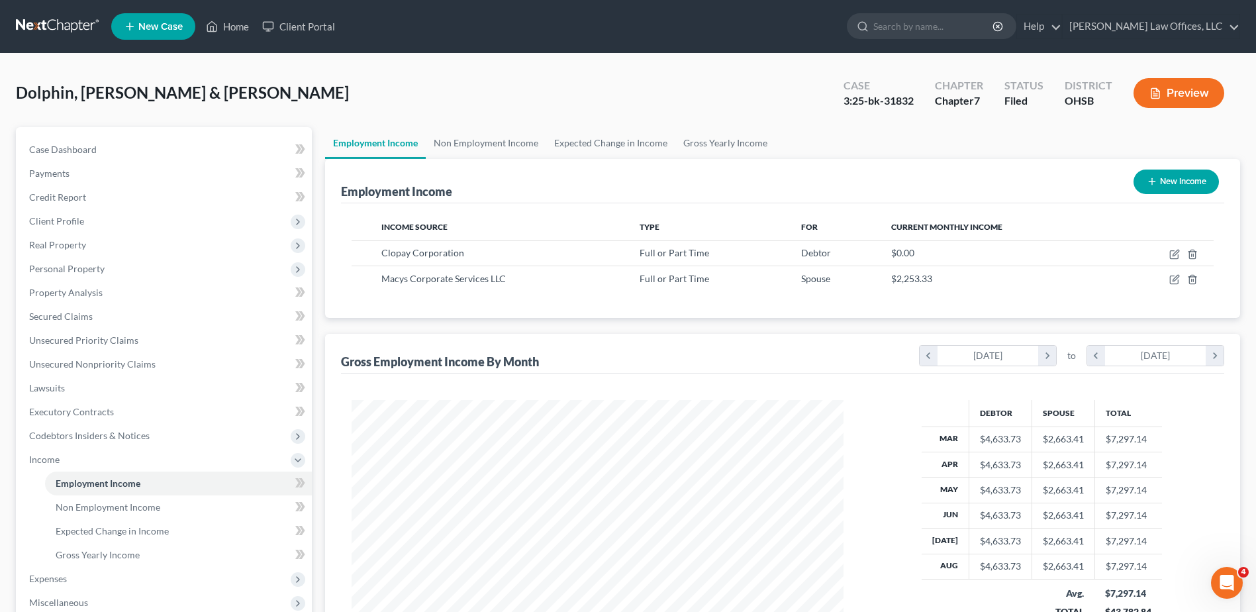
scroll to position [246, 518]
click at [475, 144] on link "Non Employment Income" at bounding box center [486, 143] width 121 height 32
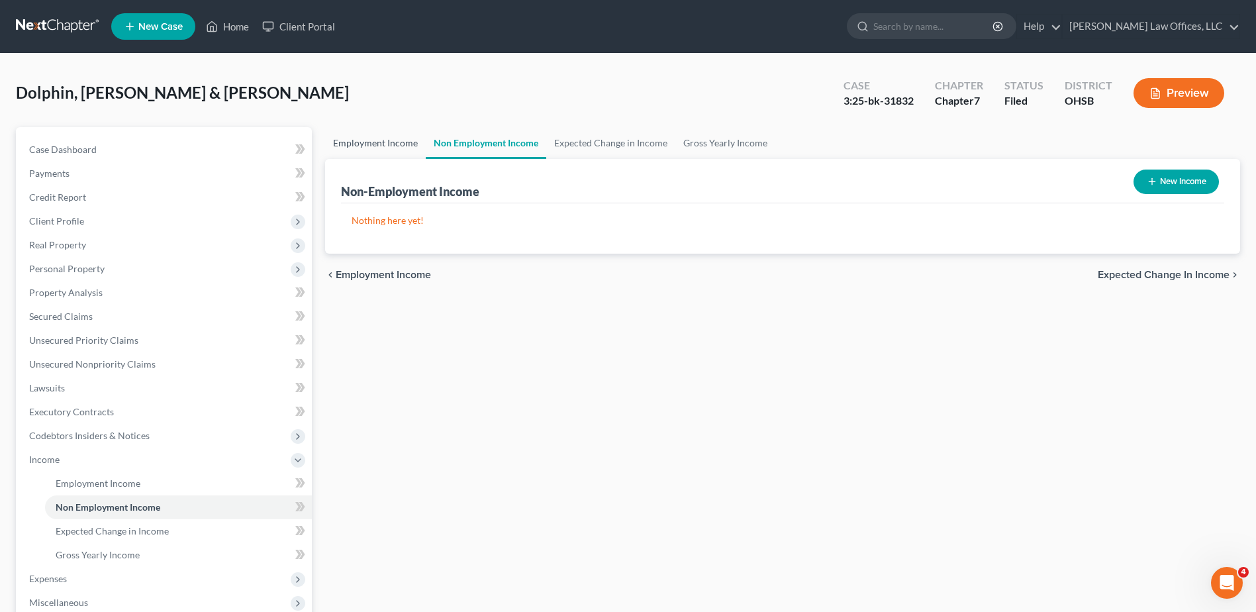
click at [386, 149] on link "Employment Income" at bounding box center [375, 143] width 101 height 32
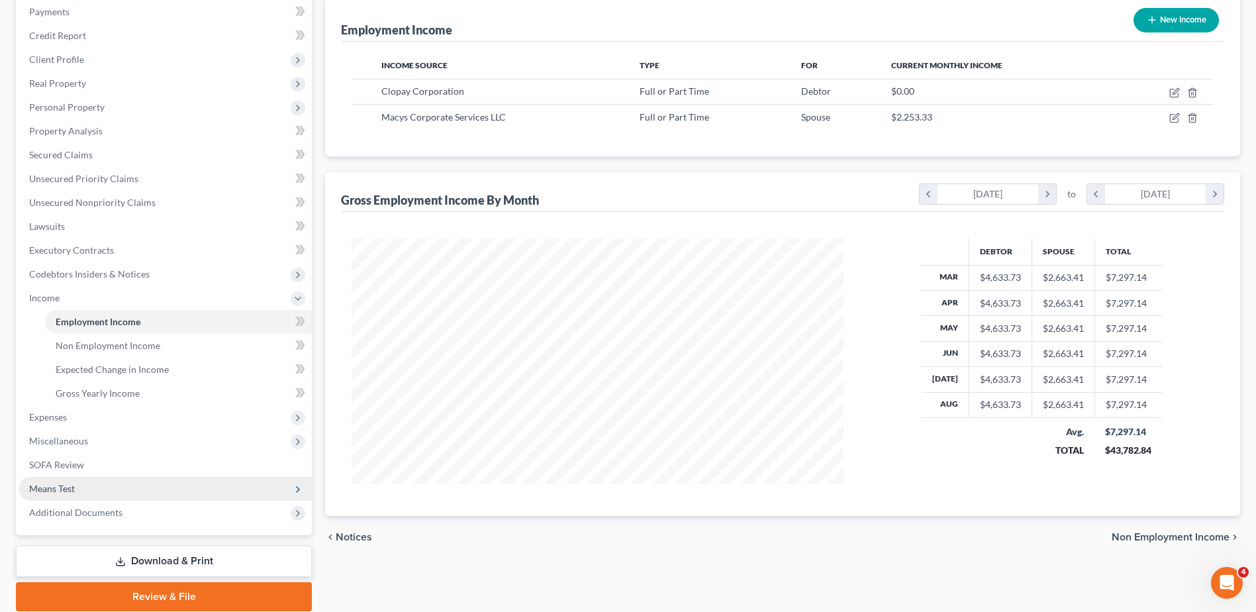
scroll to position [211, 0]
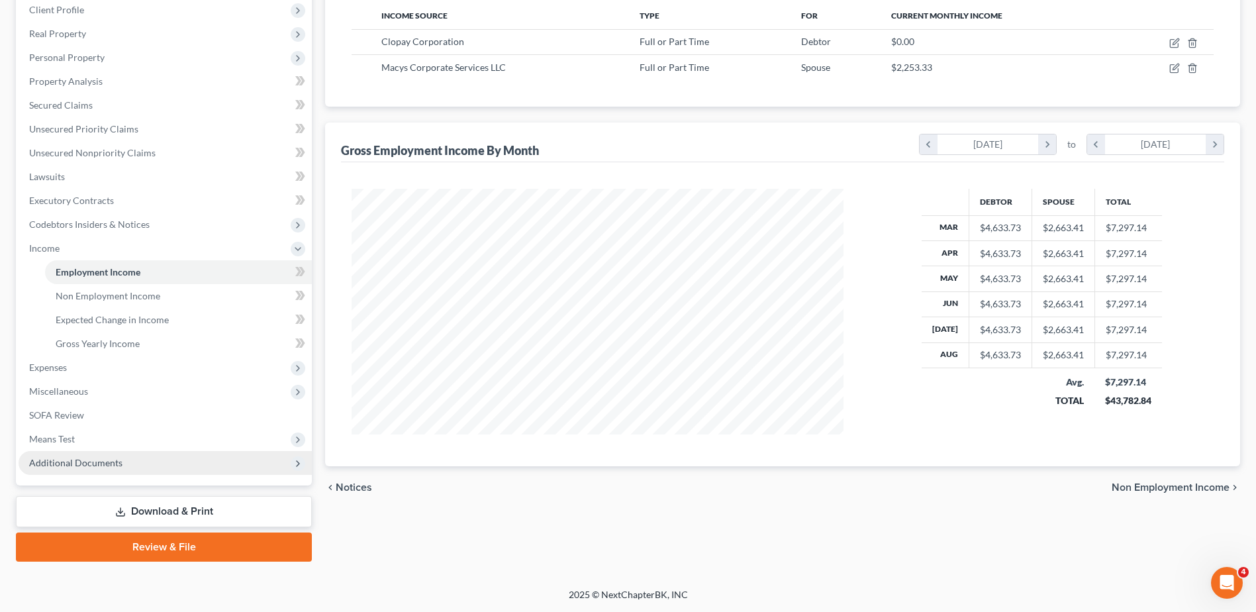
click at [77, 460] on span "Additional Documents" at bounding box center [75, 462] width 93 height 11
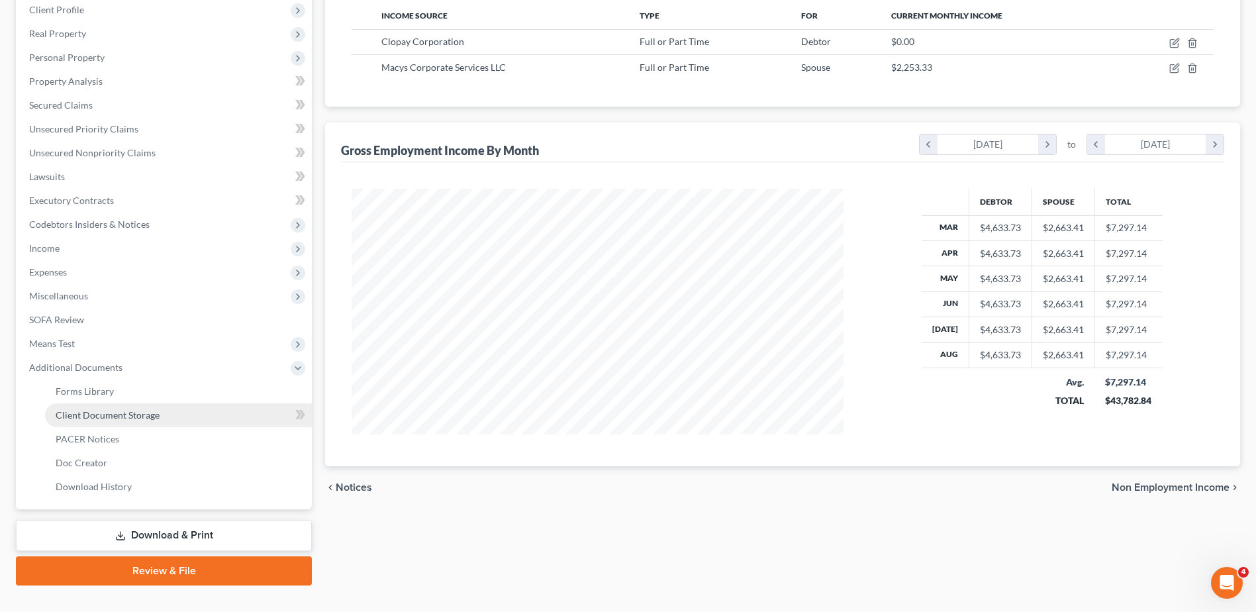
click at [93, 418] on span "Client Document Storage" at bounding box center [108, 414] width 104 height 11
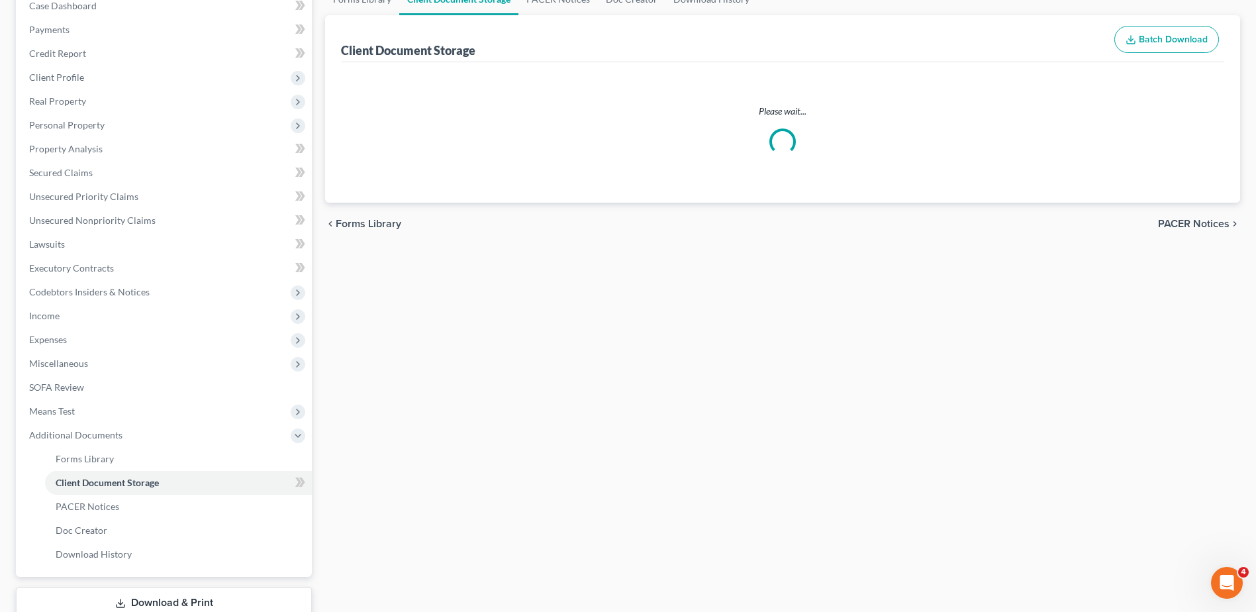
scroll to position [84, 0]
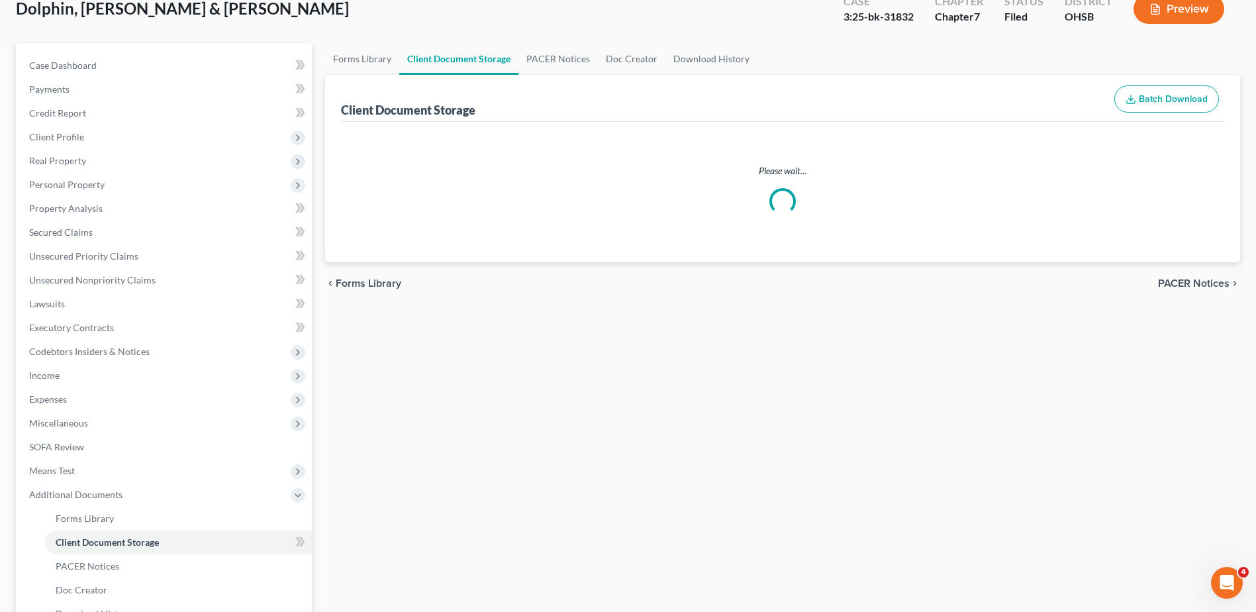
select select "7"
select select "52"
select select "7"
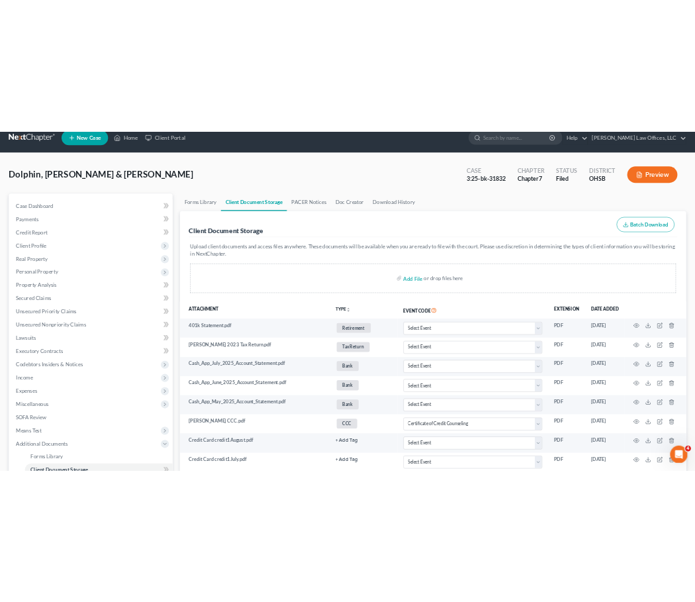
scroll to position [0, 0]
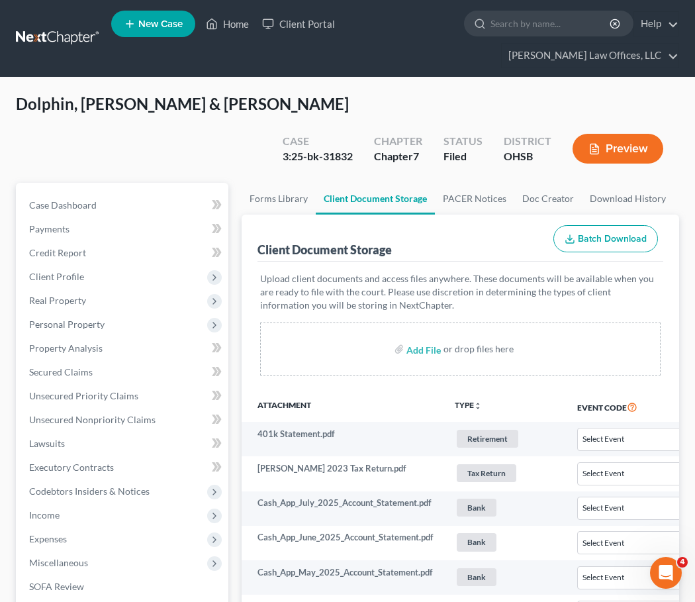
select select "7"
select select "52"
select select "7"
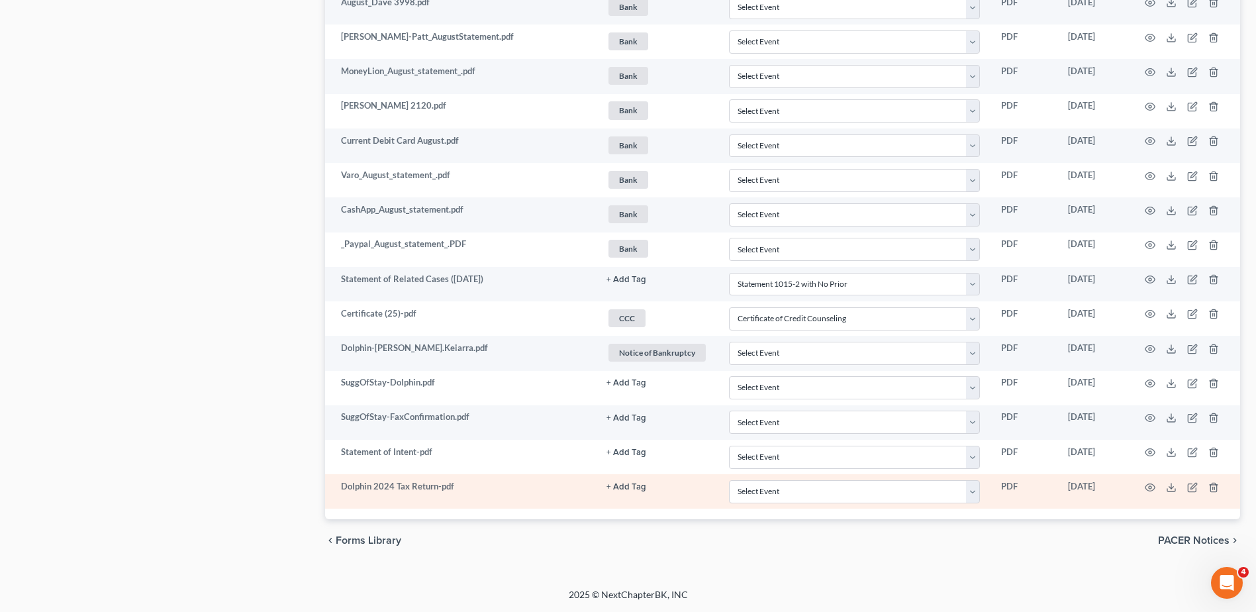
click at [624, 485] on button "+ Add Tag" at bounding box center [627, 487] width 40 height 9
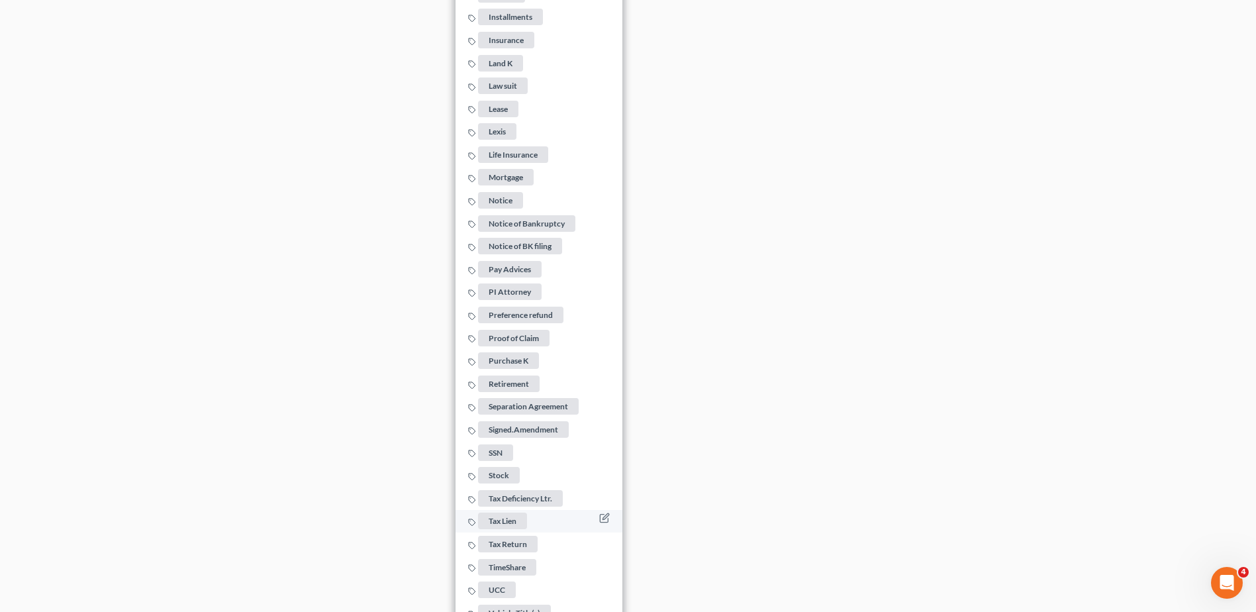
scroll to position [4885, 0]
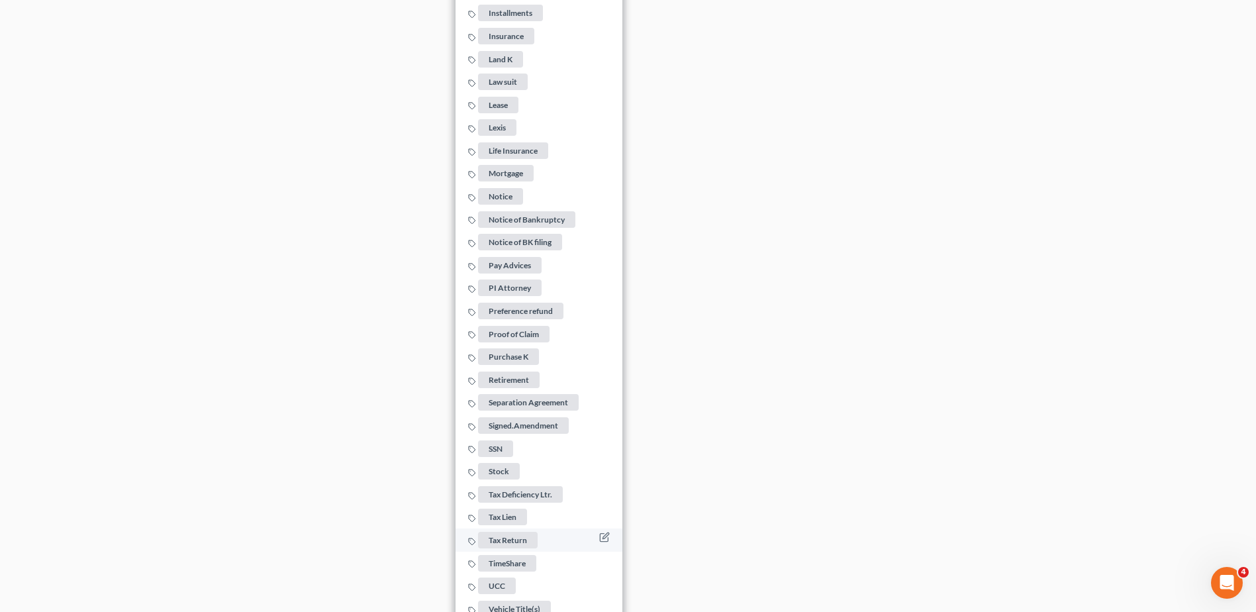
click at [492, 532] on span "Tax Return" at bounding box center [508, 540] width 60 height 17
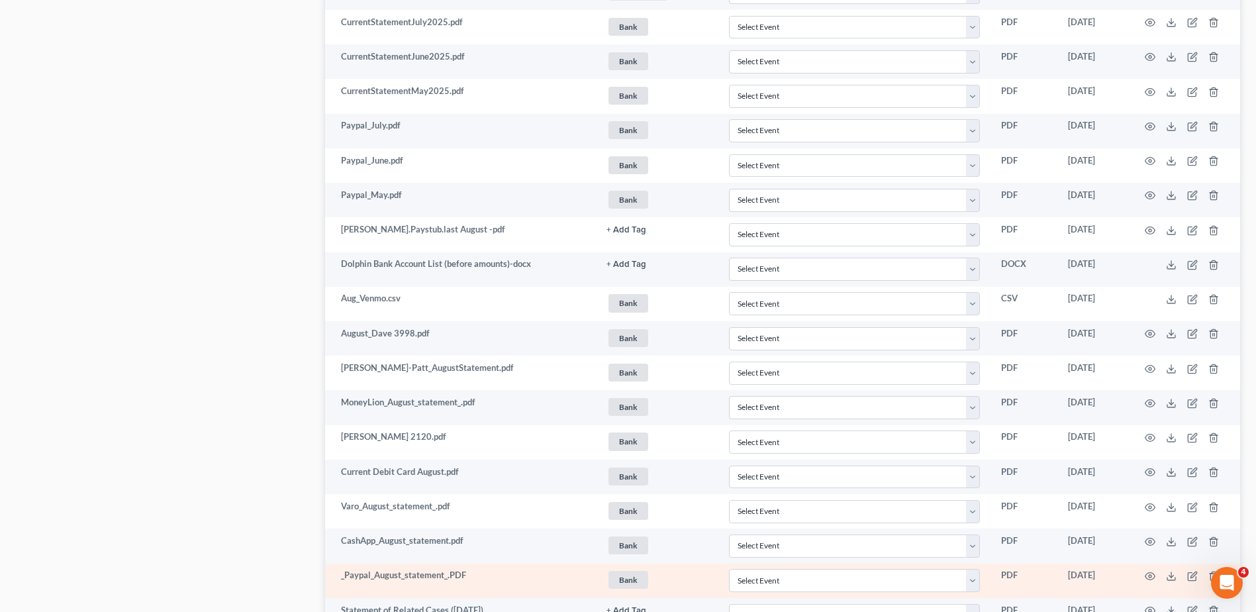
scroll to position [3494, 0]
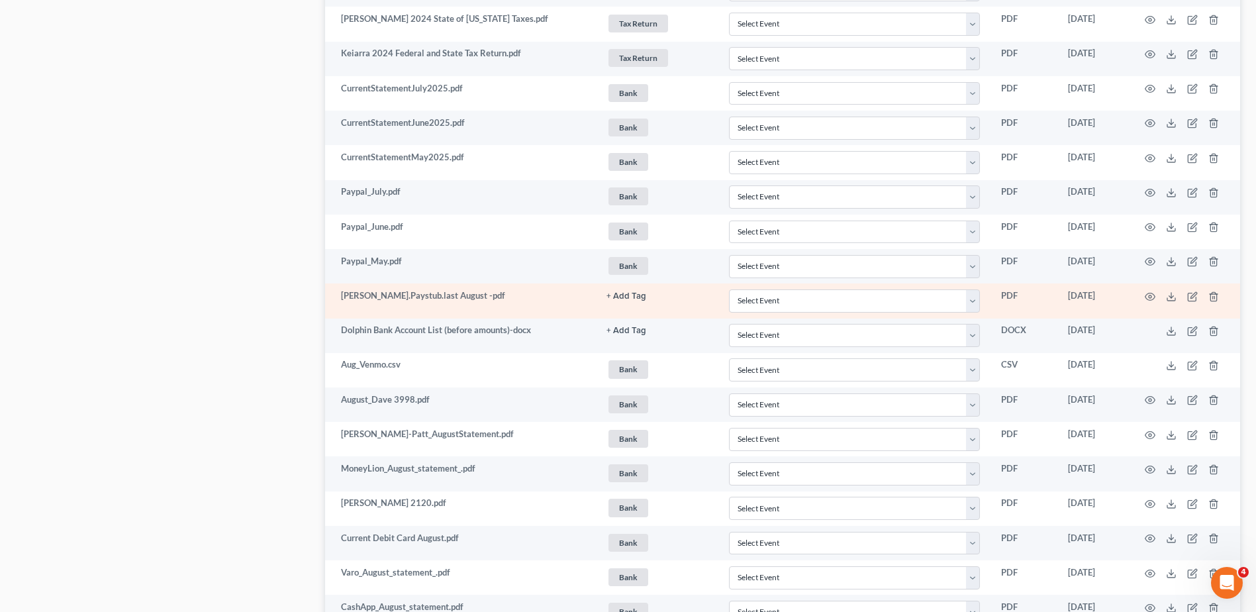
click at [617, 294] on button "+ Add Tag" at bounding box center [627, 296] width 40 height 9
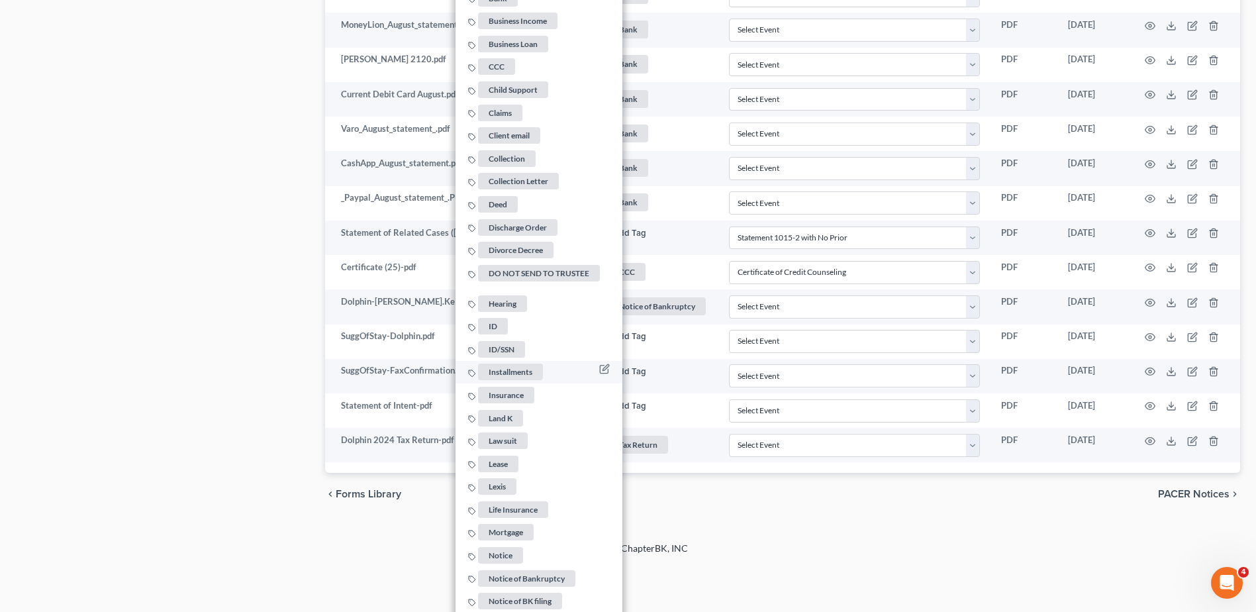
scroll to position [4326, 0]
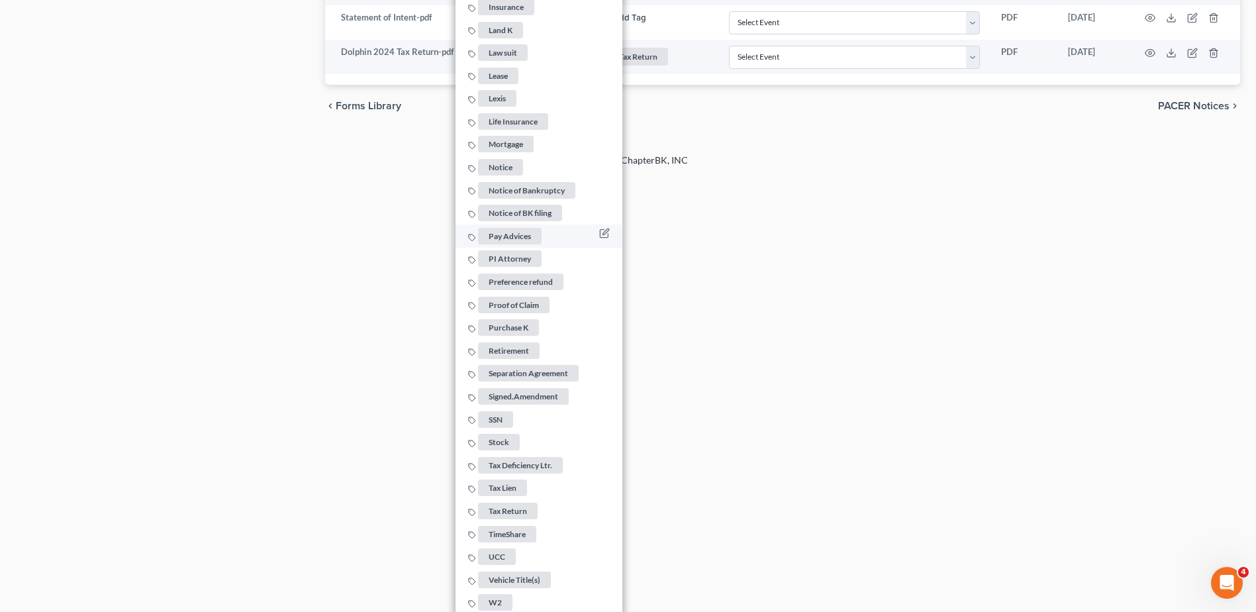
click at [531, 229] on span "Pay Advices" at bounding box center [510, 236] width 64 height 17
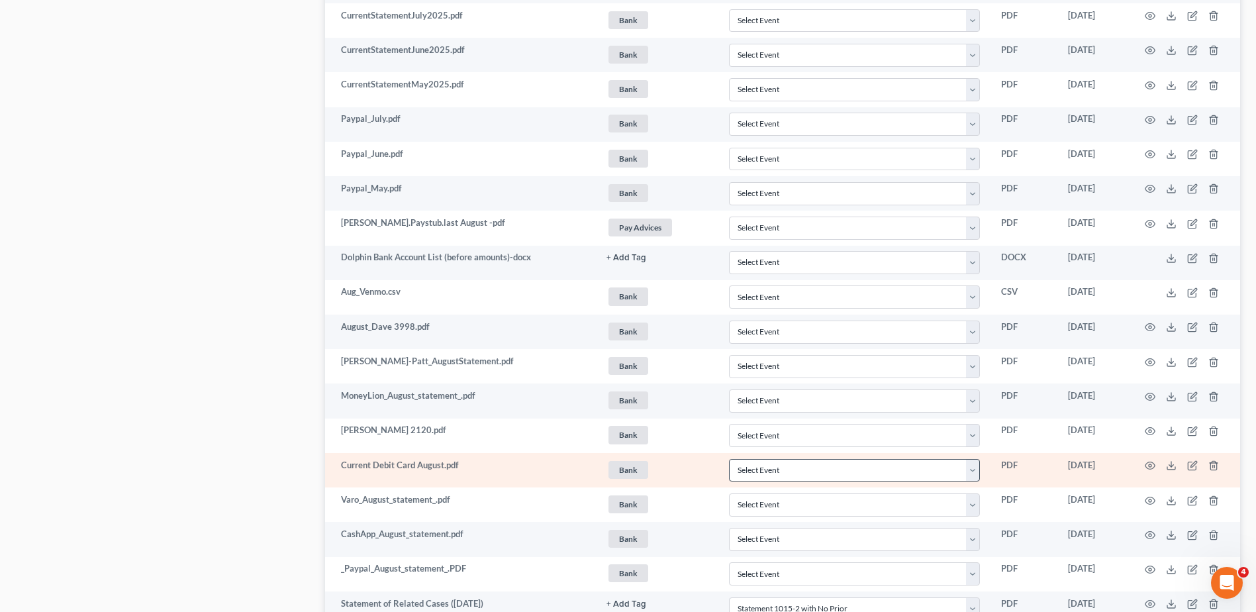
scroll to position [3560, 0]
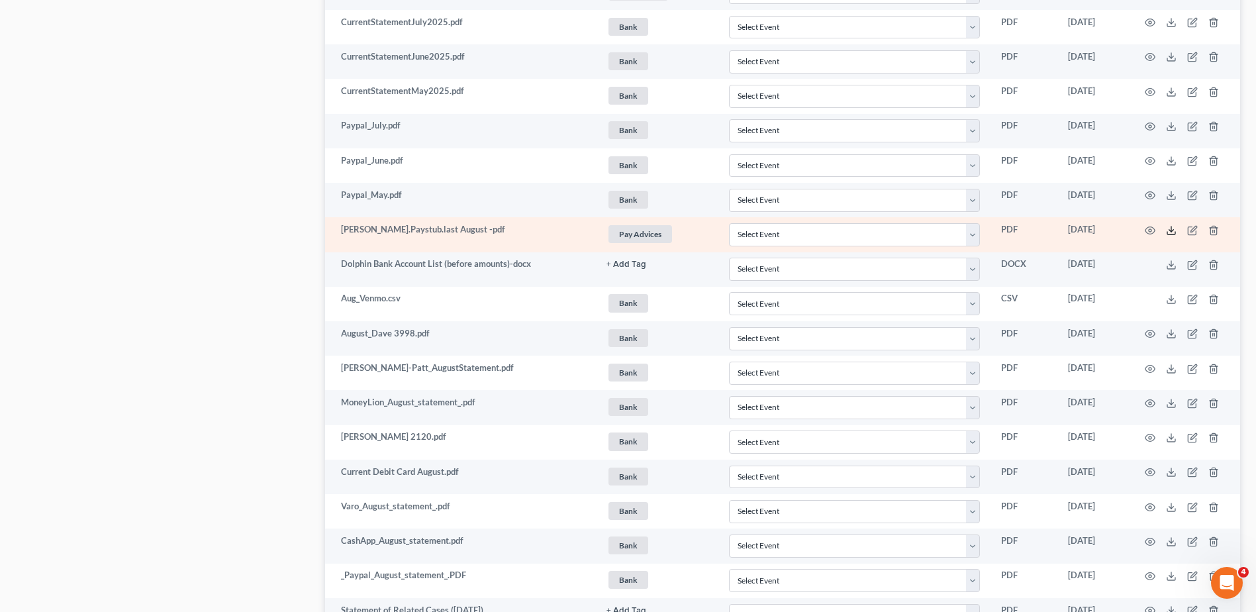
click at [1171, 231] on polyline at bounding box center [1172, 230] width 5 height 2
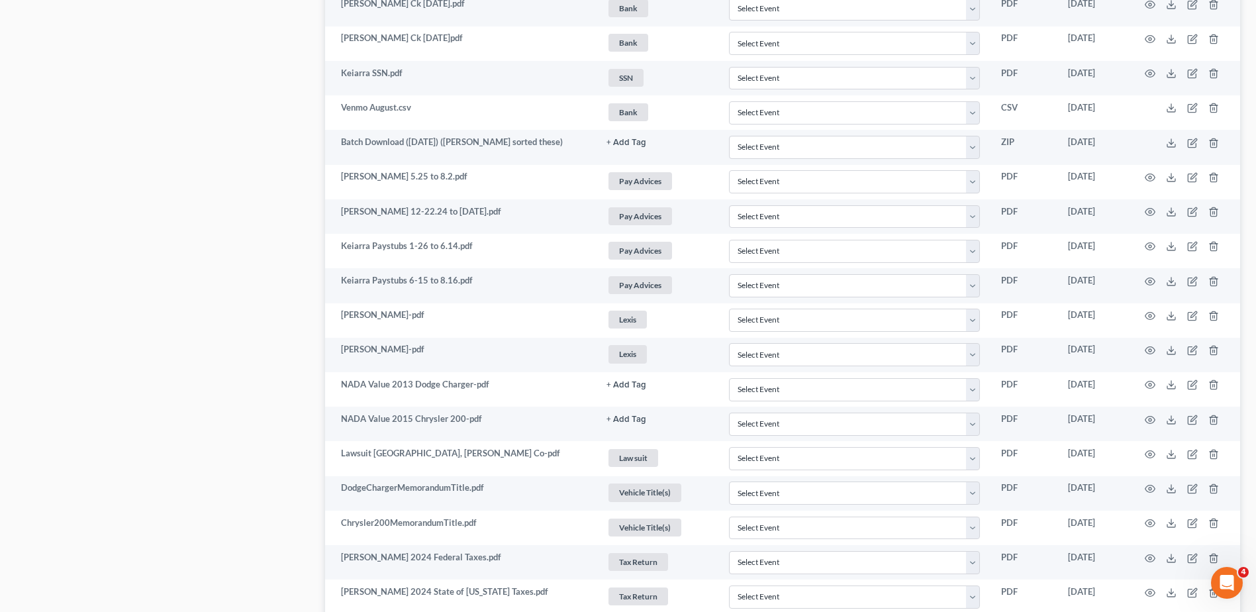
scroll to position [2898, 0]
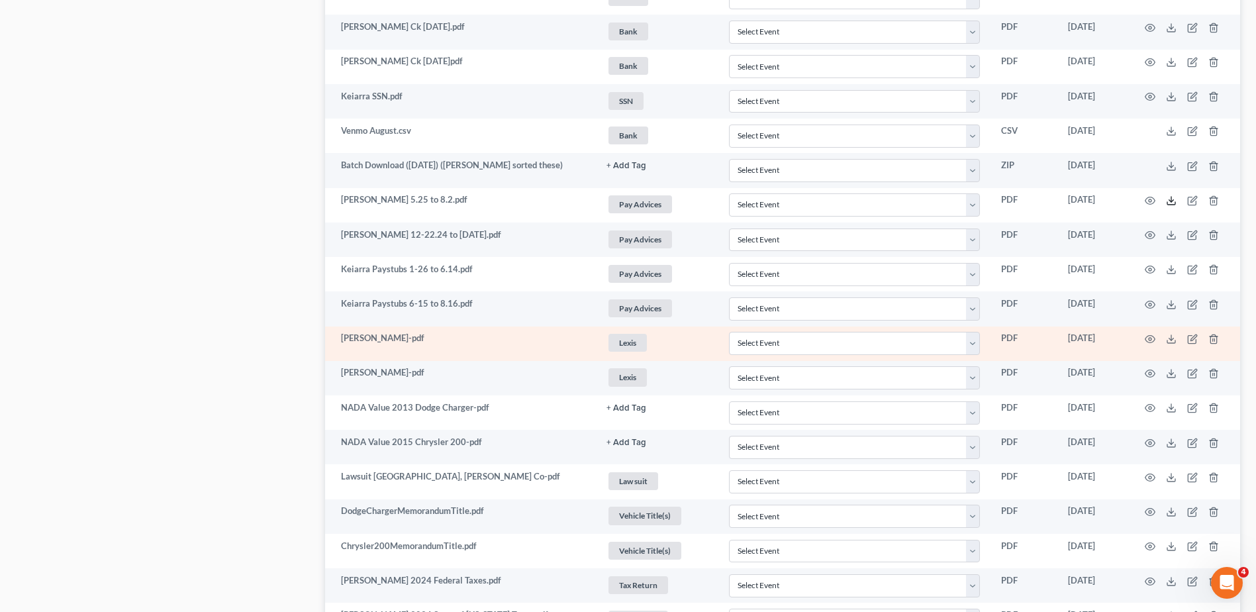
drag, startPoint x: 1172, startPoint y: 201, endPoint x: 428, endPoint y: 356, distance: 759.5
click at [1172, 201] on polyline at bounding box center [1172, 201] width 5 height 2
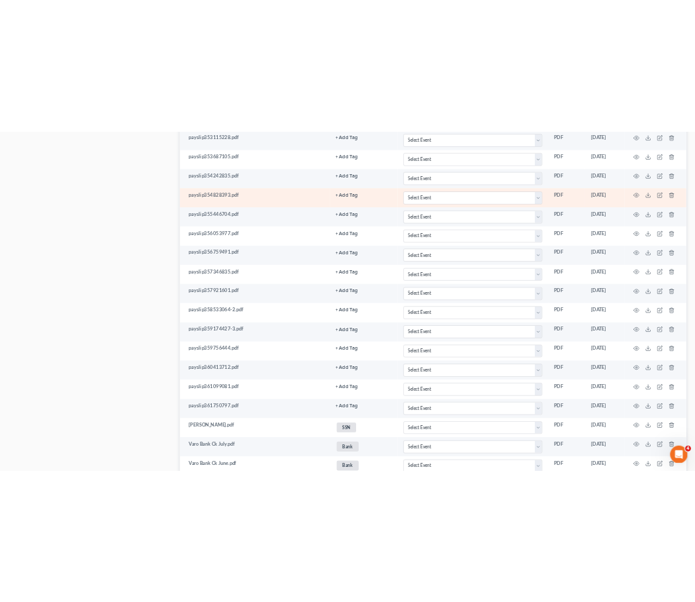
scroll to position [0, 0]
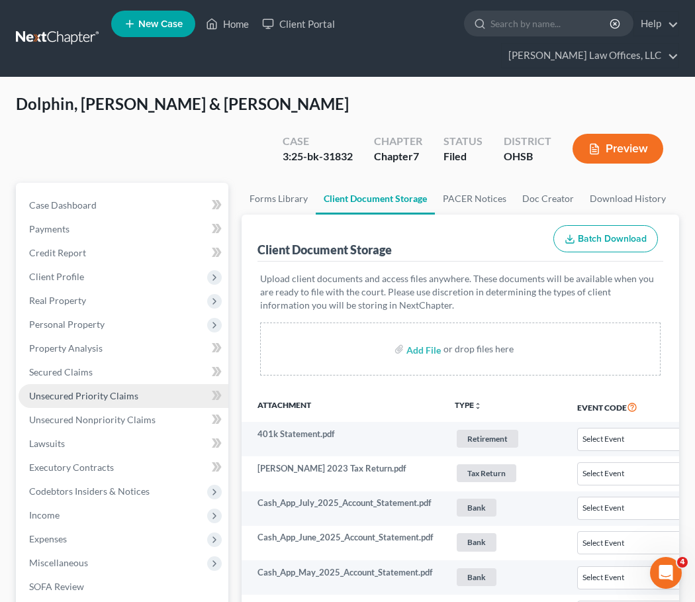
select select "7"
select select "52"
select select "7"
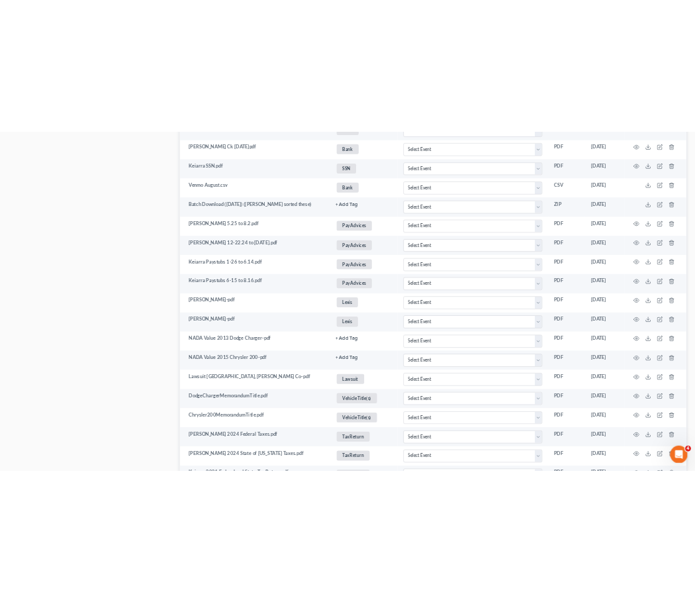
scroll to position [2867, 0]
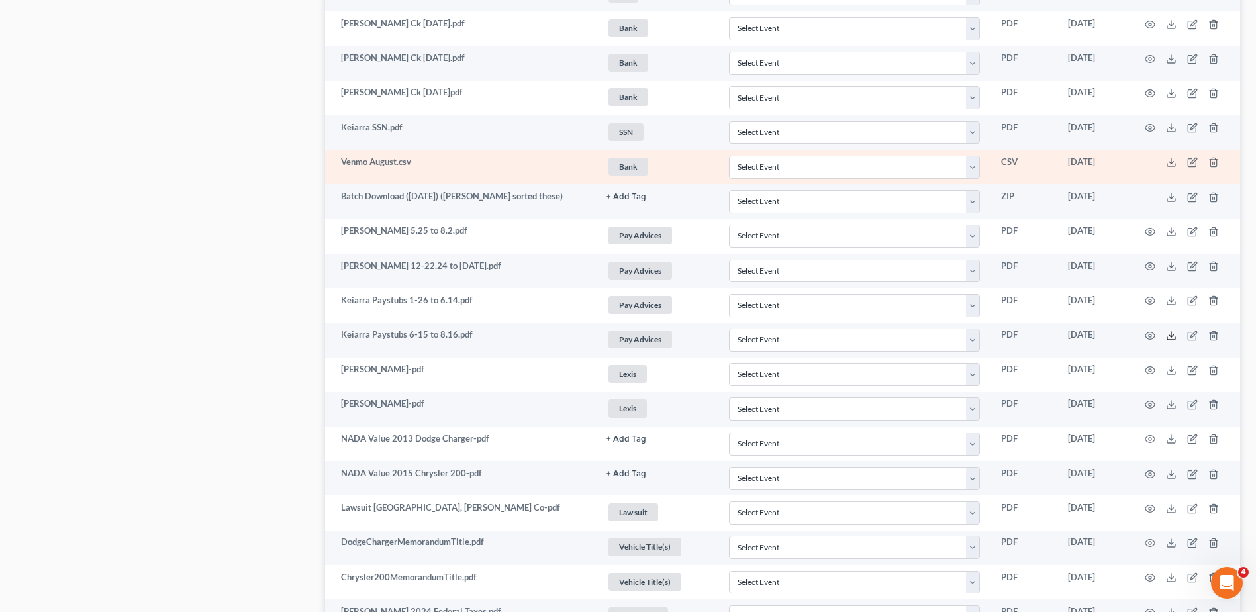
drag, startPoint x: 1171, startPoint y: 338, endPoint x: 556, endPoint y: 169, distance: 637.3
click at [1171, 337] on icon at bounding box center [1171, 335] width 11 height 11
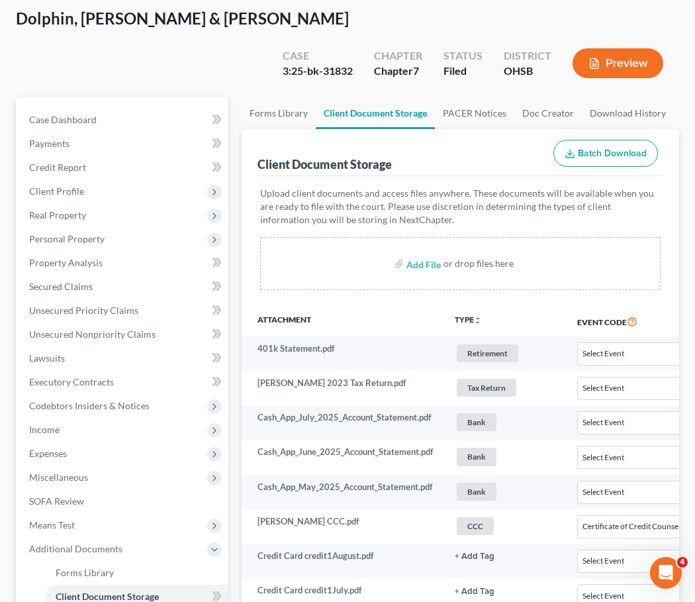
scroll to position [0, 0]
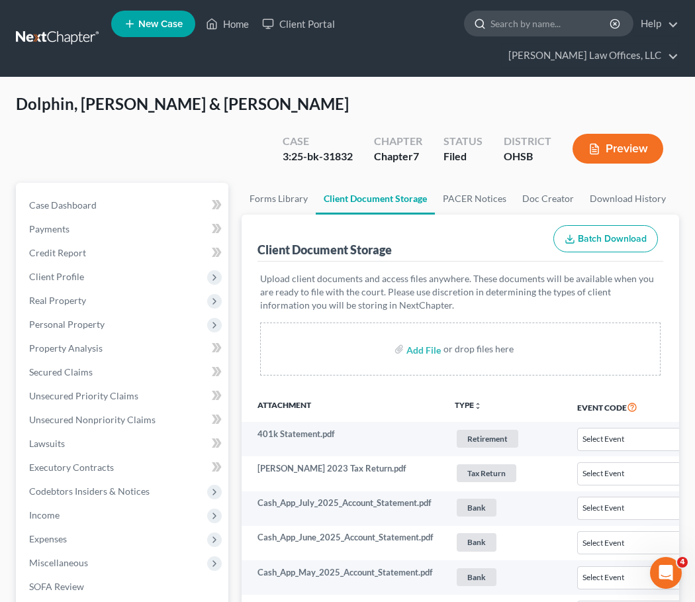
select select "7"
select select "52"
select select "7"
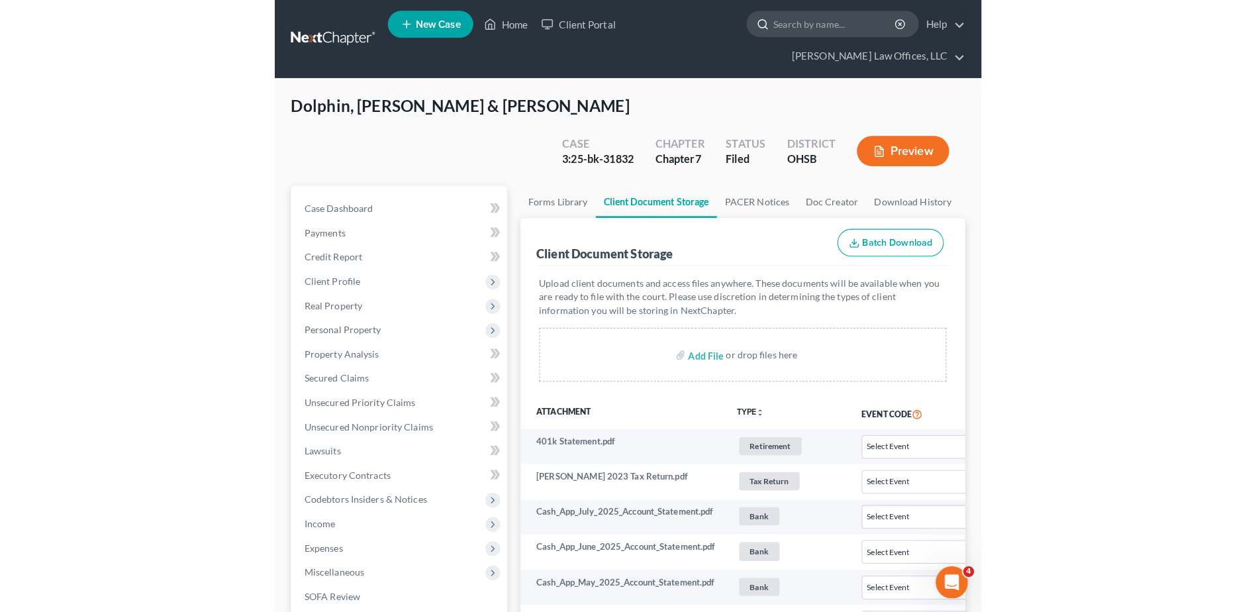
scroll to position [3961, 0]
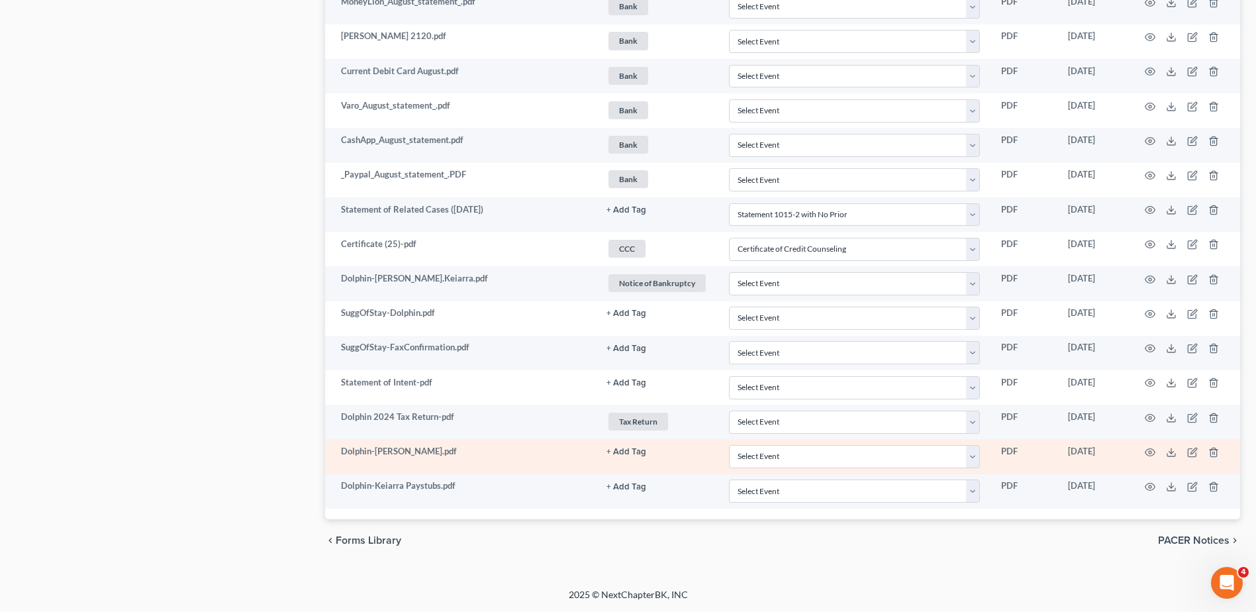
click at [636, 452] on button "+ Add Tag" at bounding box center [627, 452] width 40 height 9
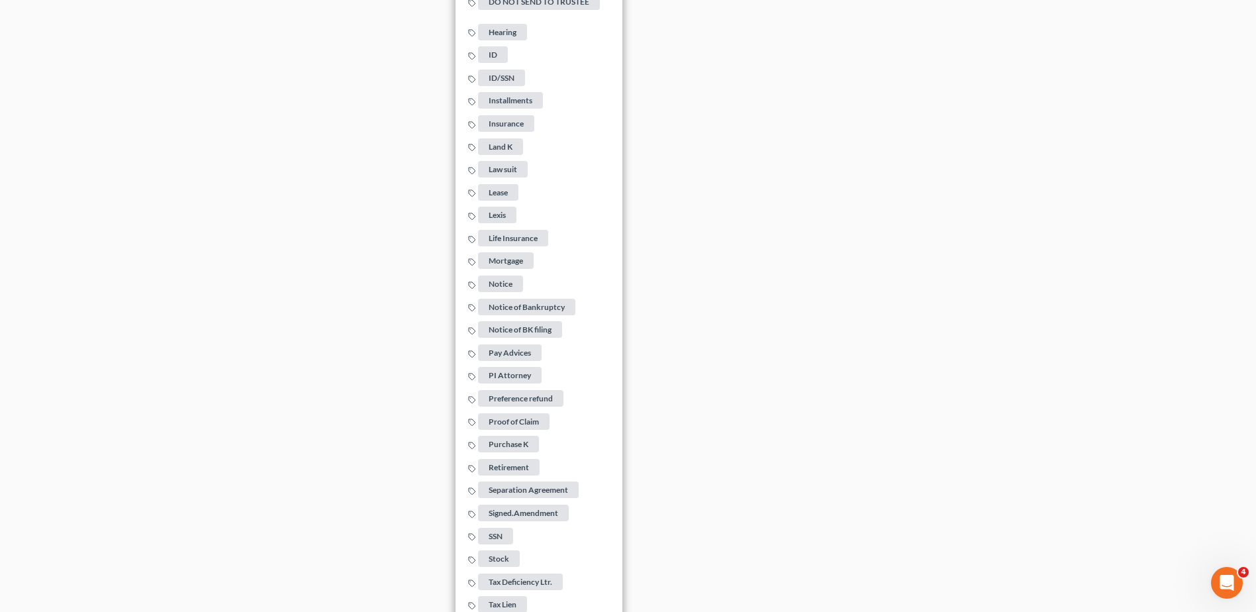
scroll to position [4948, 0]
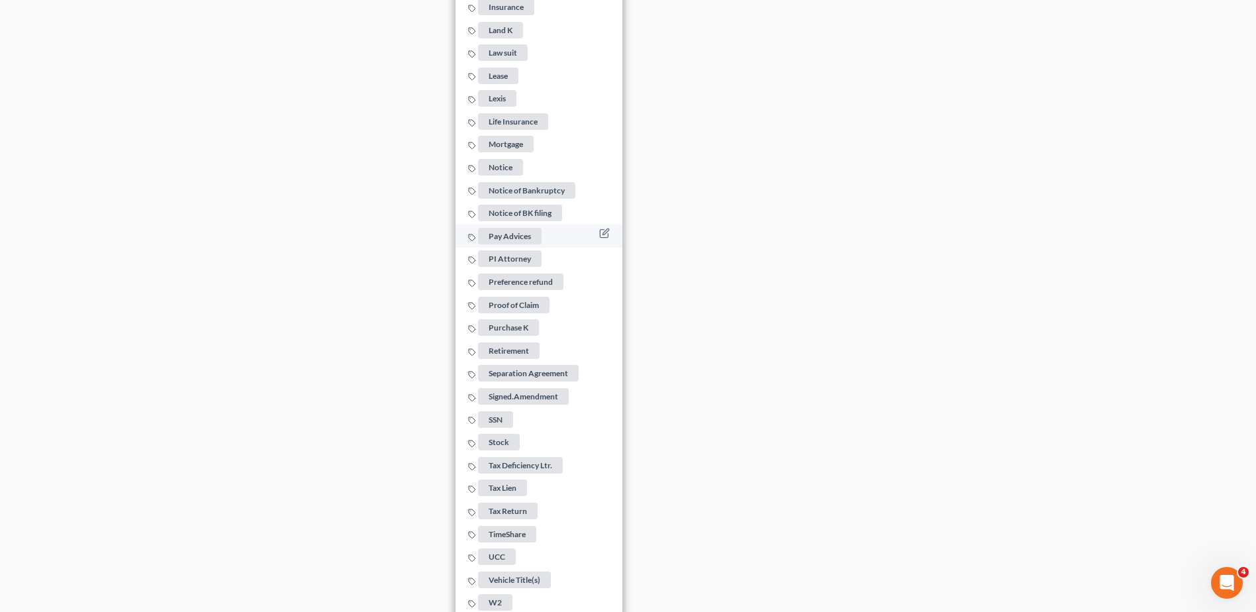
click at [517, 230] on span "Pay Advices" at bounding box center [510, 236] width 64 height 17
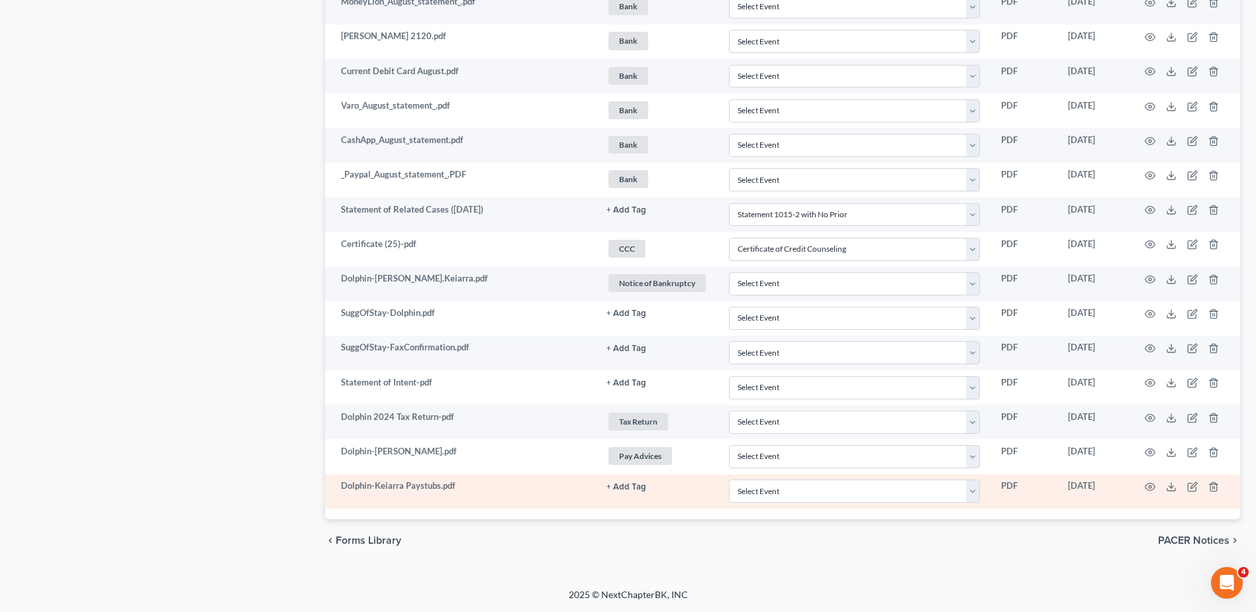
scroll to position [3961, 0]
click at [623, 484] on button "+ Add Tag" at bounding box center [627, 487] width 40 height 9
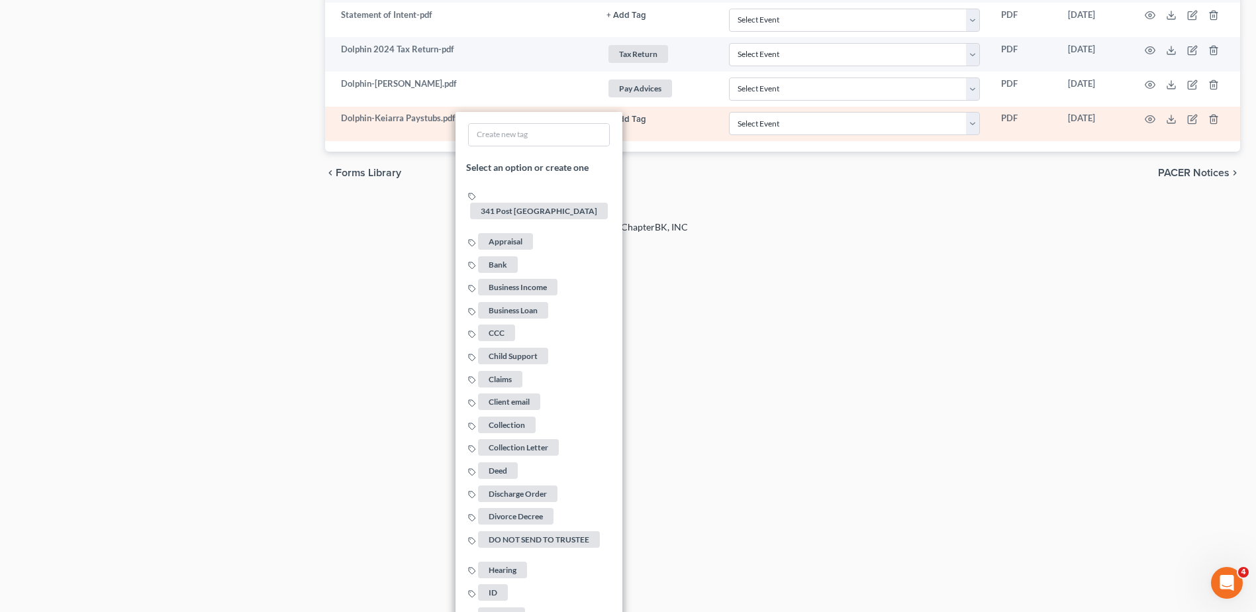
scroll to position [4954, 0]
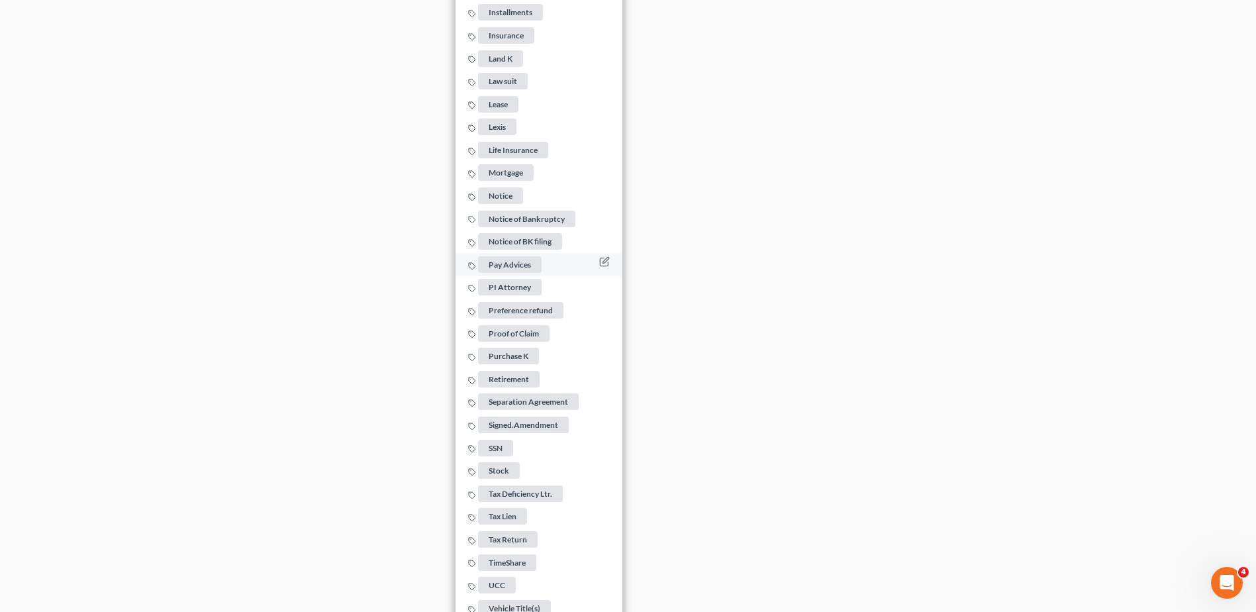
click at [520, 260] on span "Pay Advices" at bounding box center [510, 264] width 64 height 17
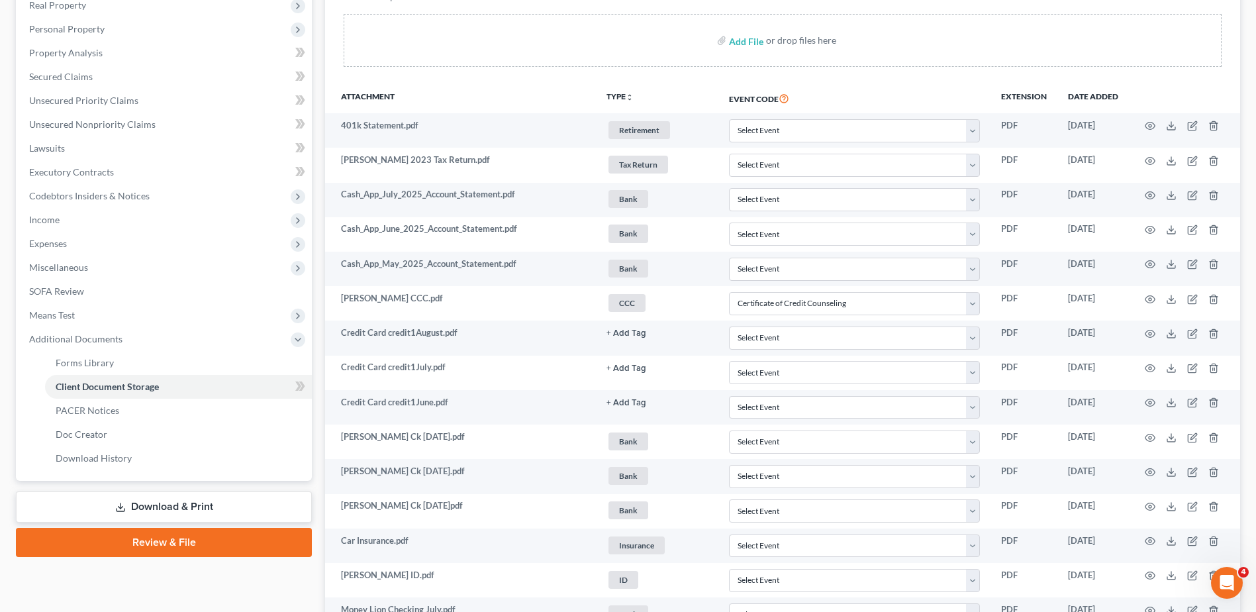
scroll to position [265, 0]
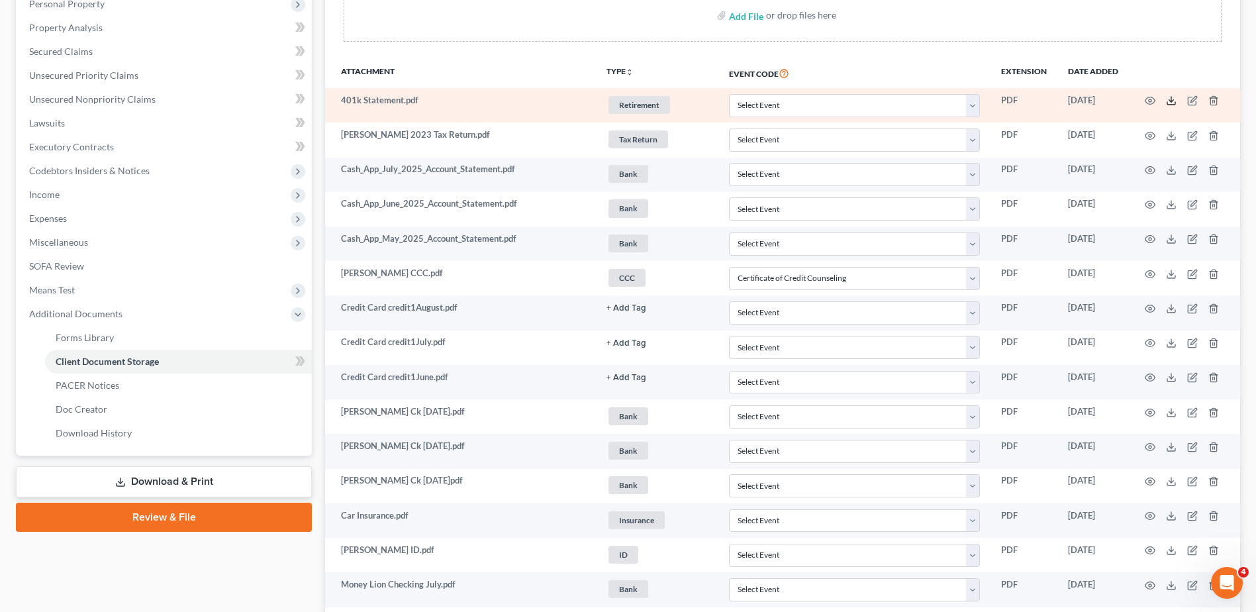
click at [1170, 103] on icon at bounding box center [1171, 100] width 11 height 11
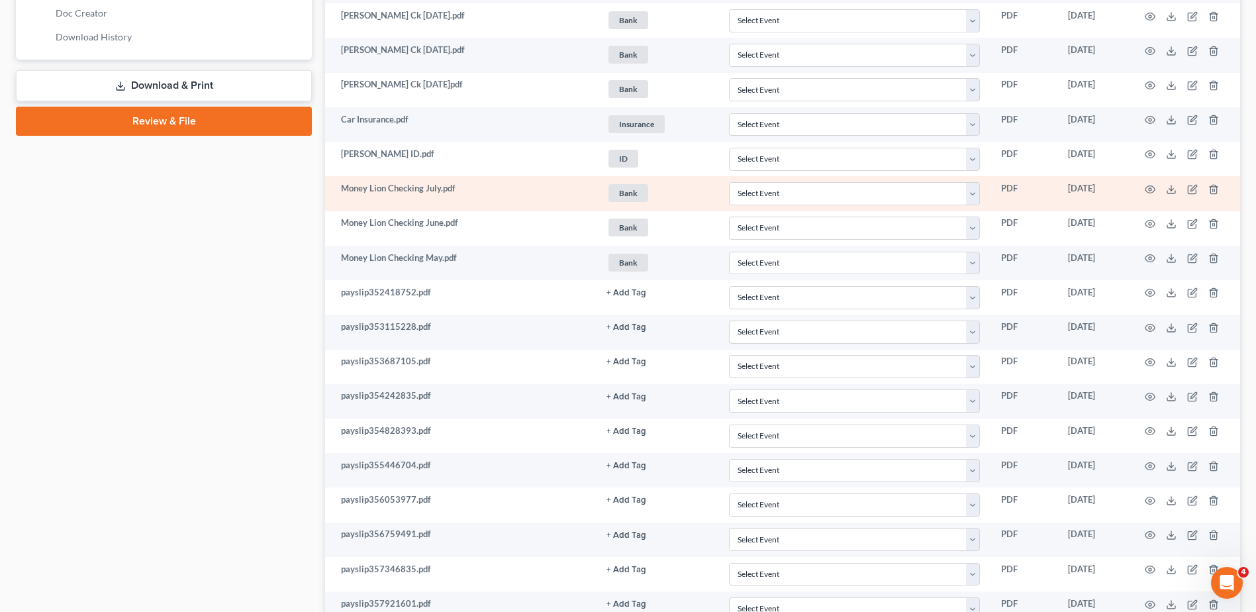
scroll to position [662, 0]
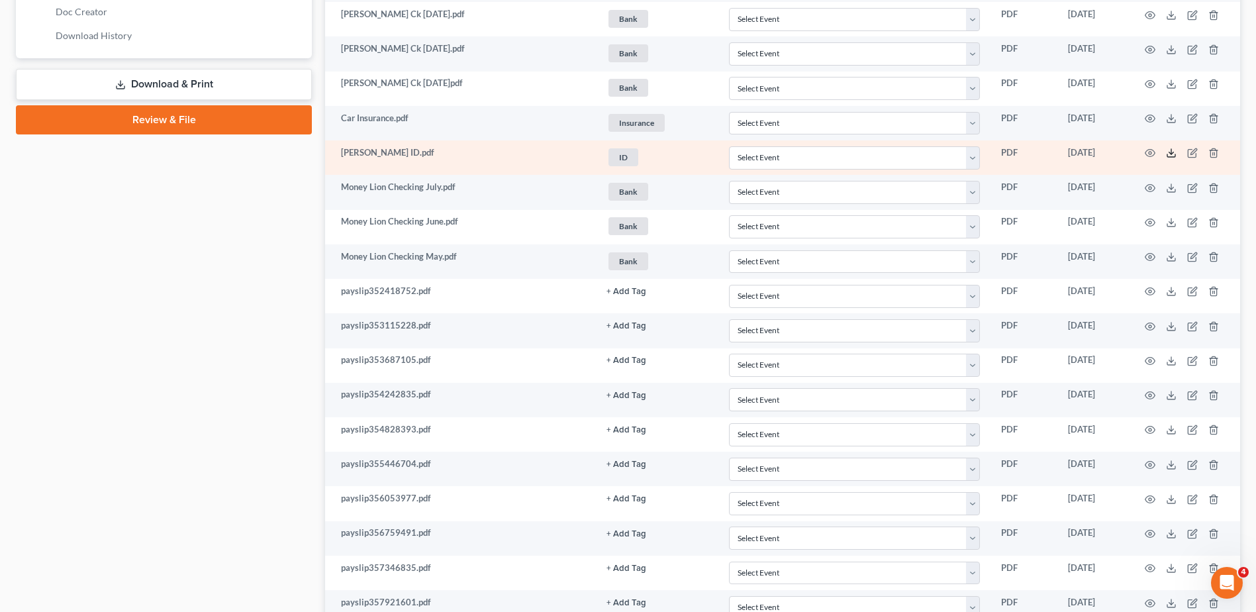
click at [1170, 152] on icon at bounding box center [1171, 153] width 11 height 11
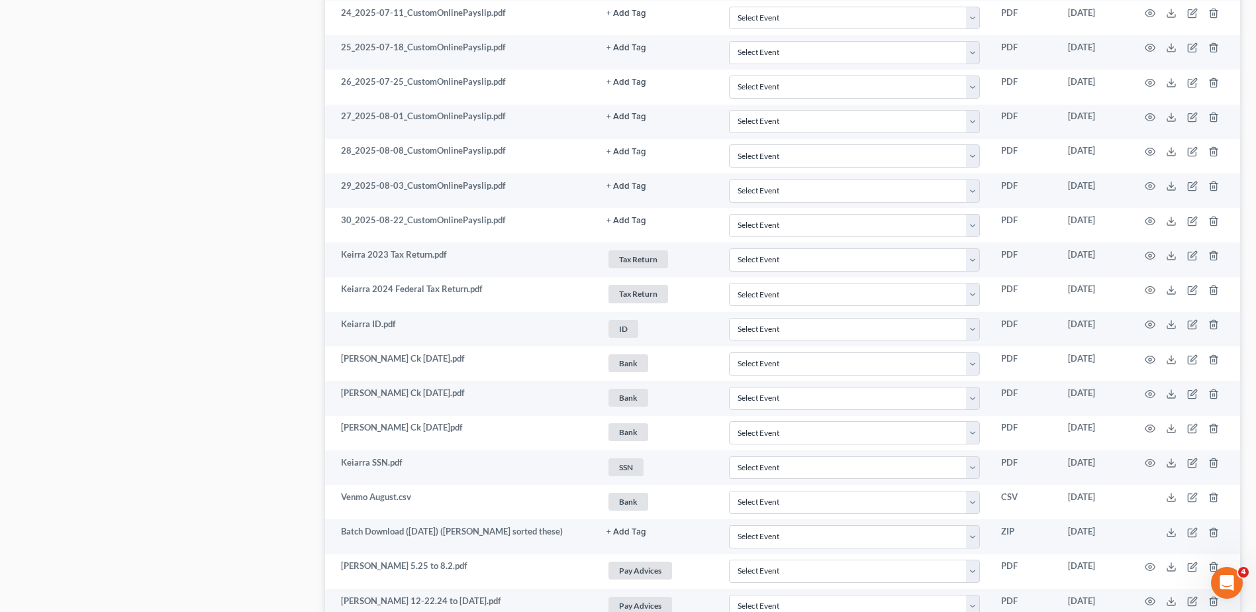
scroll to position [2781, 0]
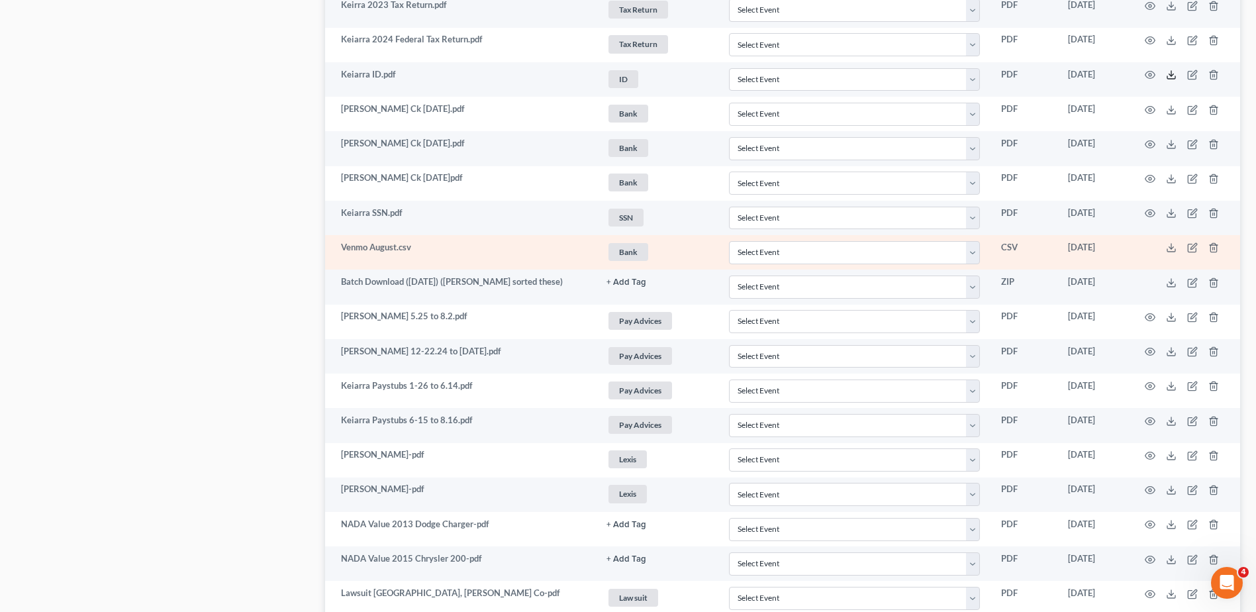
click at [1172, 74] on line at bounding box center [1172, 73] width 0 height 5
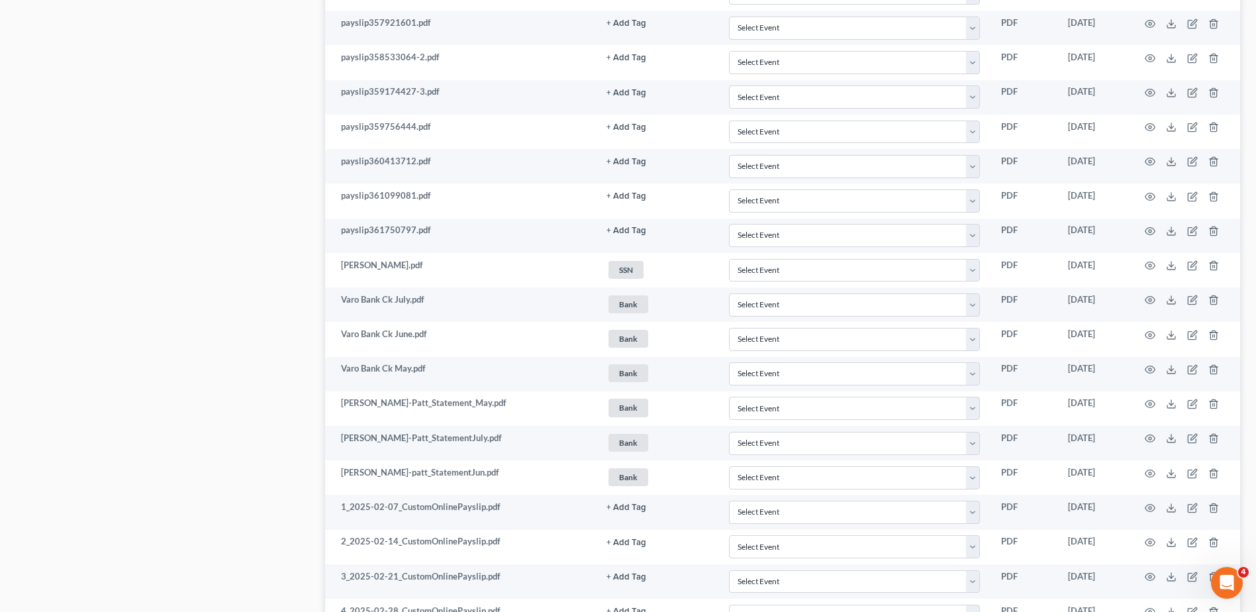
scroll to position [1258, 0]
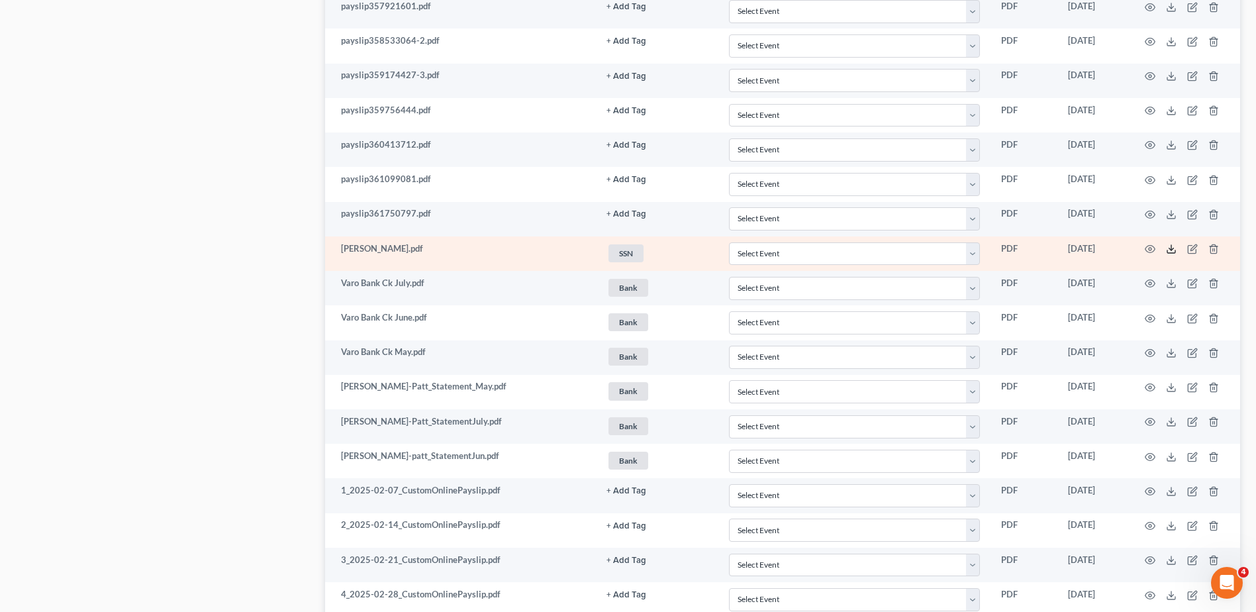
click at [1172, 248] on line at bounding box center [1172, 247] width 0 height 5
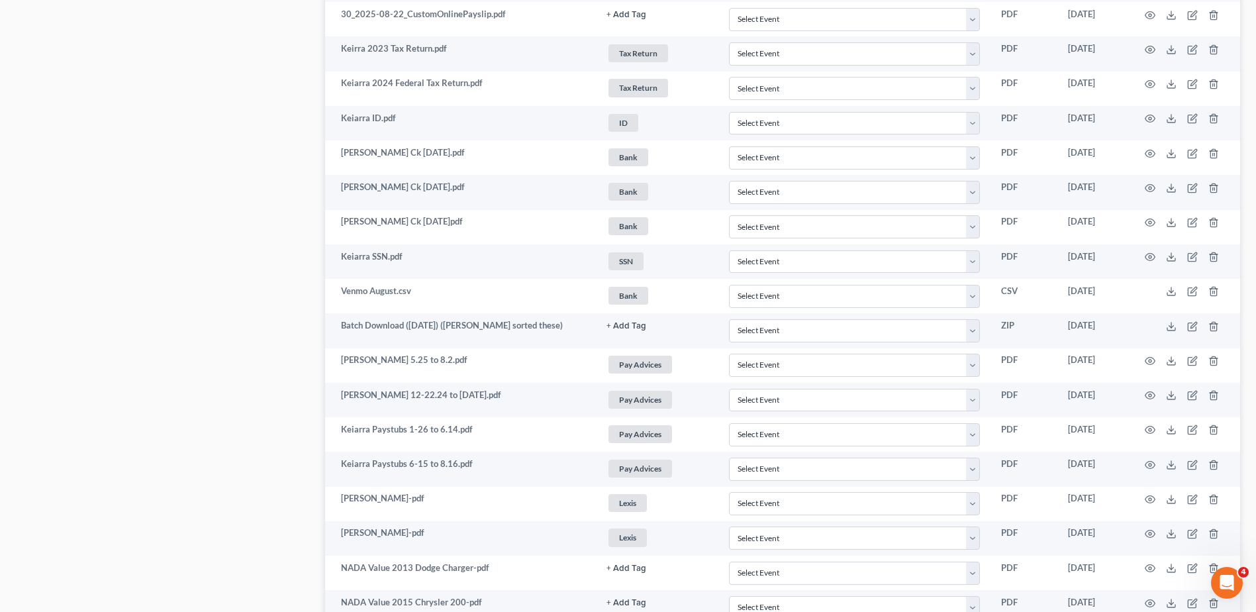
scroll to position [2703, 0]
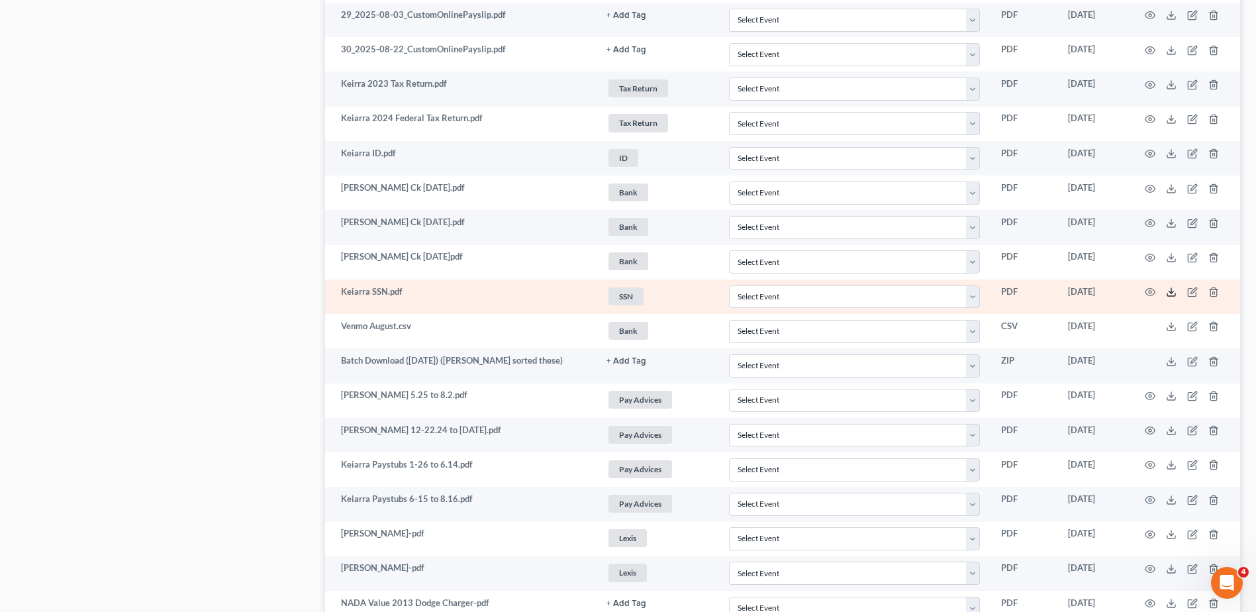
click at [1172, 292] on icon at bounding box center [1171, 292] width 11 height 11
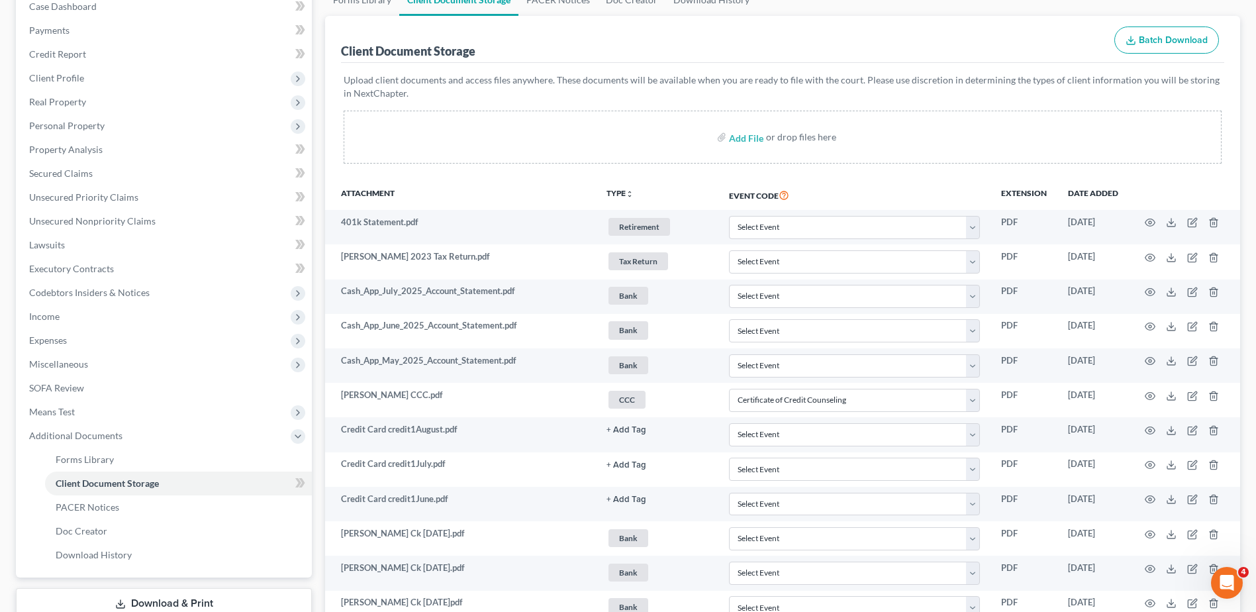
scroll to position [66, 0]
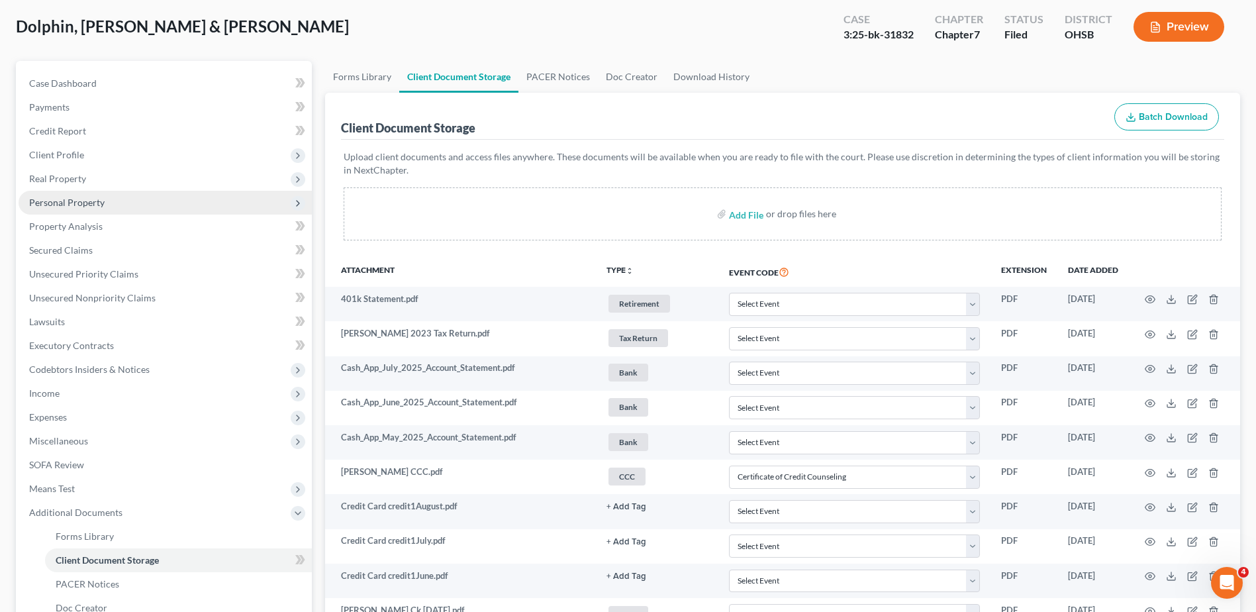
click at [72, 205] on span "Personal Property" at bounding box center [66, 202] width 75 height 11
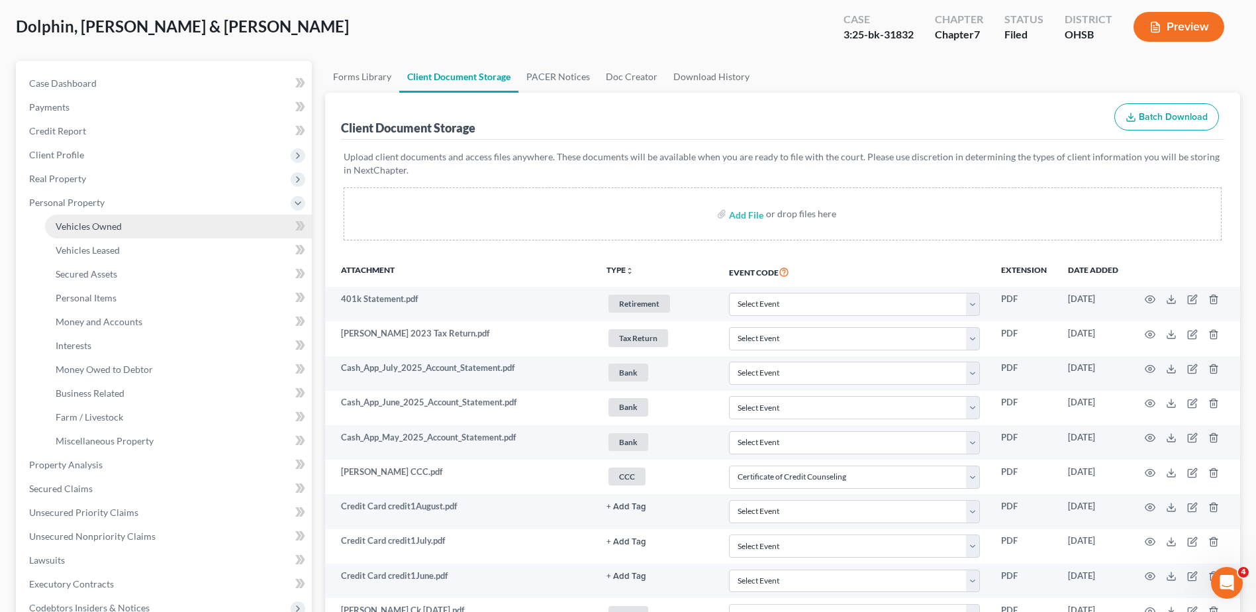
click at [77, 226] on span "Vehicles Owned" at bounding box center [89, 226] width 66 height 11
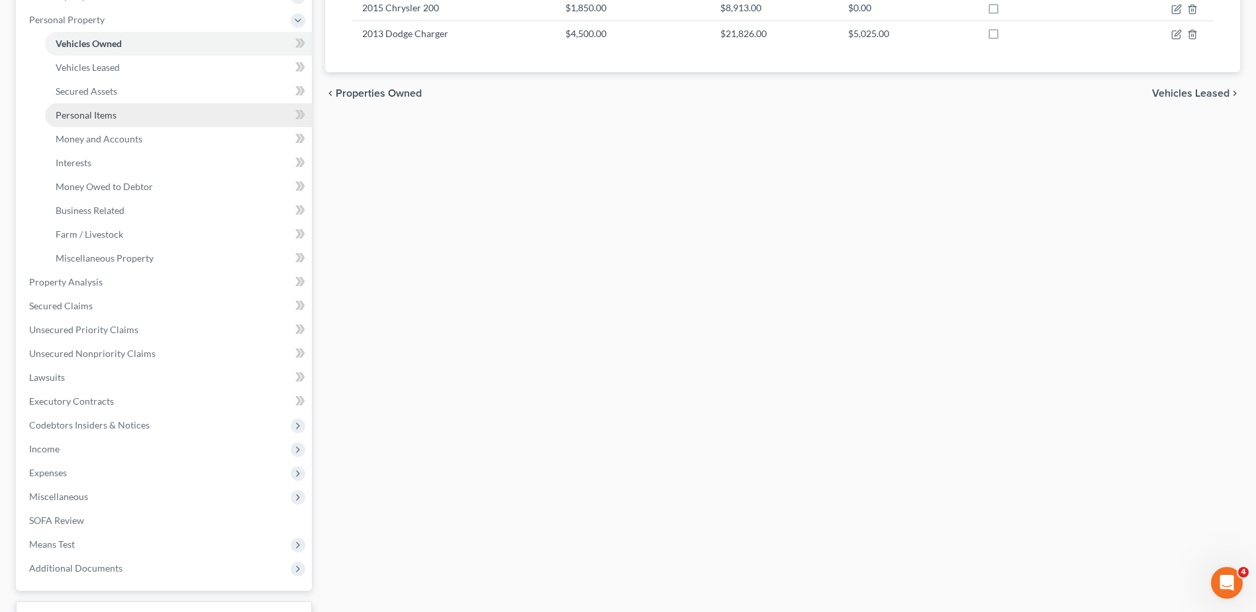
scroll to position [354, 0]
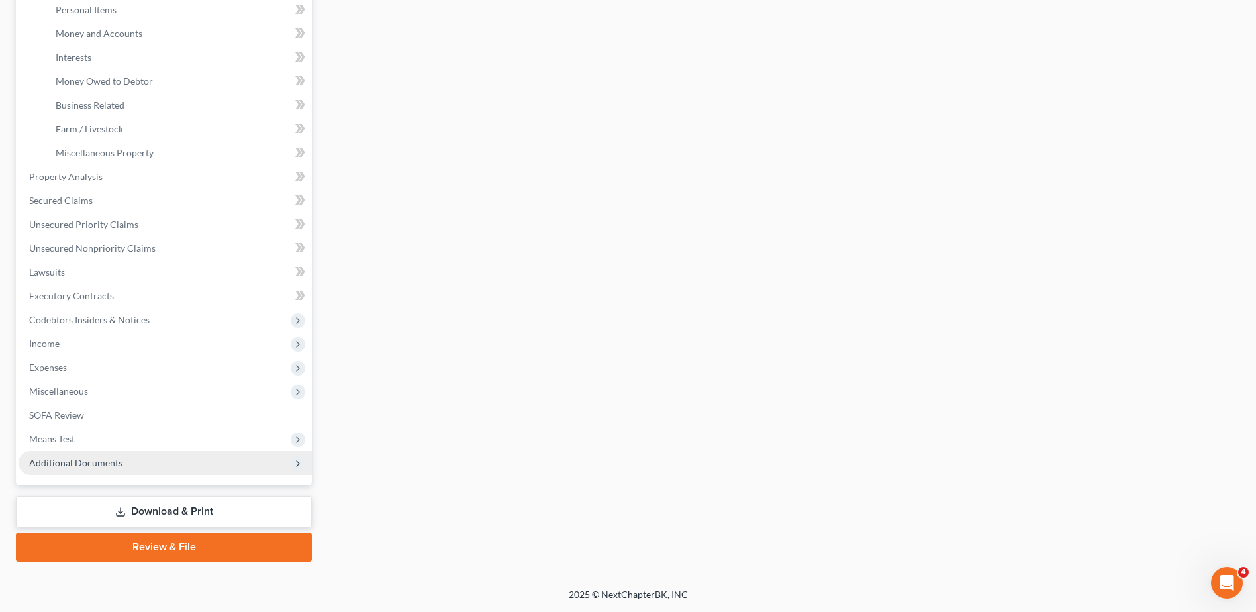
click at [103, 456] on span "Additional Documents" at bounding box center [165, 463] width 293 height 24
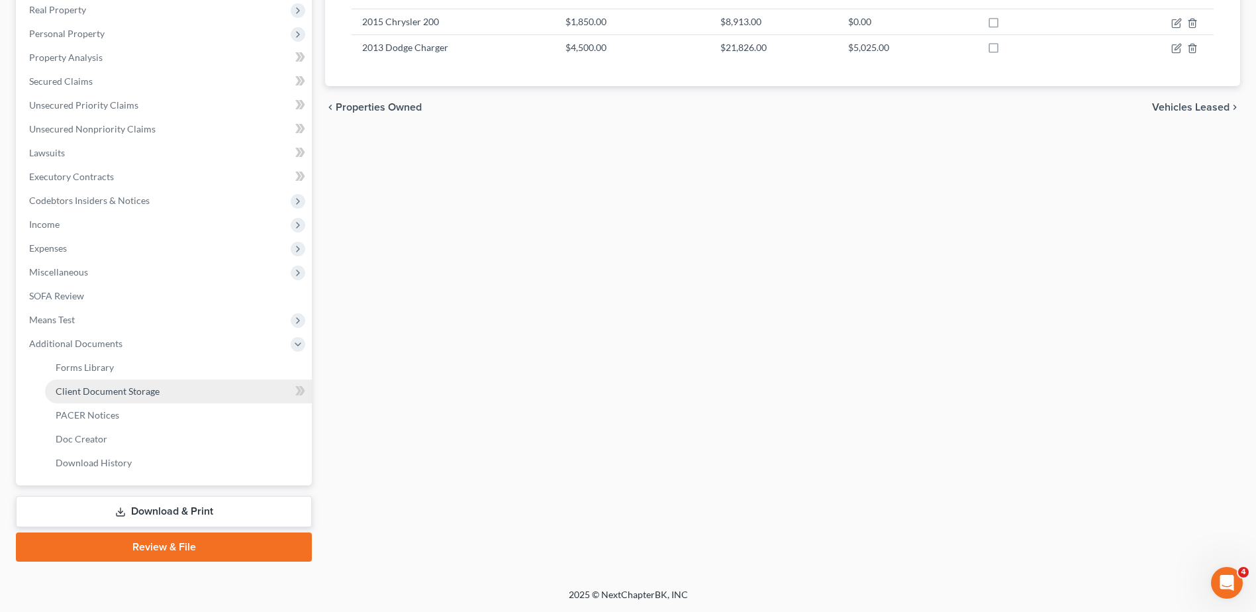
click at [125, 393] on span "Client Document Storage" at bounding box center [108, 390] width 104 height 11
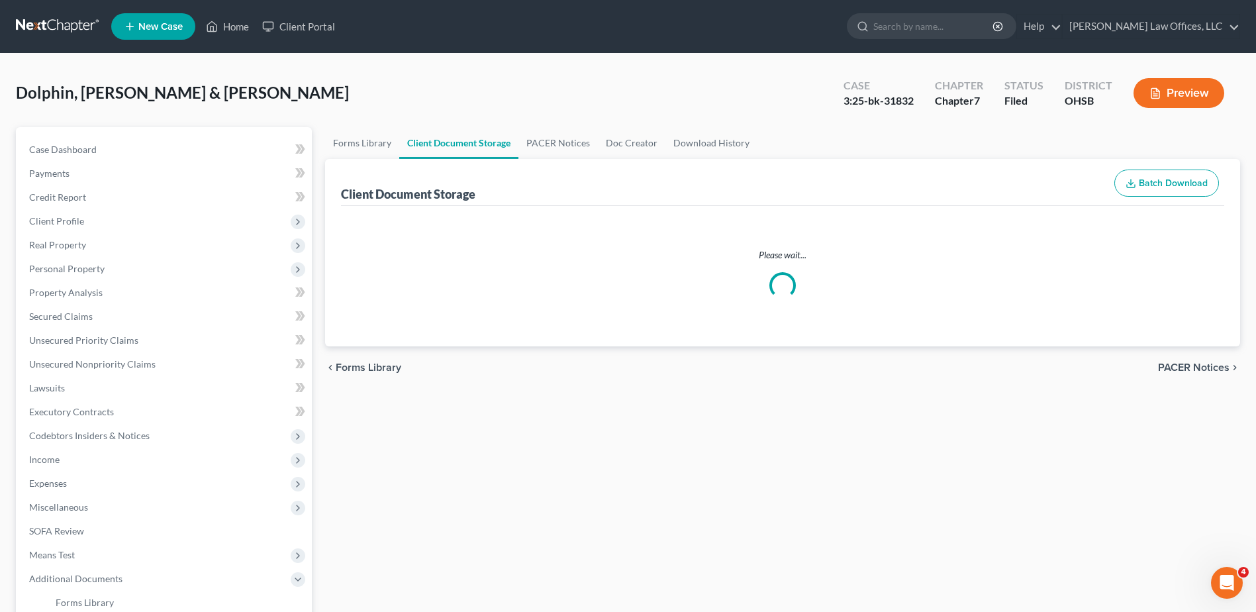
select select "7"
select select "52"
select select "7"
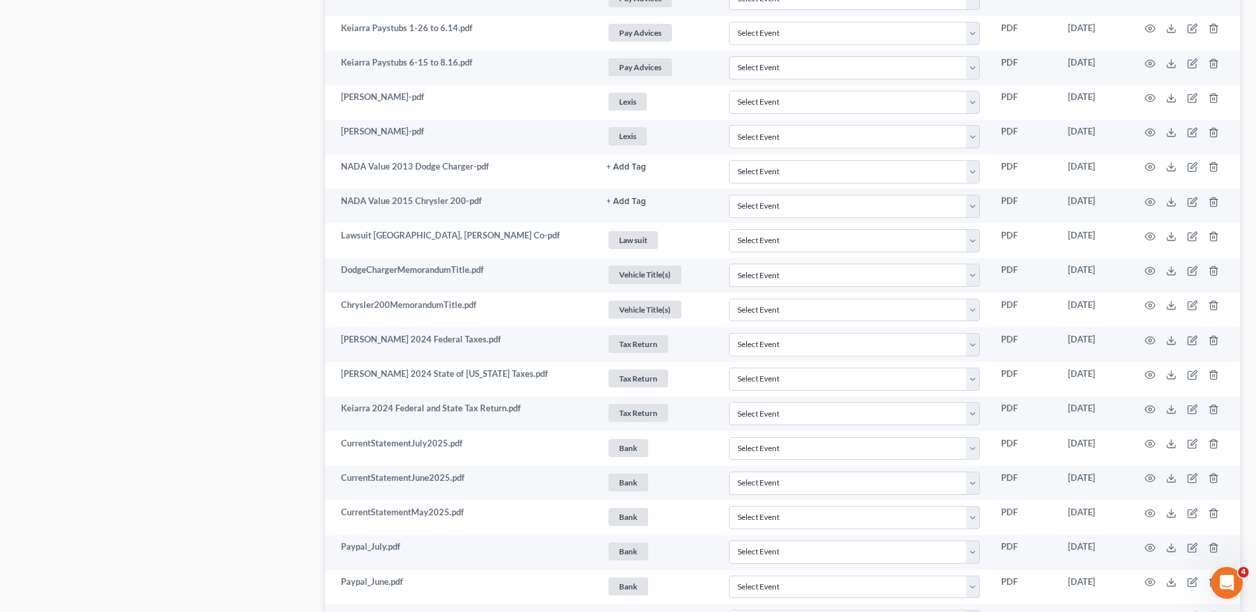
scroll to position [3179, 0]
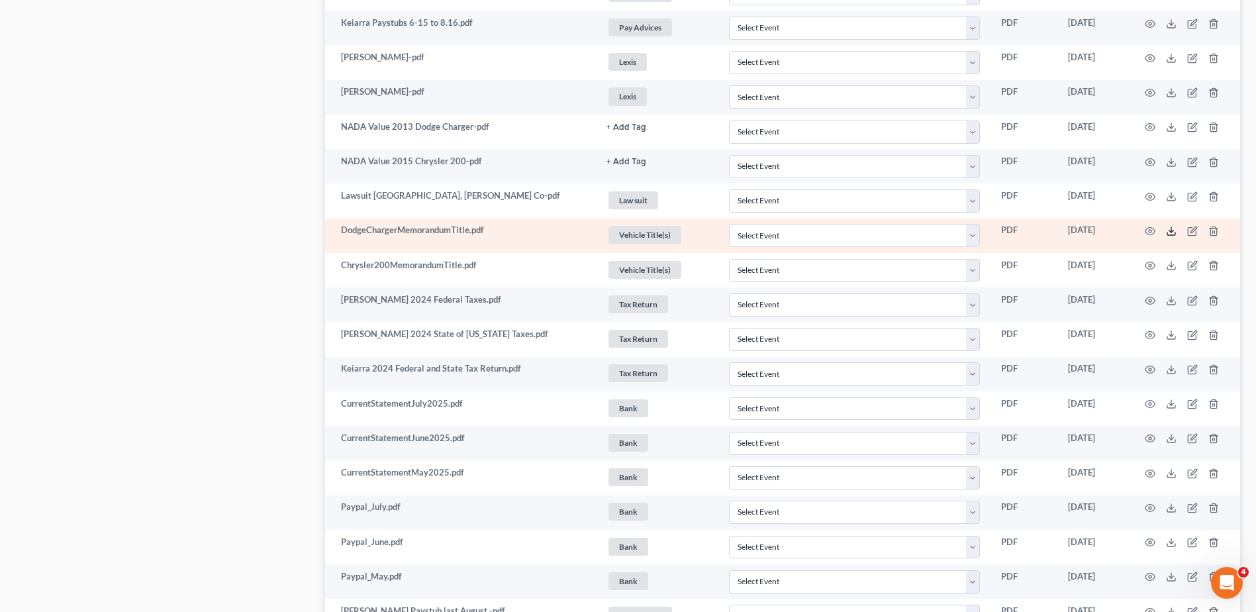
click at [1170, 231] on polyline at bounding box center [1172, 231] width 5 height 2
drag, startPoint x: 1170, startPoint y: 267, endPoint x: 597, endPoint y: 250, distance: 572.4
click at [1170, 267] on icon at bounding box center [1171, 265] width 11 height 11
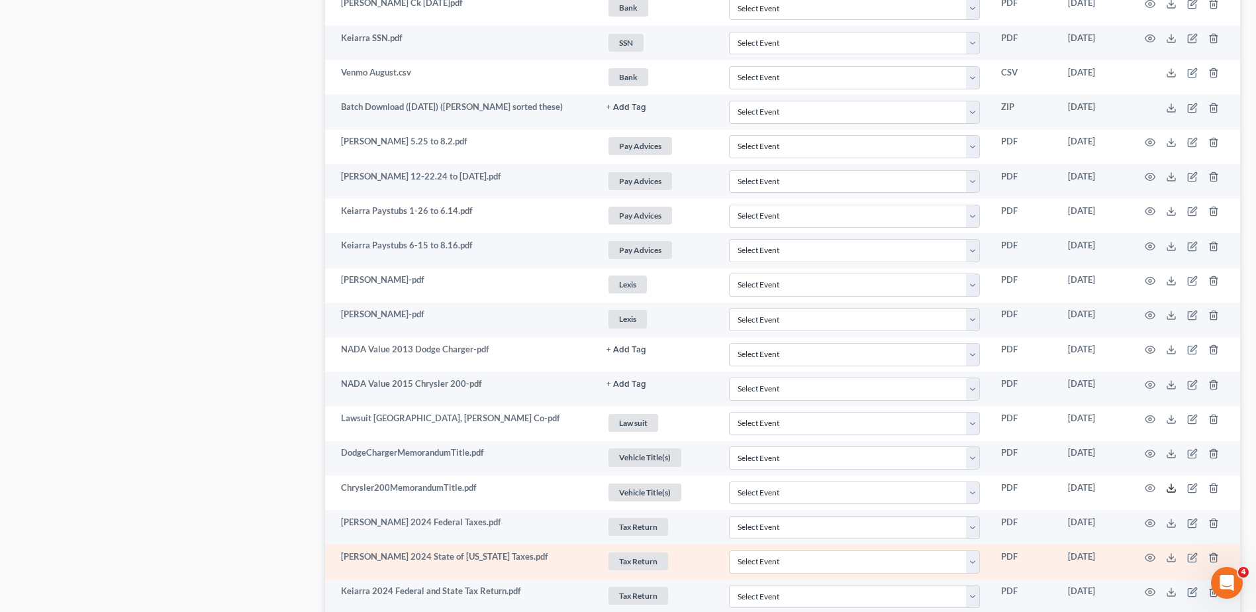
scroll to position [2980, 0]
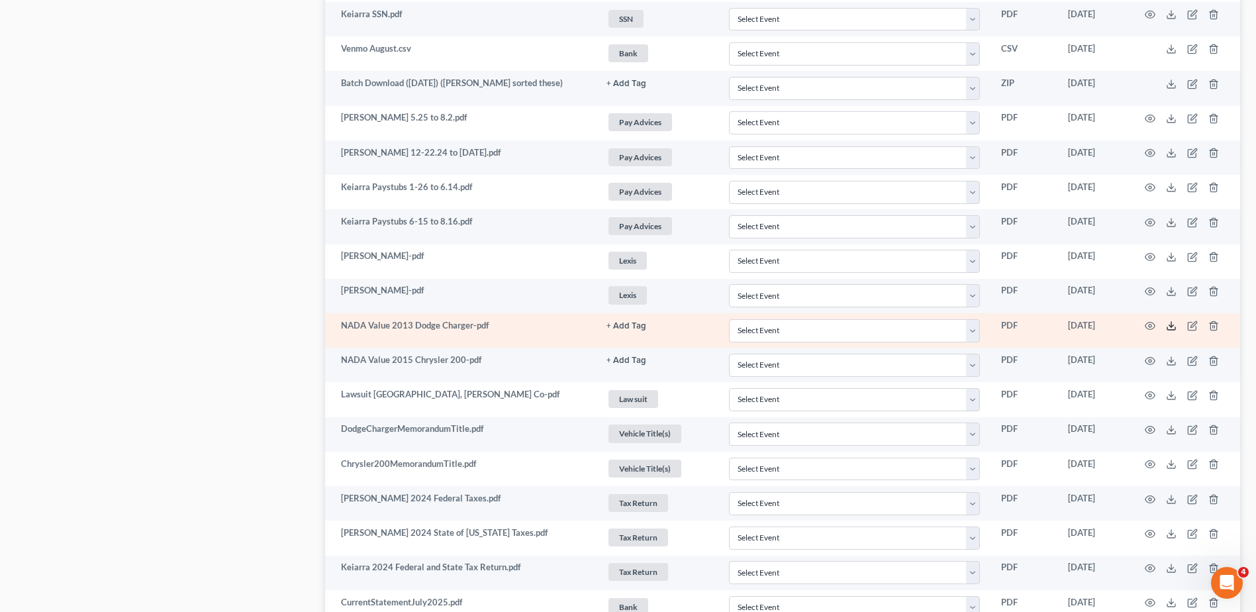
click at [1172, 326] on line at bounding box center [1172, 324] width 0 height 5
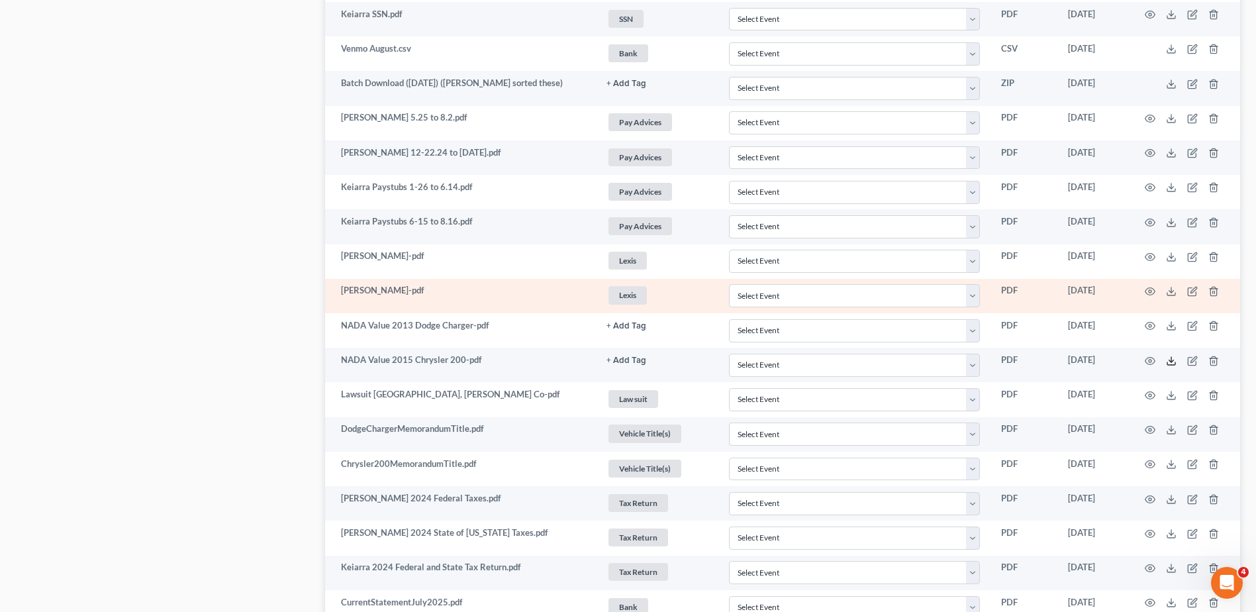
drag, startPoint x: 1170, startPoint y: 361, endPoint x: 634, endPoint y: 298, distance: 538.8
click at [1170, 361] on icon at bounding box center [1171, 361] width 11 height 11
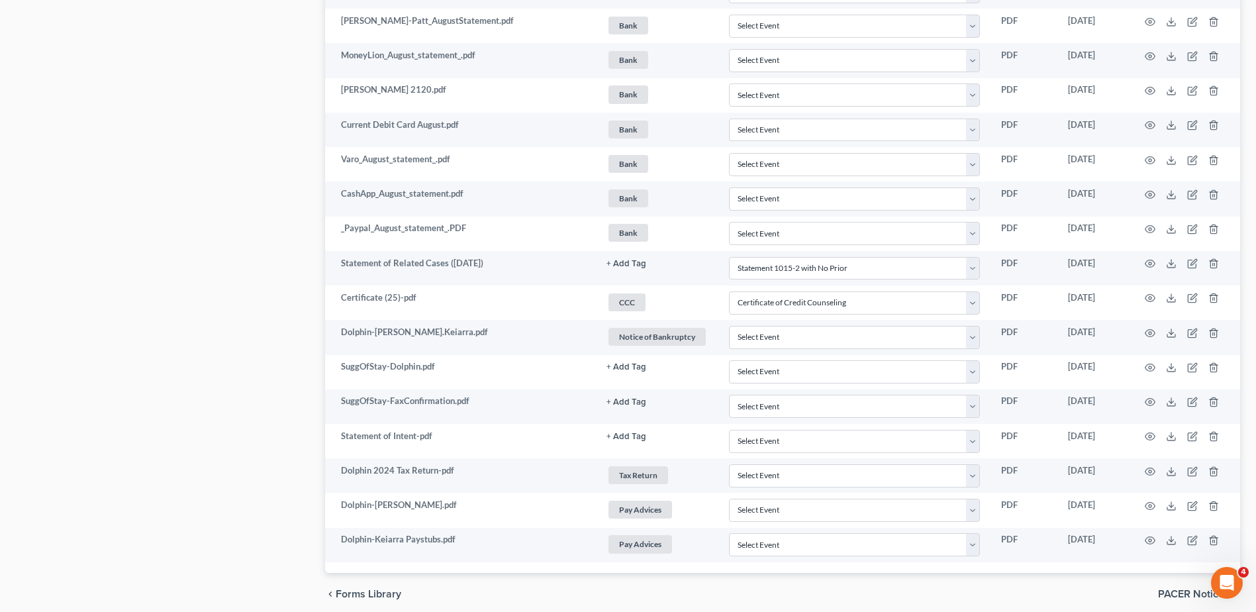
scroll to position [3961, 0]
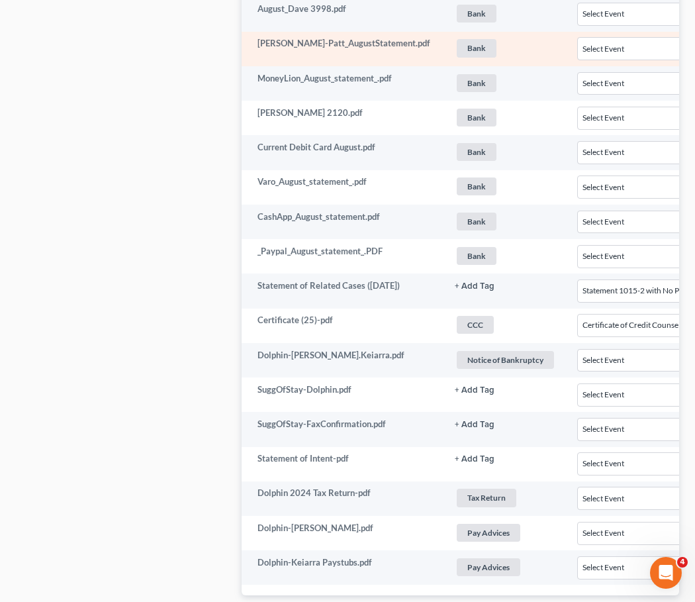
drag, startPoint x: 102, startPoint y: 118, endPoint x: 501, endPoint y: 9, distance: 413.8
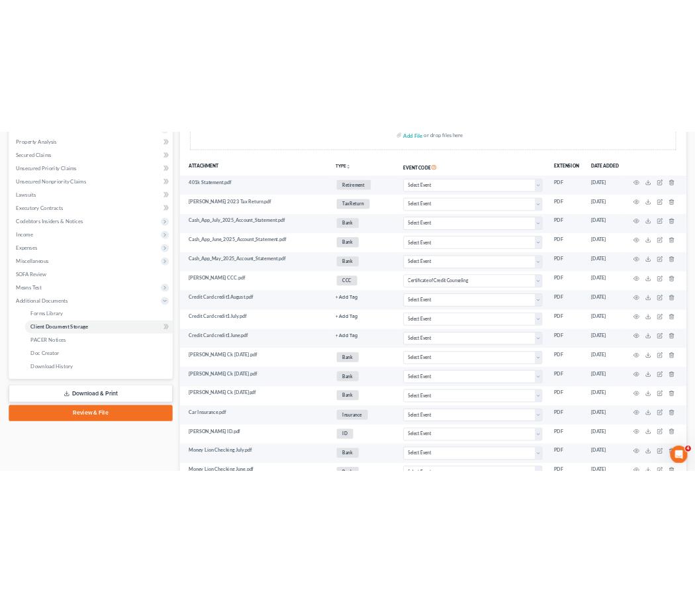
scroll to position [0, 0]
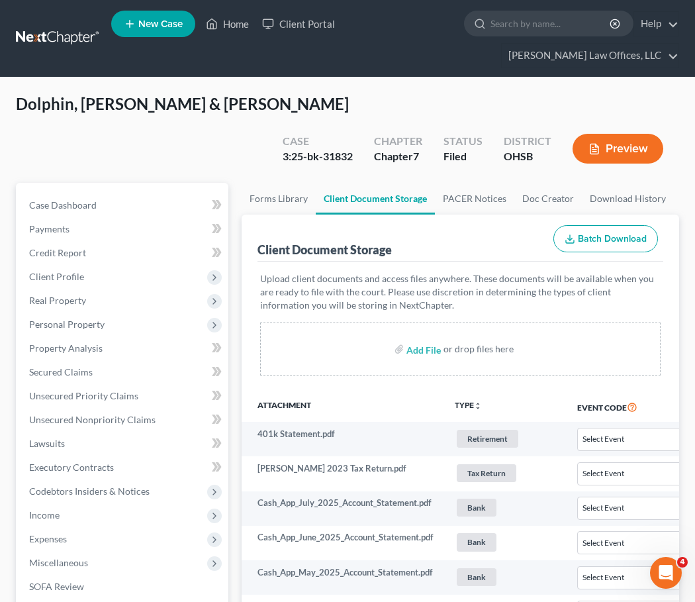
select select "7"
select select "52"
select select "7"
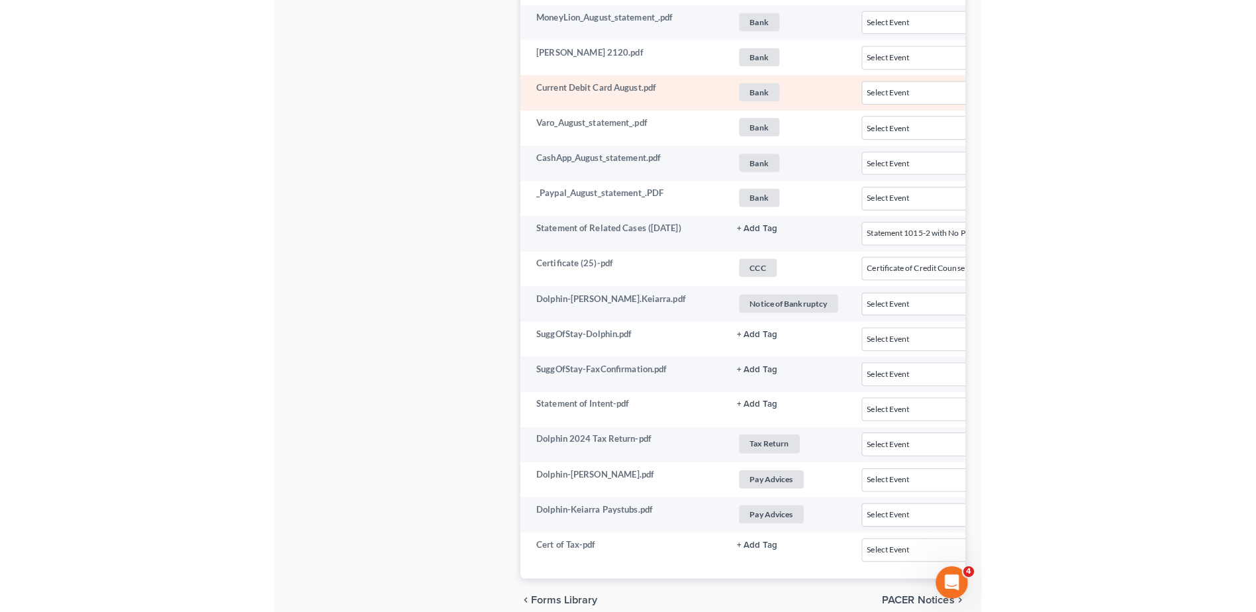
scroll to position [3995, 0]
